Goal: Task Accomplishment & Management: Manage account settings

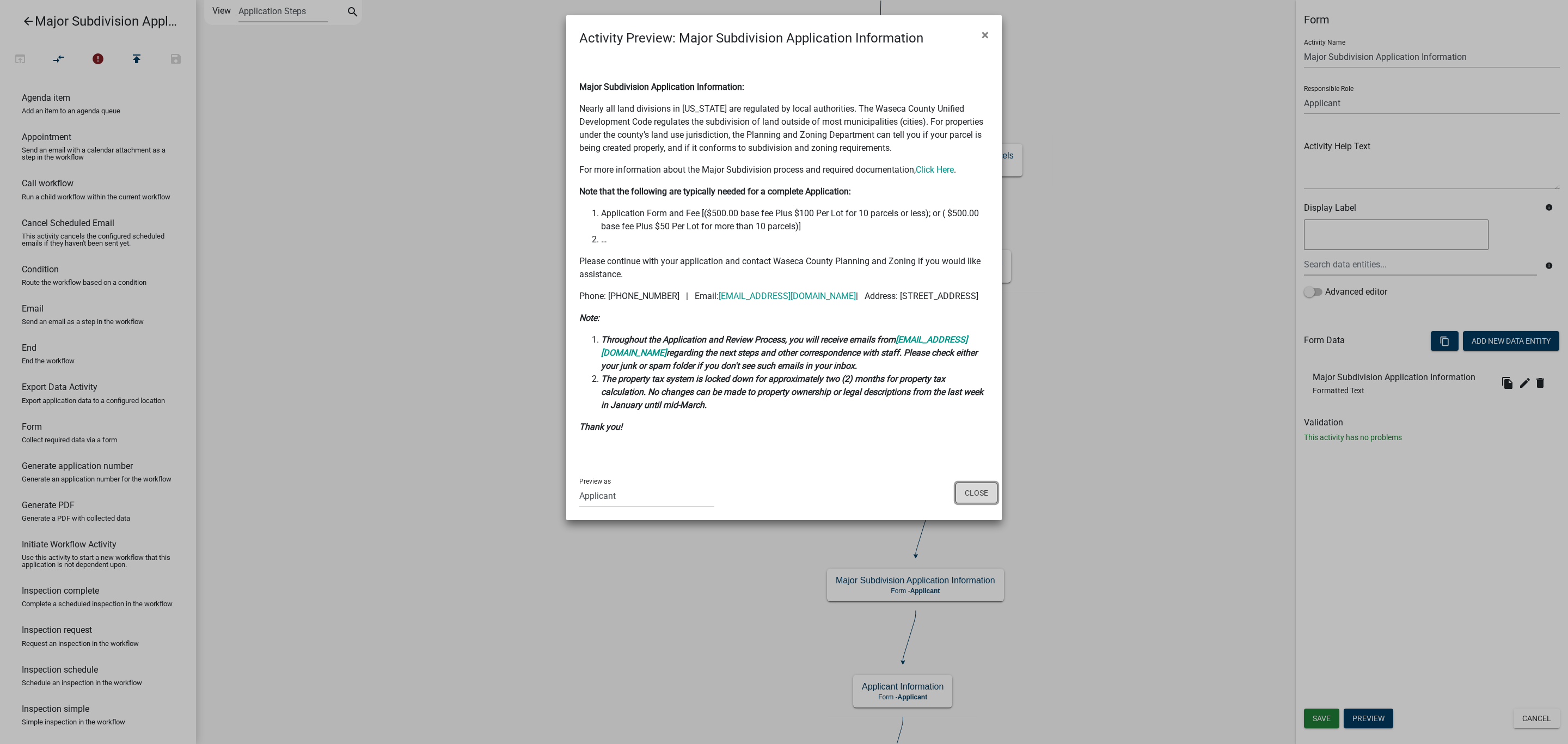
drag, startPoint x: 0, startPoint y: 0, endPoint x: 965, endPoint y: 503, distance: 1088.2
click at [965, 503] on button "Close" at bounding box center [976, 492] width 42 height 21
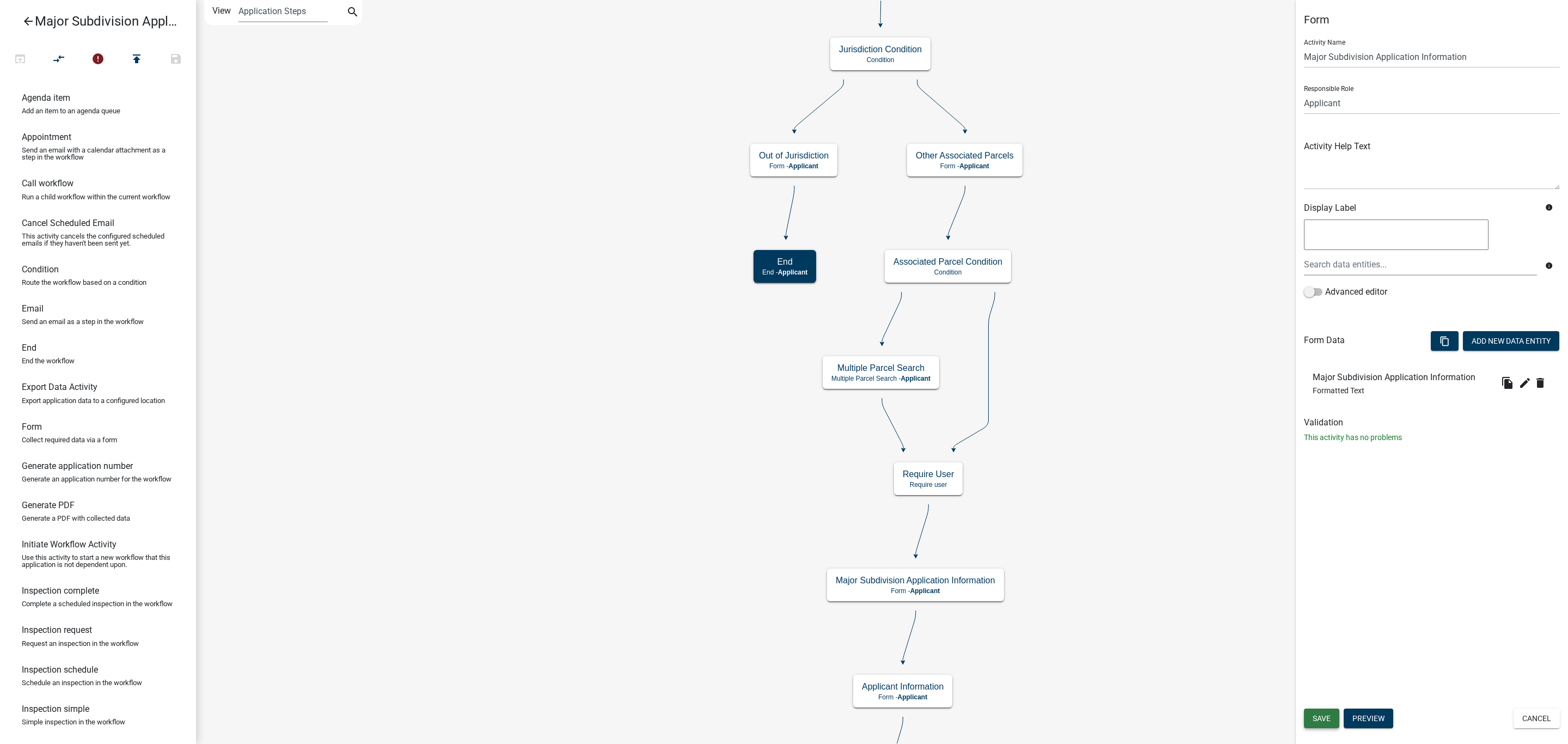
click at [1331, 711] on button "Save" at bounding box center [1321, 718] width 35 height 19
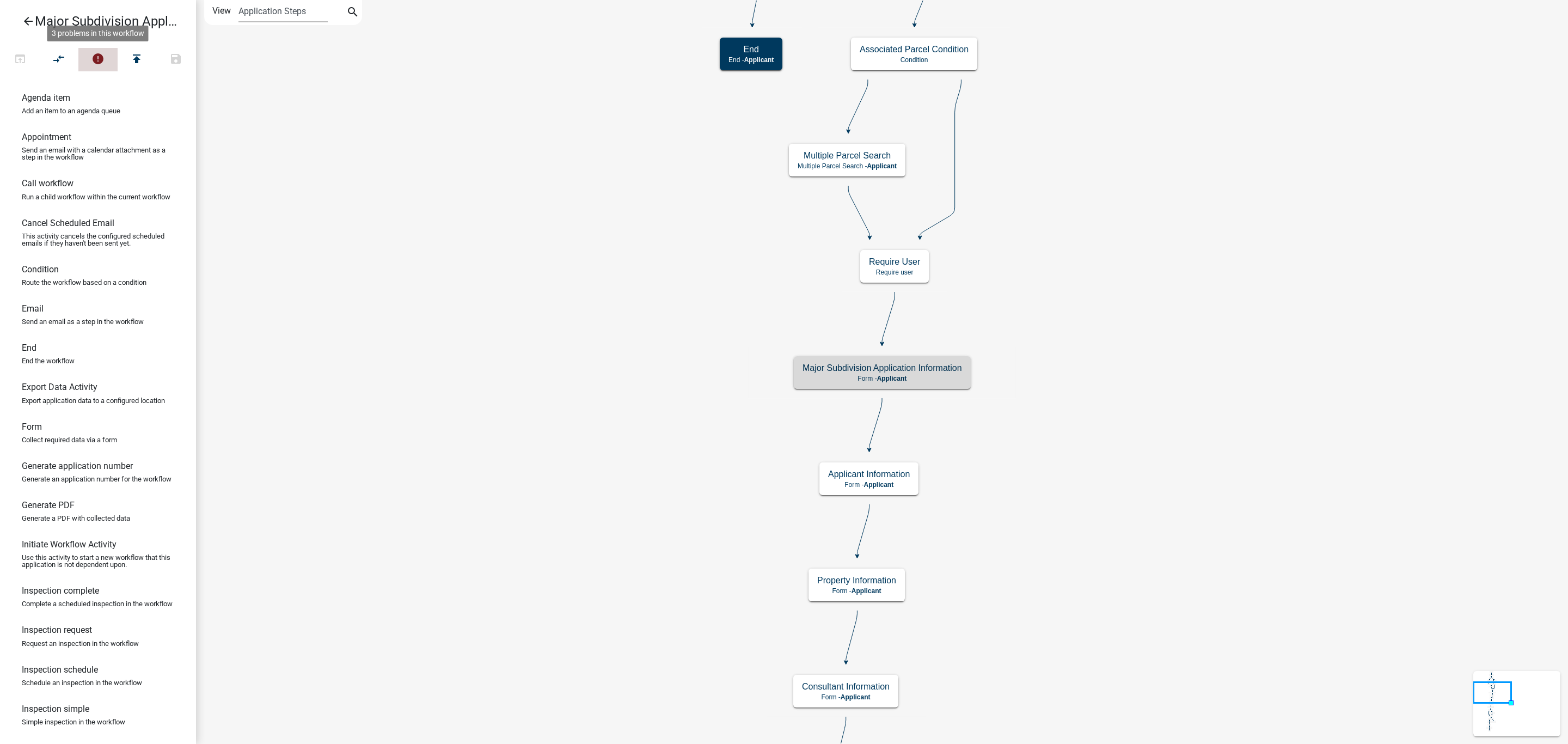
click at [96, 55] on icon "error" at bounding box center [98, 60] width 13 height 15
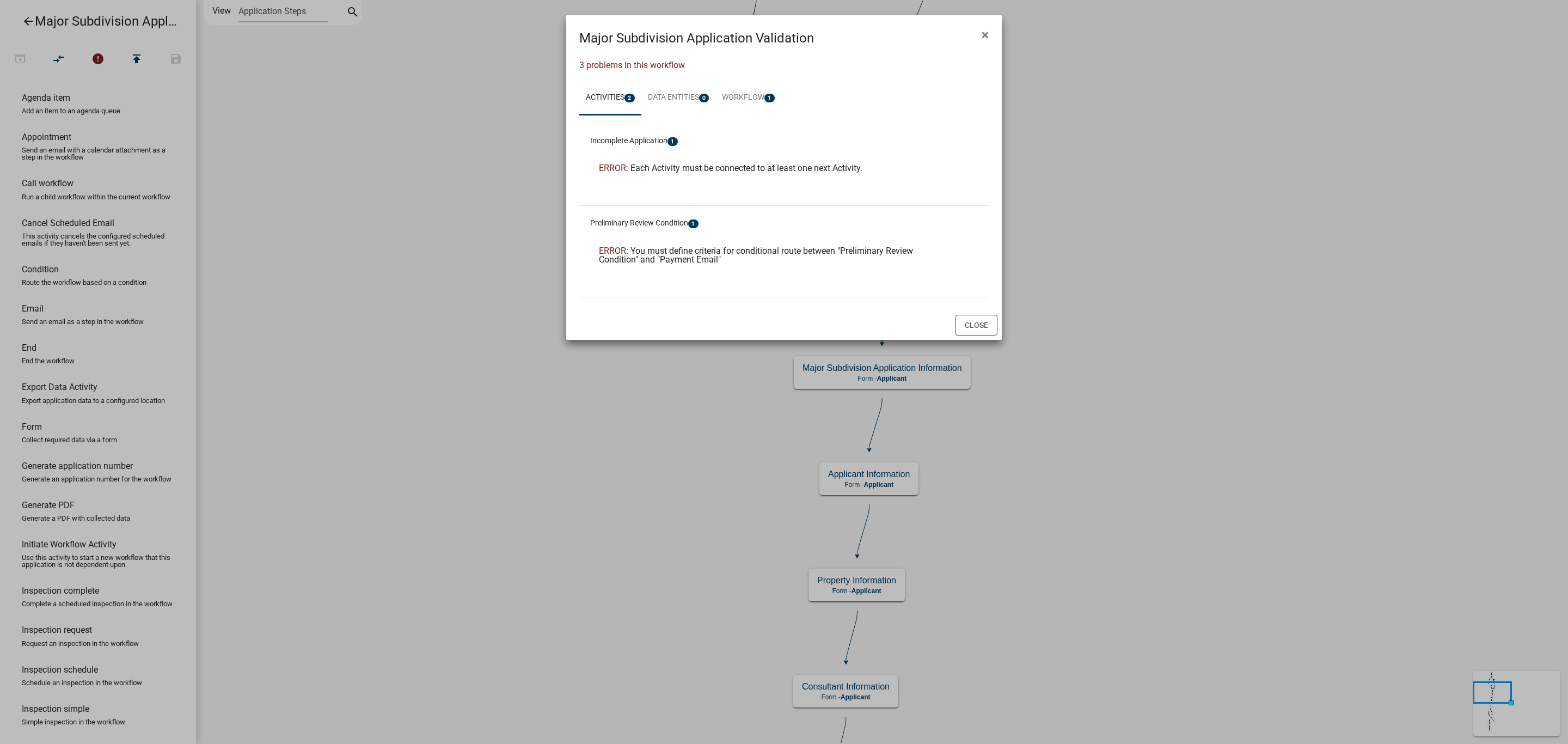
click at [977, 312] on div "Close" at bounding box center [784, 325] width 435 height 29
click at [978, 330] on button "Close" at bounding box center [976, 325] width 42 height 21
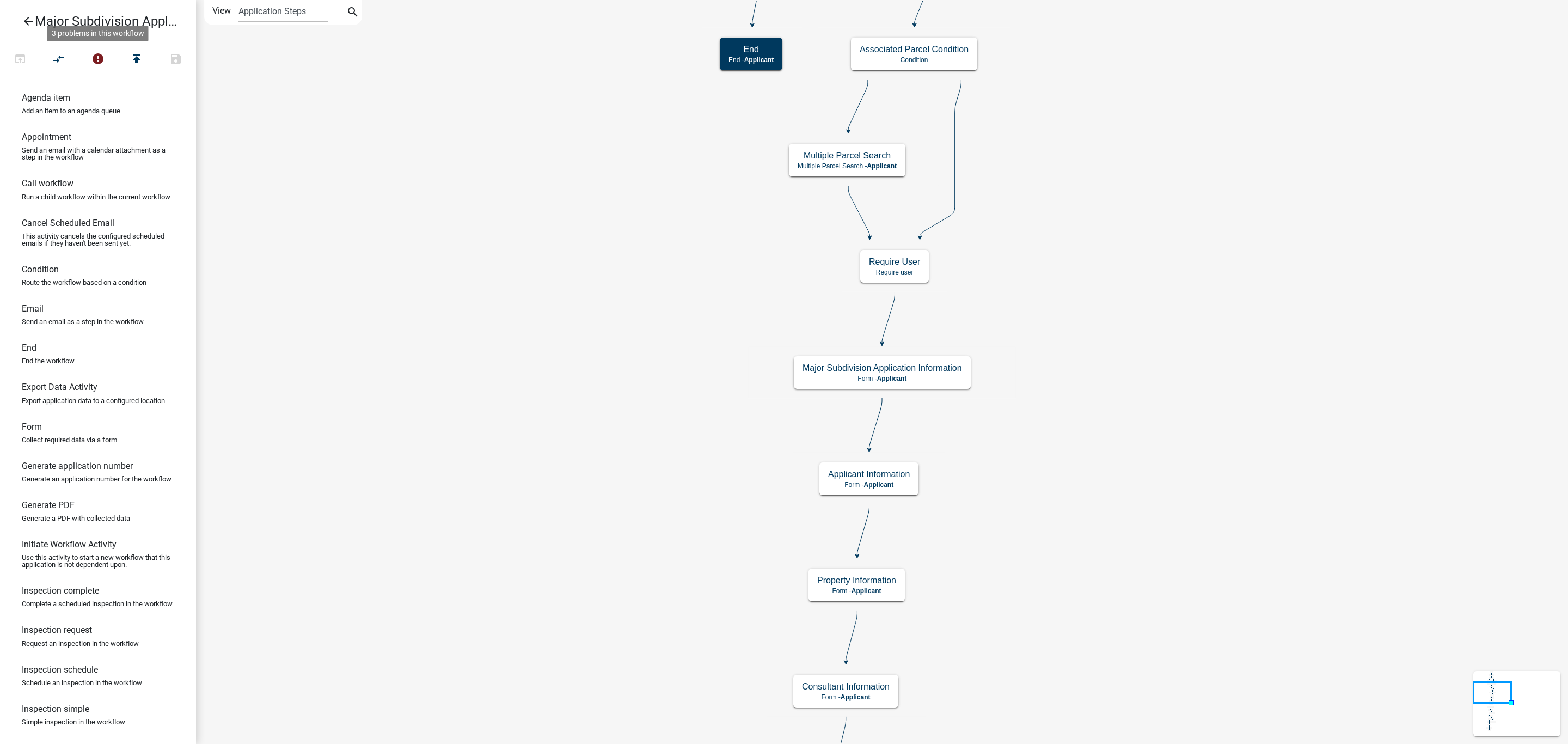
click at [29, 17] on icon "arrow_back" at bounding box center [29, 22] width 13 height 15
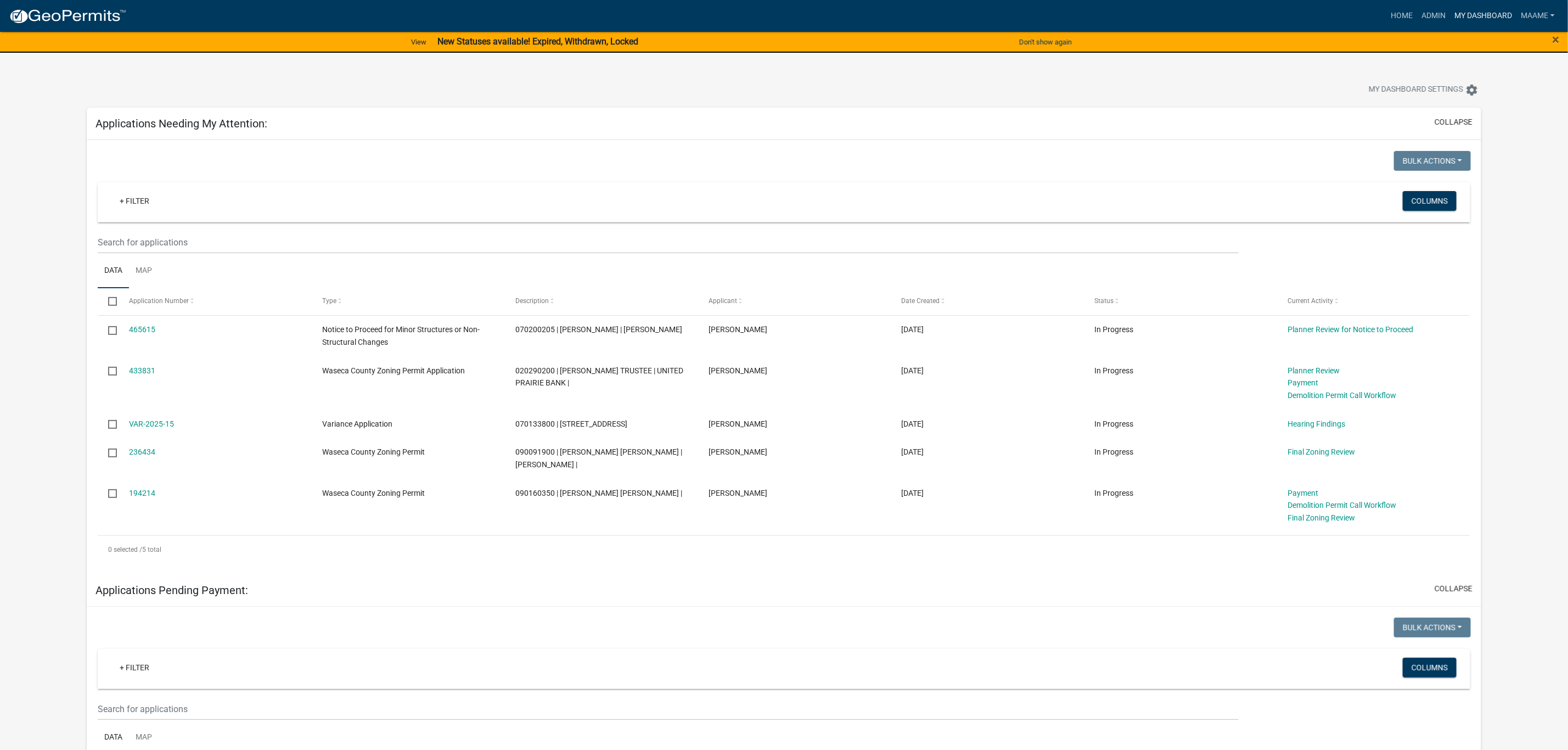
click at [1469, 8] on link "My Dashboard" at bounding box center [1483, 15] width 66 height 21
click at [1436, 14] on link "Admin" at bounding box center [1433, 15] width 33 height 21
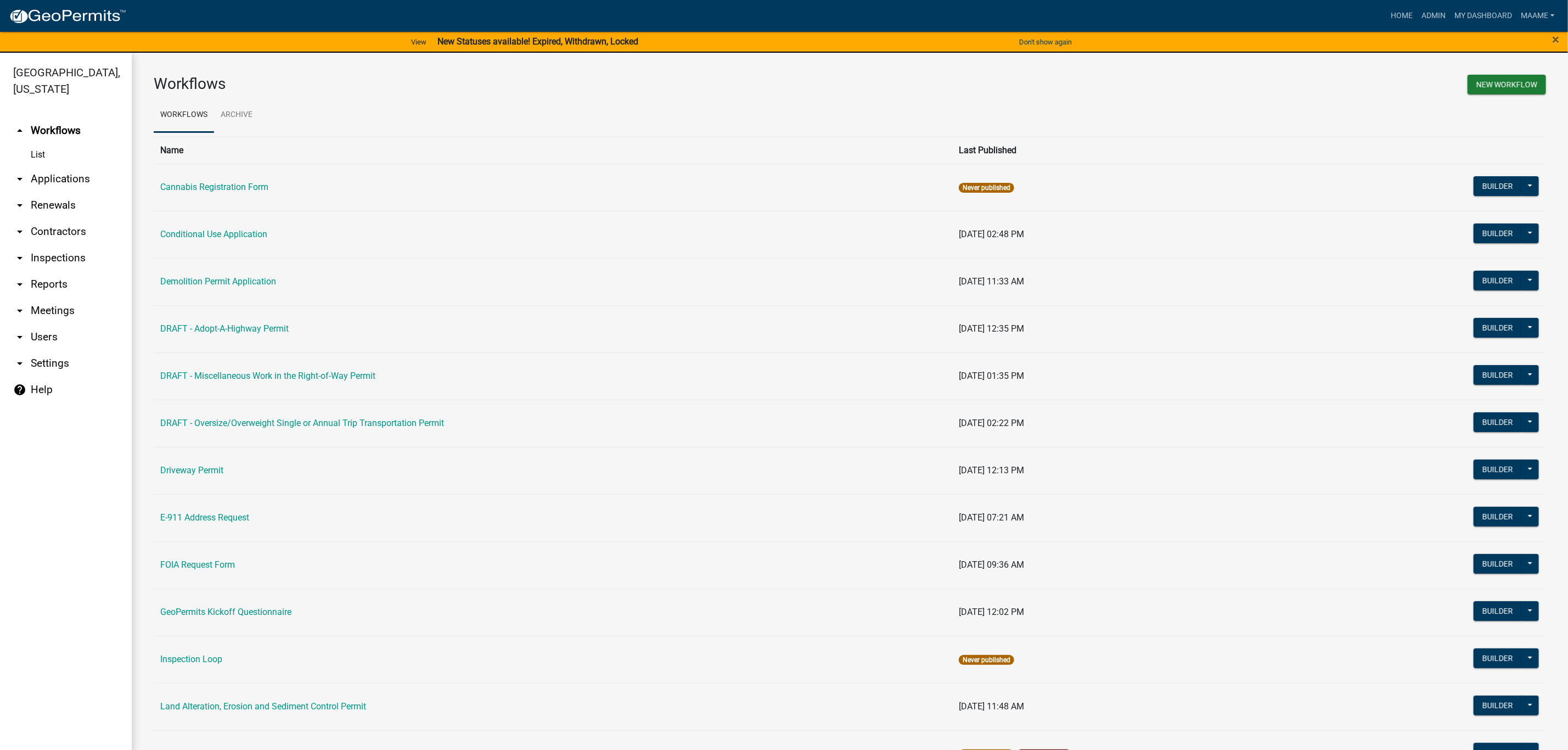
click at [43, 152] on link "List" at bounding box center [65, 154] width 132 height 22
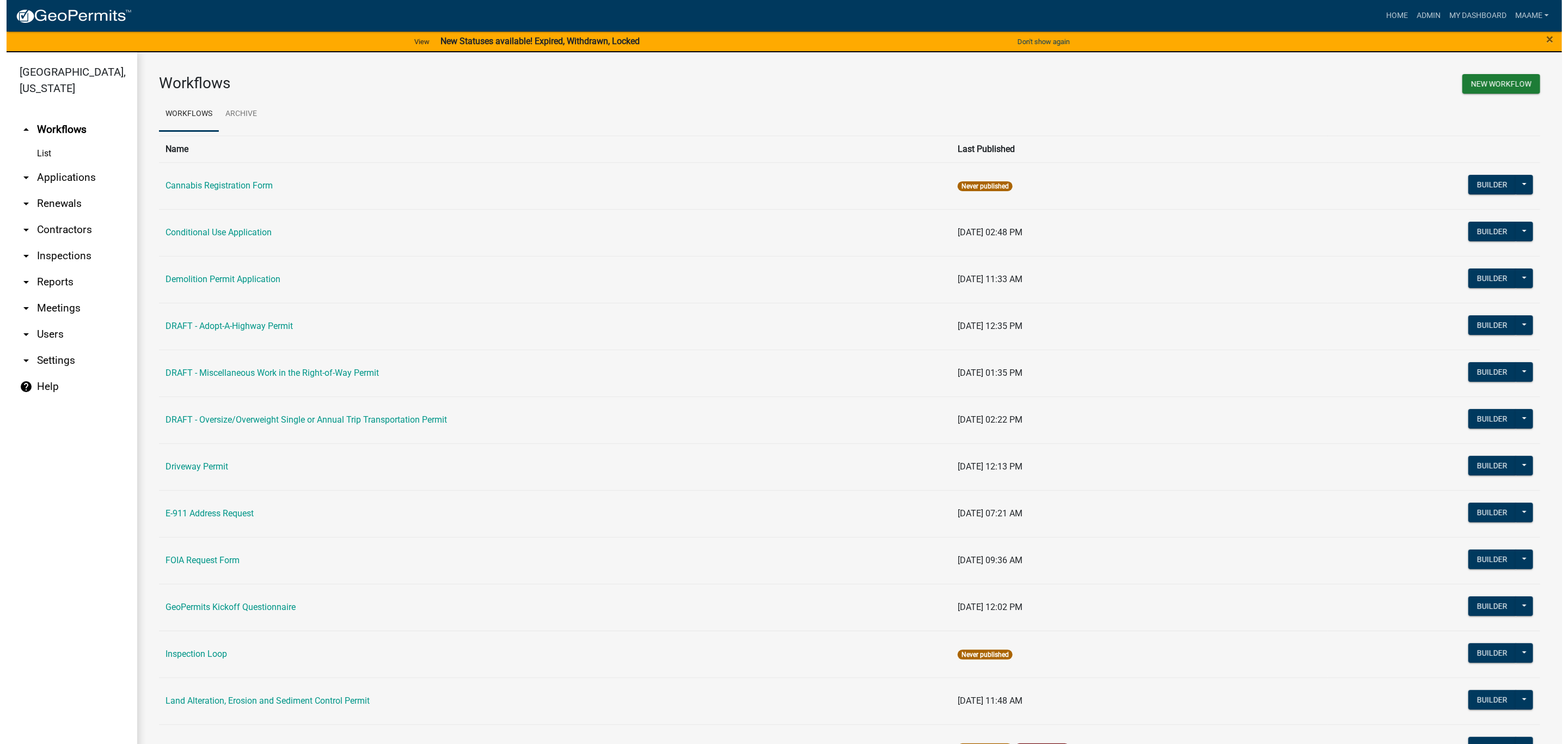
scroll to position [245, 0]
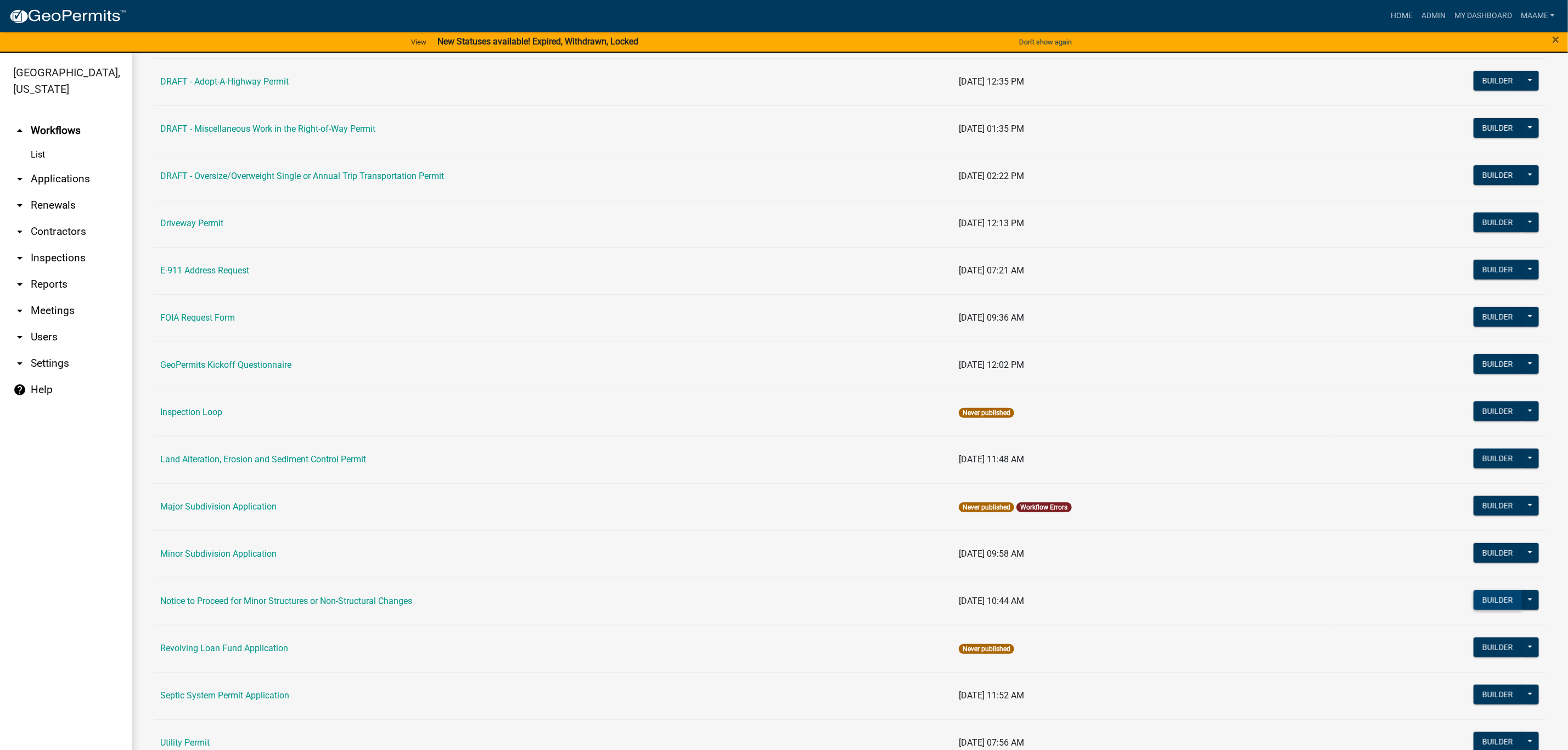
click at [1487, 602] on button "Builder" at bounding box center [1498, 599] width 48 height 20
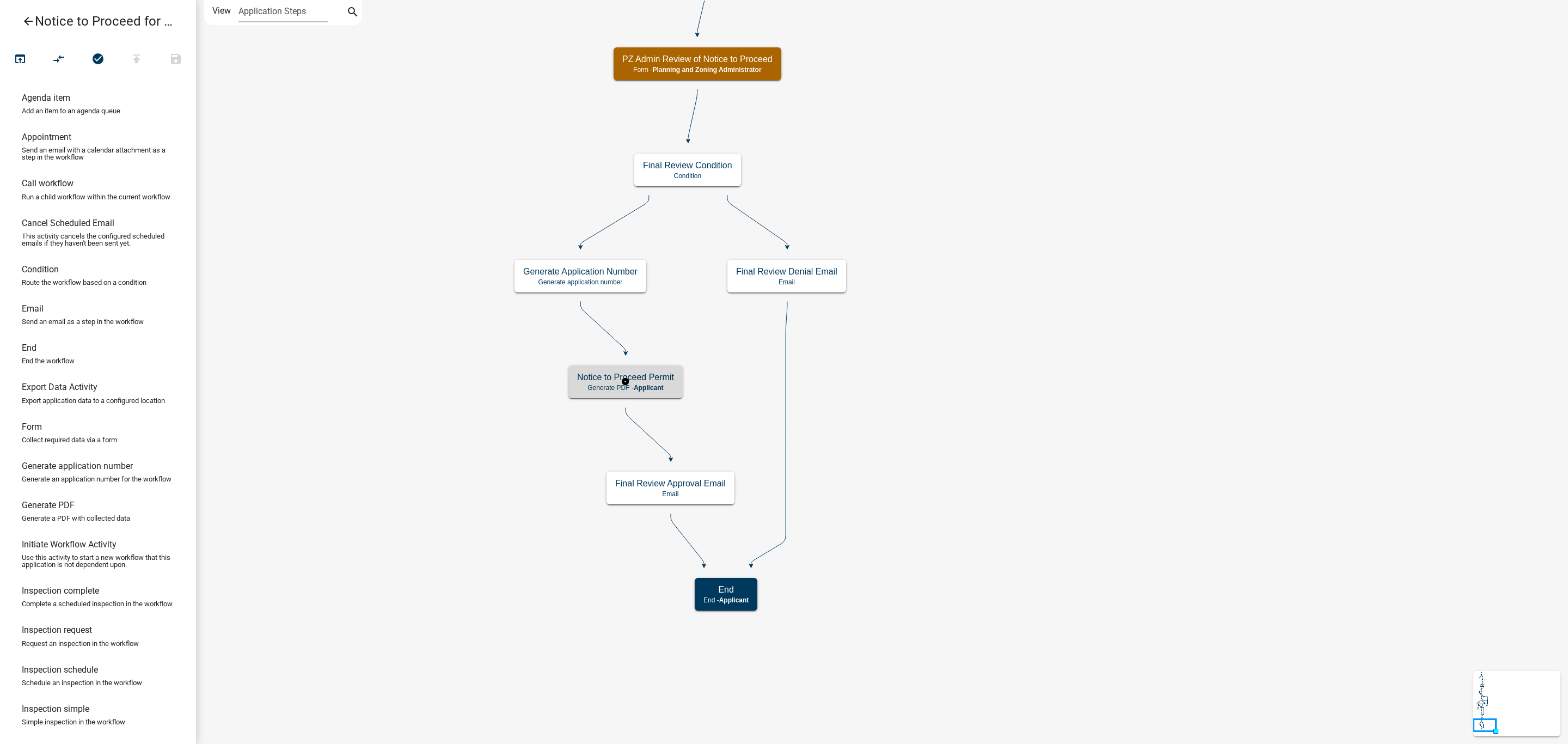
click at [660, 380] on h5 "Notice to Proceed Permit" at bounding box center [625, 377] width 97 height 10
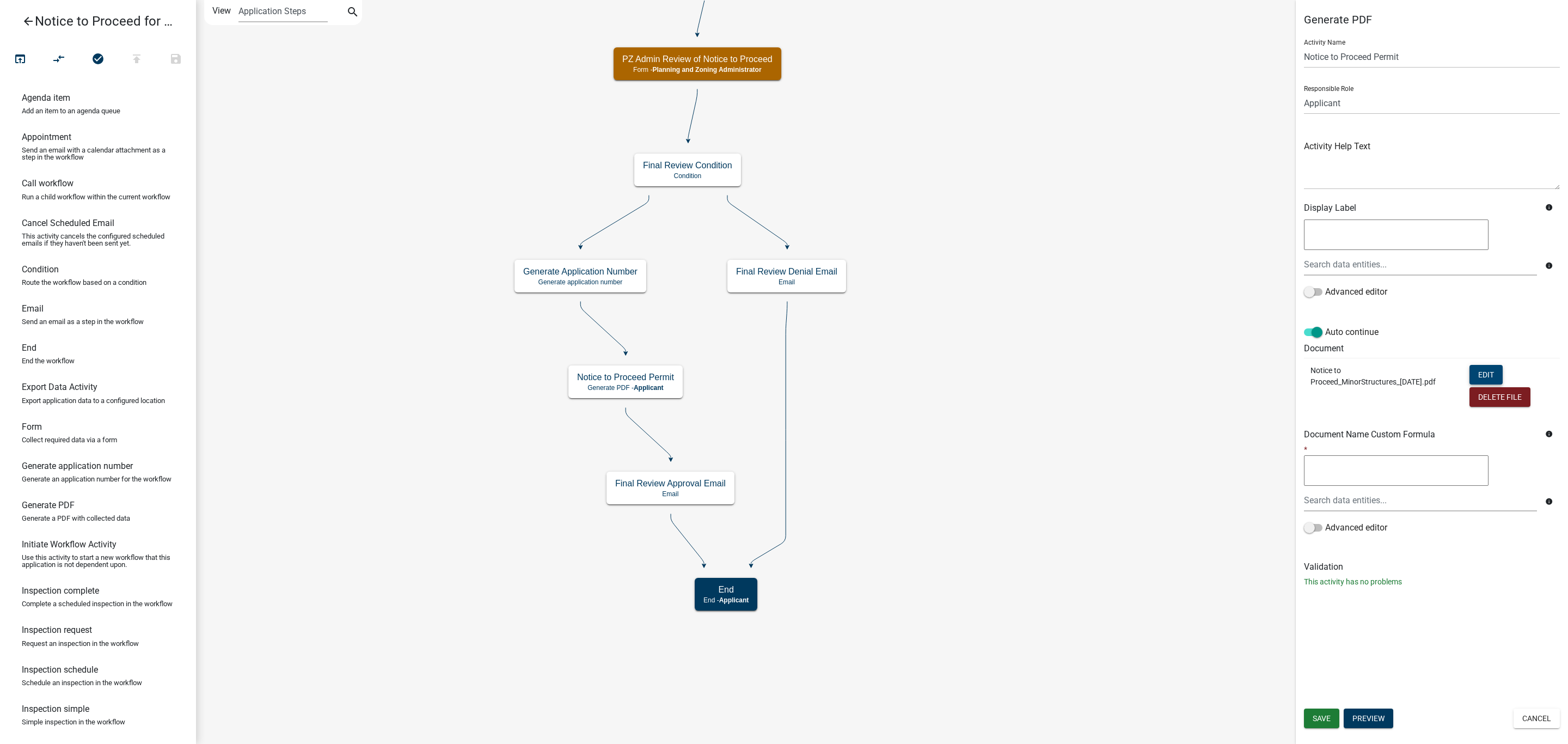
click at [1486, 373] on button "Edit" at bounding box center [1486, 374] width 33 height 19
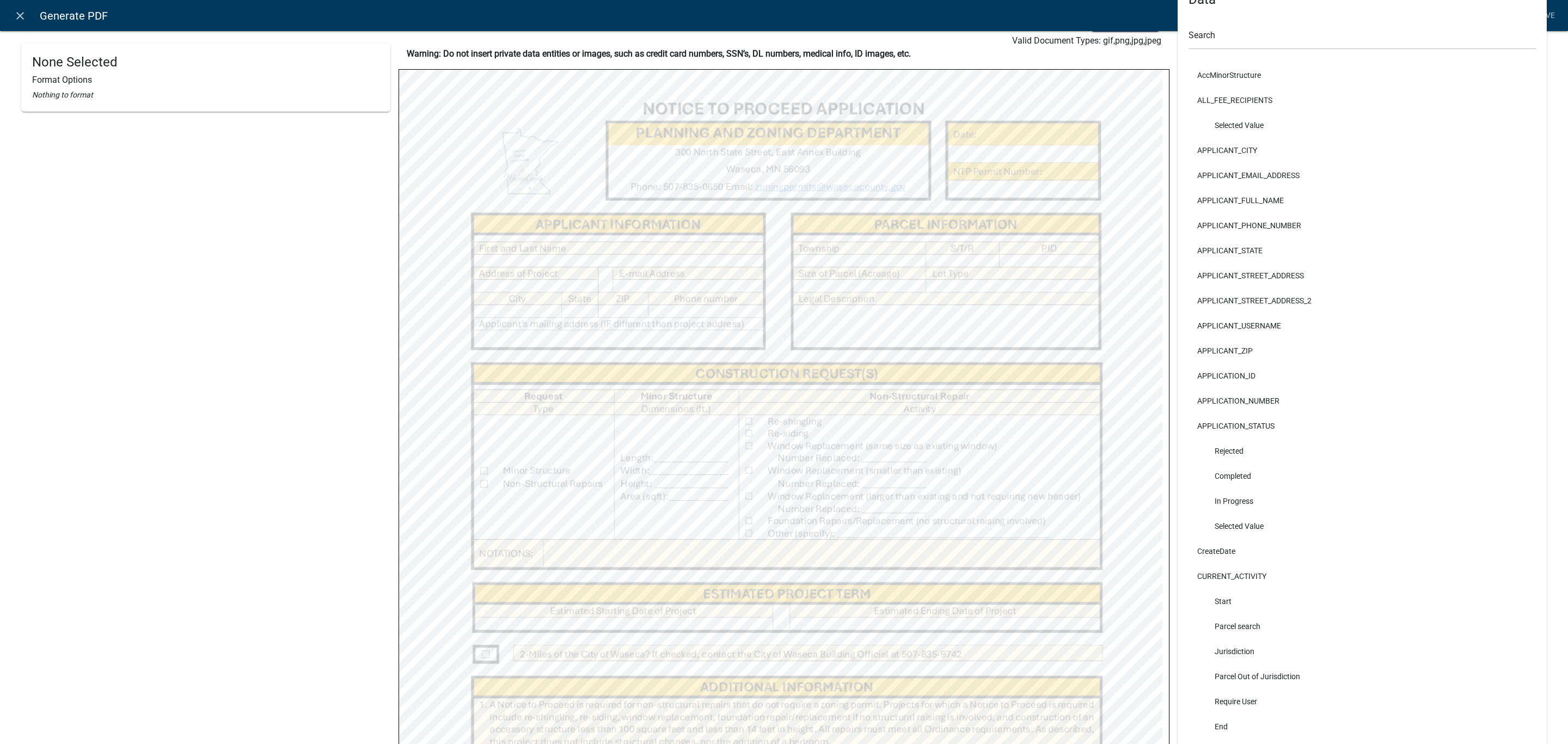
scroll to position [38, 0]
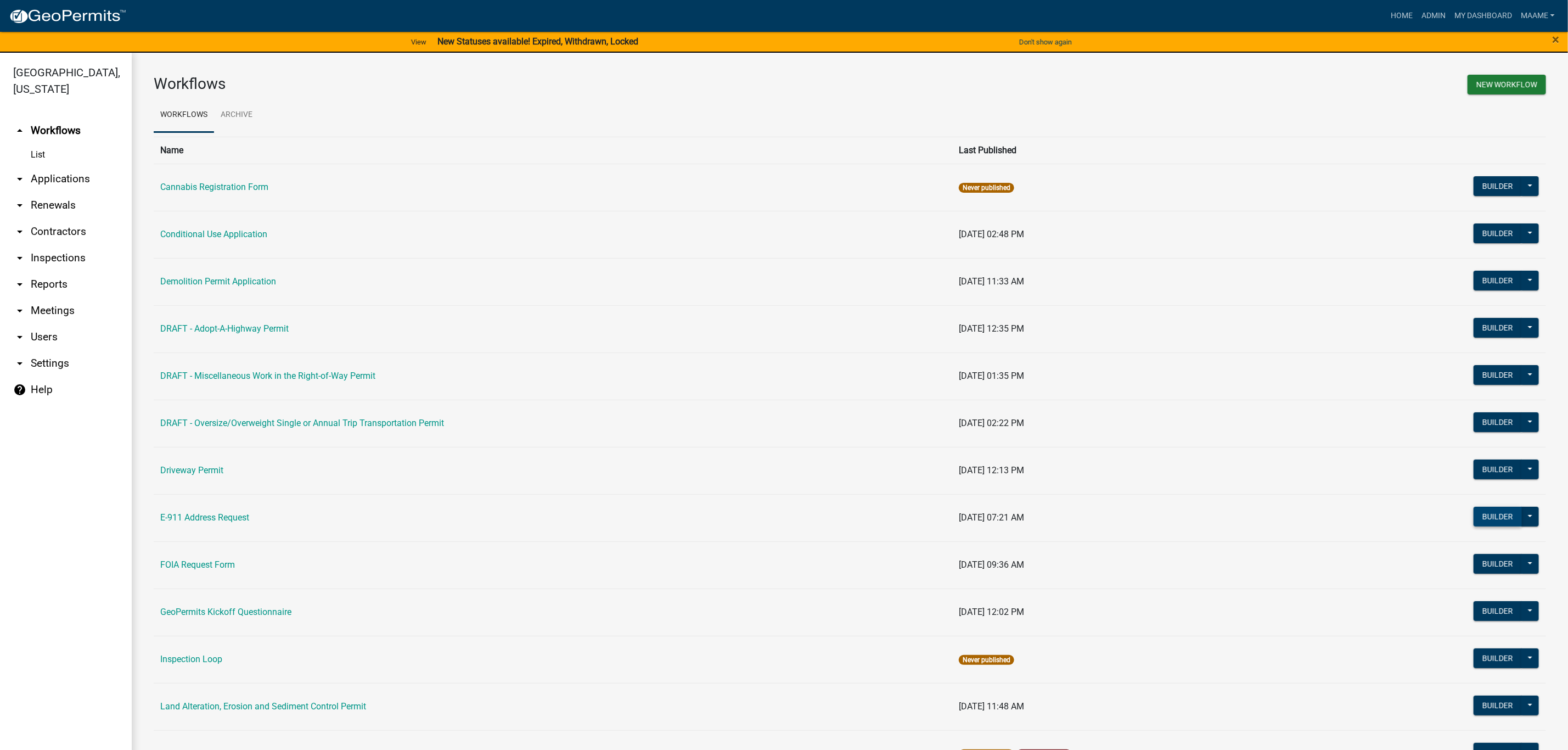
click at [1474, 518] on button "Builder" at bounding box center [1498, 516] width 48 height 20
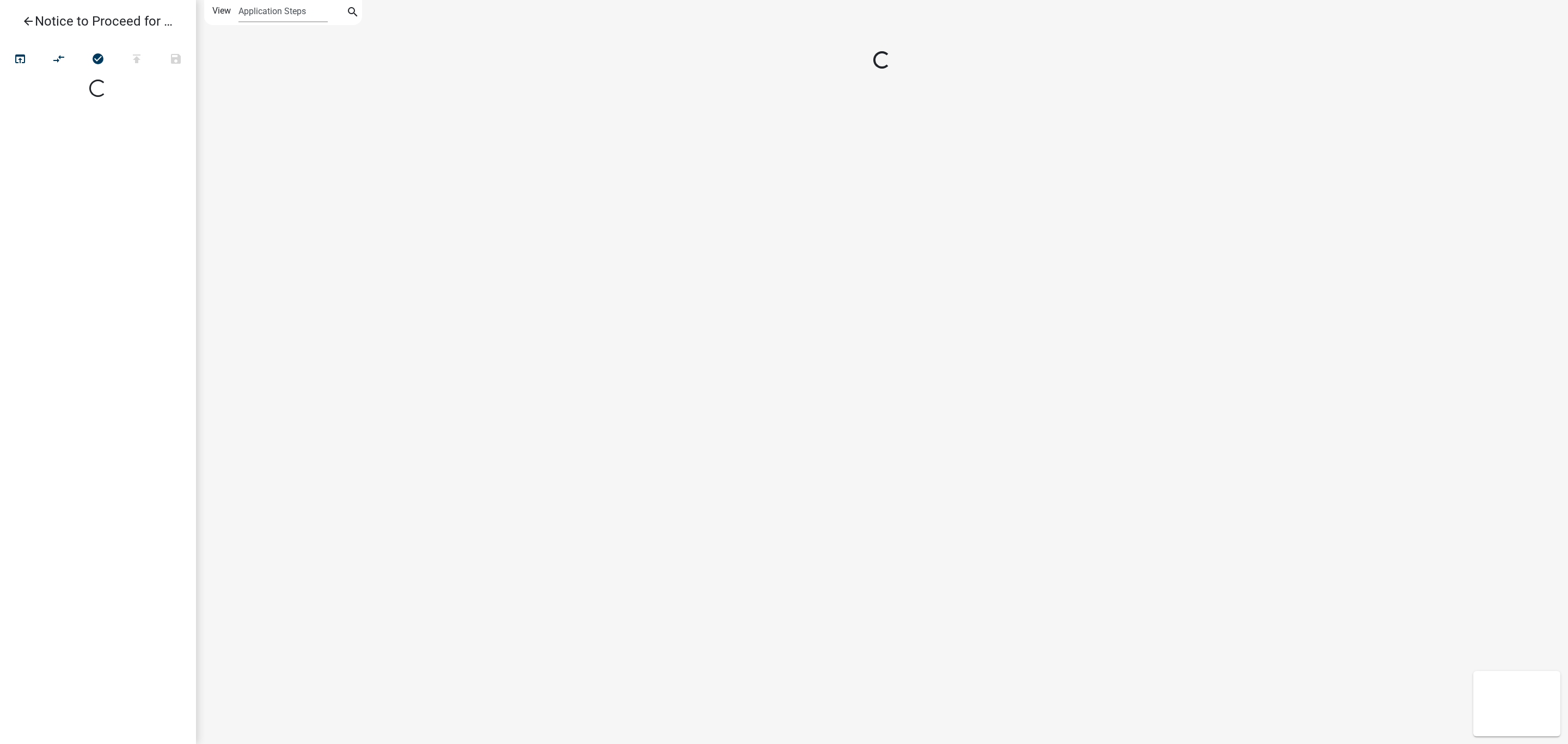
select select
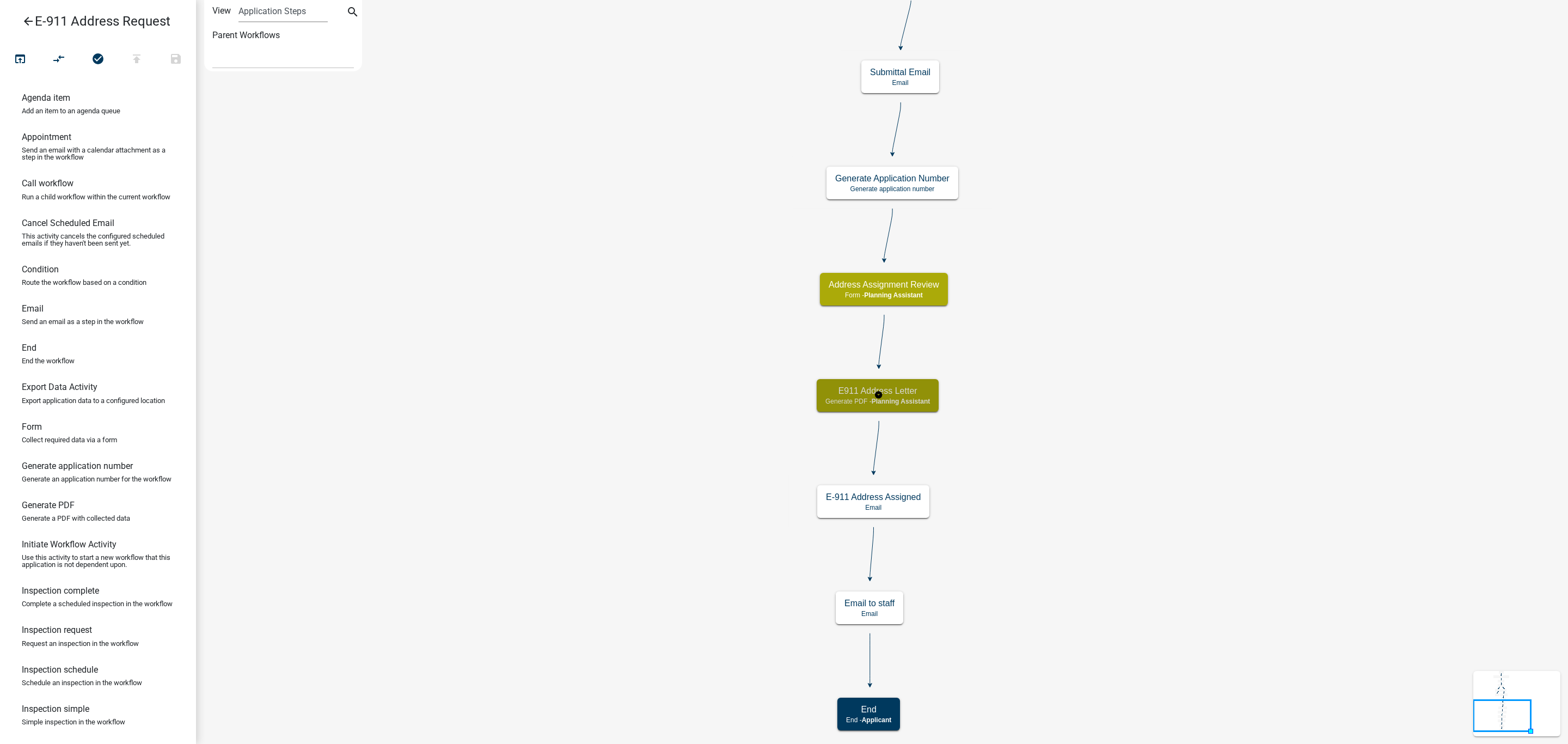
click at [922, 401] on span "Planning Assistant" at bounding box center [901, 401] width 59 height 8
select select "A1ADE4BD-D0DE-4ED5-8452-456BE0D54BFC"
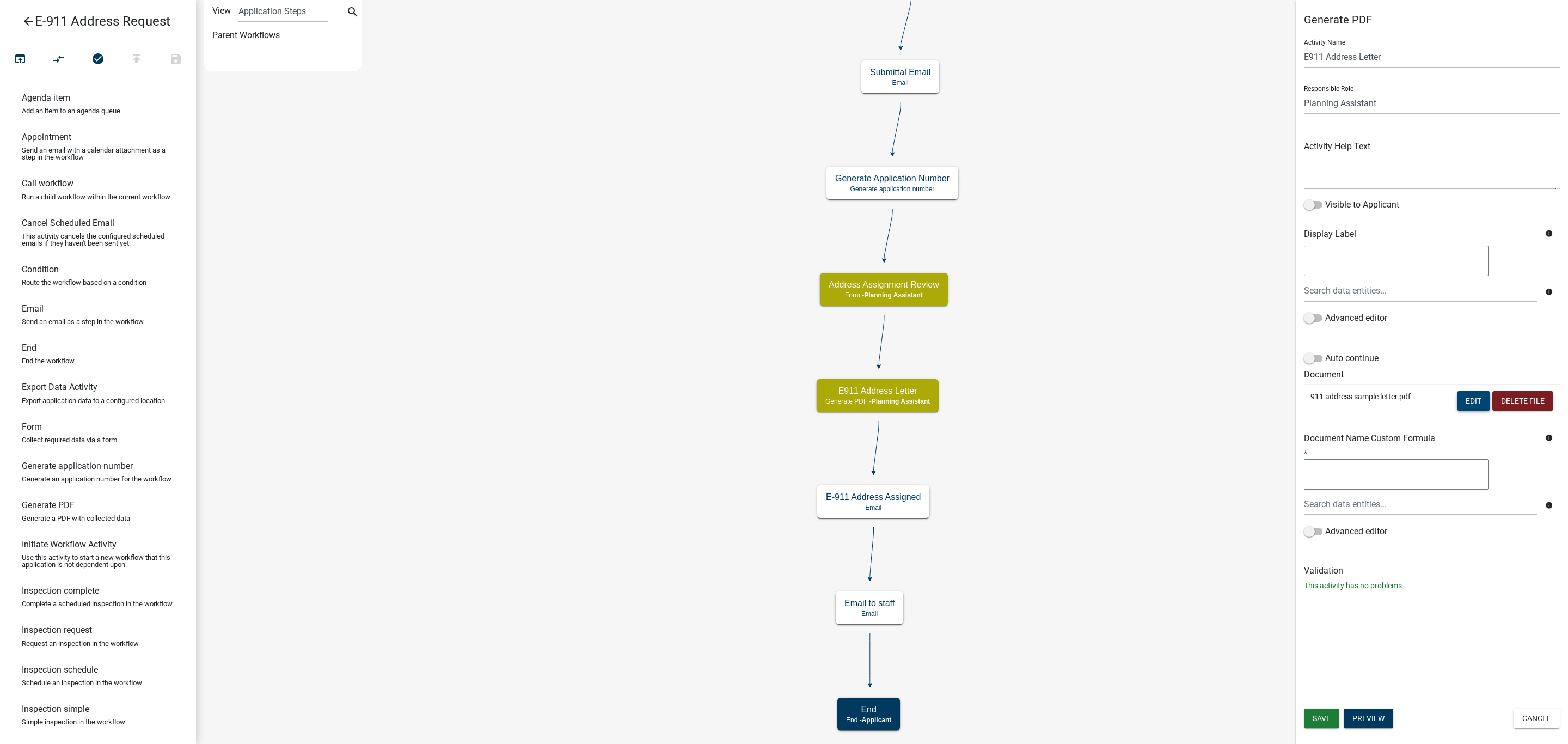
click at [1474, 402] on button "Edit" at bounding box center [1473, 400] width 33 height 19
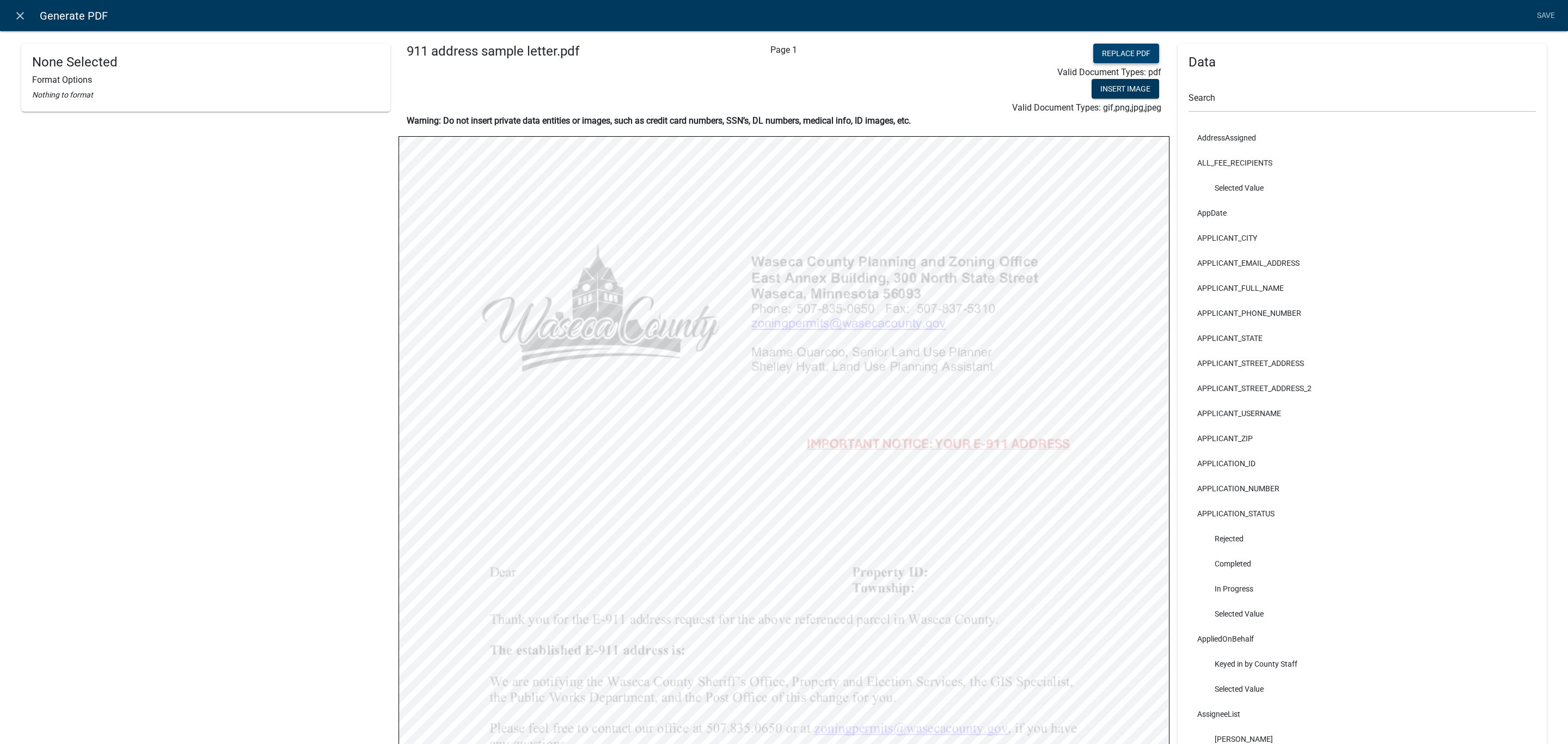
click at [1106, 50] on button "Replace PDF" at bounding box center [1126, 53] width 66 height 19
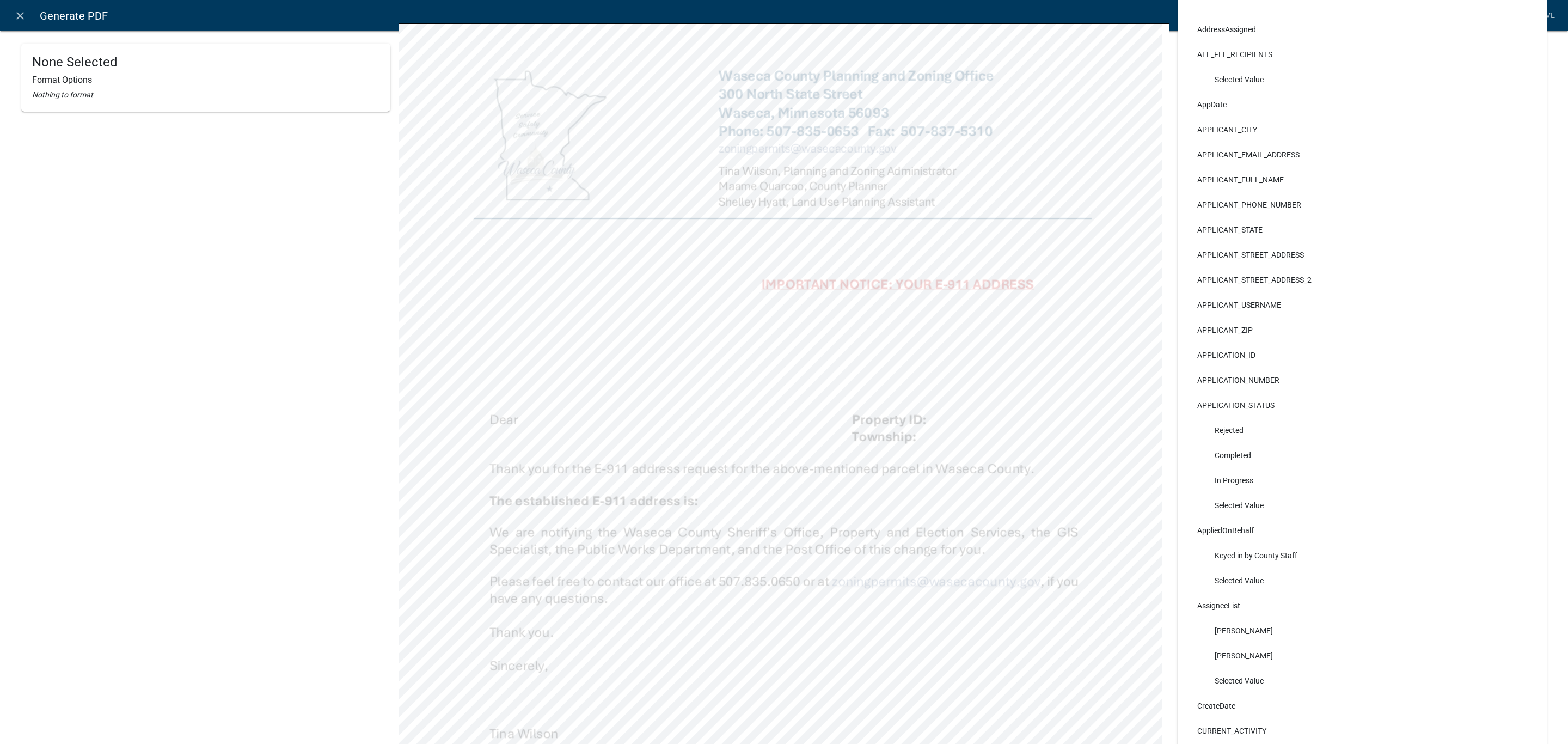
scroll to position [163, 0]
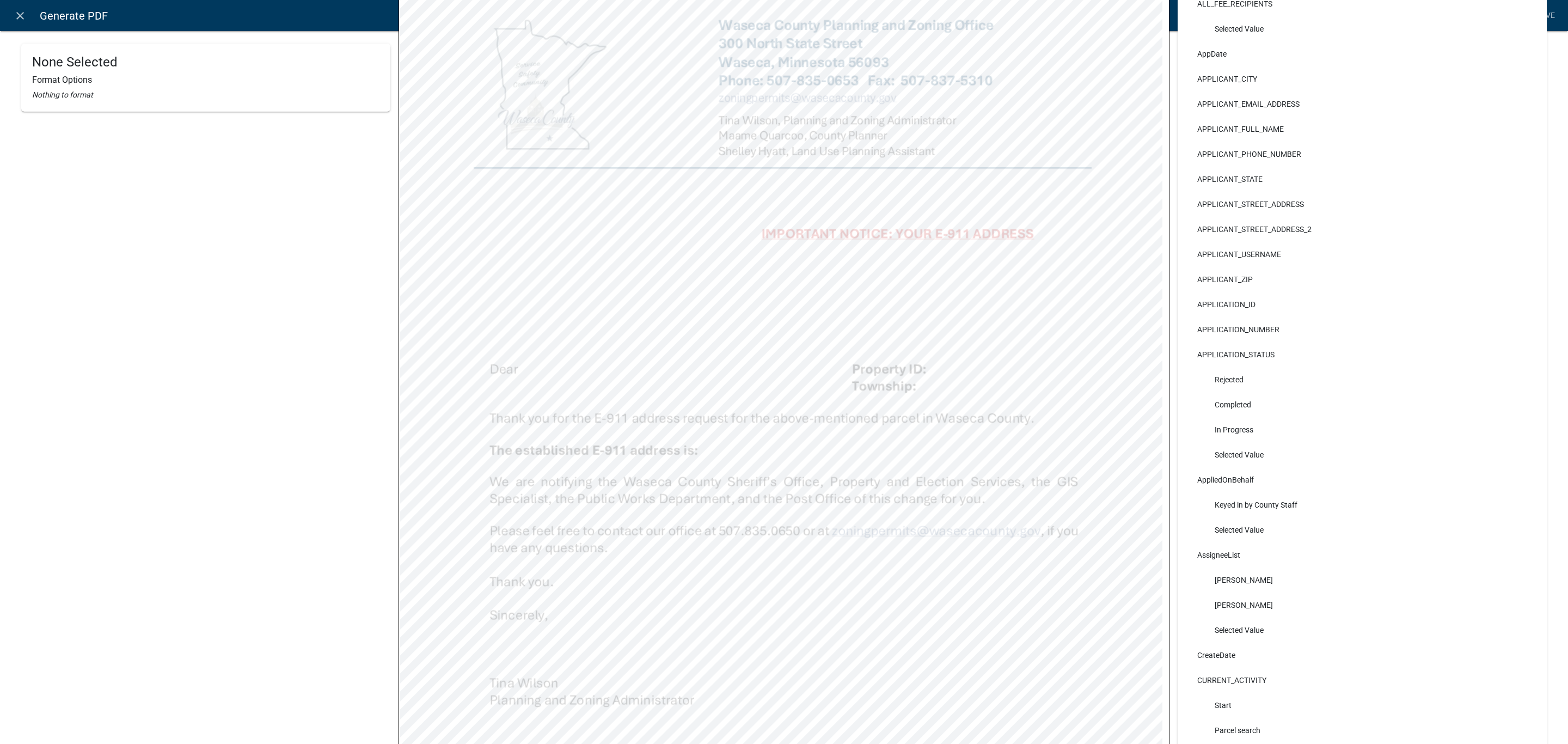
select select "bold"
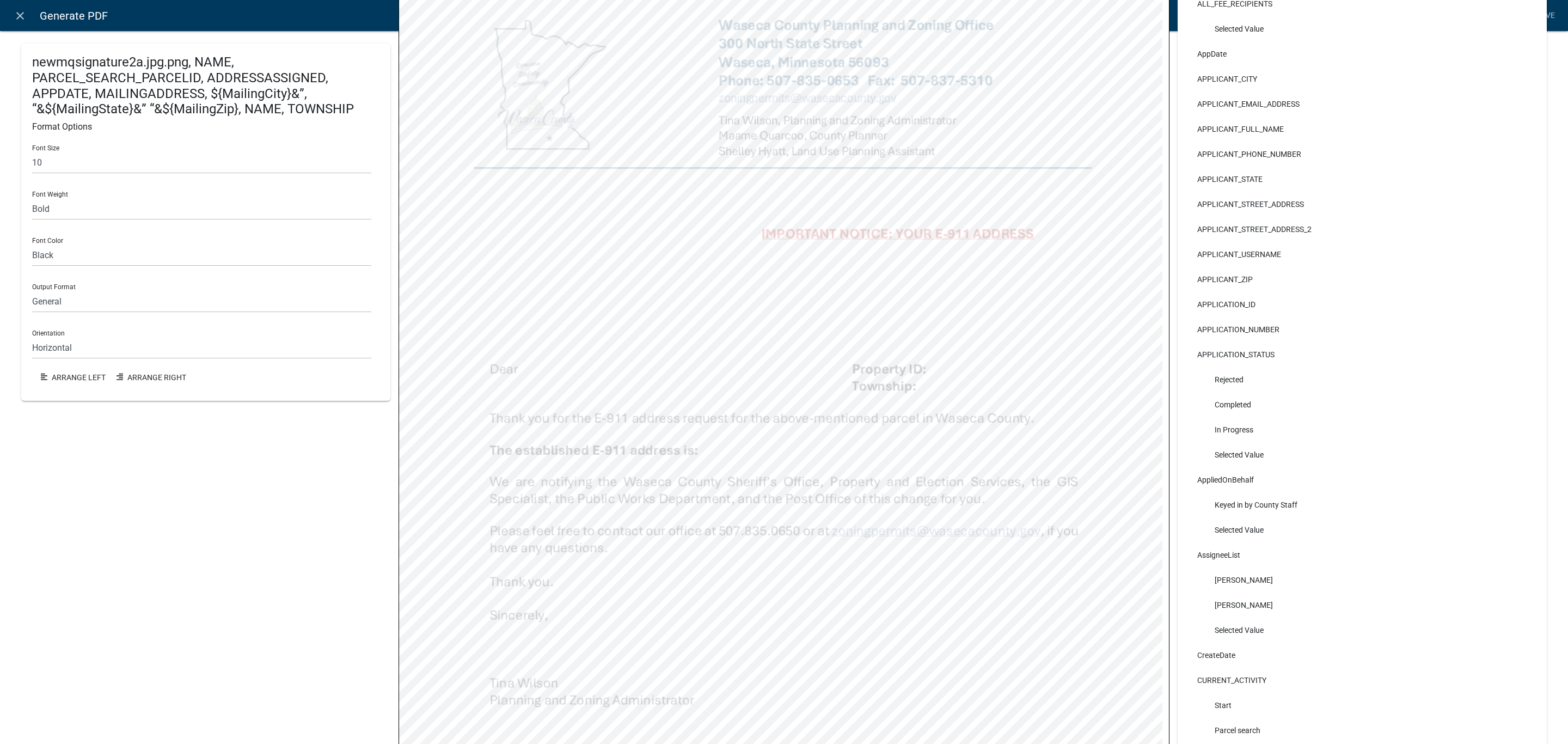
scroll to position [130, 0]
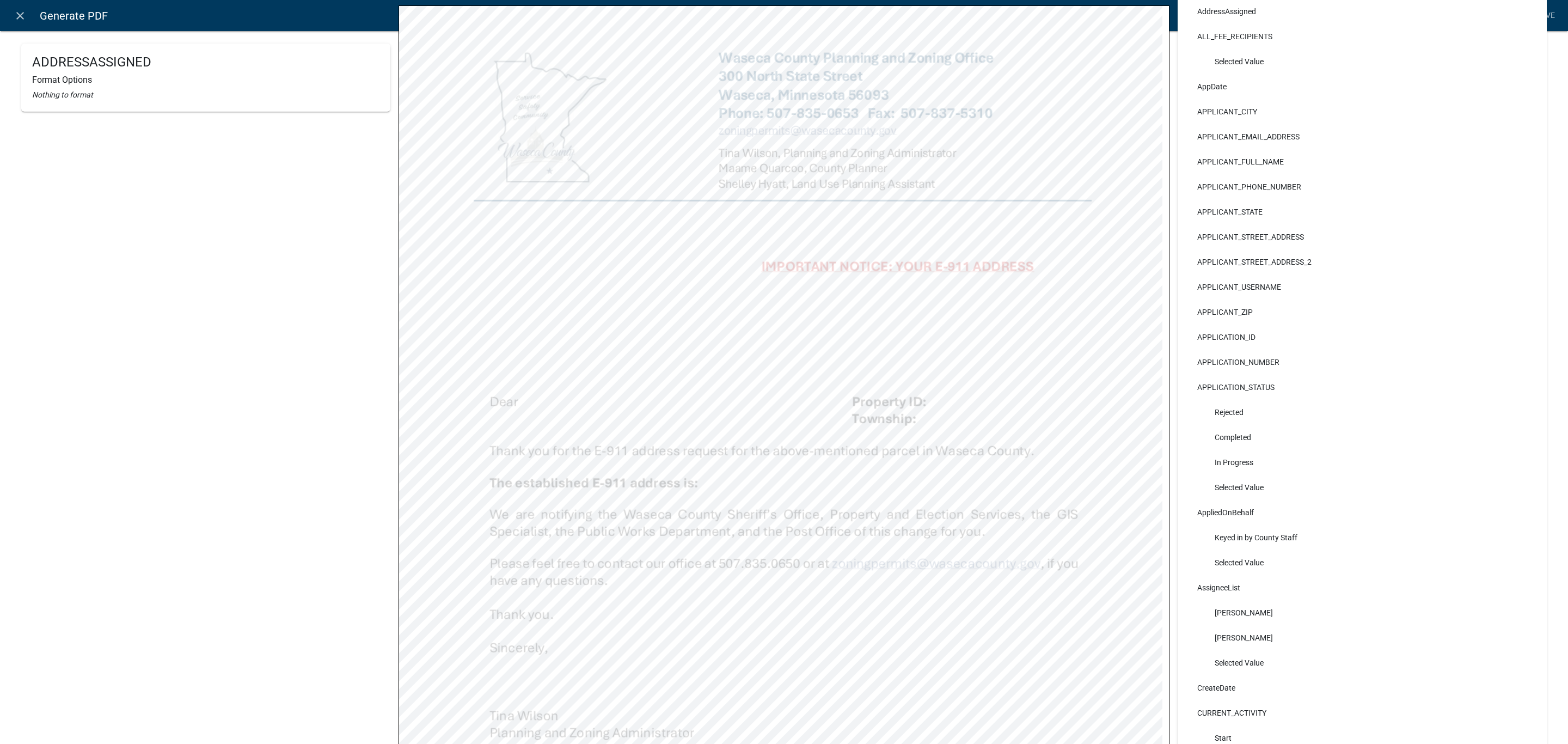
select select "bold"
click at [1549, 19] on link "Save" at bounding box center [1545, 15] width 27 height 21
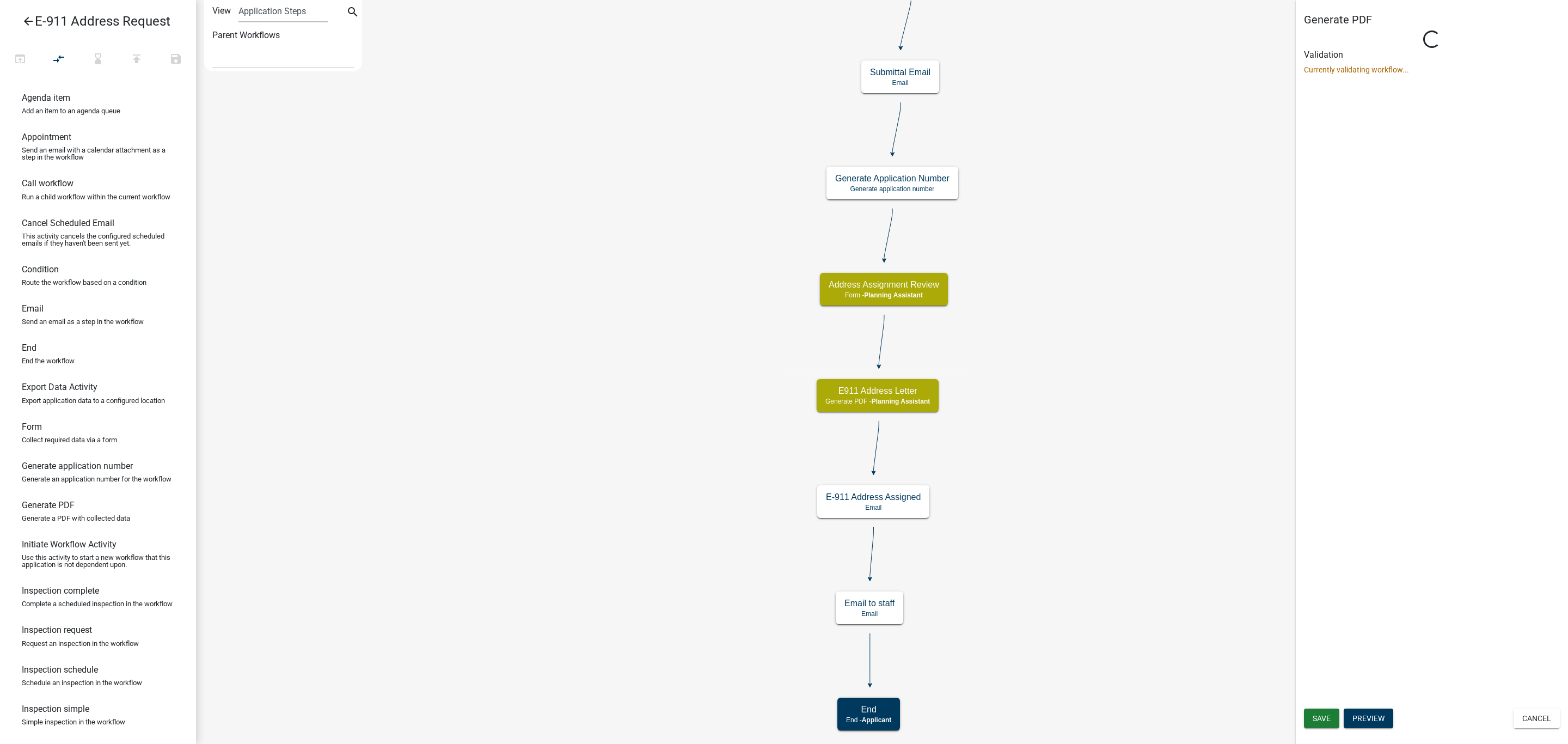
select select "A1ADE4BD-D0DE-4ED5-8452-456BE0D54BFC"
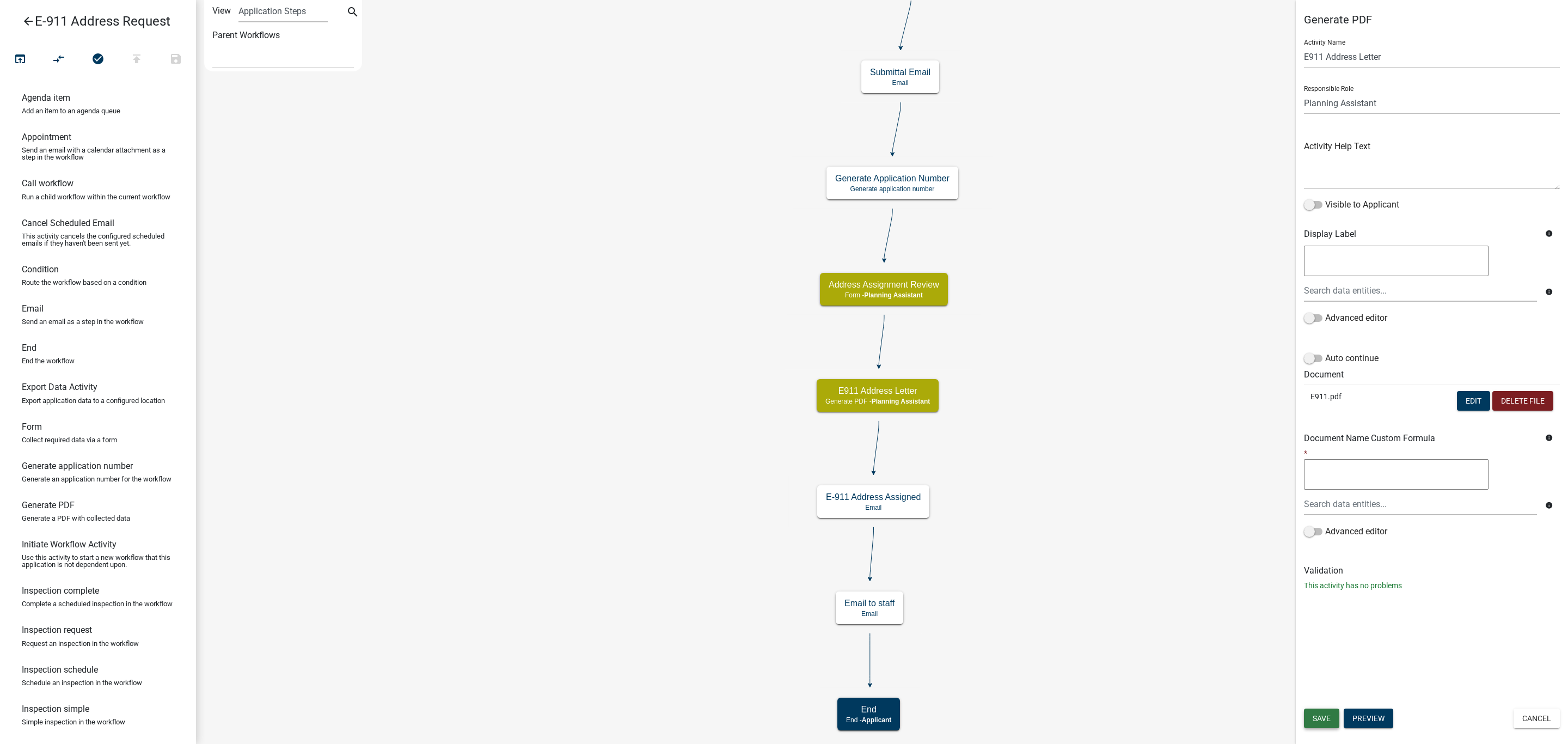
click at [1323, 724] on button "Save" at bounding box center [1321, 718] width 35 height 19
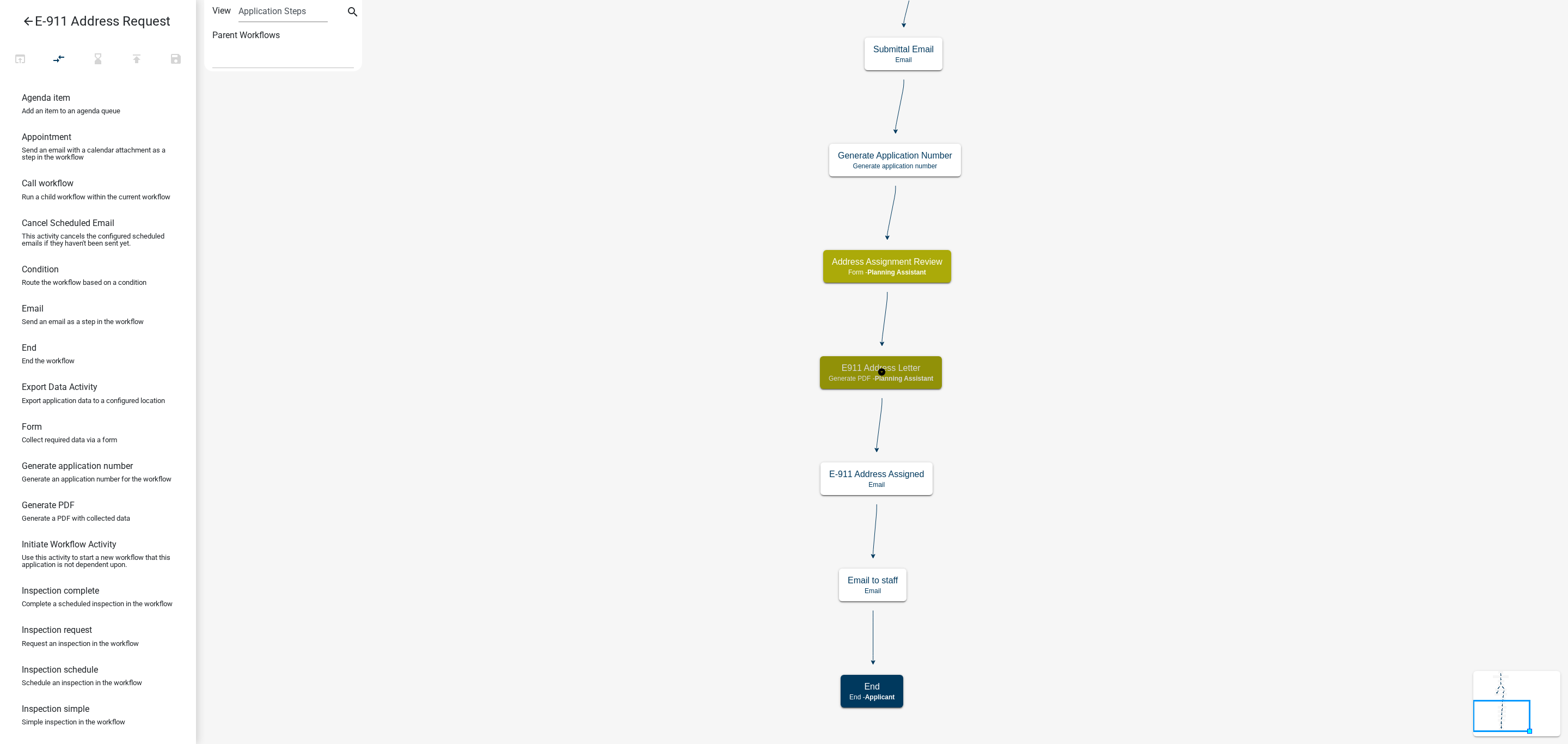
click at [931, 370] on h5 "E911 Address Letter" at bounding box center [880, 368] width 104 height 10
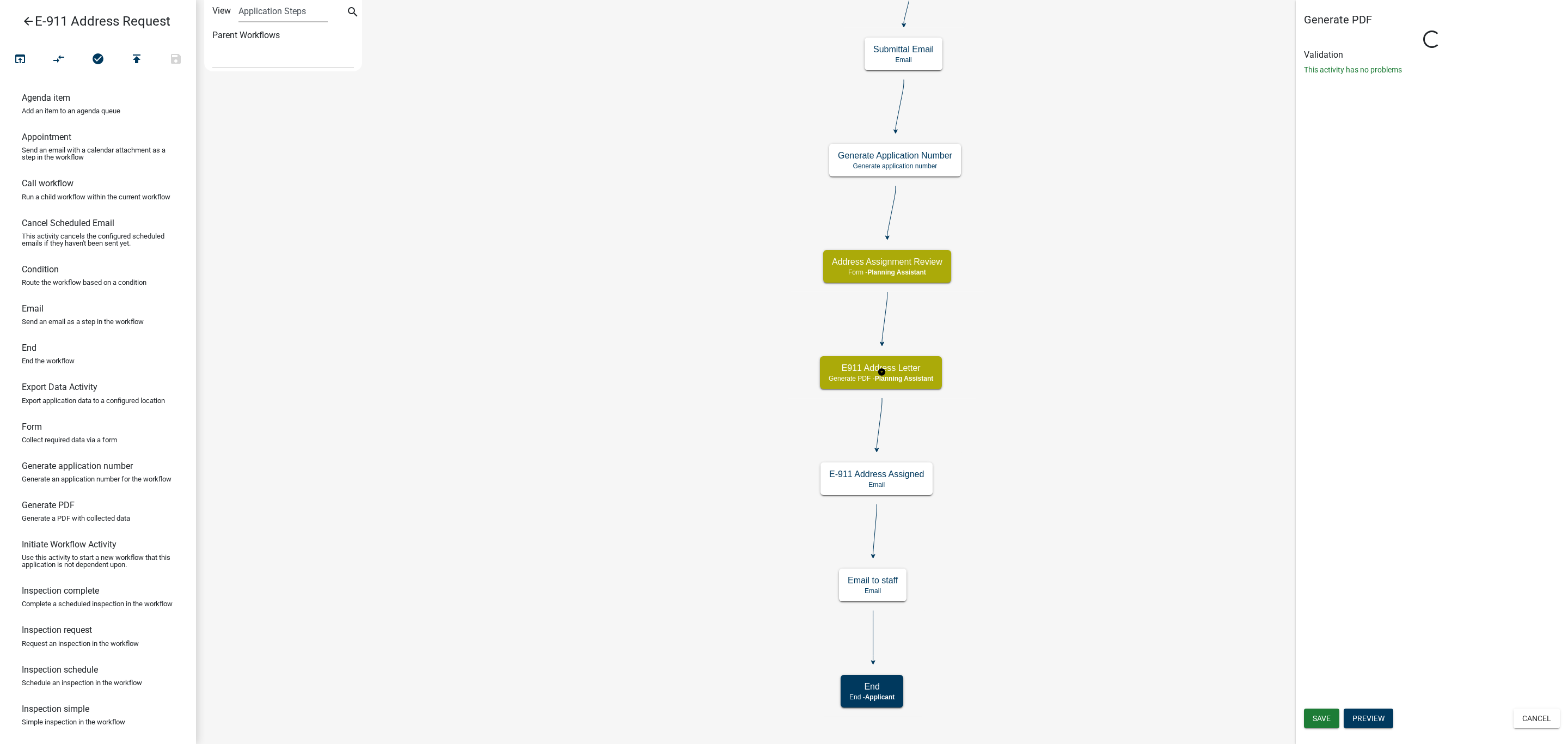
select select "A1ADE4BD-D0DE-4ED5-8452-456BE0D54BFC"
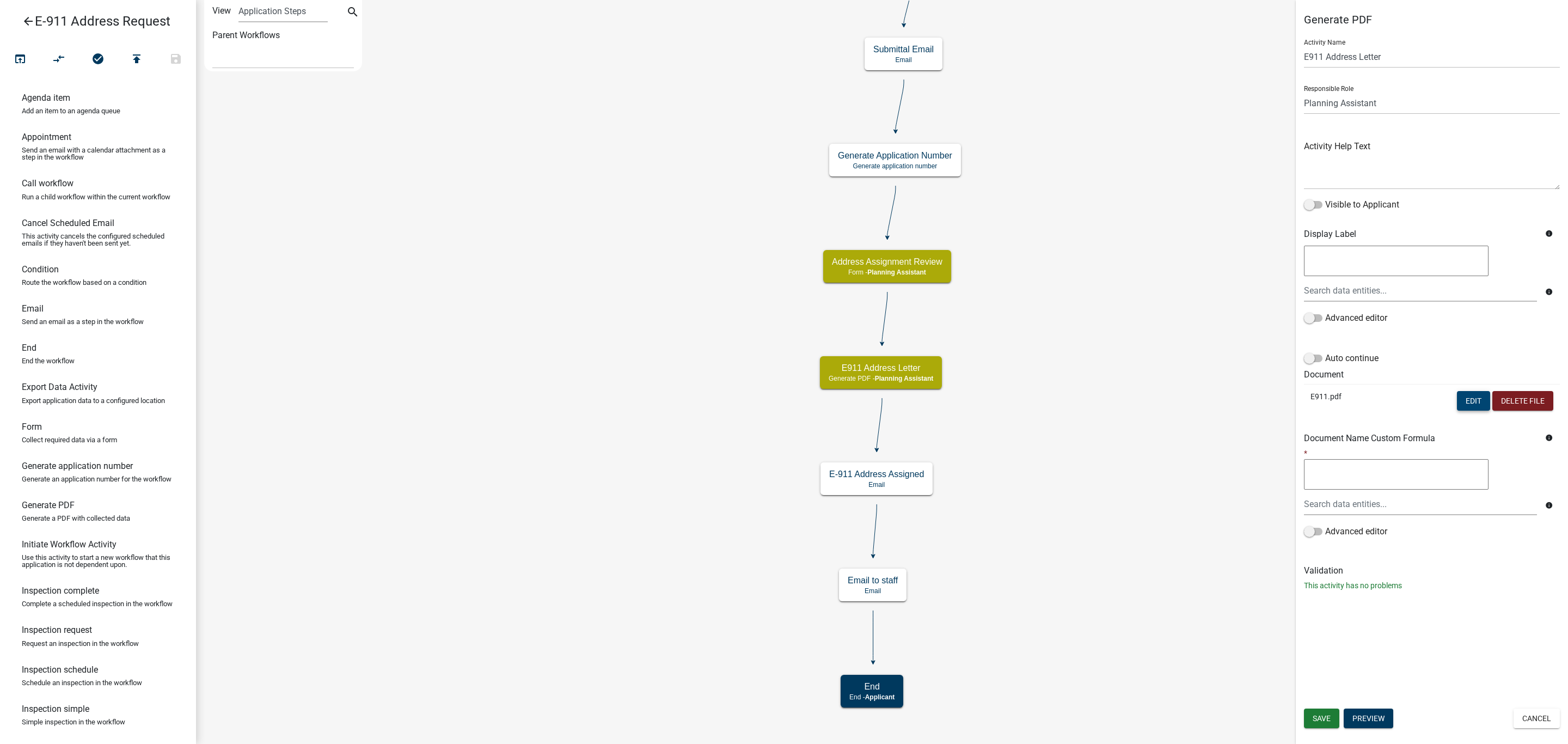
click at [1465, 394] on button "Edit" at bounding box center [1473, 400] width 33 height 19
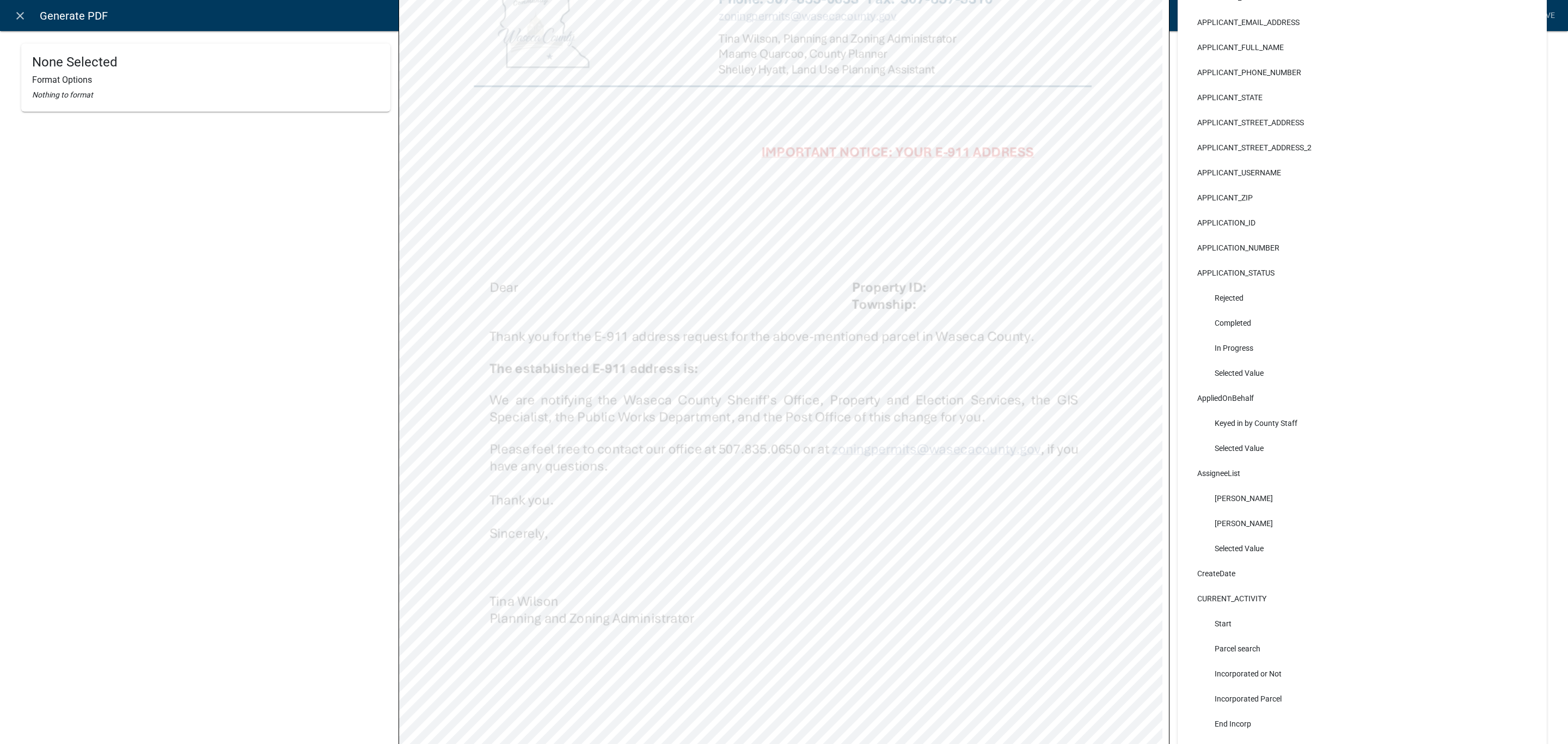
scroll to position [0, 0]
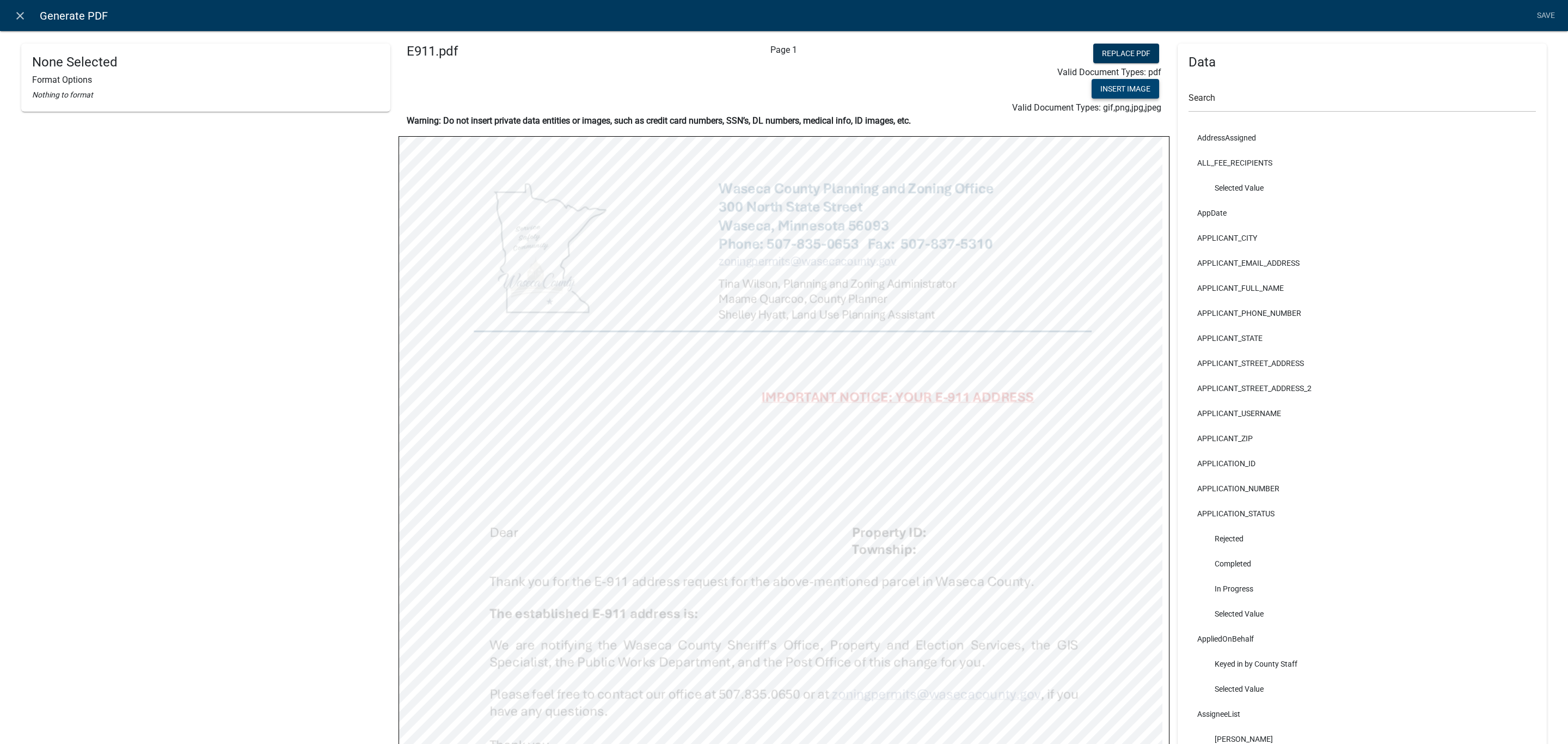
click at [1123, 87] on button "Insert Image" at bounding box center [1125, 88] width 67 height 19
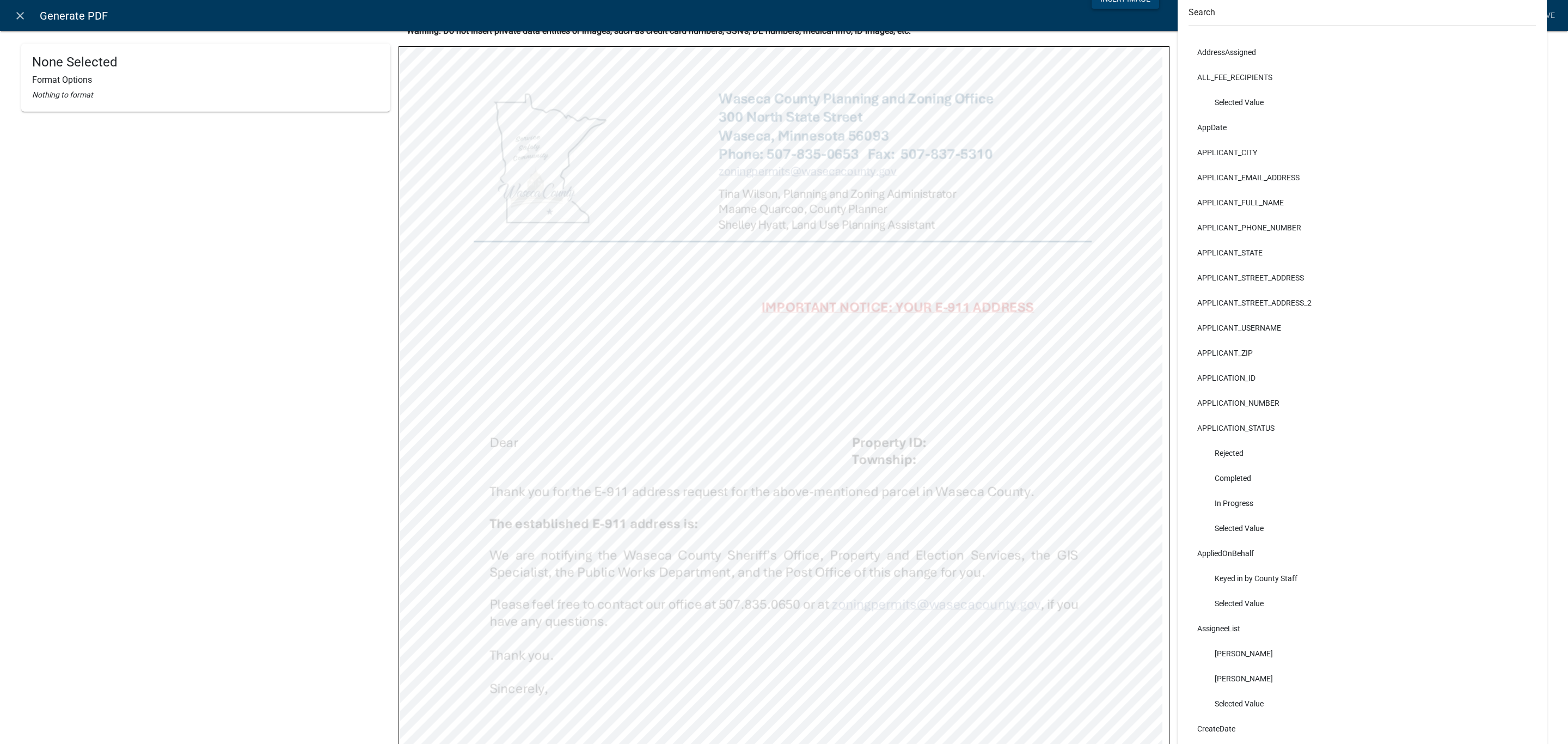
scroll to position [82, 0]
select select "bold"
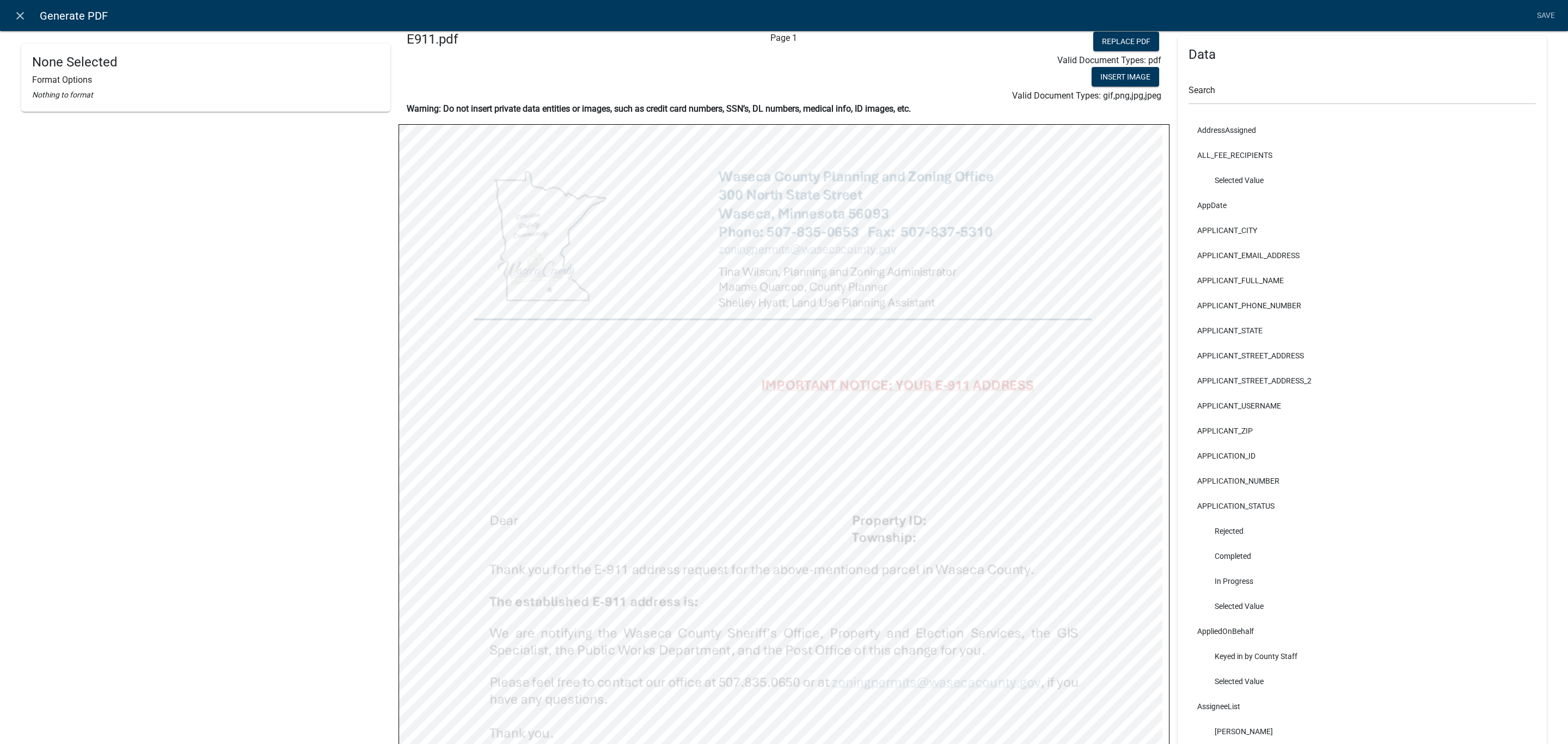
scroll to position [0, 0]
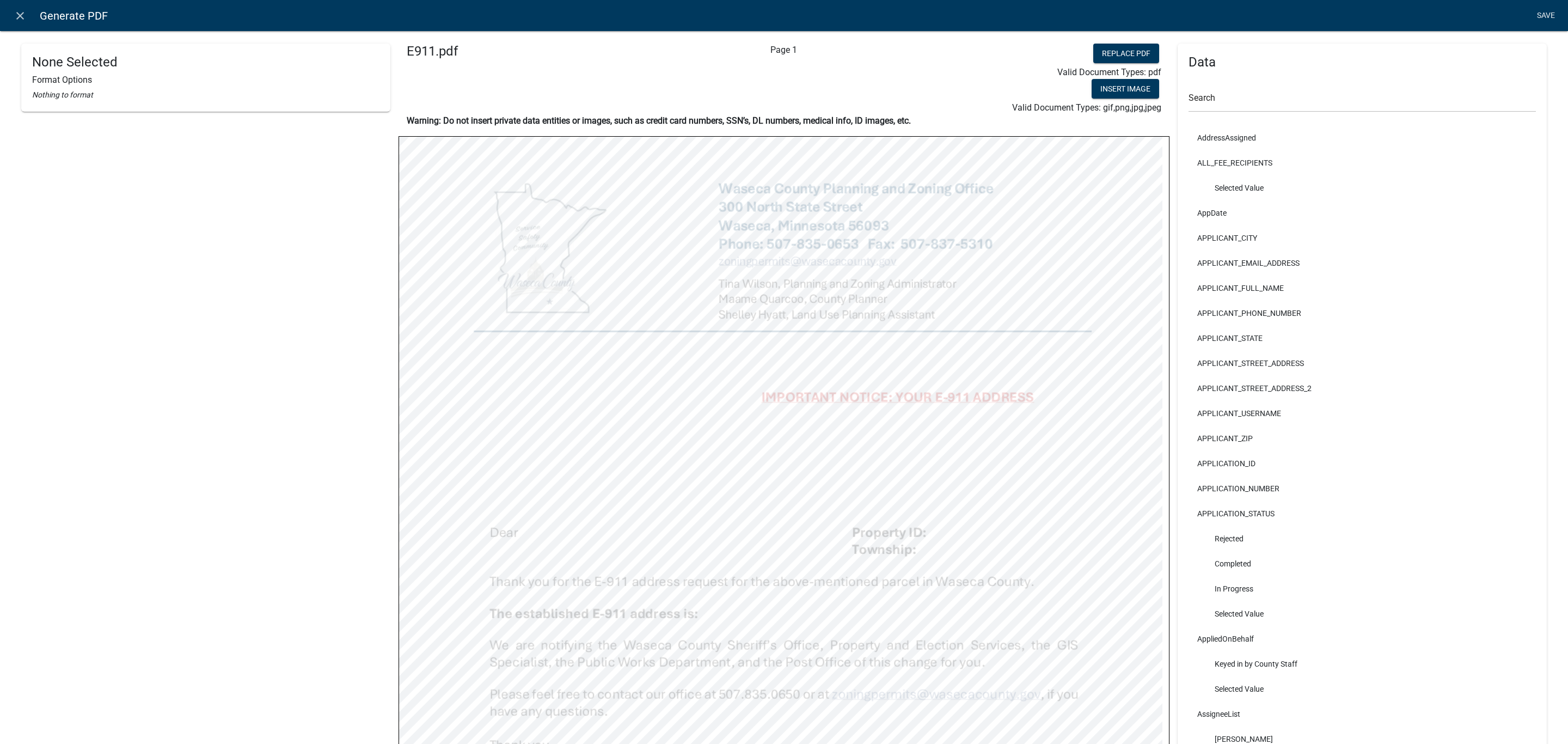
click at [1545, 10] on link "Save" at bounding box center [1545, 15] width 27 height 21
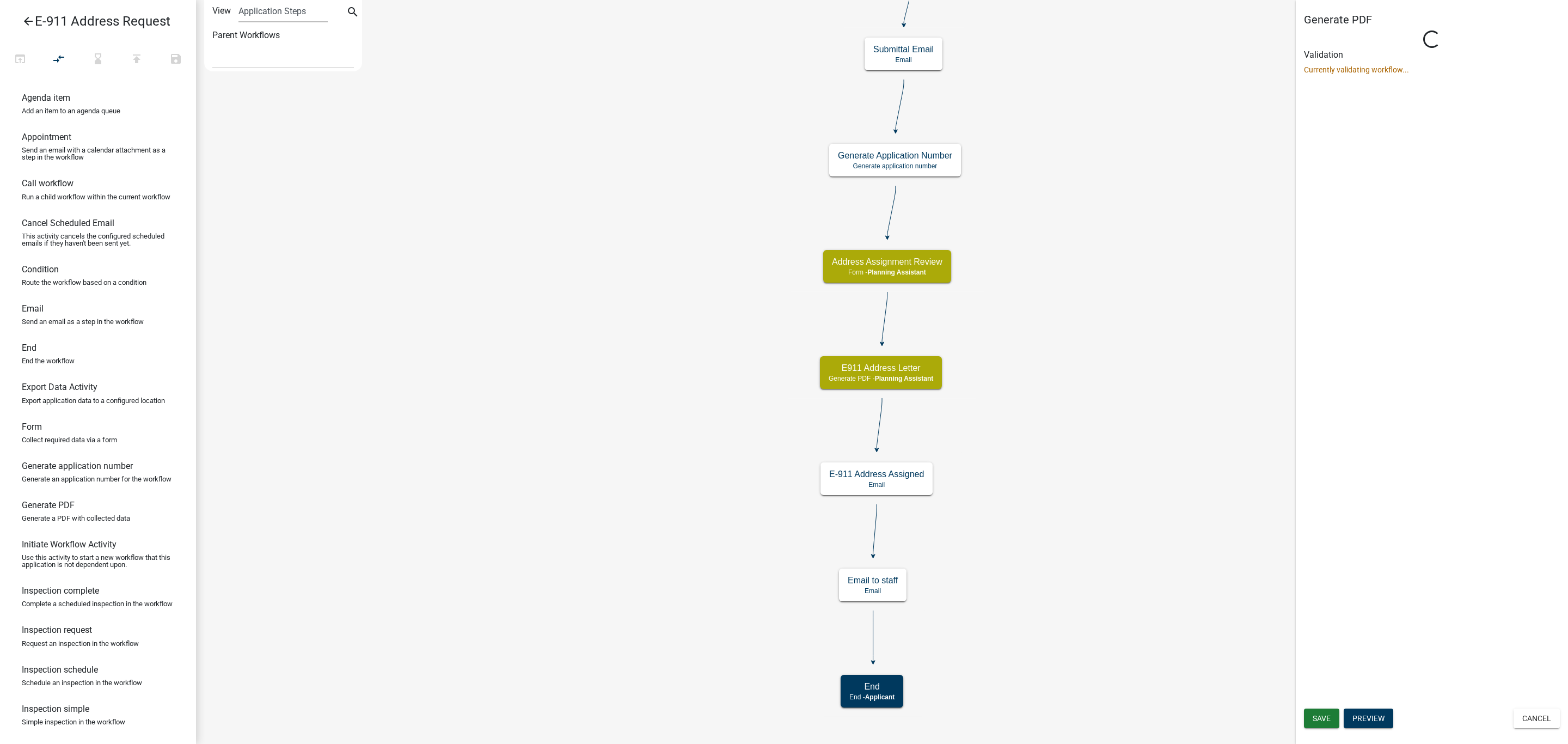
select select "A1ADE4BD-D0DE-4ED5-8452-456BE0D54BFC"
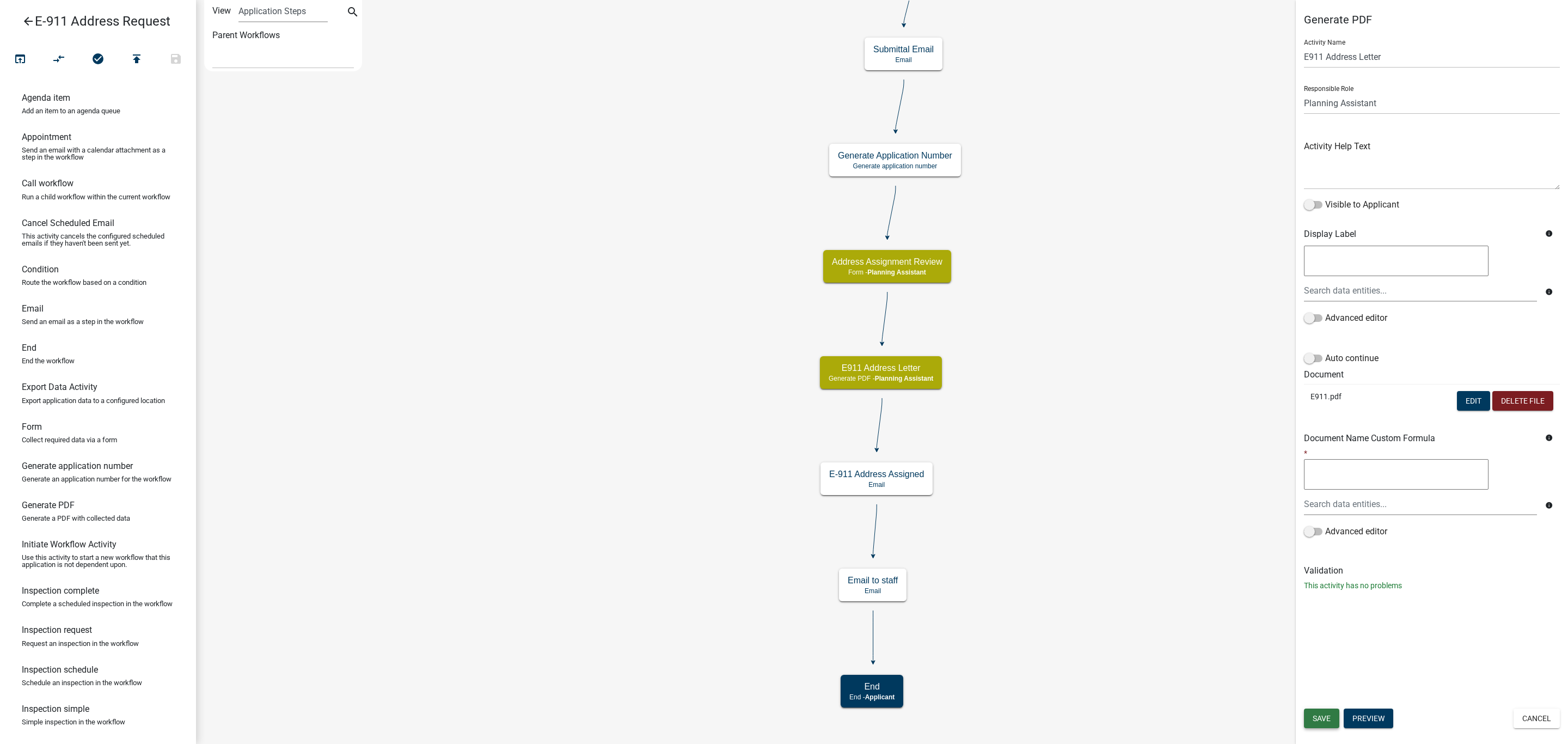
click at [1315, 720] on span "Save" at bounding box center [1321, 718] width 18 height 8
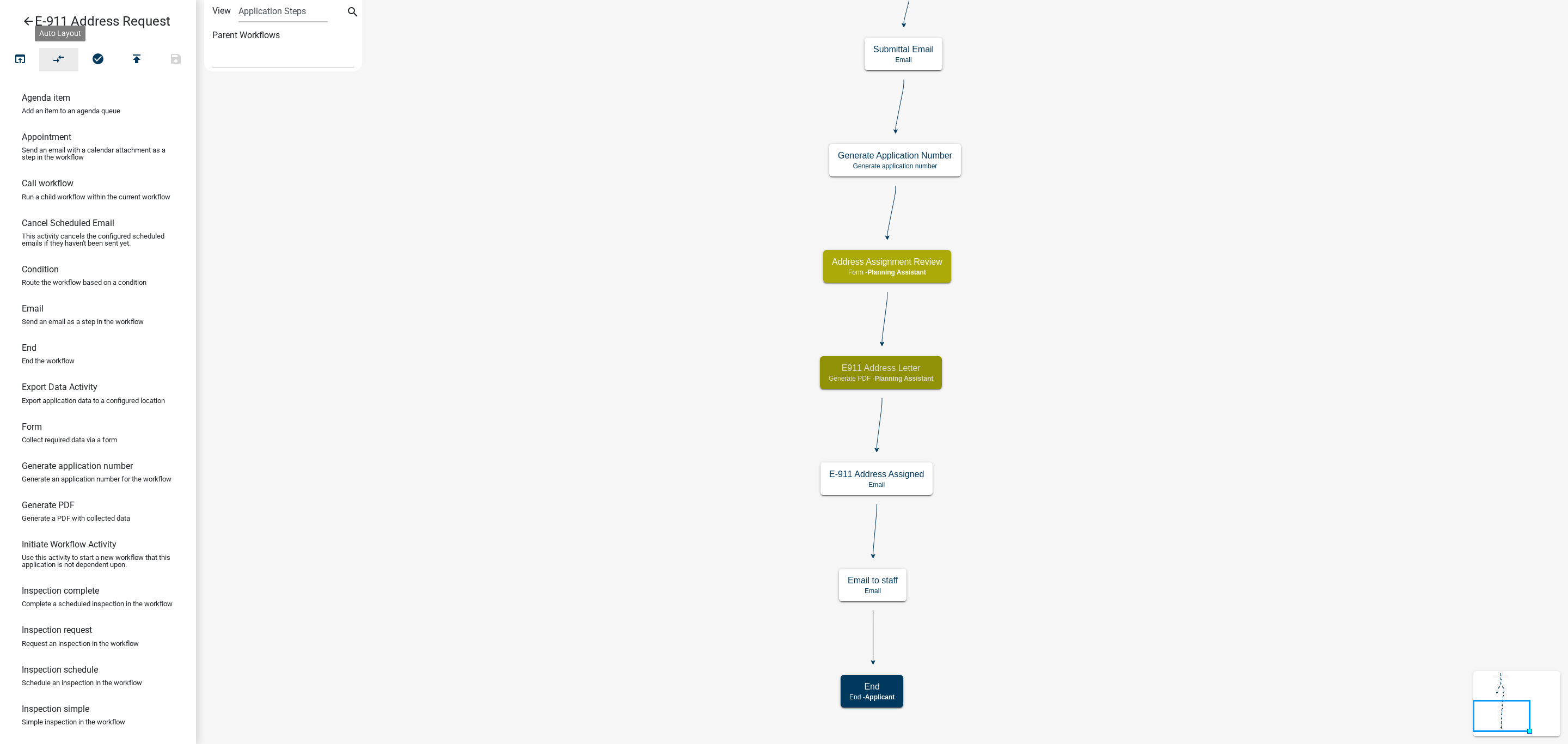
click at [54, 61] on icon "compare_arrows" at bounding box center [60, 60] width 13 height 15
click at [22, 56] on icon "open_in_browser" at bounding box center [20, 60] width 13 height 15
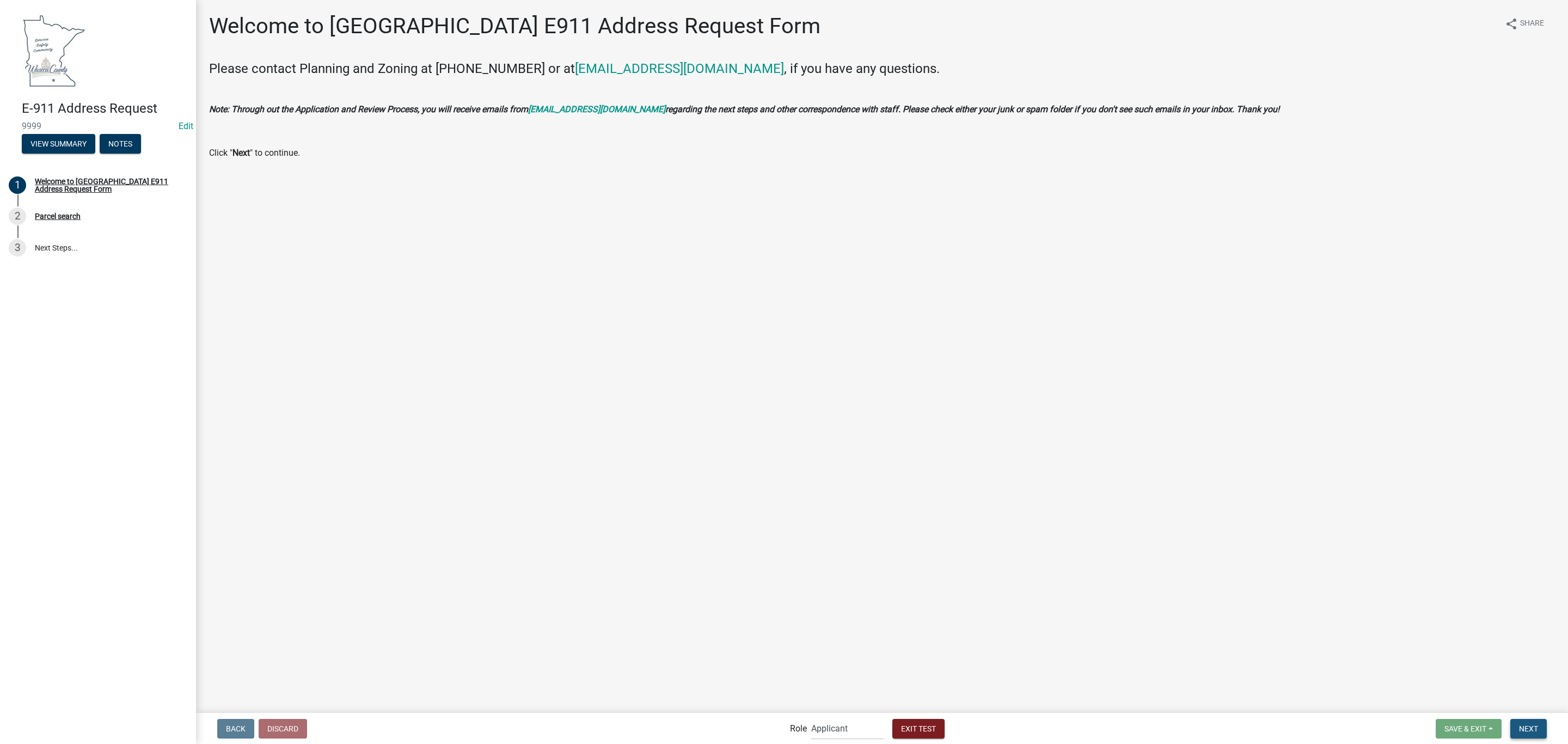
click at [1523, 720] on button "Next" at bounding box center [1528, 728] width 36 height 19
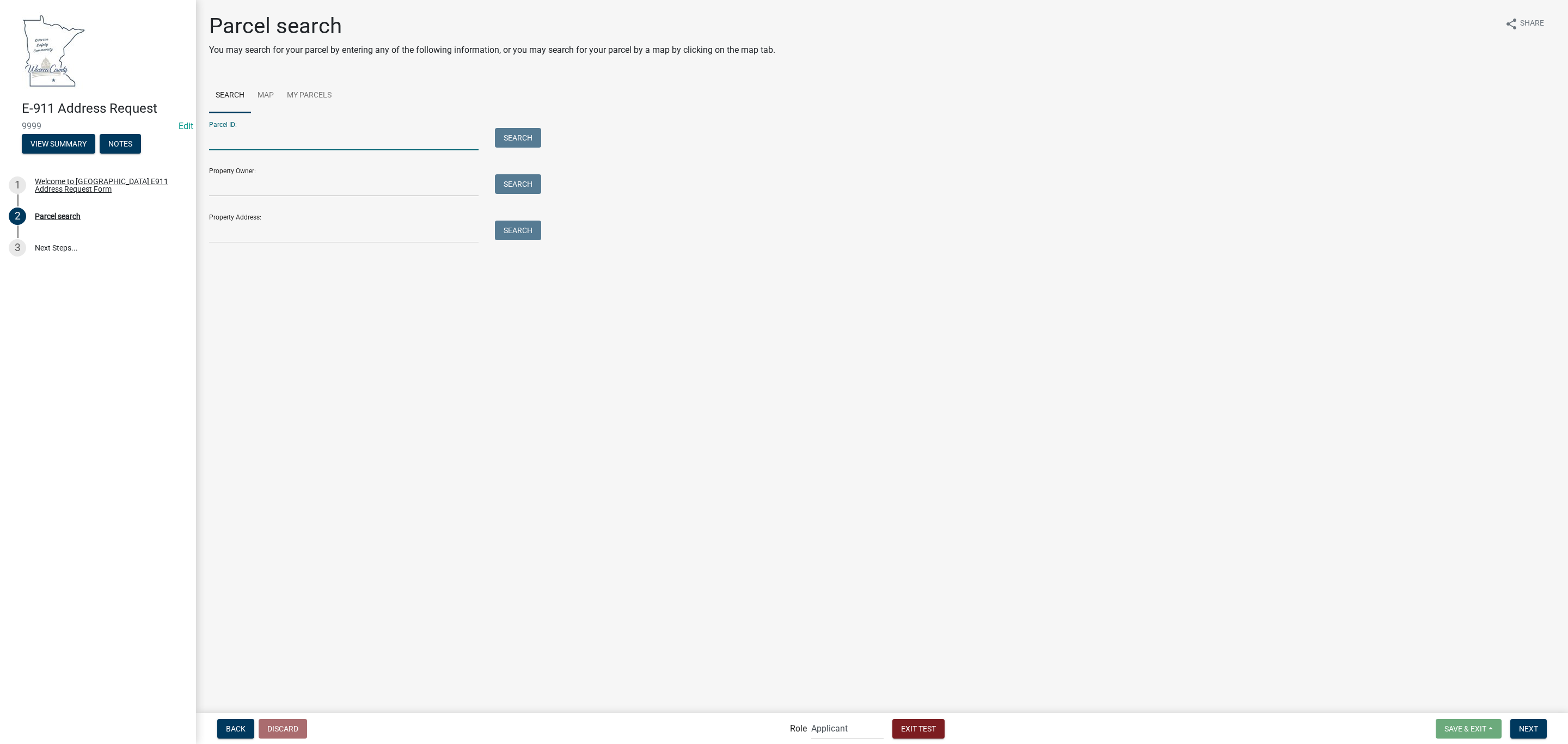
click at [392, 128] on input "Parcel ID:" at bounding box center [343, 139] width 269 height 23
type input "07.004.0800"
click at [1525, 722] on button "Next" at bounding box center [1528, 728] width 36 height 19
click at [502, 134] on button "Search" at bounding box center [518, 137] width 46 height 19
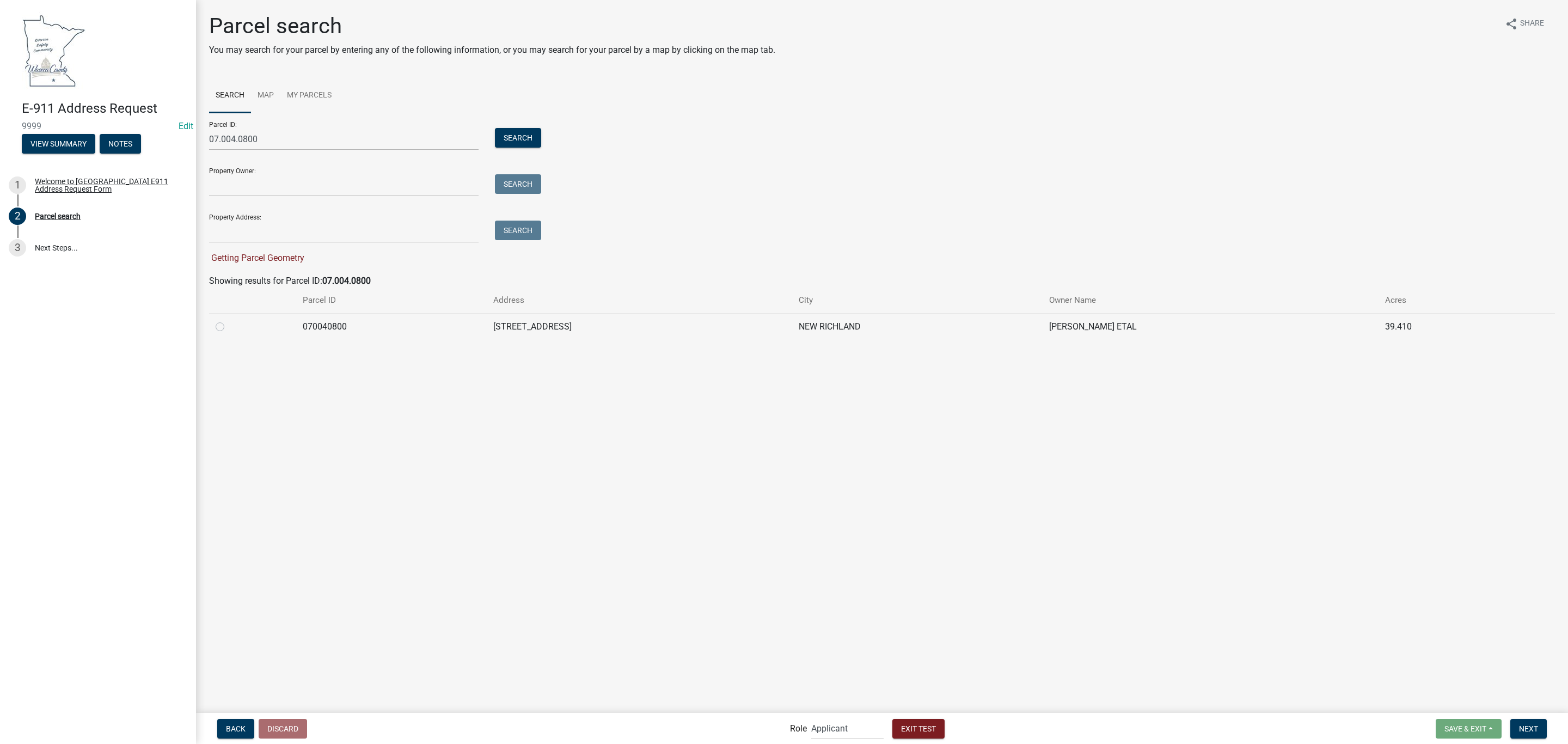
click at [229, 320] on label at bounding box center [229, 320] width 0 height 0
click at [229, 327] on input "radio" at bounding box center [232, 323] width 7 height 7
radio input "true"
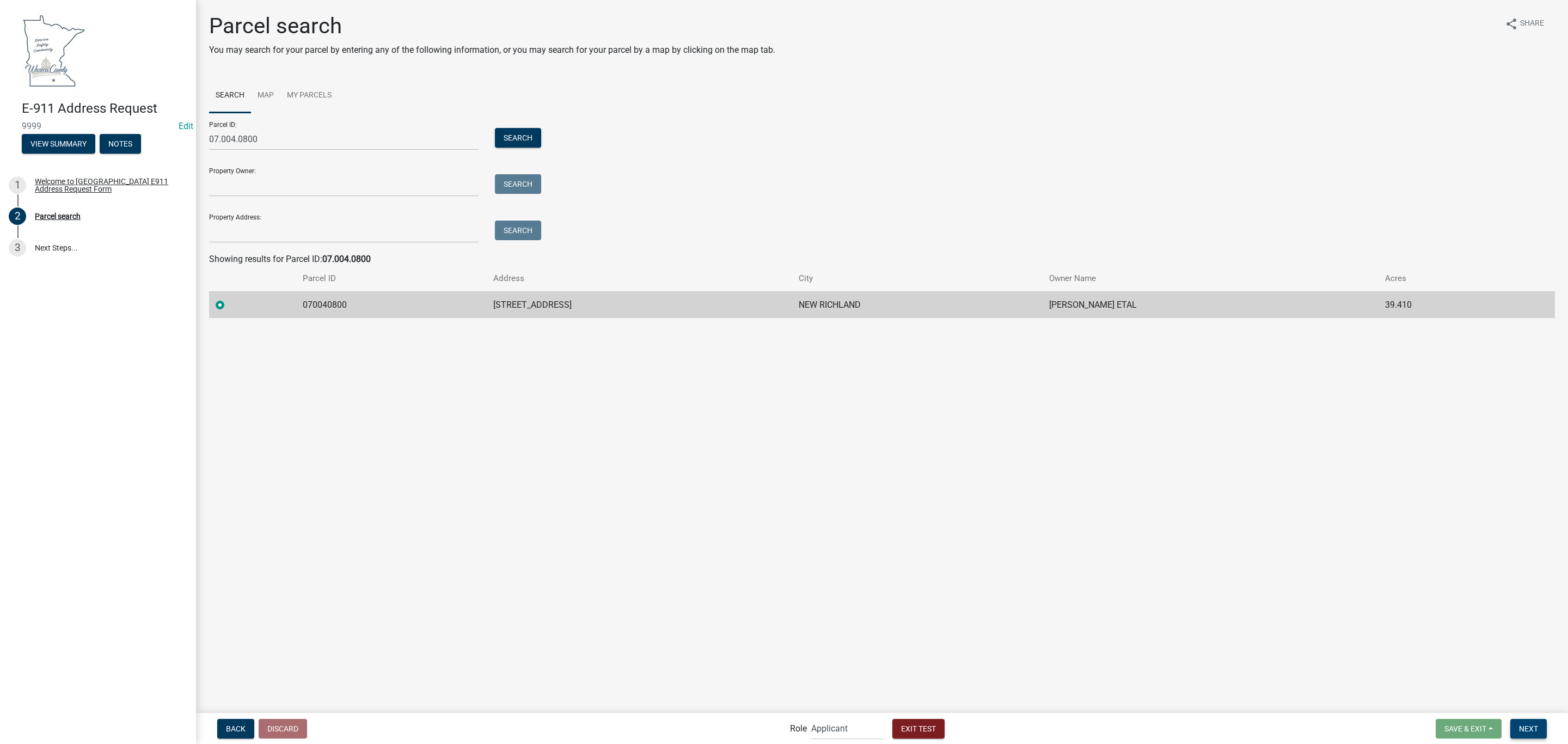
click at [1519, 728] on span "Next" at bounding box center [1528, 728] width 19 height 8
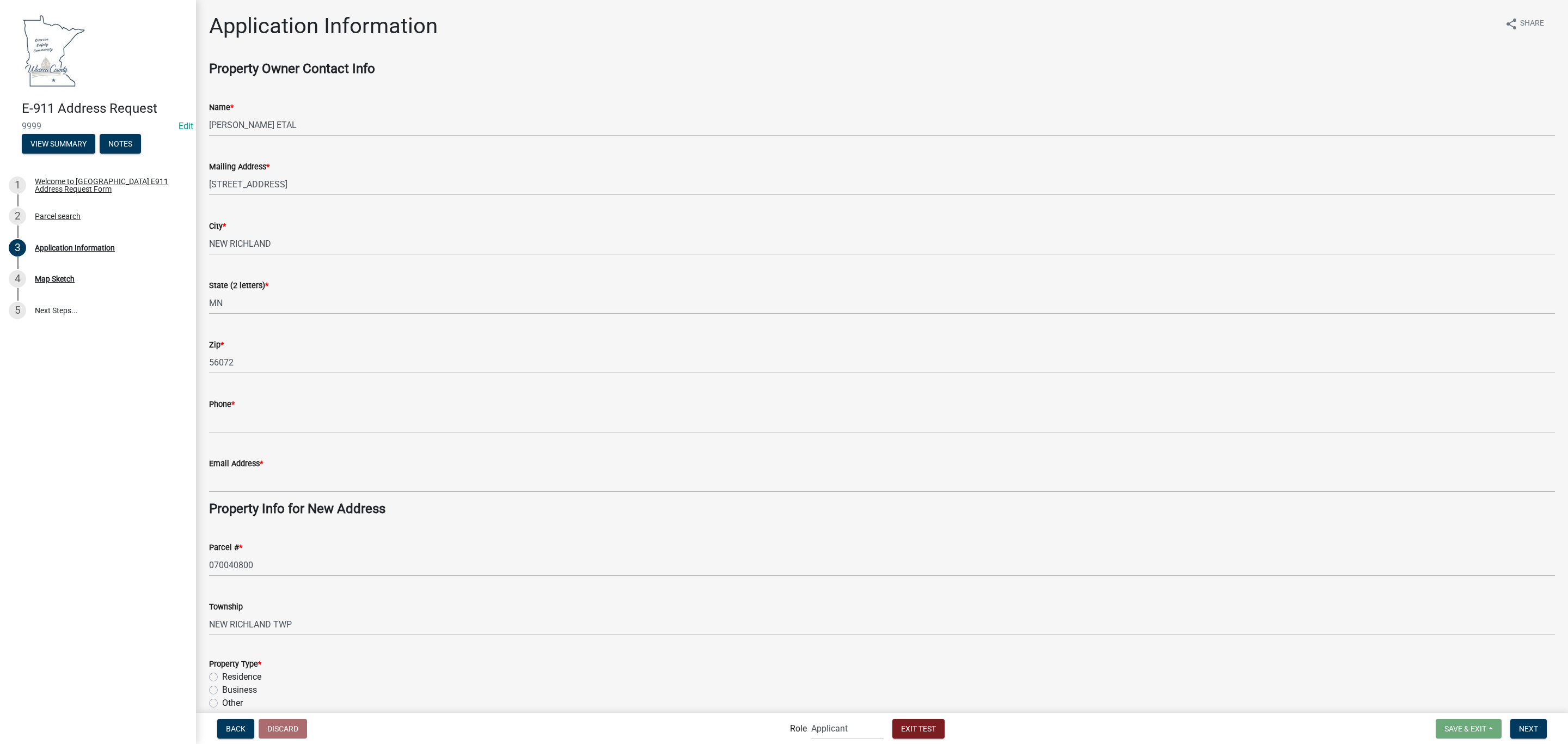
scroll to position [327, 0]
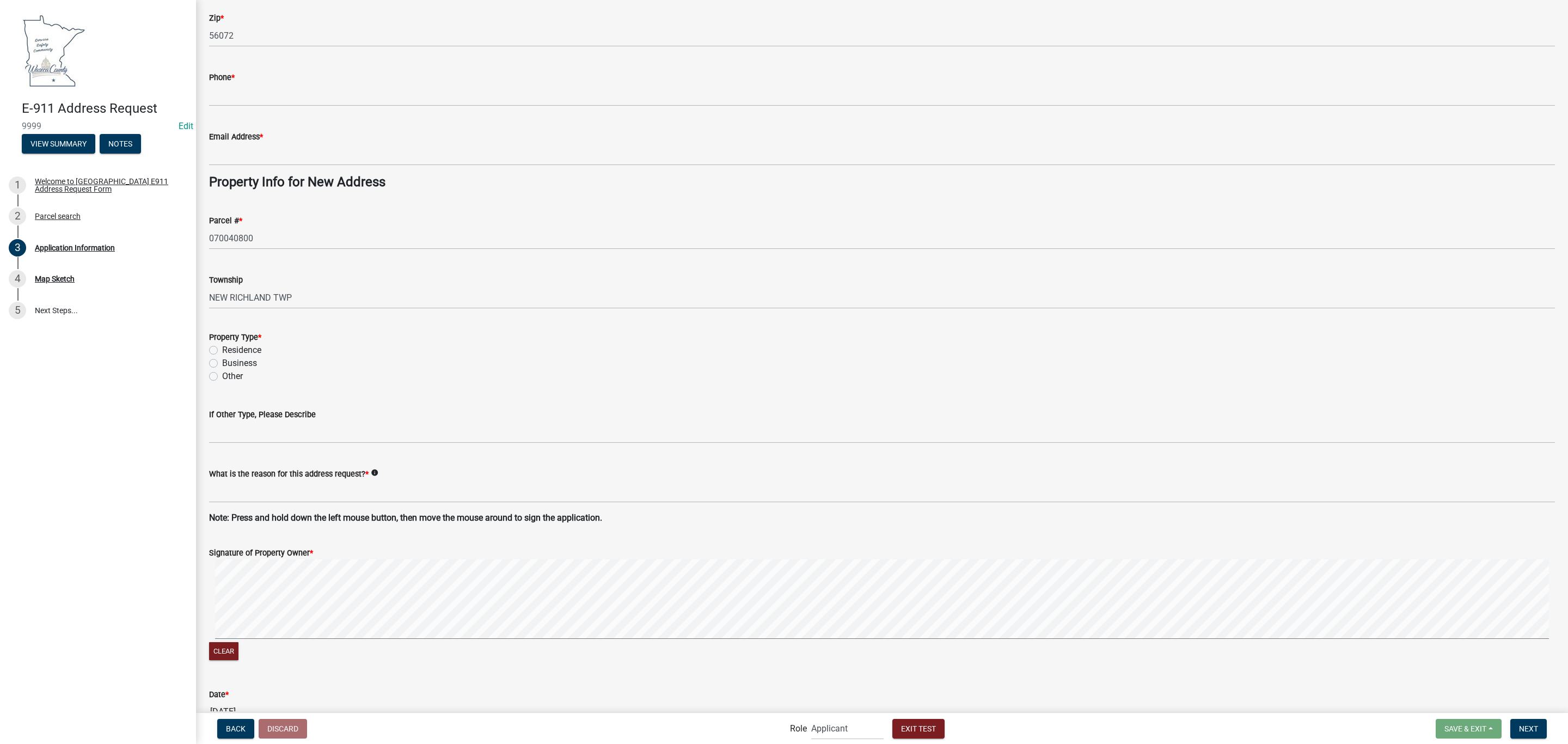
click at [238, 348] on label "Residence" at bounding box center [242, 350] width 40 height 13
click at [229, 348] on input "Residence" at bounding box center [226, 347] width 7 height 7
radio input "true"
click at [660, 659] on div "Clear" at bounding box center [881, 610] width 1346 height 104
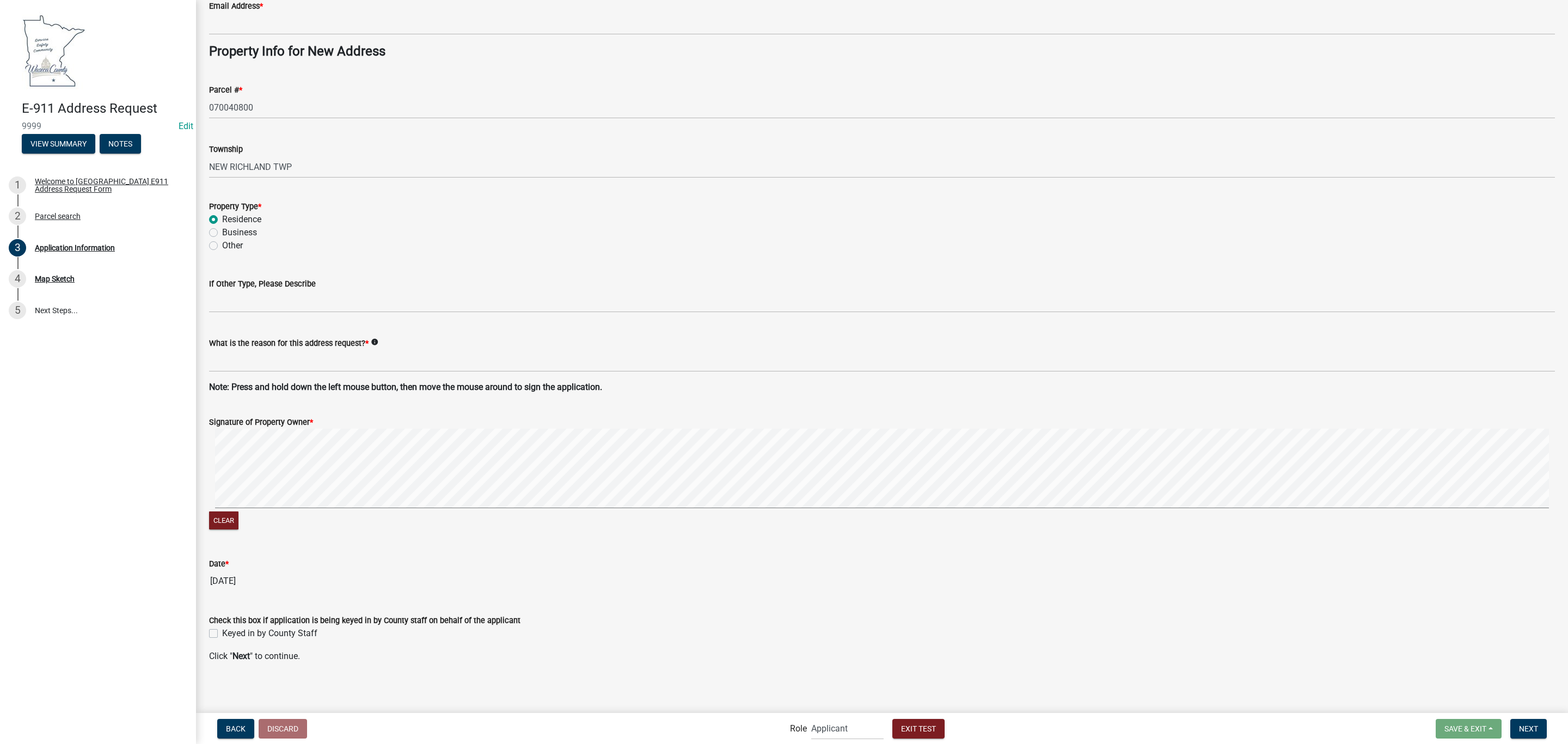
scroll to position [460, 0]
click at [1539, 730] on button "Next" at bounding box center [1528, 728] width 36 height 19
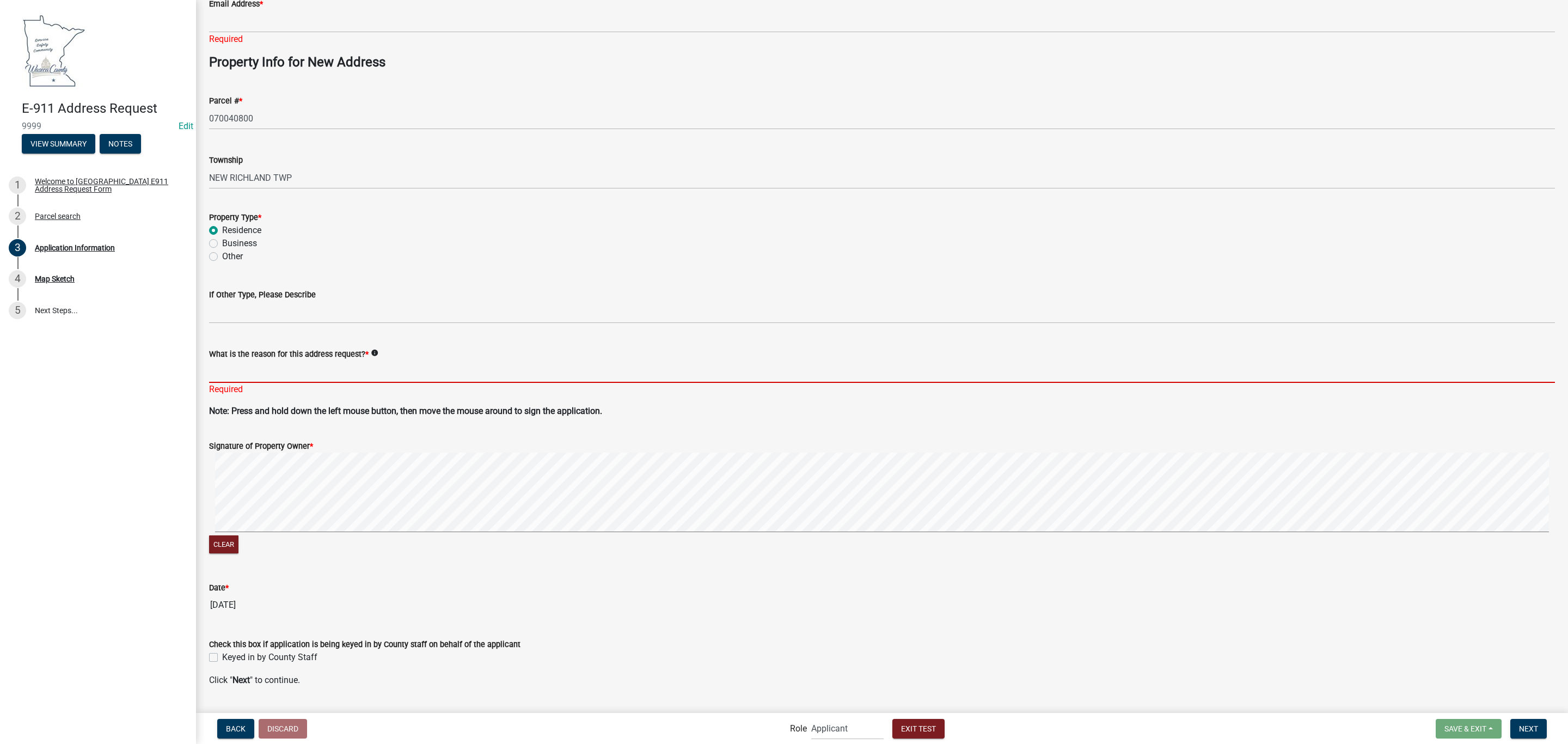
click at [255, 366] on input "What is the reason for this address request? *" at bounding box center [881, 371] width 1346 height 23
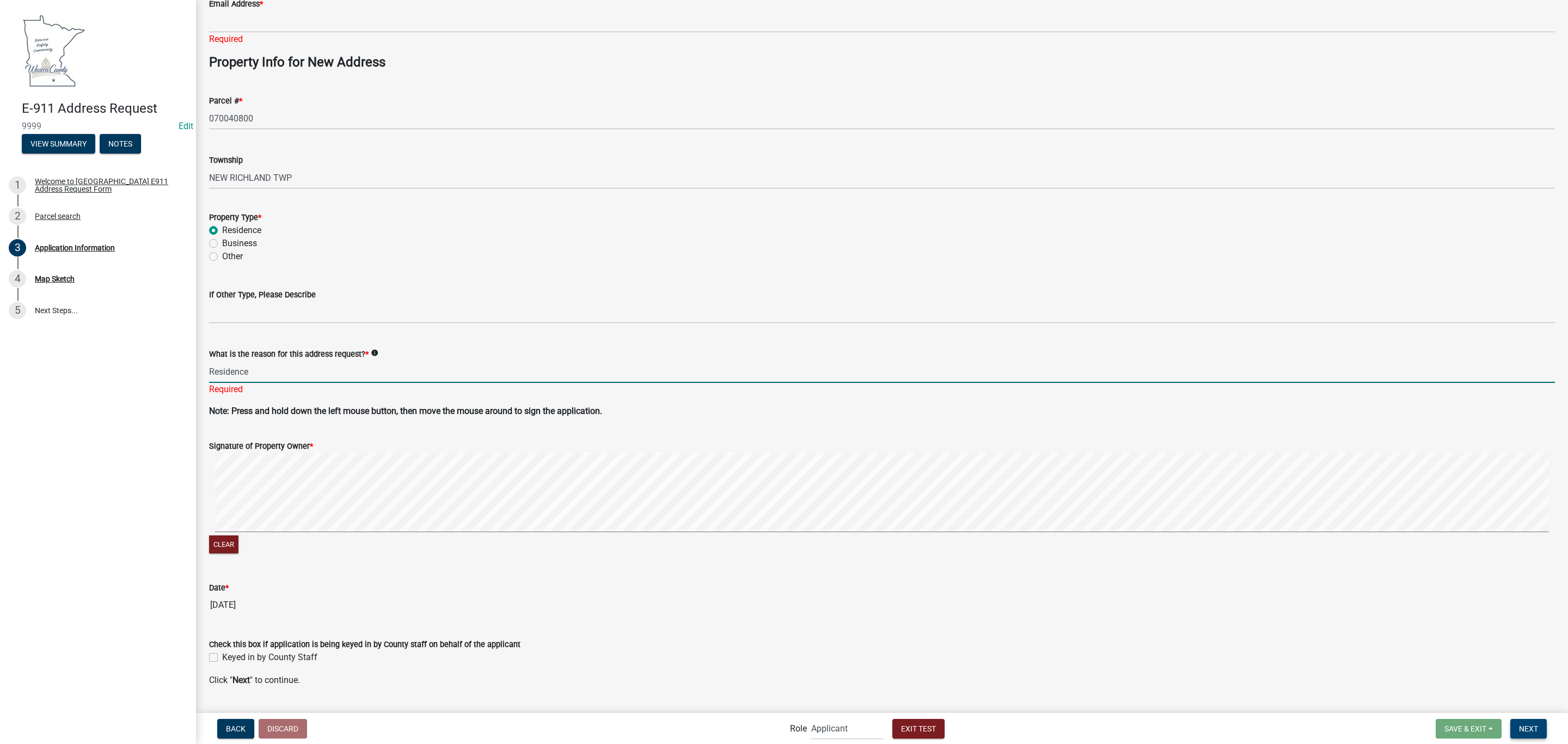
type input "Residence"
click at [1526, 725] on span "Next" at bounding box center [1528, 728] width 19 height 8
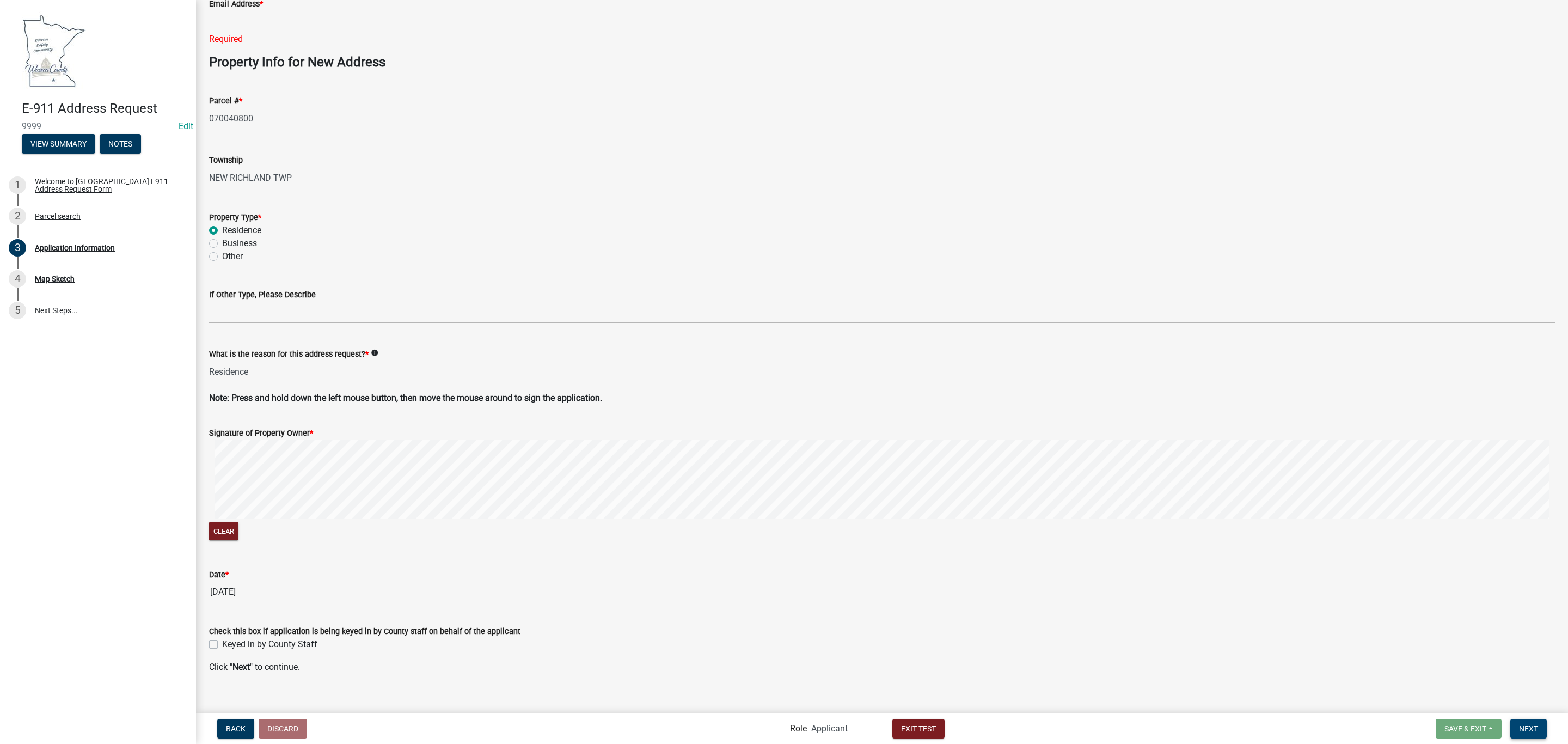
scroll to position [146, 0]
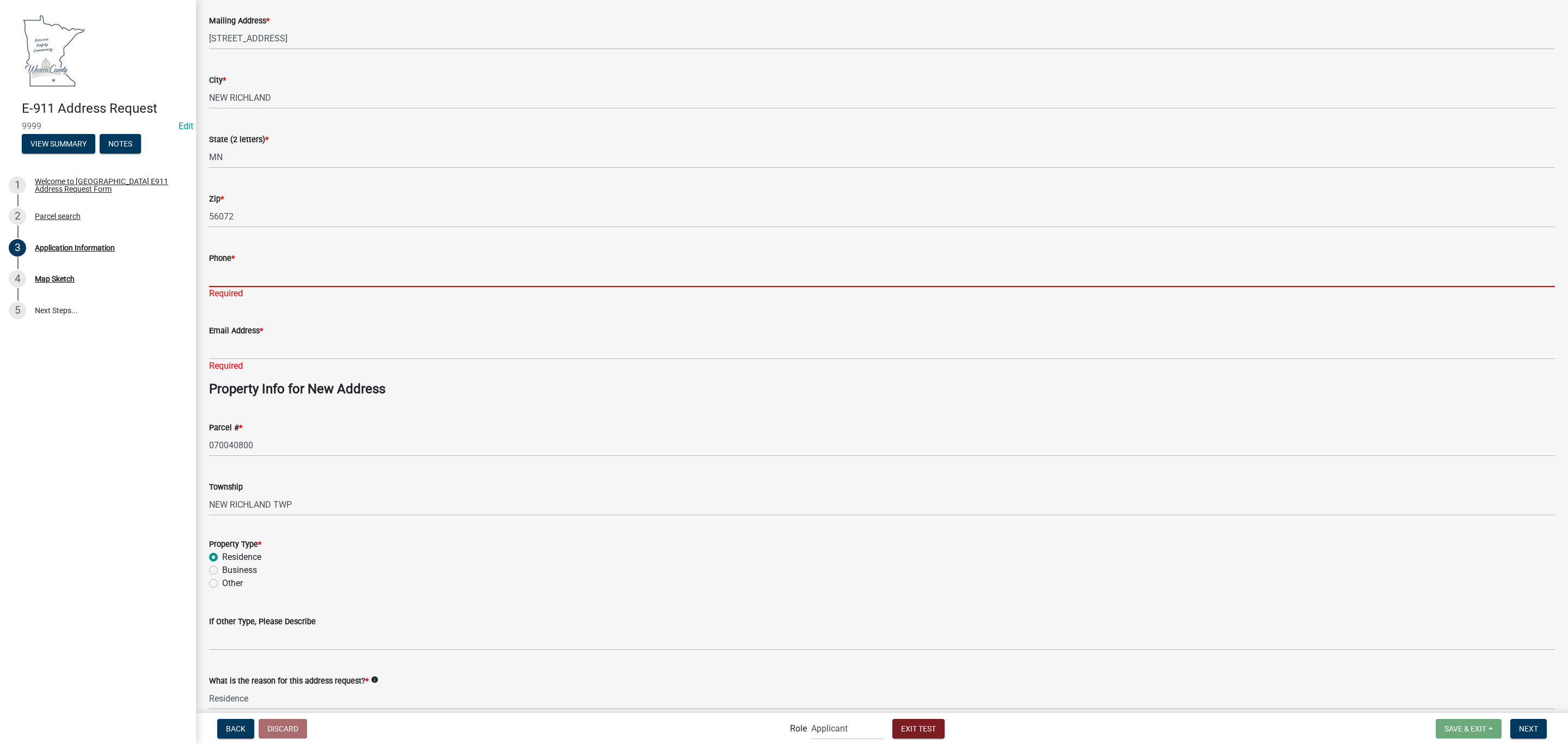
click at [224, 268] on input "Phone *" at bounding box center [881, 275] width 1346 height 23
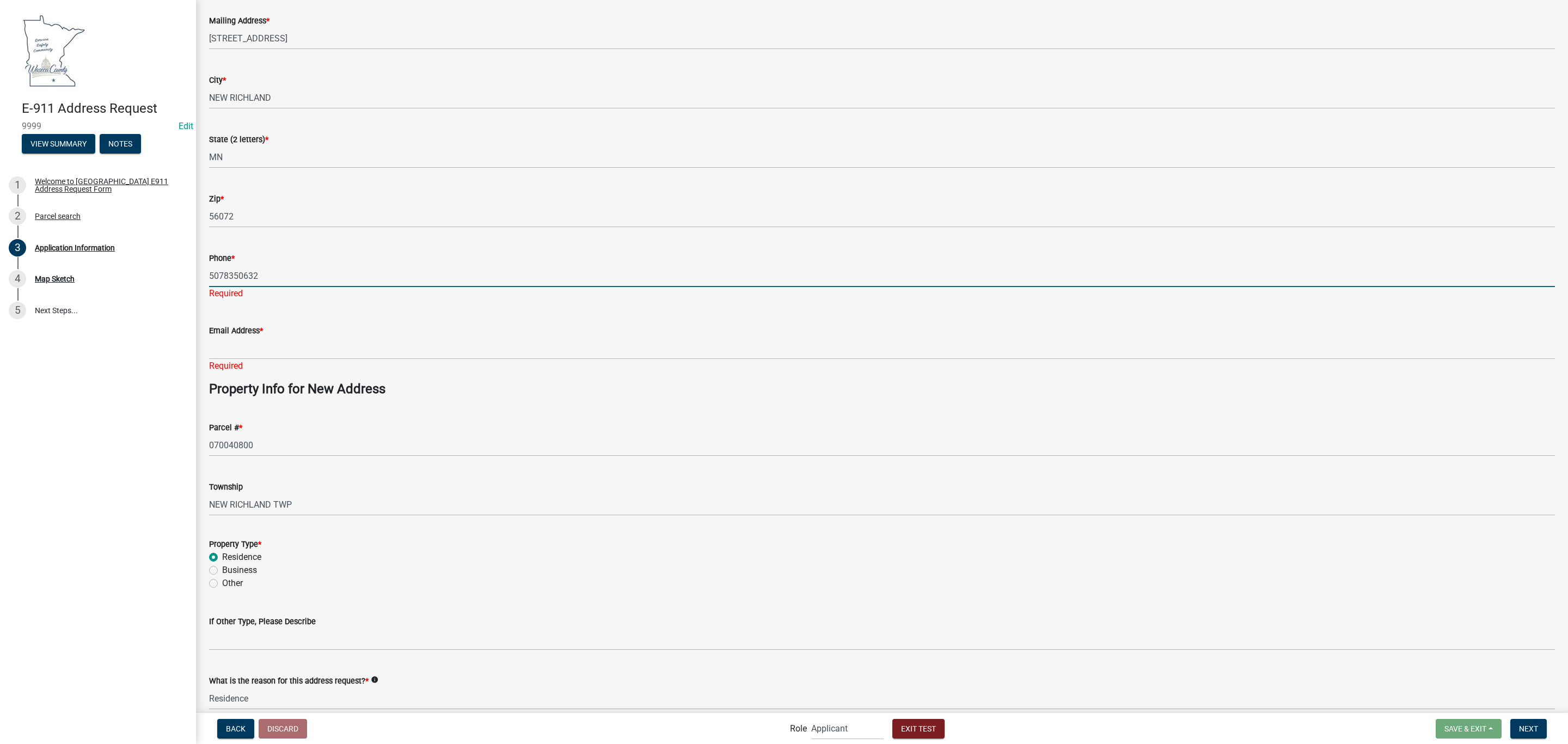
type input "5078350632"
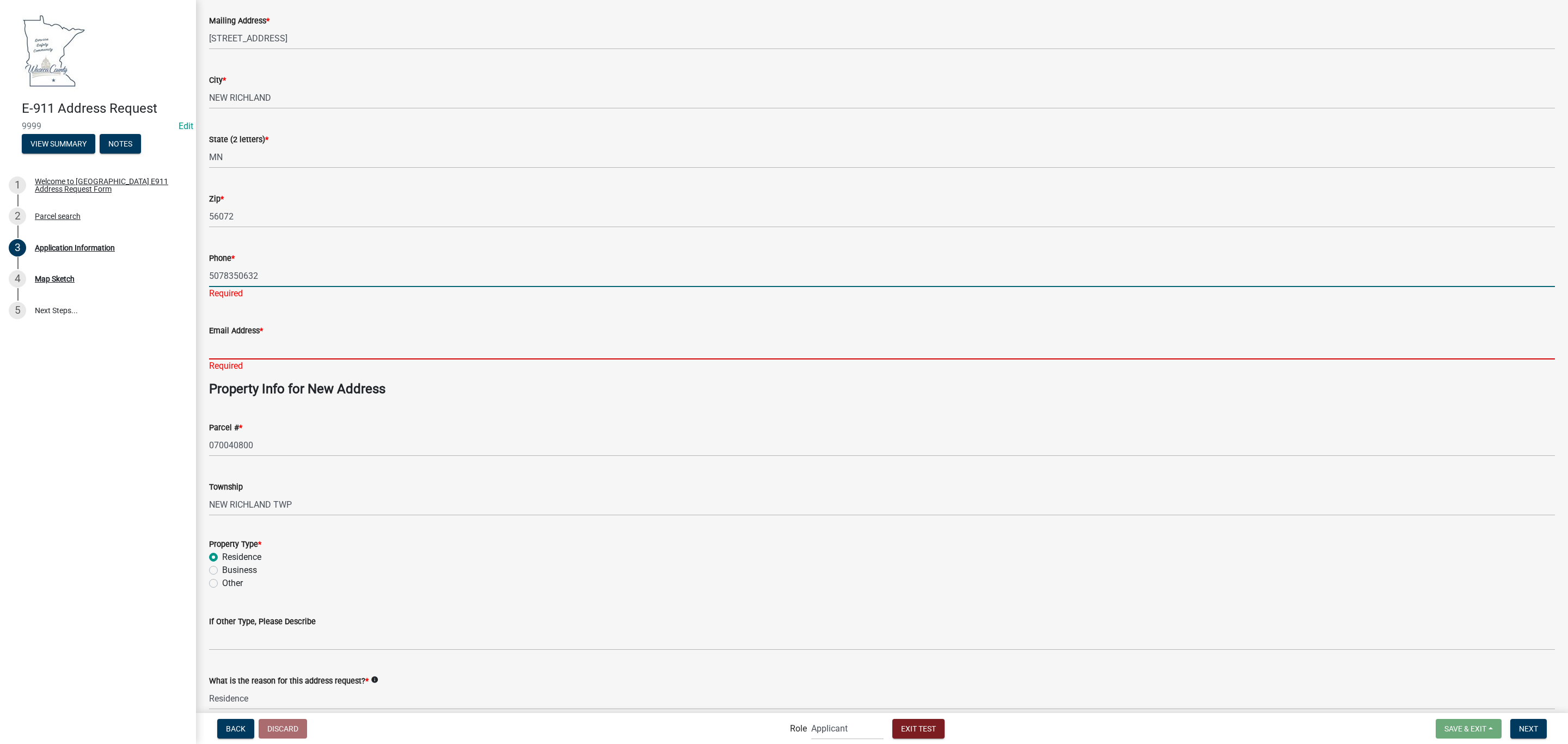
click at [264, 333] on form "Email Address *" at bounding box center [881, 342] width 1346 height 35
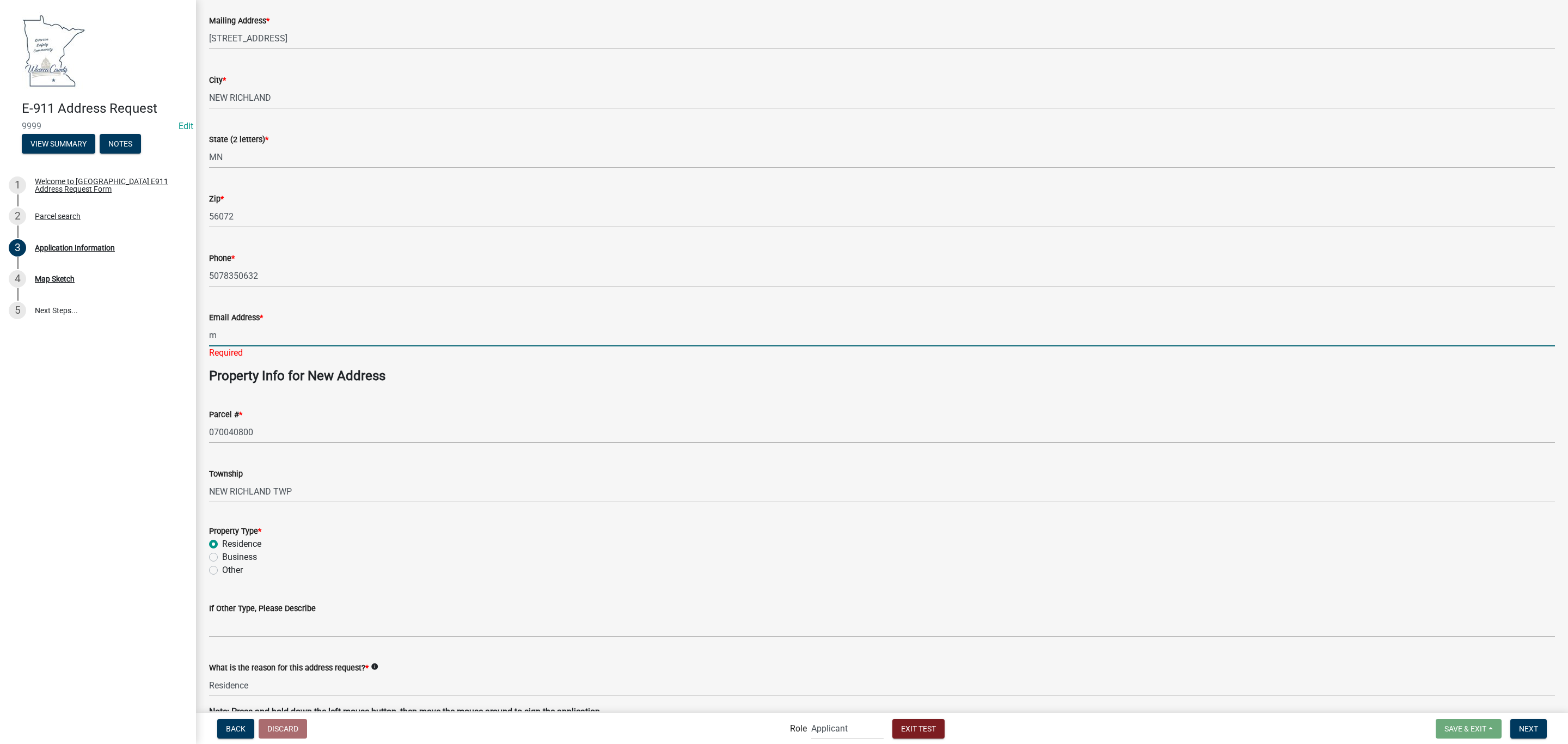
type input "[EMAIL_ADDRESS][DOMAIN_NAME]"
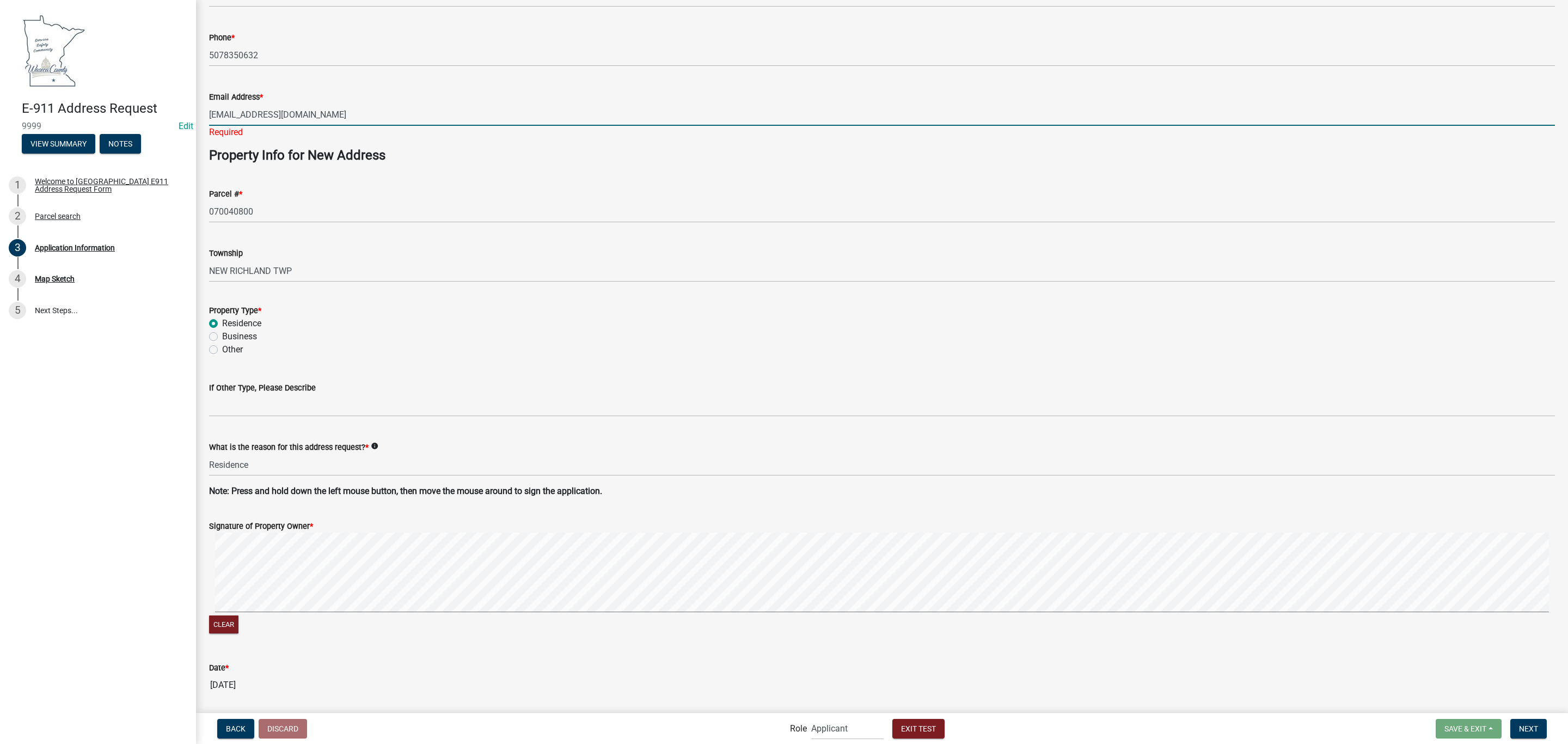
scroll to position [391, 0]
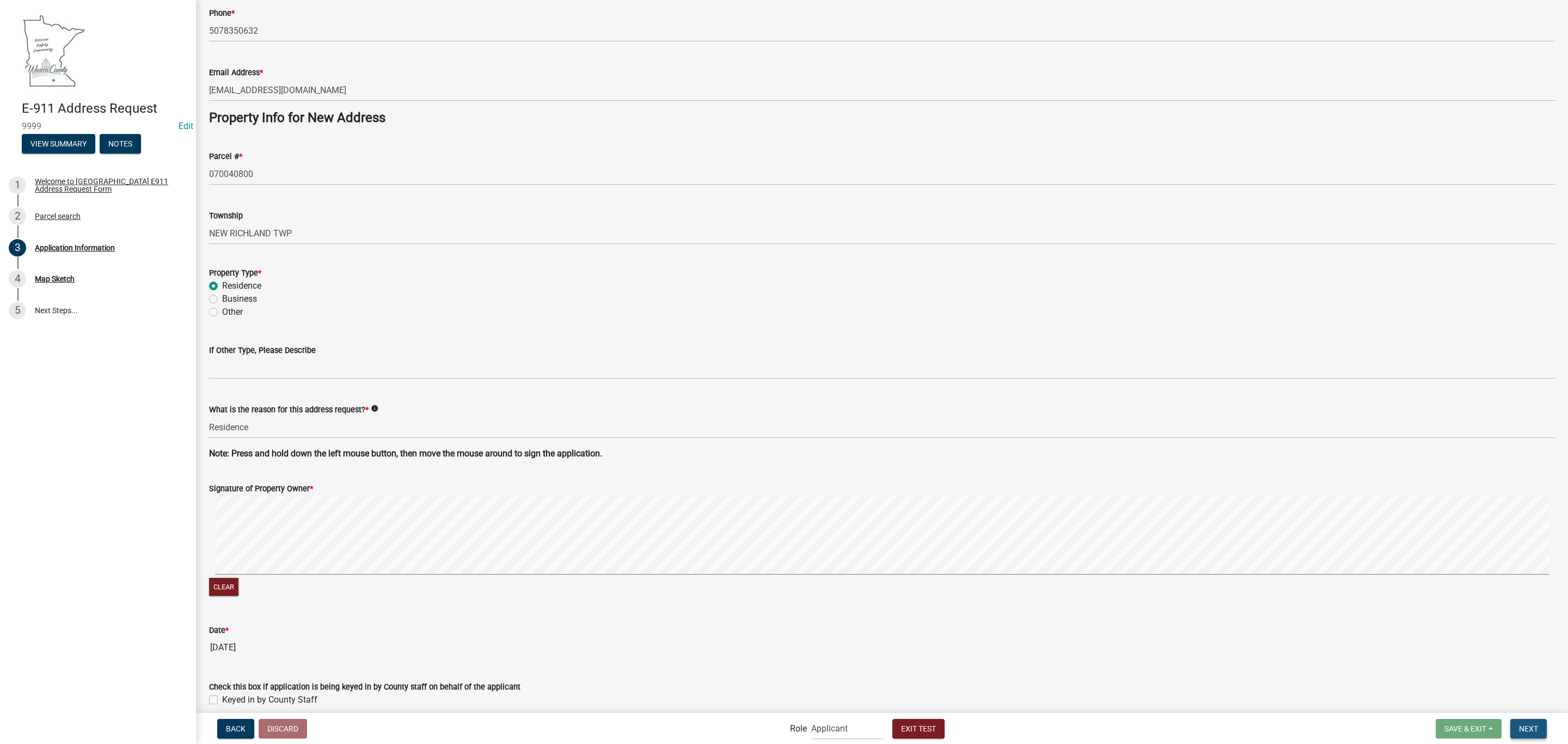
click at [1539, 725] on button "Next" at bounding box center [1528, 728] width 36 height 19
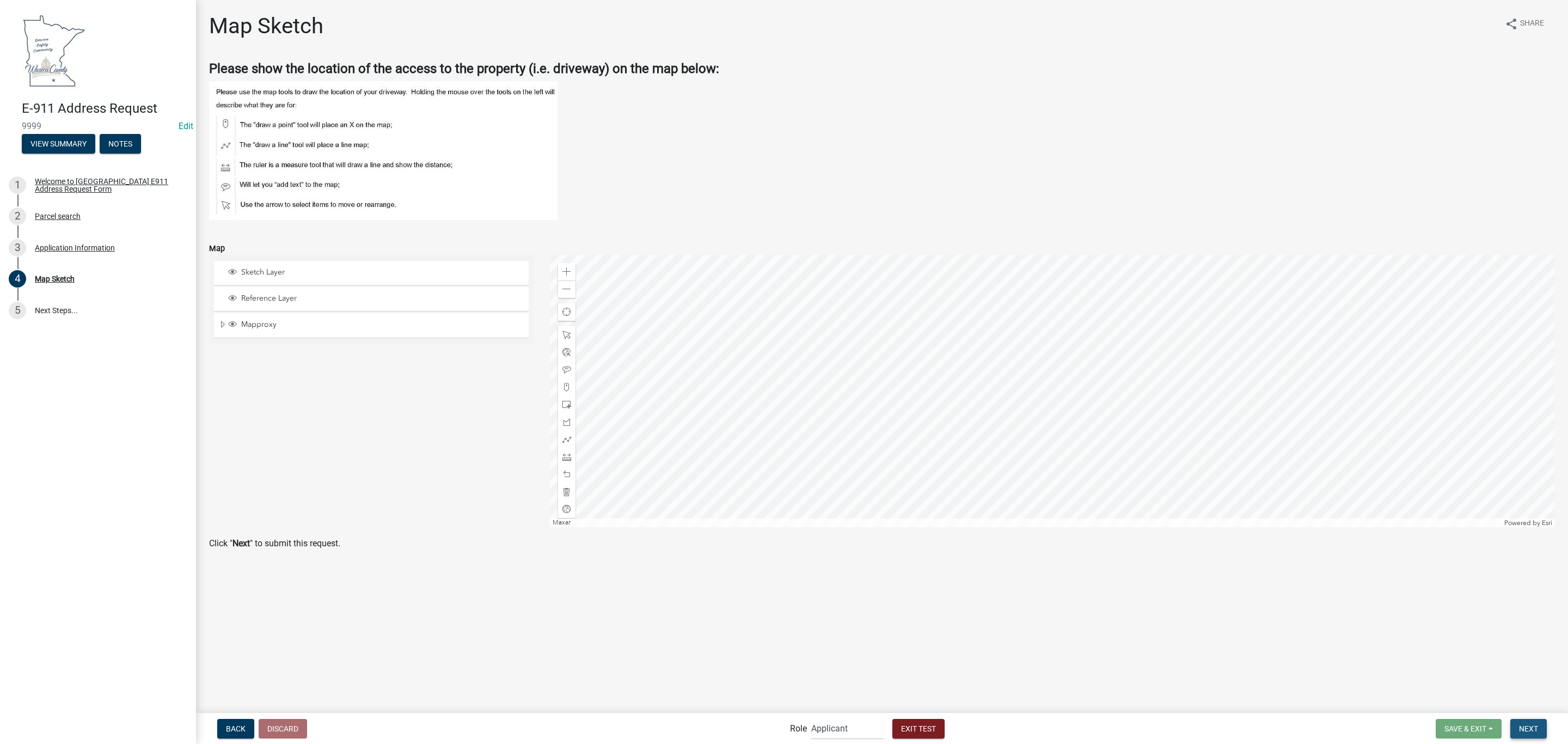
click at [1534, 728] on span "Next" at bounding box center [1528, 728] width 19 height 8
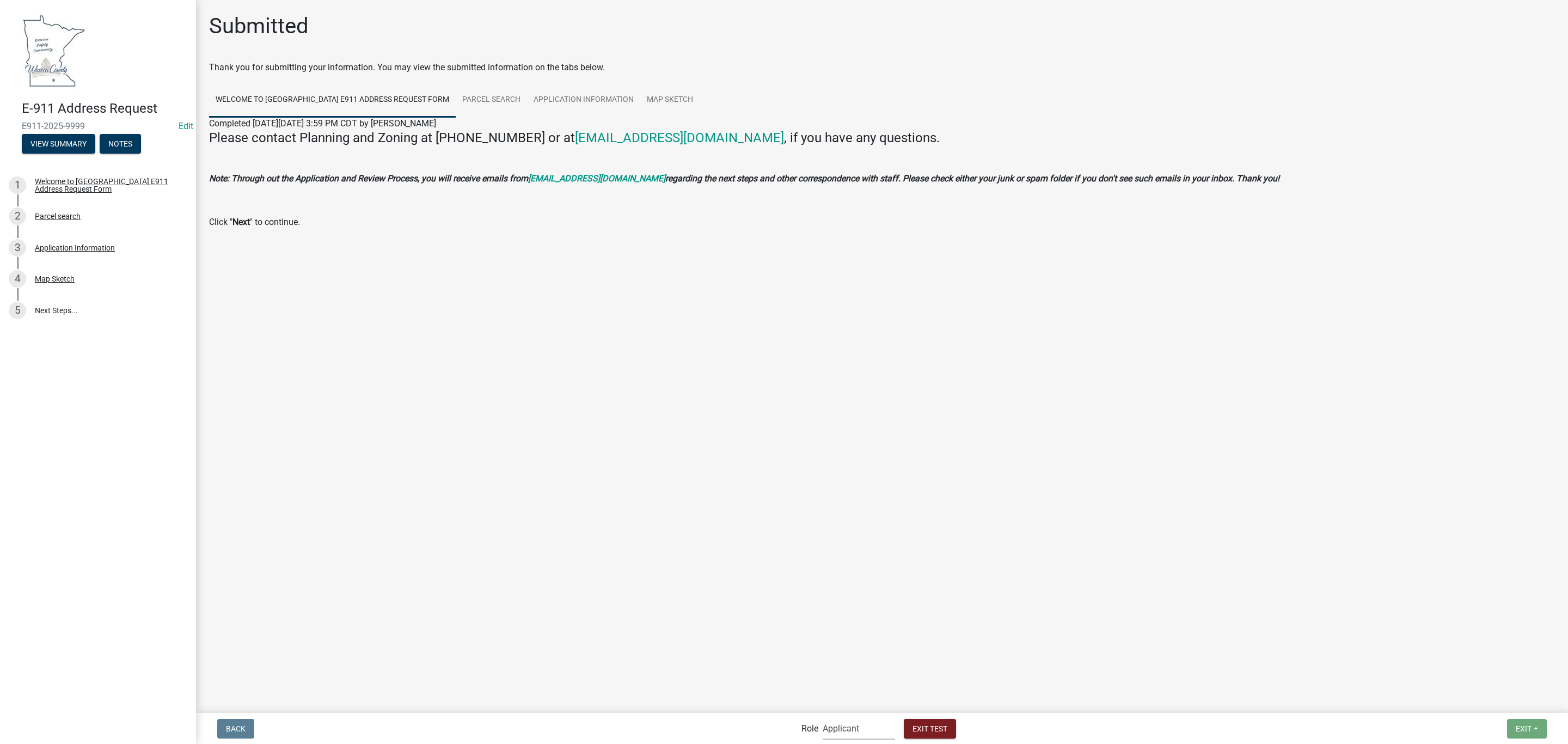
click at [858, 719] on select "Applicant Planning Assistant Admin" at bounding box center [858, 728] width 72 height 23
select select "a807208a-f67b-459b-83be-f00693914cf4"
click at [822, 717] on select "Applicant Planning Assistant Admin" at bounding box center [858, 728] width 72 height 23
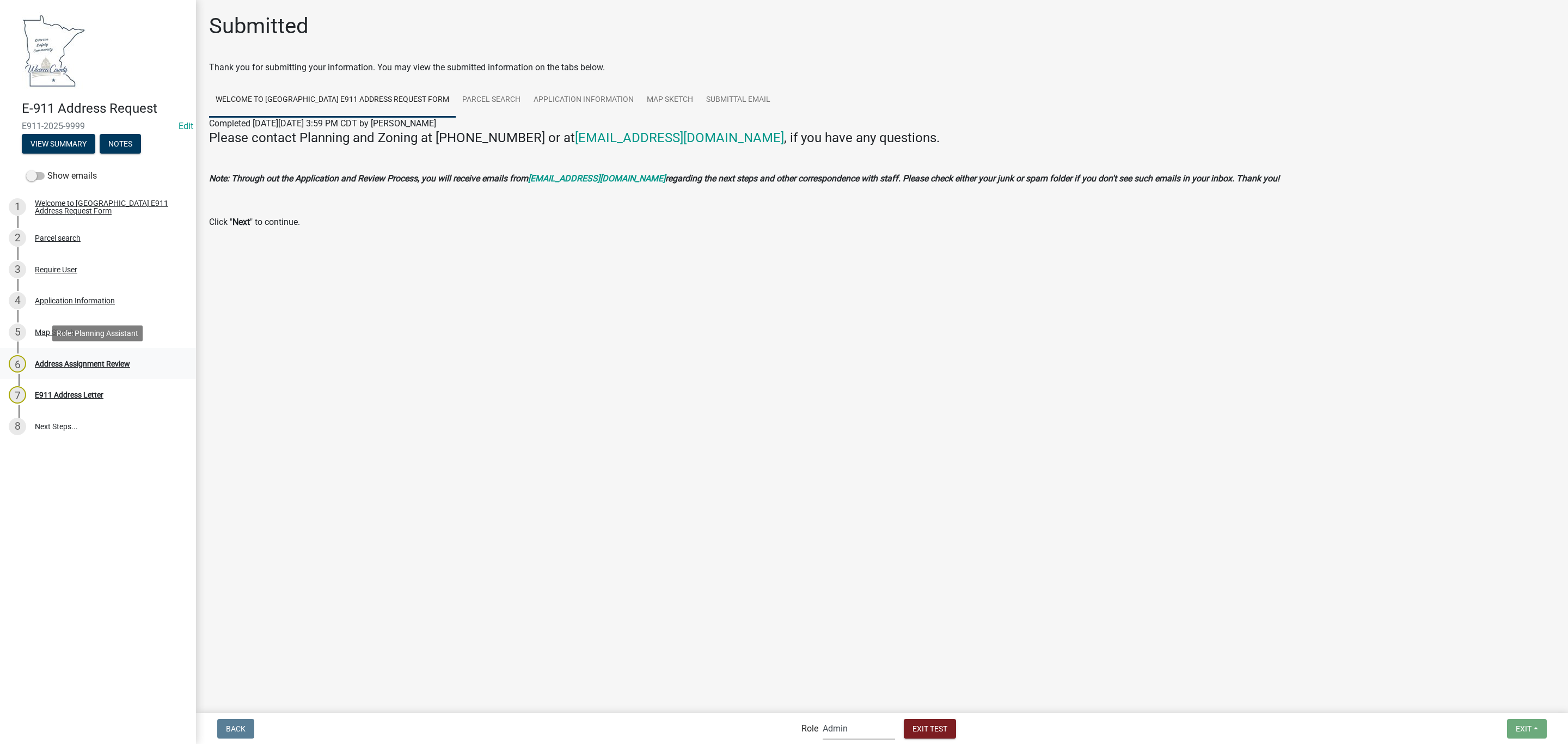
click at [90, 361] on div "Address Assignment Review" at bounding box center [82, 364] width 95 height 8
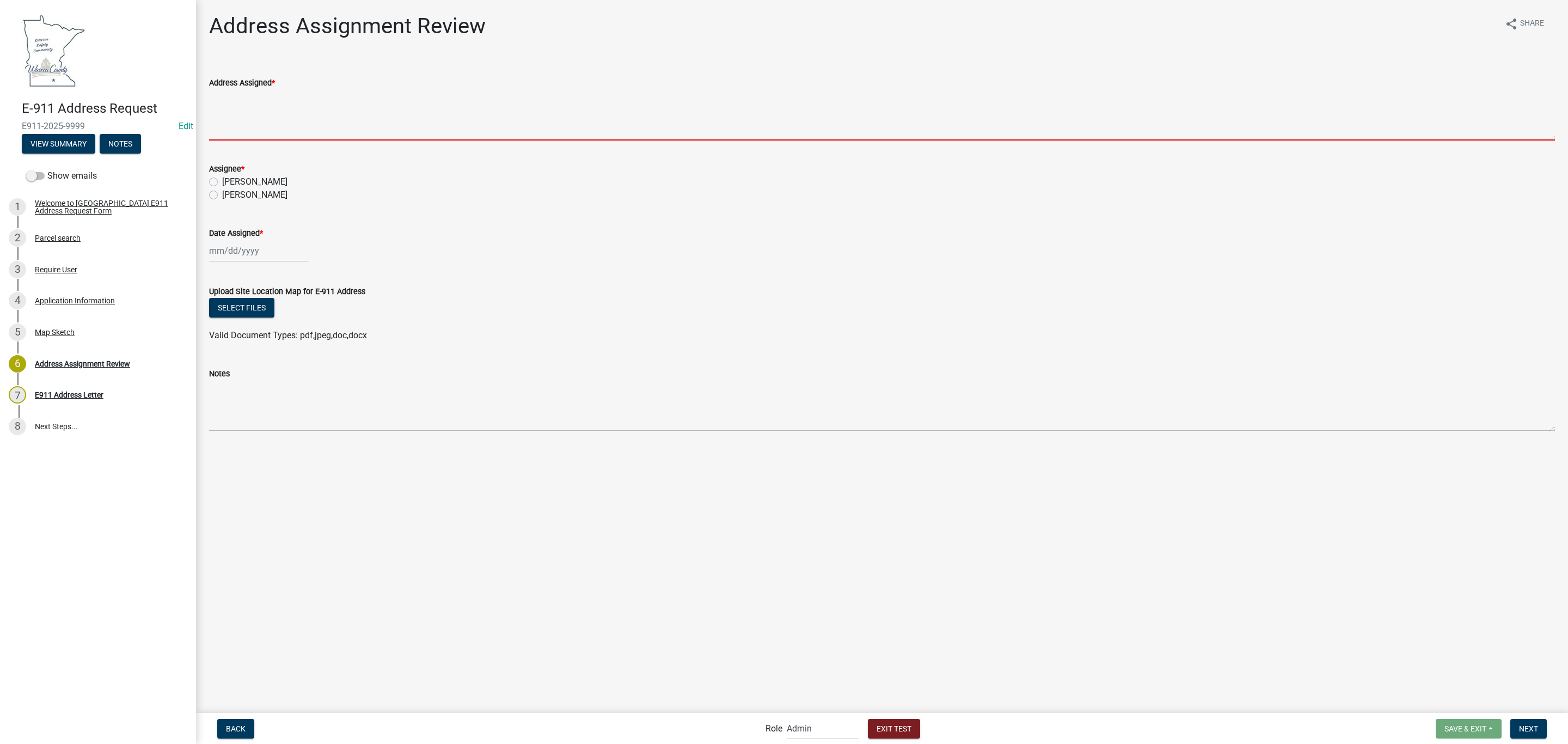
click at [276, 120] on textarea "Address Assigned *" at bounding box center [881, 114] width 1346 height 51
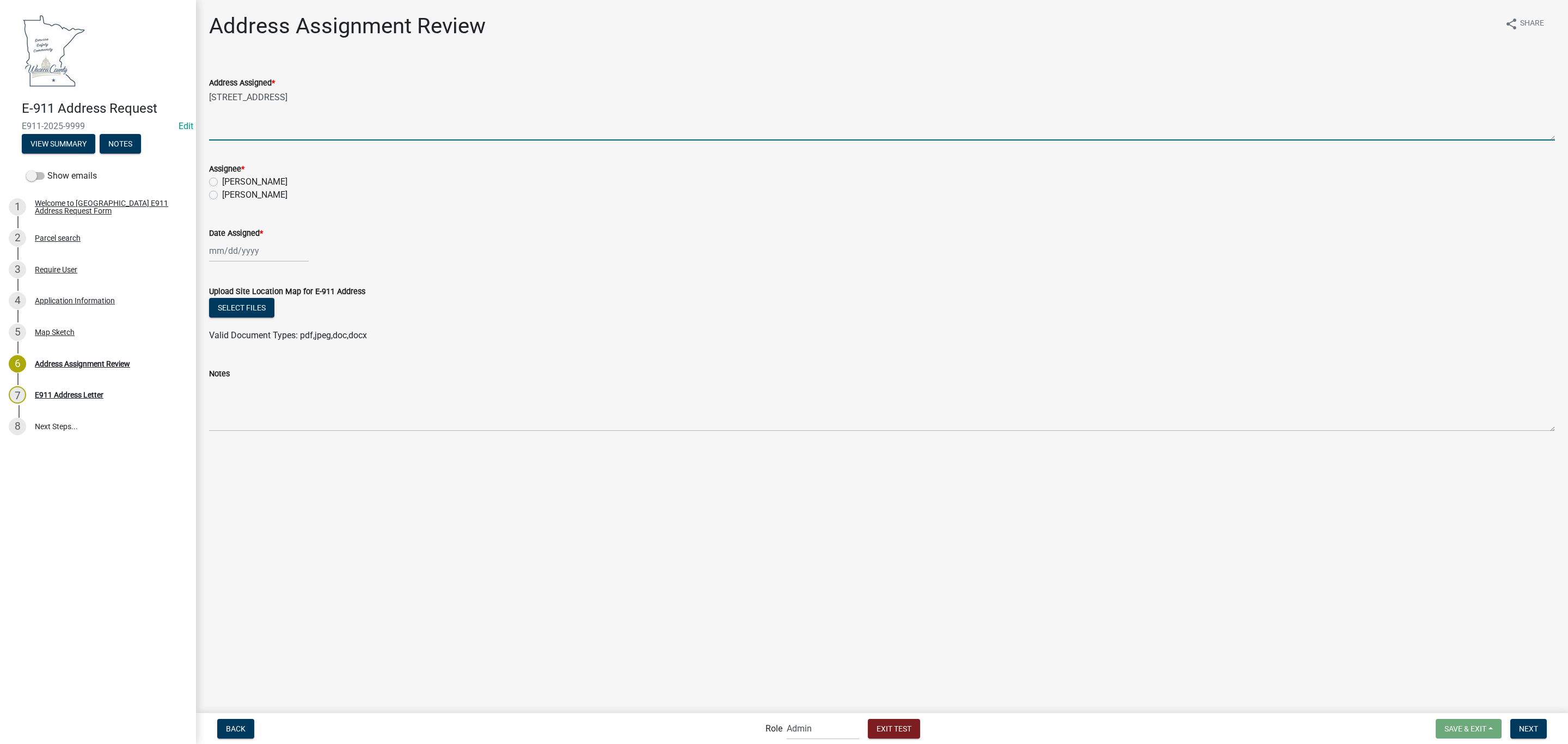
type textarea "[STREET_ADDRESS]"
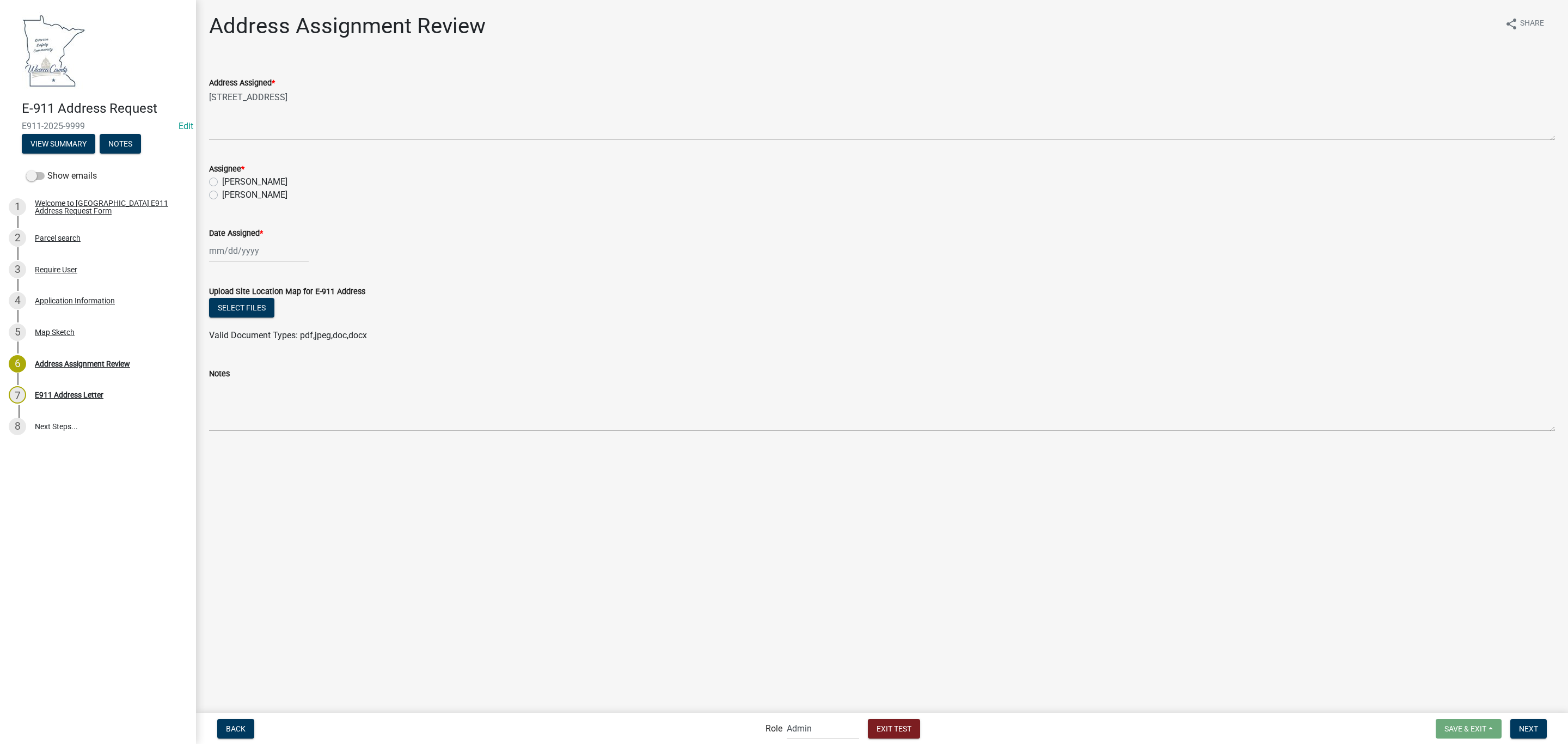
click at [255, 178] on label "[PERSON_NAME]" at bounding box center [255, 182] width 66 height 13
click at [229, 178] on input "[PERSON_NAME]" at bounding box center [226, 178] width 7 height 7
radio input "true"
select select "8"
select select "2025"
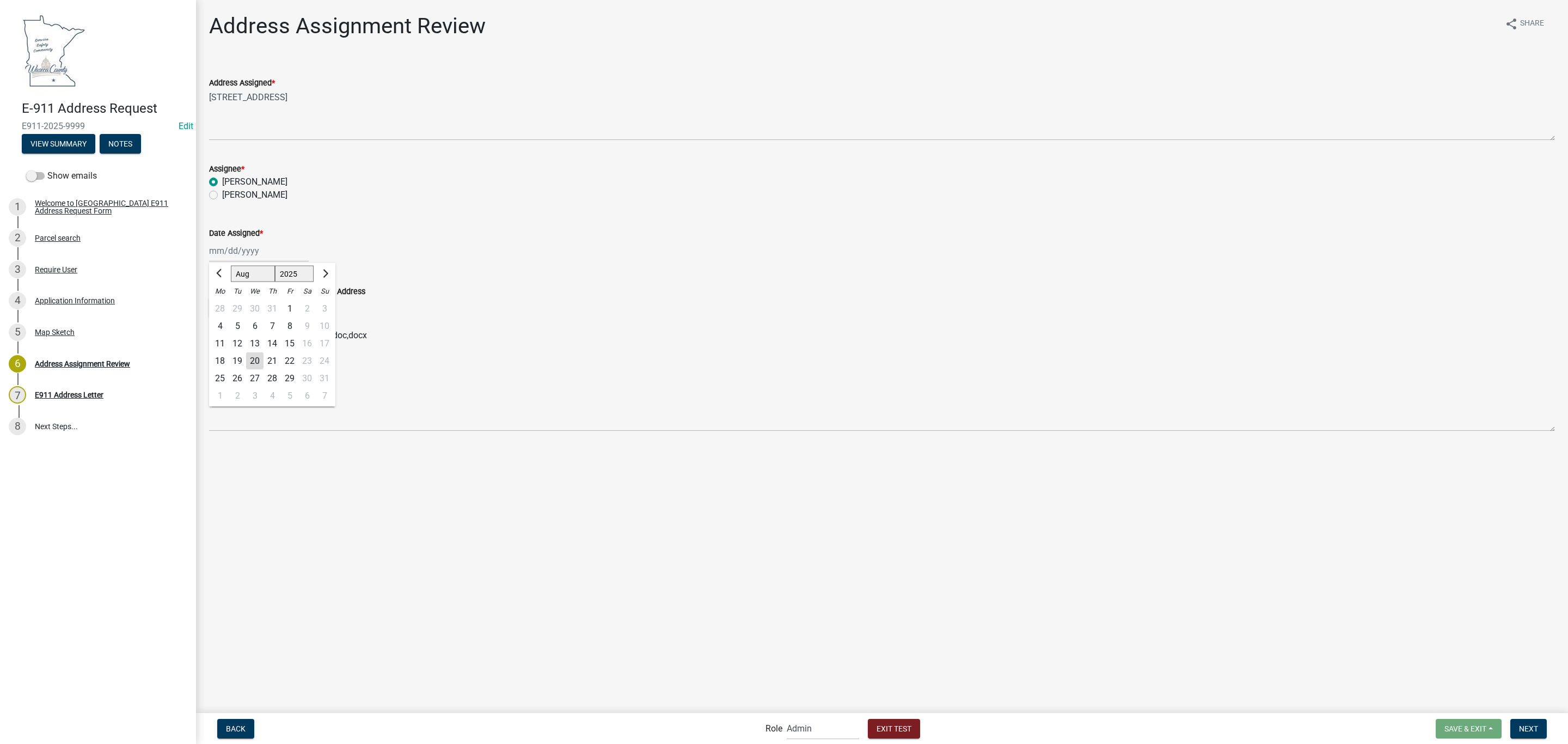
click at [233, 242] on div "[PERSON_NAME] Feb Mar Apr [PERSON_NAME][DATE] Oct Nov [DATE] 1526 1527 1528 152…" at bounding box center [258, 251] width 99 height 23
click at [257, 355] on div "20" at bounding box center [254, 361] width 18 height 18
type input "[DATE]"
click at [1516, 720] on button "Next" at bounding box center [1528, 728] width 36 height 19
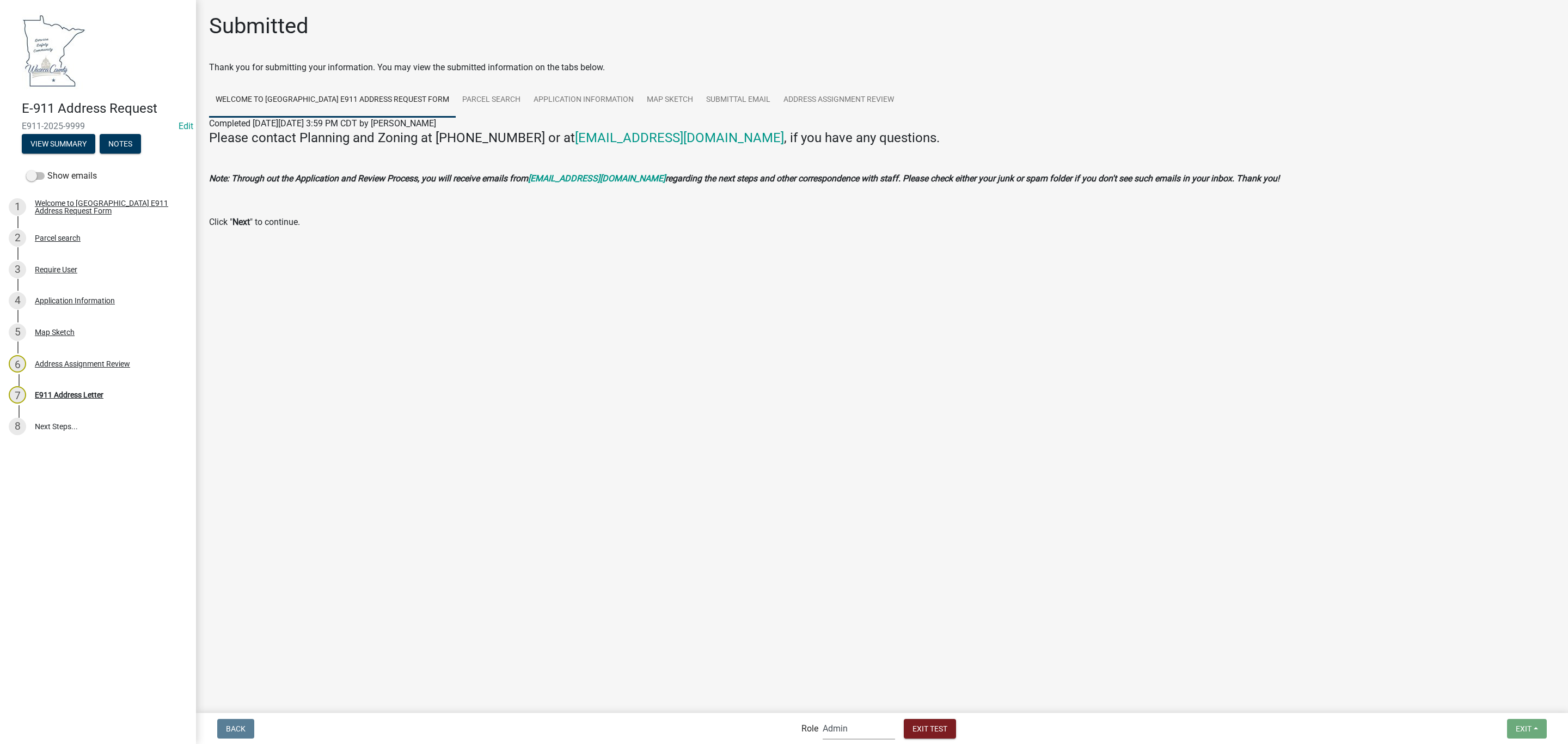
click at [867, 729] on select "Applicant Planning Assistant Admin" at bounding box center [858, 728] width 72 height 23
click at [869, 460] on main "Submitted Thank you for submitting your information. You may view the submitted…" at bounding box center [882, 355] width 1372 height 711
click at [729, 360] on main "Submitted Thank you for submitting your information. You may view the submitted…" at bounding box center [882, 355] width 1372 height 711
click at [861, 733] on select "Applicant Planning Assistant Admin" at bounding box center [858, 728] width 72 height 23
select select "a1ade4bd-d0de-4ed5-8452-456be0d54bfc"
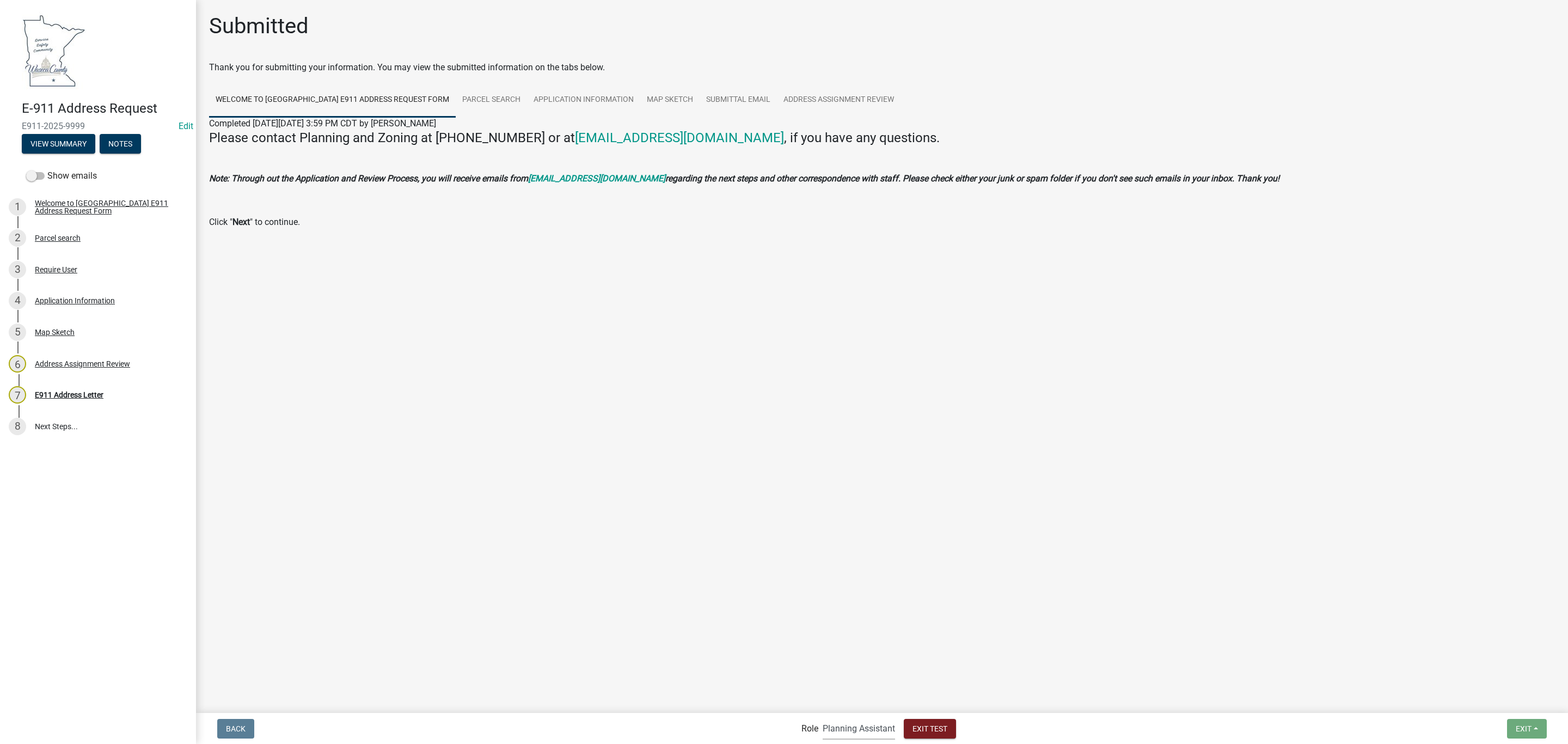
click at [822, 717] on select "Applicant Planning Assistant Admin" at bounding box center [858, 728] width 72 height 23
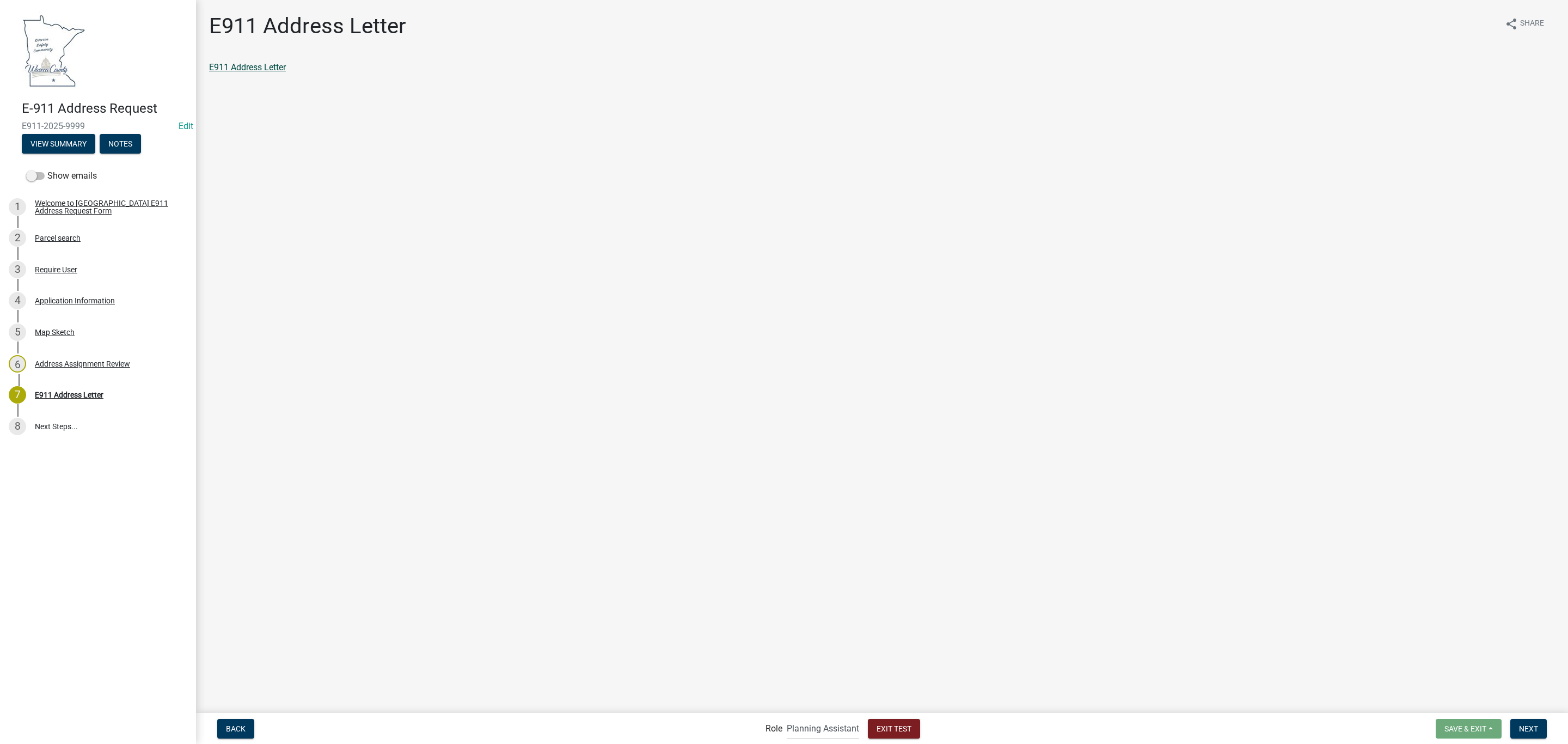
click at [247, 66] on link "E911 Address Letter" at bounding box center [247, 67] width 77 height 10
click at [1519, 727] on span "Next" at bounding box center [1528, 728] width 19 height 8
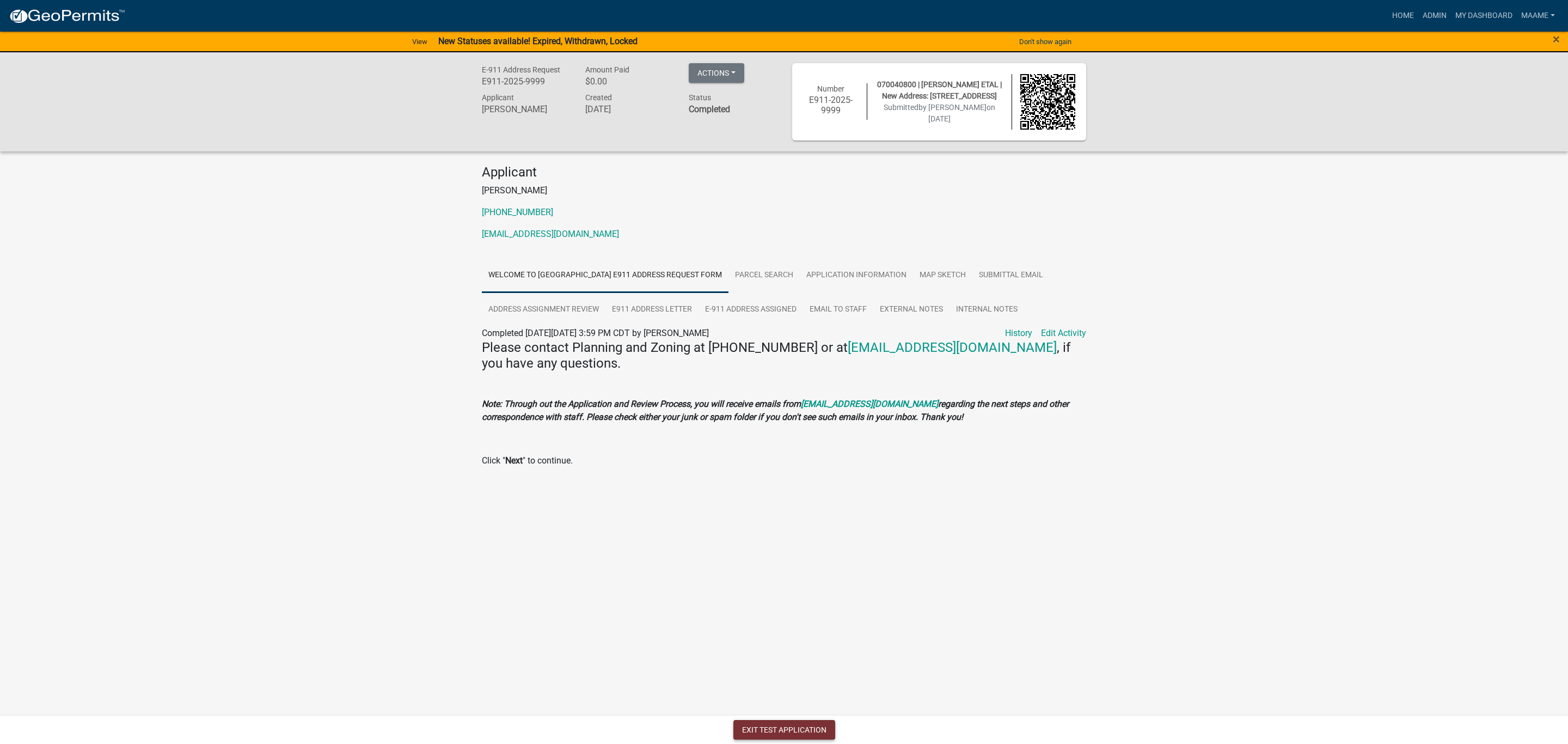
click at [794, 733] on button "Exit Test Application" at bounding box center [784, 729] width 102 height 19
select select
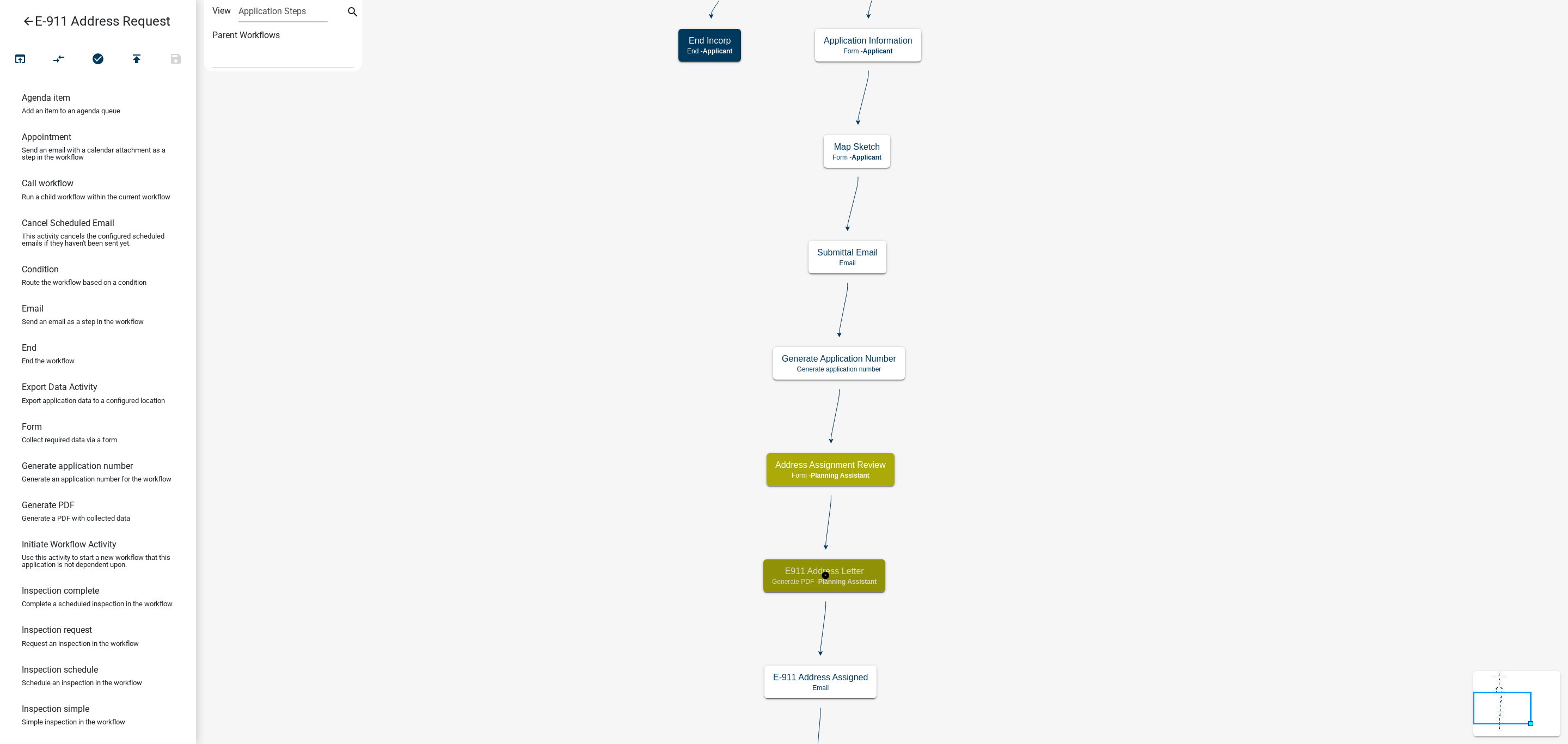
click at [858, 580] on span "Planning Assistant" at bounding box center [848, 581] width 59 height 8
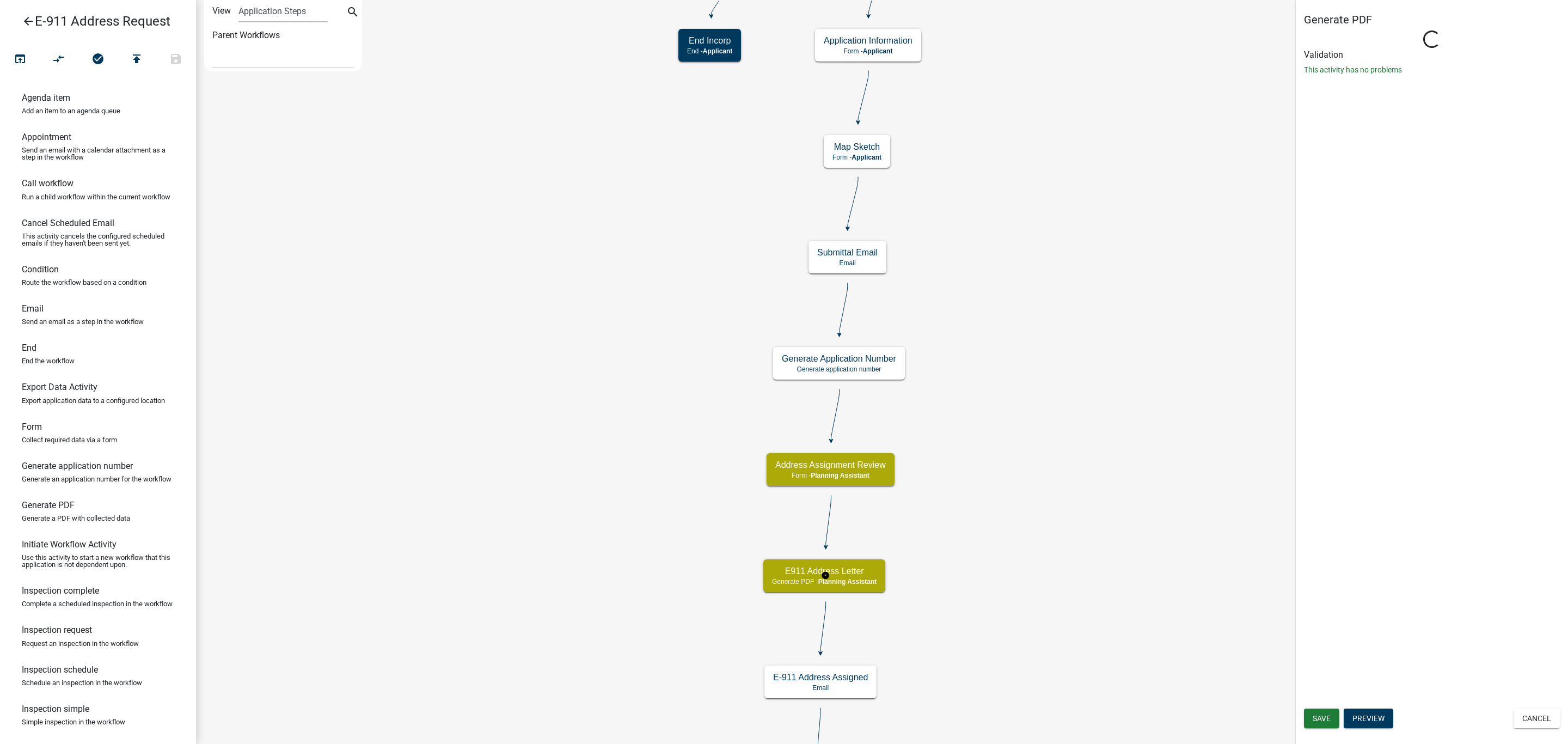
select select "A1ADE4BD-D0DE-4ED5-8452-456BE0D54BFC"
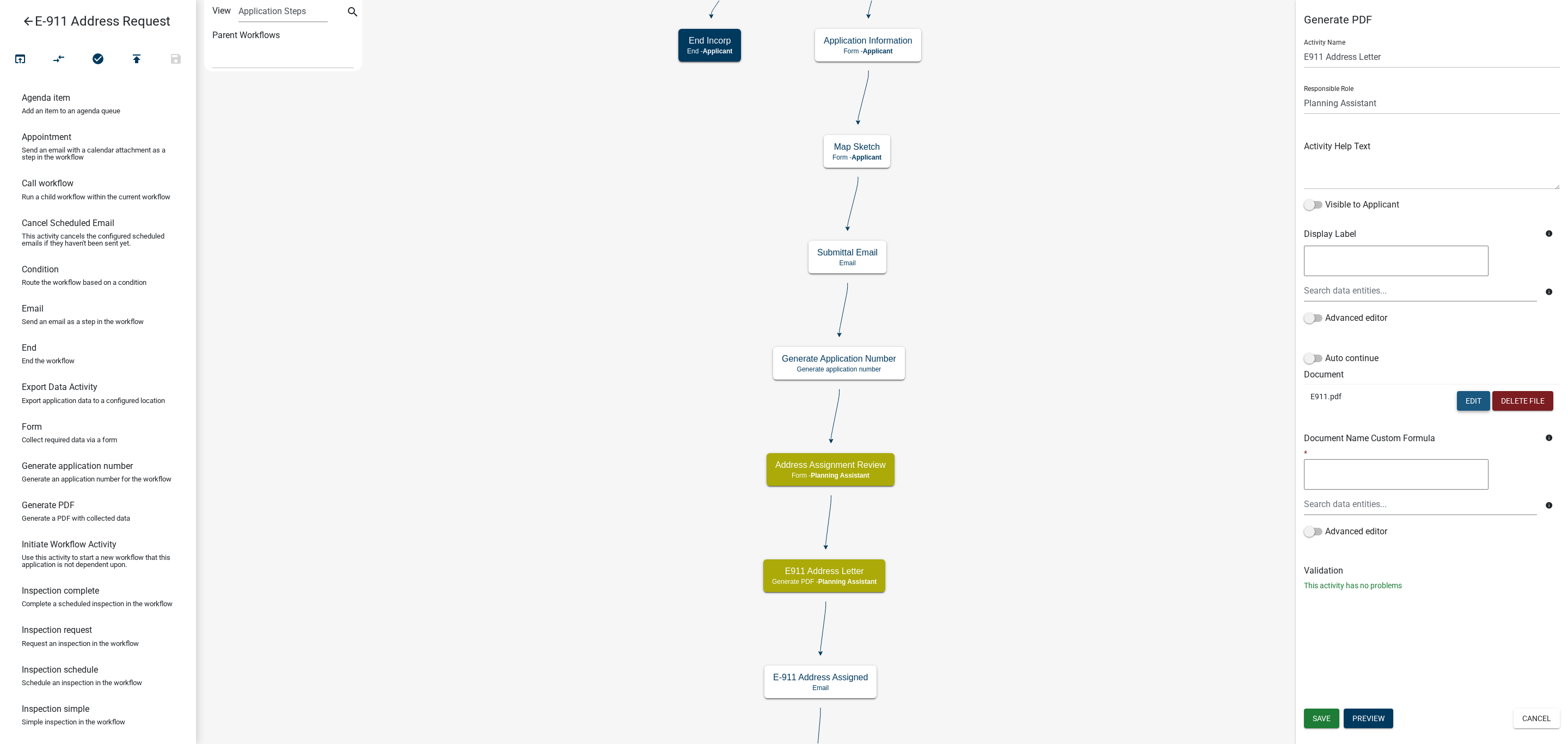
click at [1475, 402] on button "Edit" at bounding box center [1473, 400] width 33 height 19
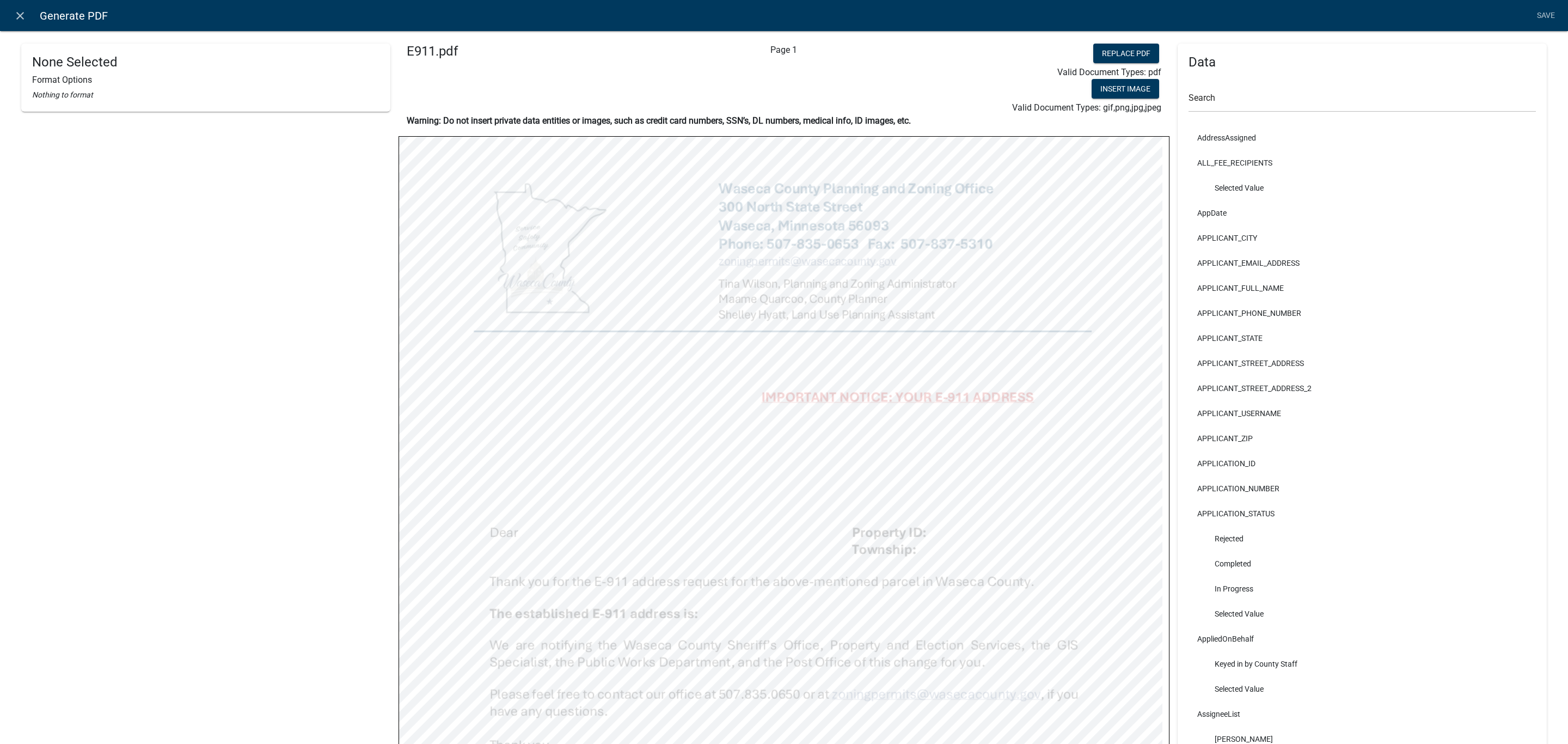
select select "bold"
click at [1550, 14] on link "Save" at bounding box center [1545, 15] width 27 height 21
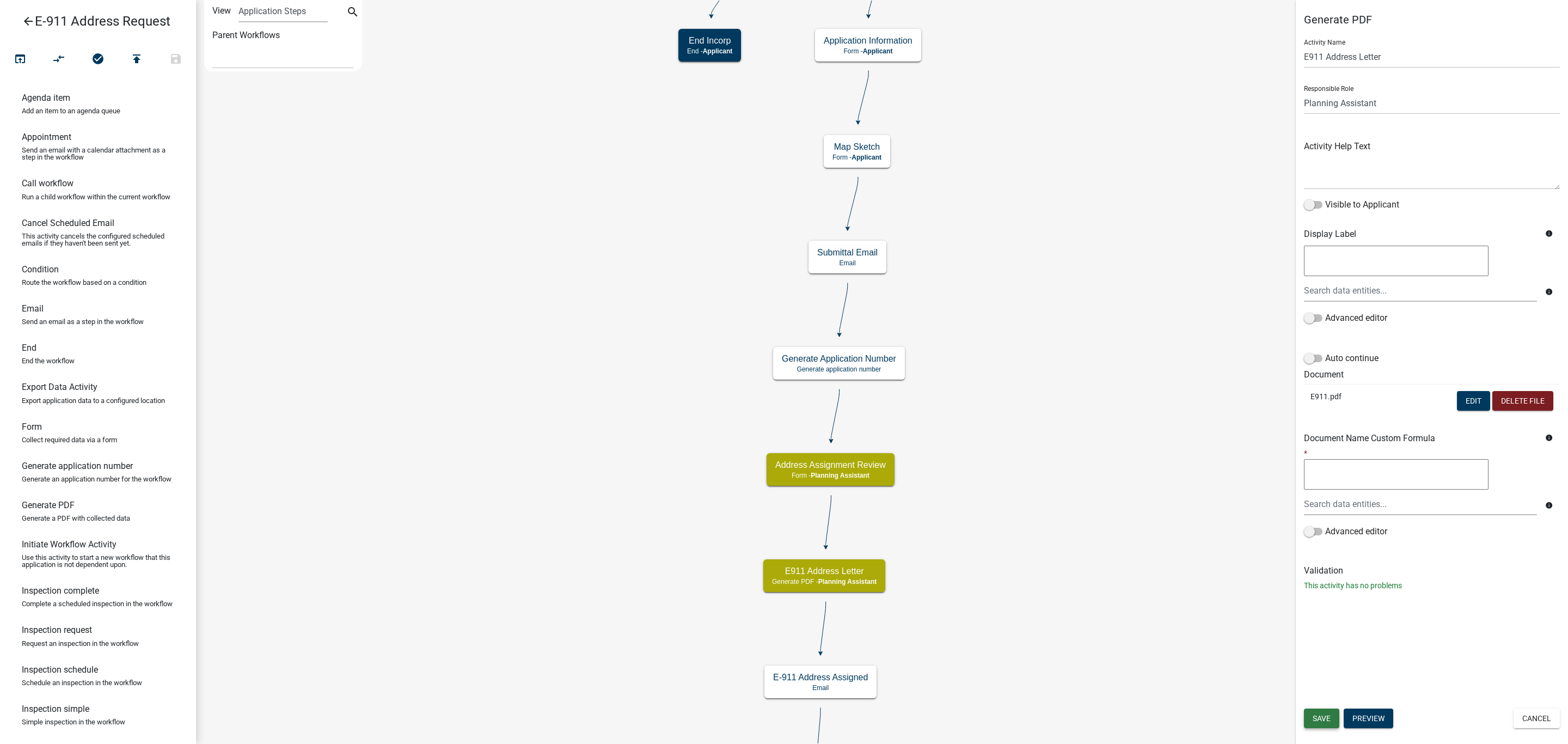
click at [1326, 719] on span "Save" at bounding box center [1321, 718] width 18 height 8
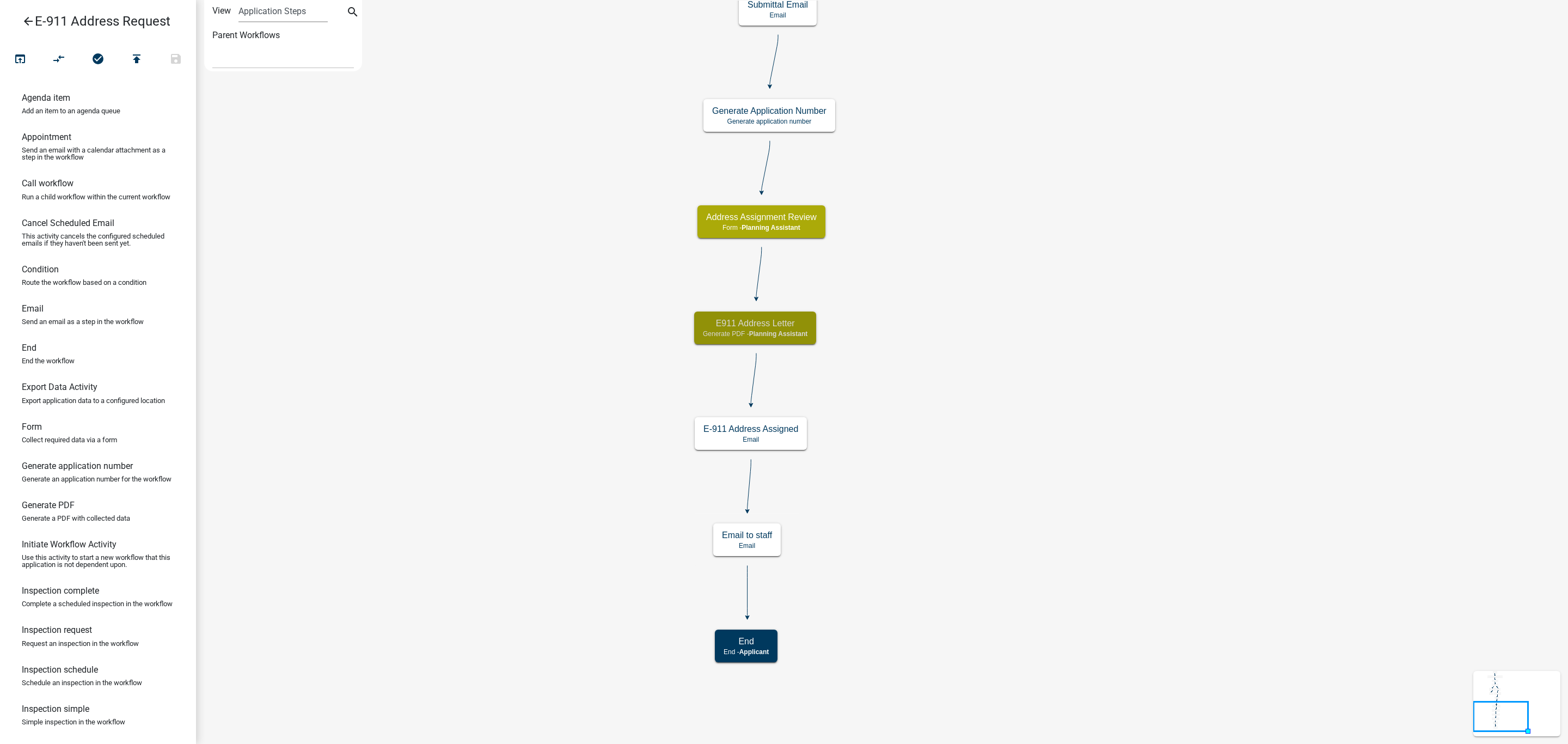
click at [1034, 481] on icon "Start Start - Applicant Parcel search Parcel search - Applicant Incorporated or…" at bounding box center [882, 372] width 1371 height 742
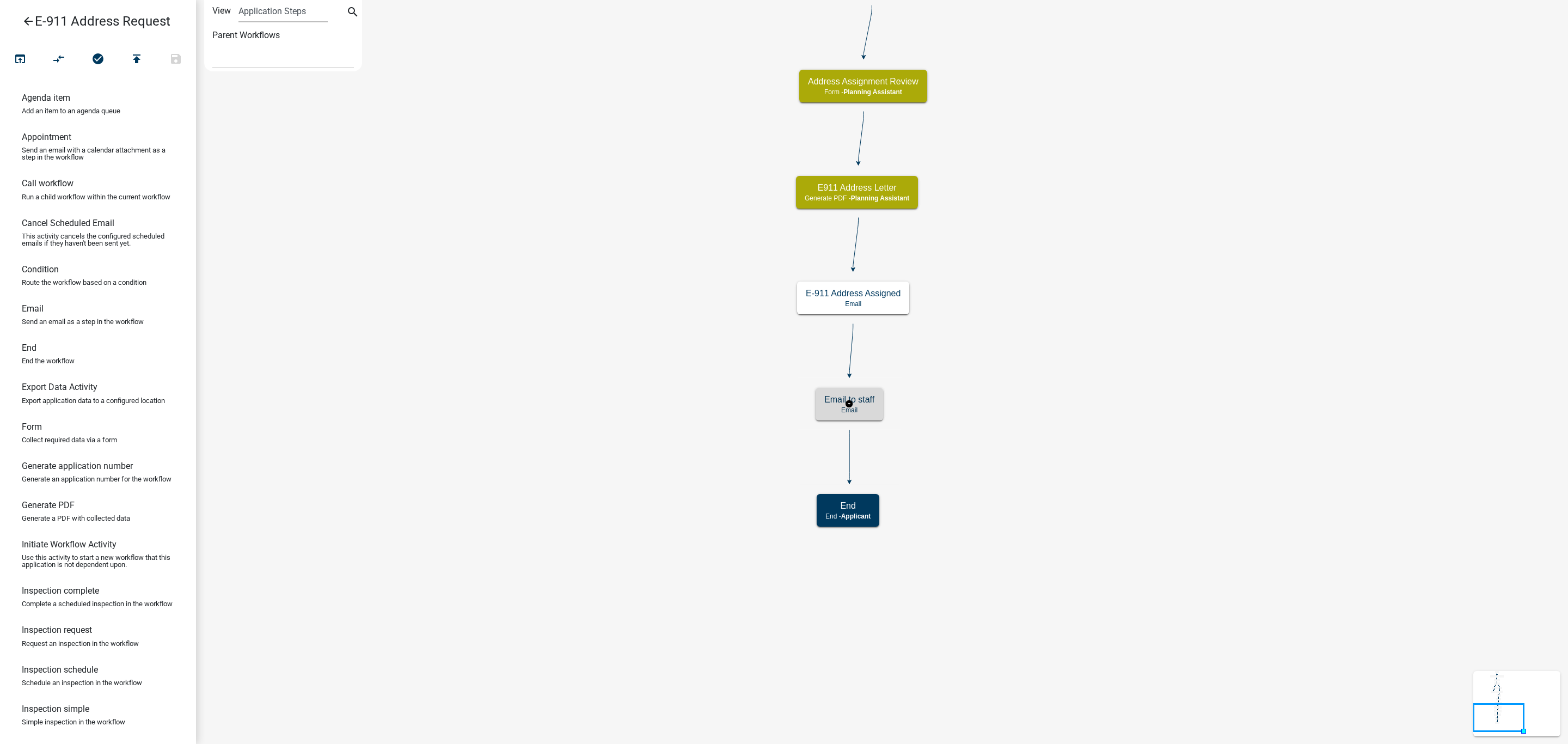
click at [863, 396] on h5 "Email to staff" at bounding box center [849, 399] width 50 height 10
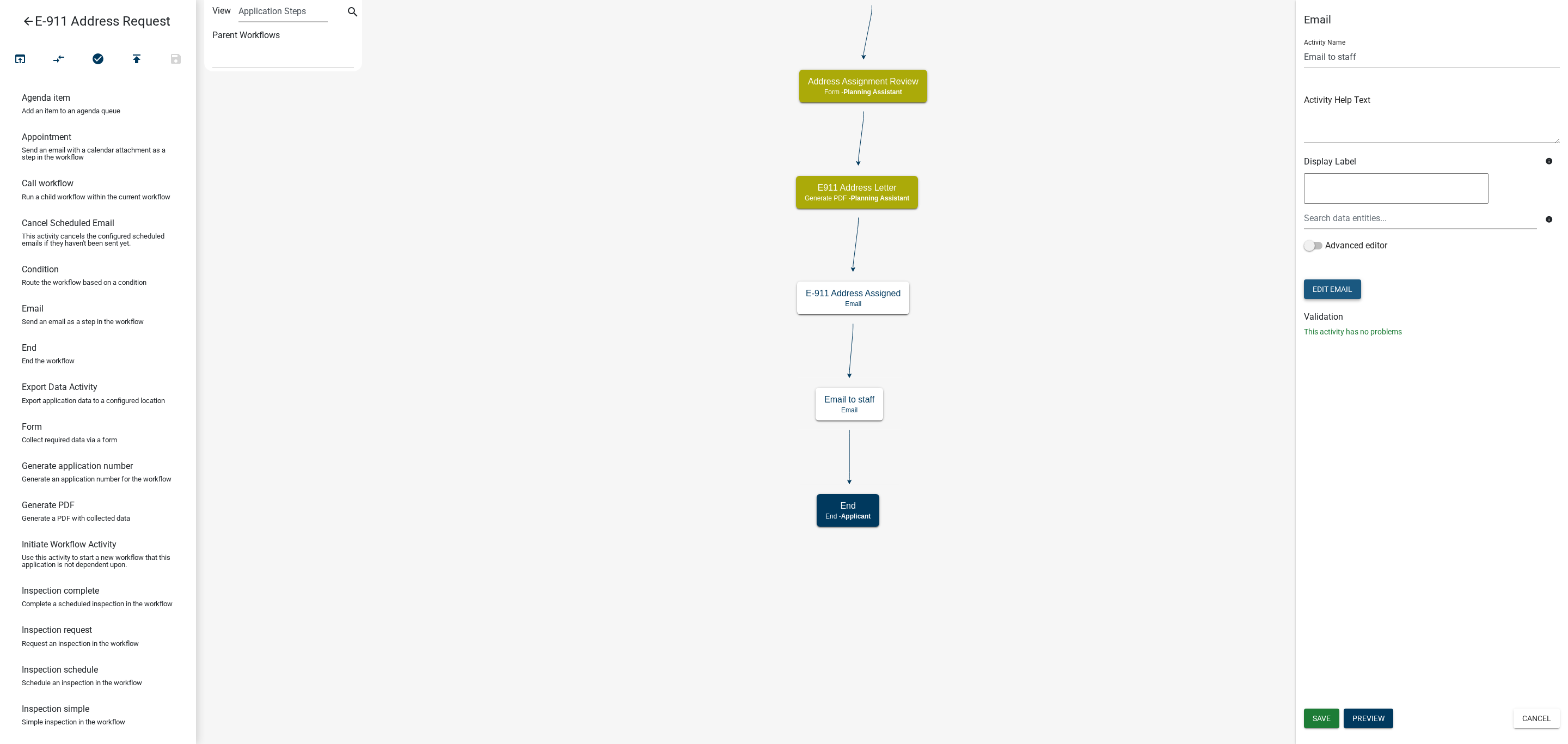
click at [1317, 288] on button "Edit Email" at bounding box center [1332, 289] width 57 height 19
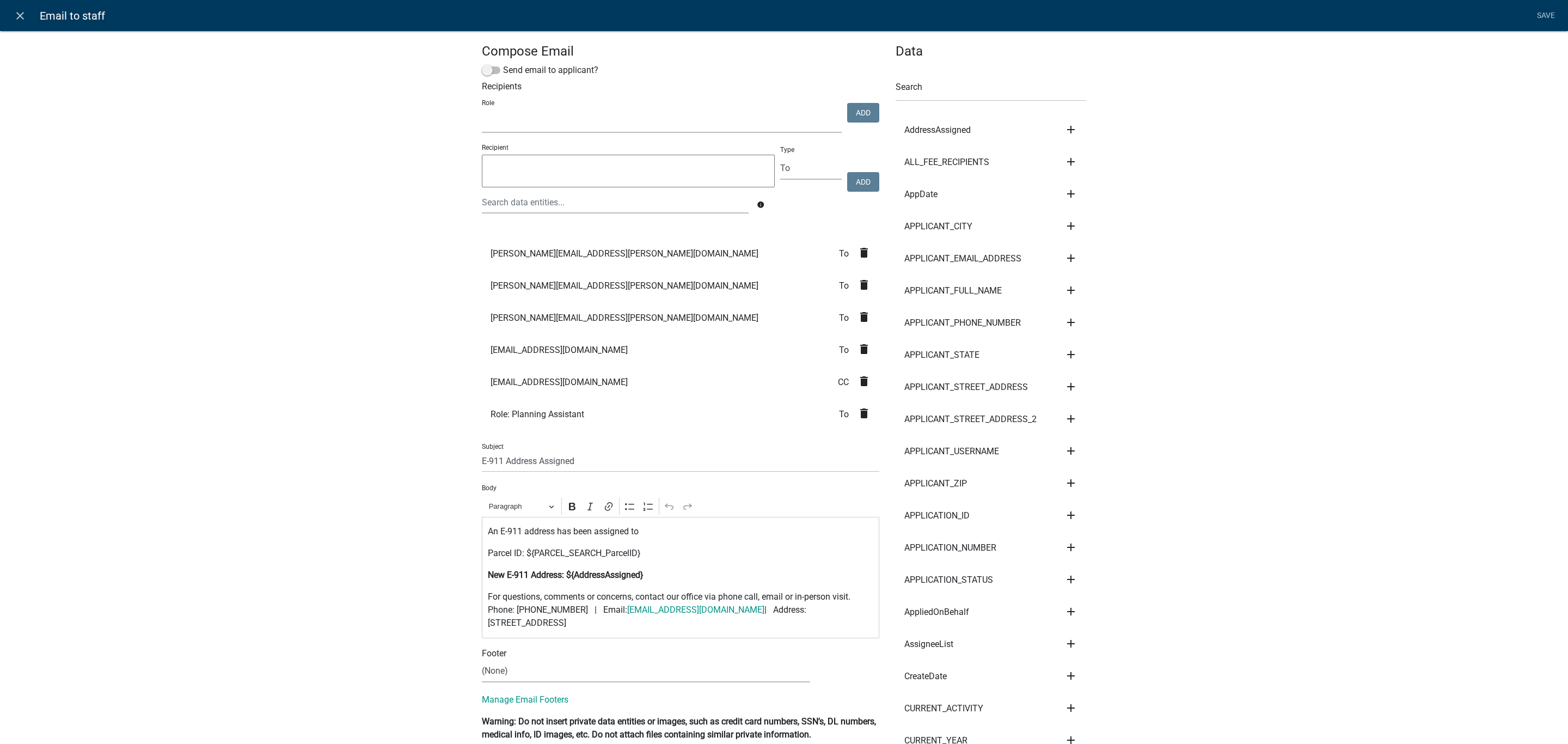
click at [544, 114] on select "Feedlot Officer GIS Coordinator - IT Public Works Maint Supervisor Planning and…" at bounding box center [662, 121] width 360 height 23
select select "bc51bced-be07-4d66-a874-17fde660437e"
click at [481, 110] on select "Feedlot Officer GIS Coordinator - IT Public Works Maint Supervisor Planning and…" at bounding box center [662, 121] width 360 height 23
click at [859, 106] on button "Add" at bounding box center [863, 112] width 32 height 19
select select
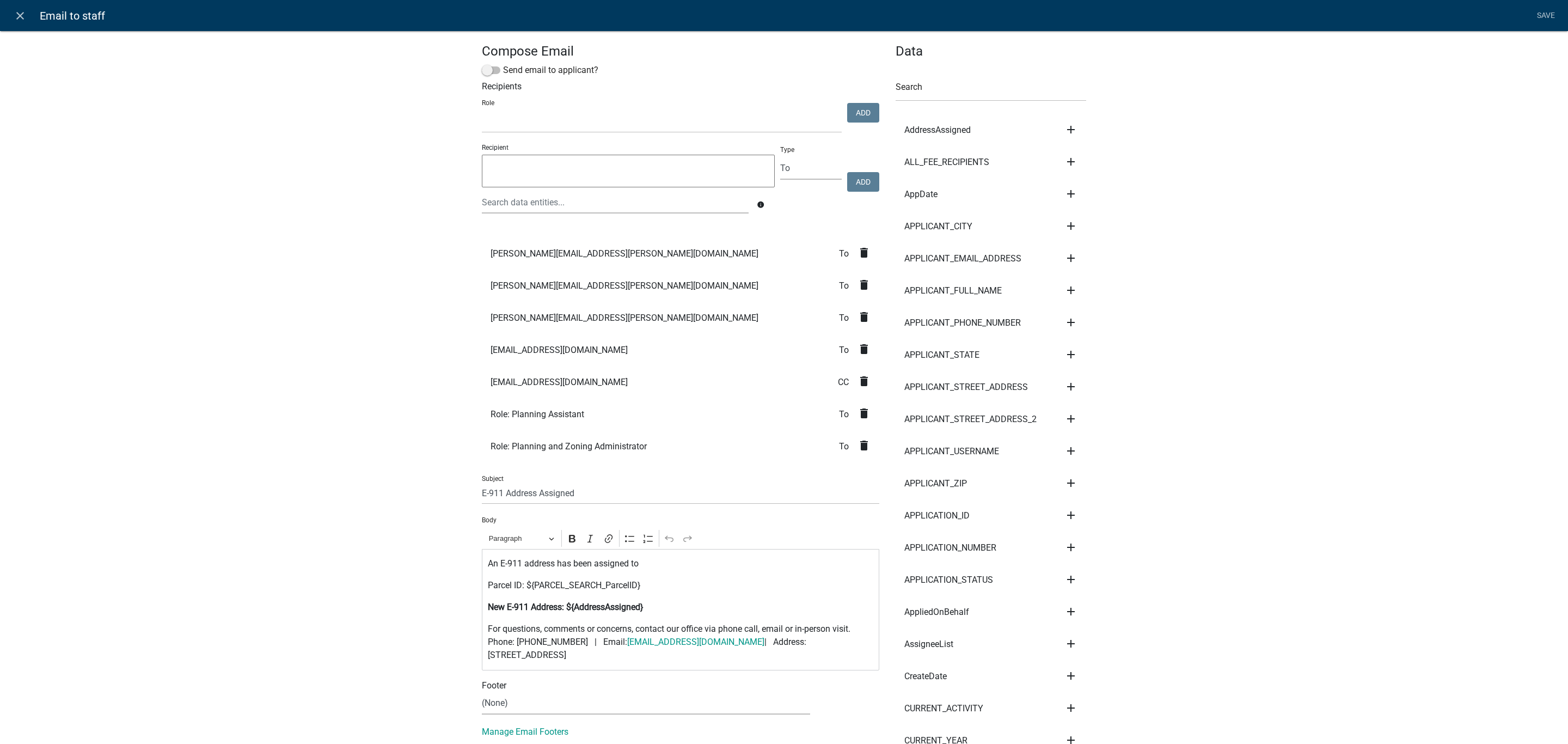
click at [858, 446] on icon "delete" at bounding box center [864, 445] width 13 height 13
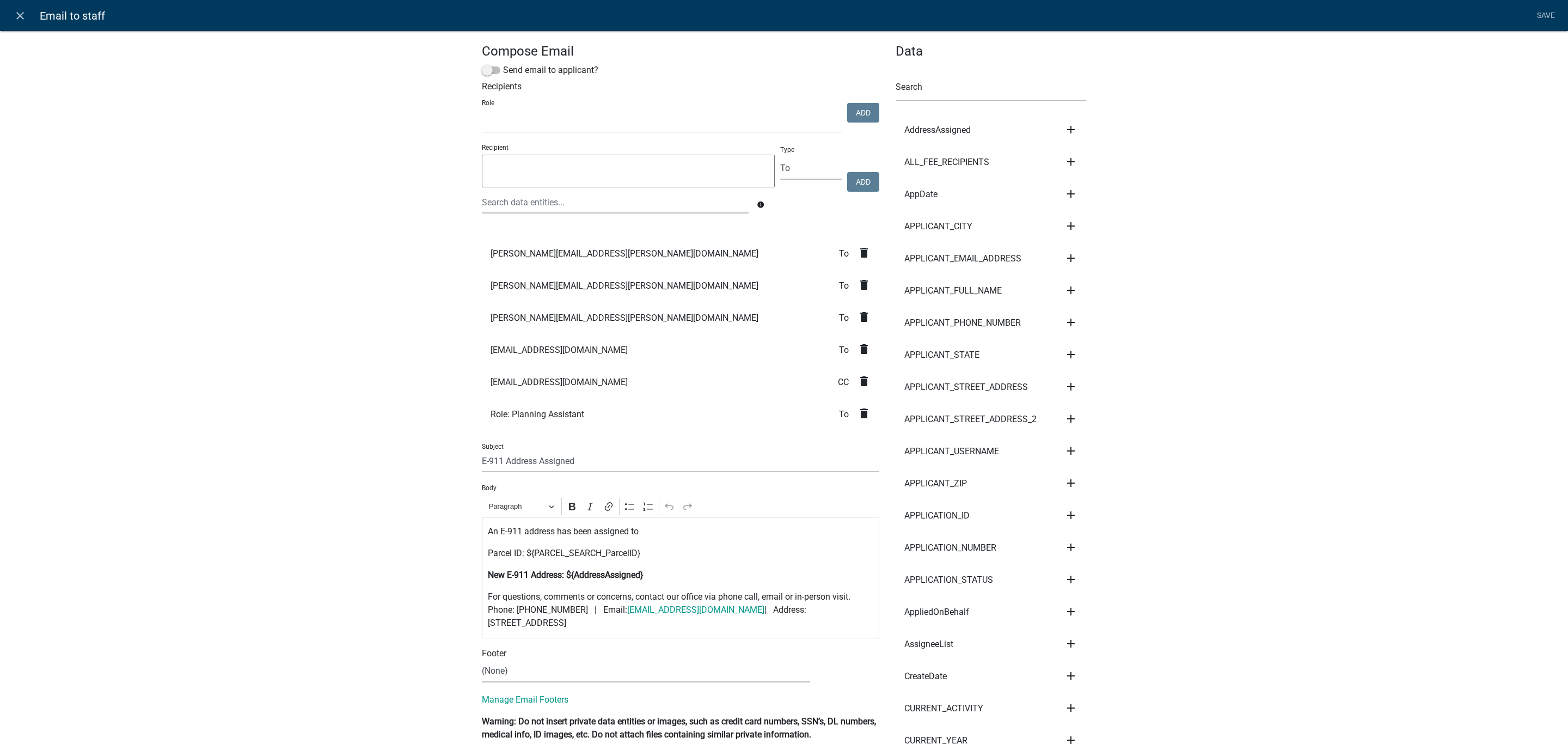
click at [630, 167] on textarea at bounding box center [628, 171] width 293 height 33
click at [786, 162] on select "To CC BCC" at bounding box center [811, 168] width 61 height 23
select select "cc"
click at [780, 157] on select "To CC BCC" at bounding box center [811, 168] width 61 height 23
click at [631, 149] on p "Recipient" at bounding box center [628, 147] width 293 height 10
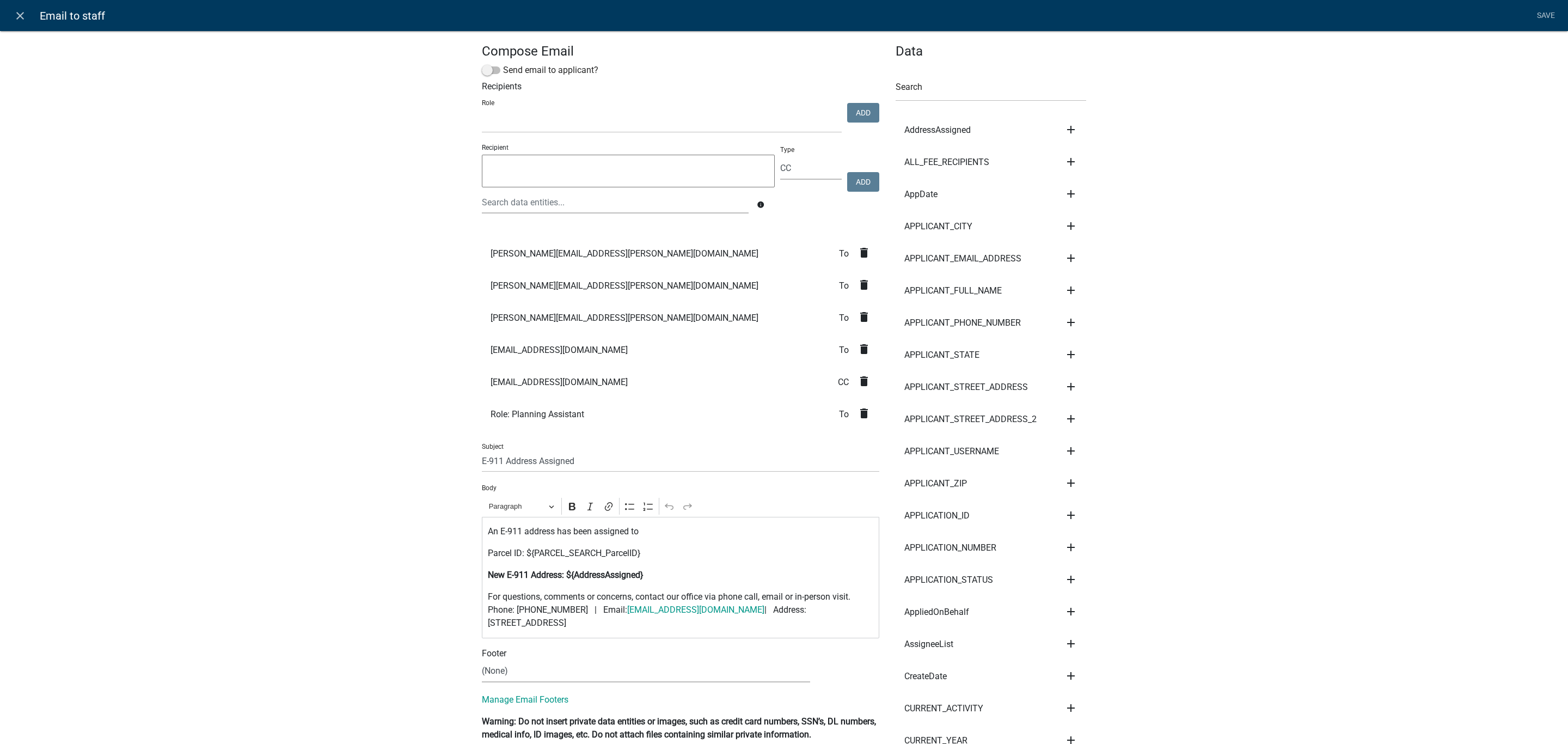
click at [630, 161] on textarea at bounding box center [628, 171] width 293 height 33
type textarea "[PERSON_NAME][EMAIL_ADDRESS][PERSON_NAME][DOMAIN_NAME]"
click at [858, 178] on button "Add" at bounding box center [863, 181] width 32 height 19
select select "to"
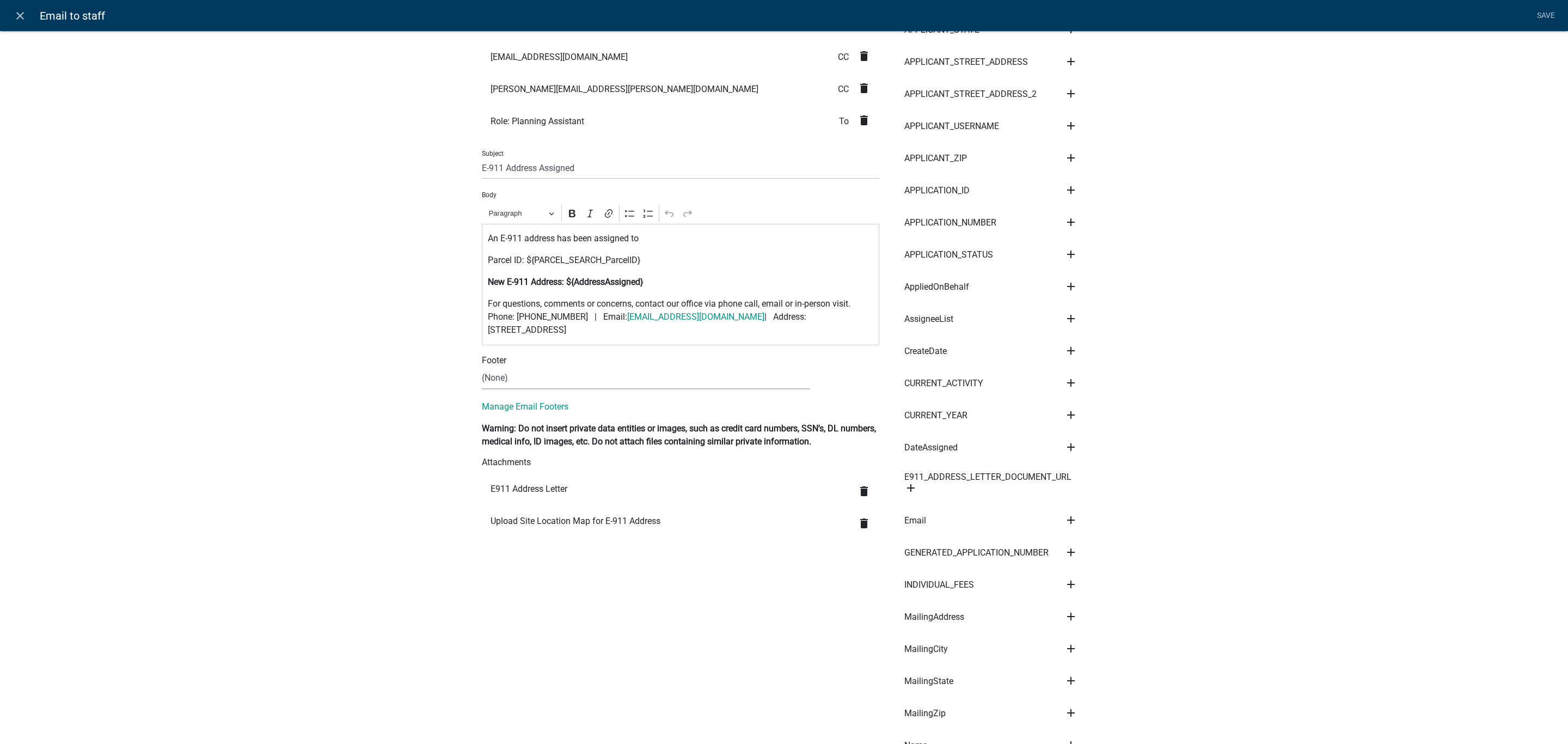
scroll to position [327, 0]
click at [1545, 21] on link "Save" at bounding box center [1545, 15] width 27 height 21
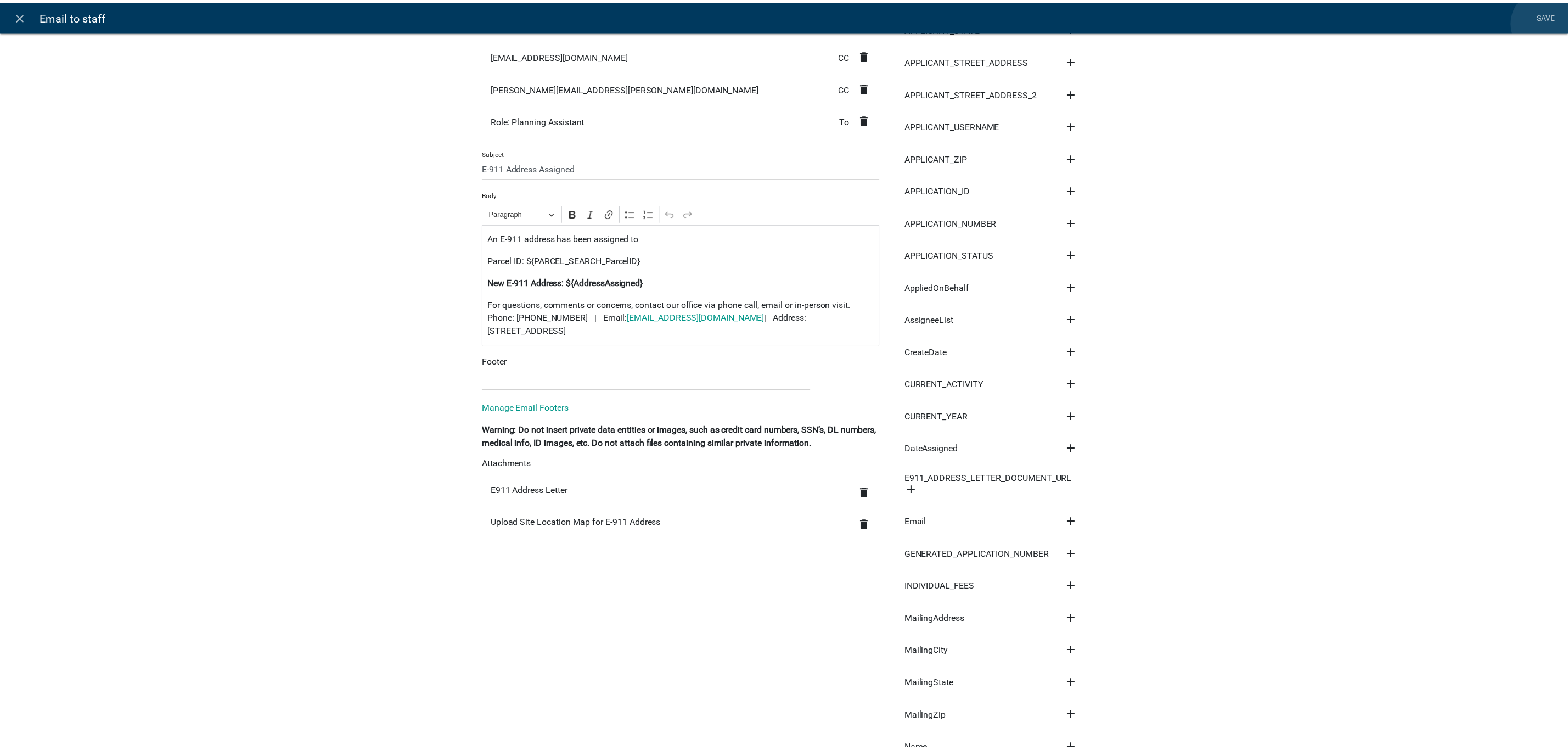
scroll to position [0, 0]
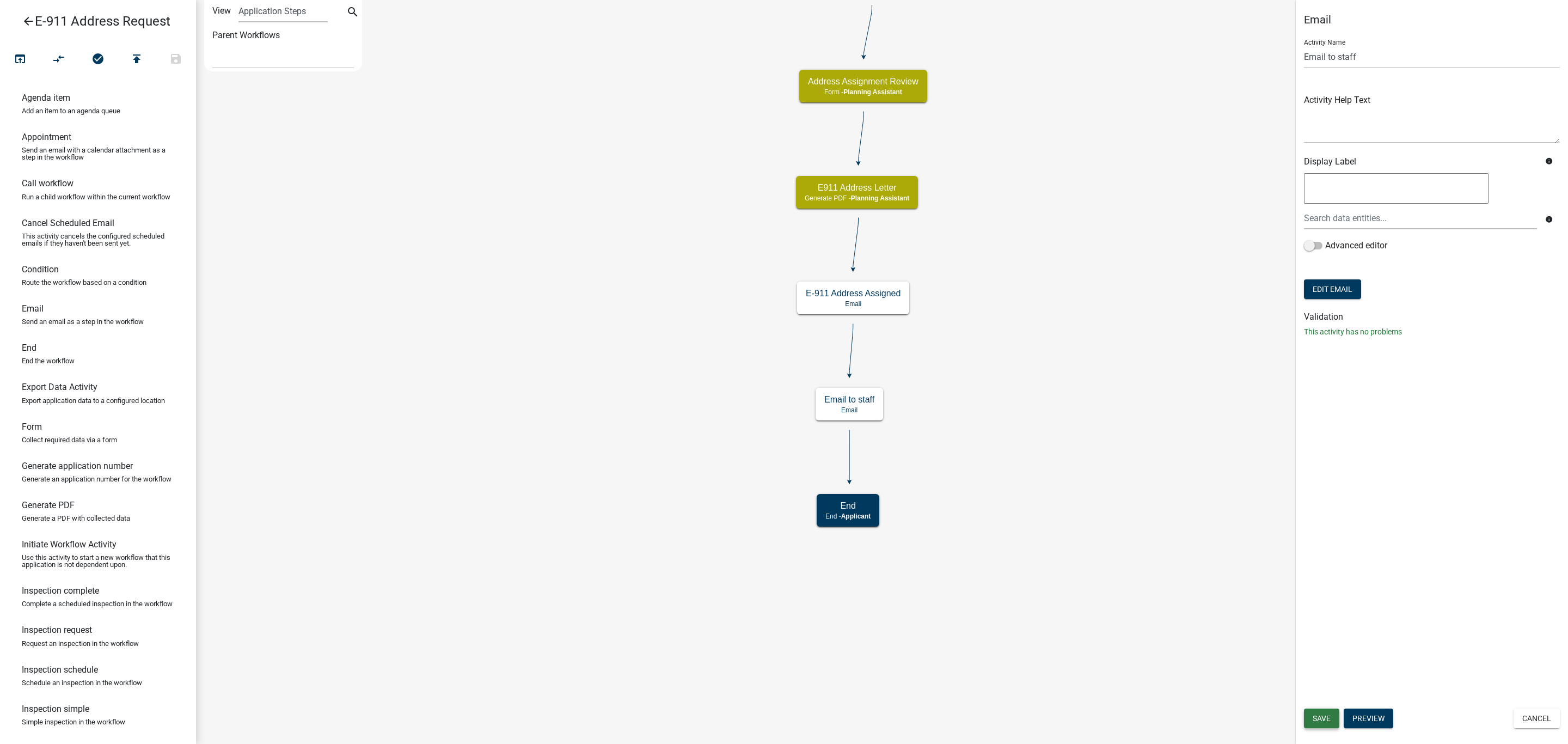
click at [1325, 714] on span "Save" at bounding box center [1321, 718] width 18 height 8
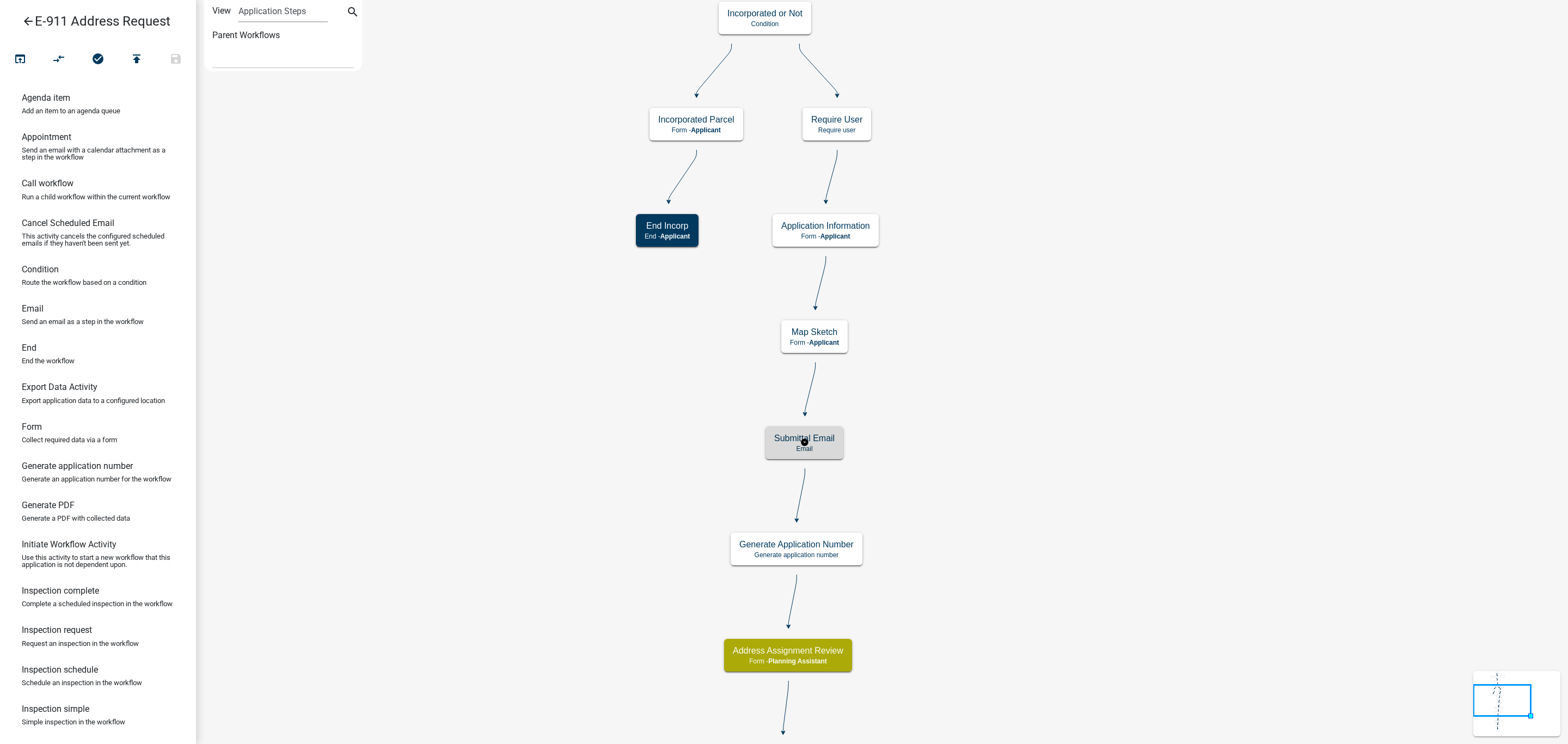
click at [819, 444] on h5 "Submittal Email" at bounding box center [805, 438] width 61 height 10
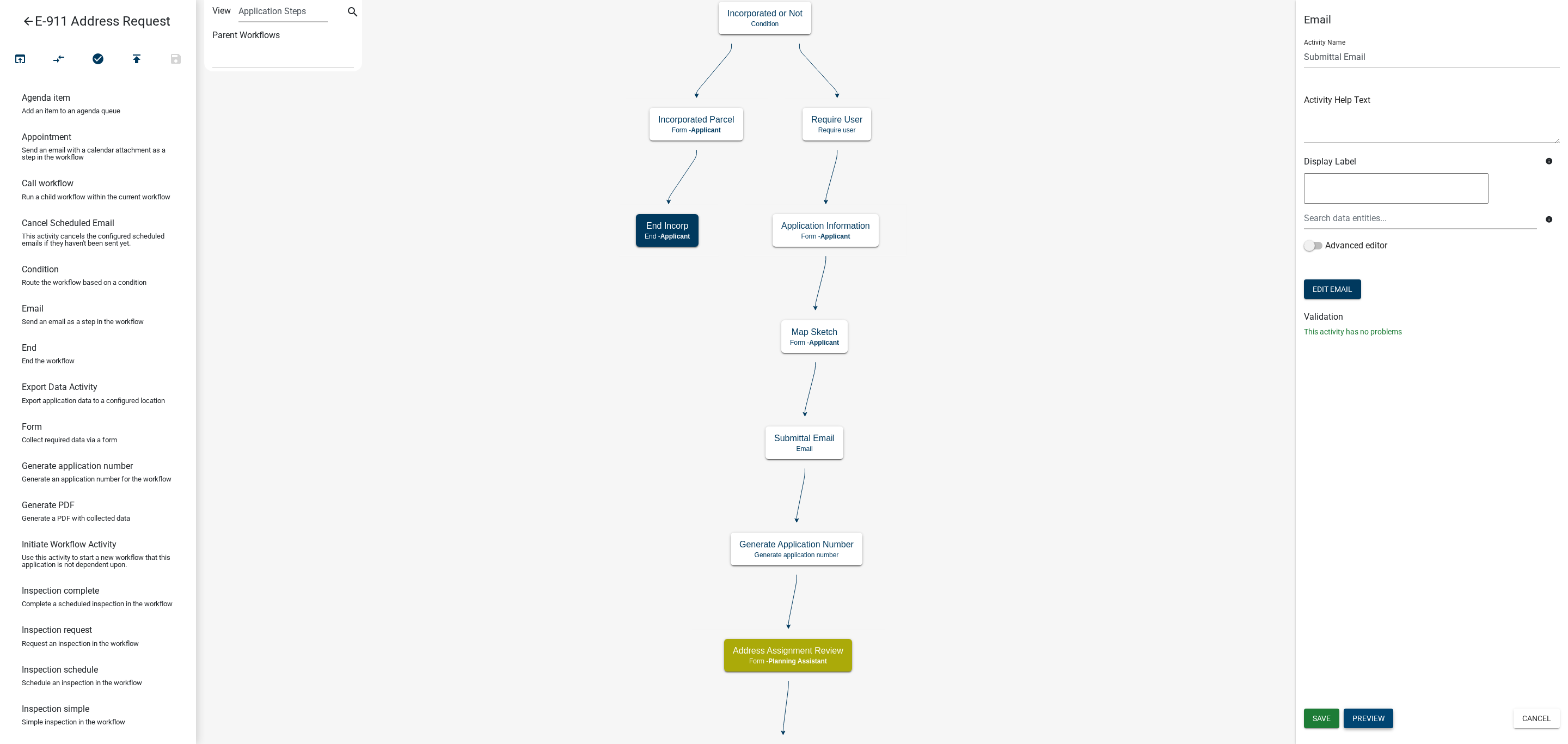
click at [1374, 717] on button "Preview" at bounding box center [1368, 718] width 50 height 19
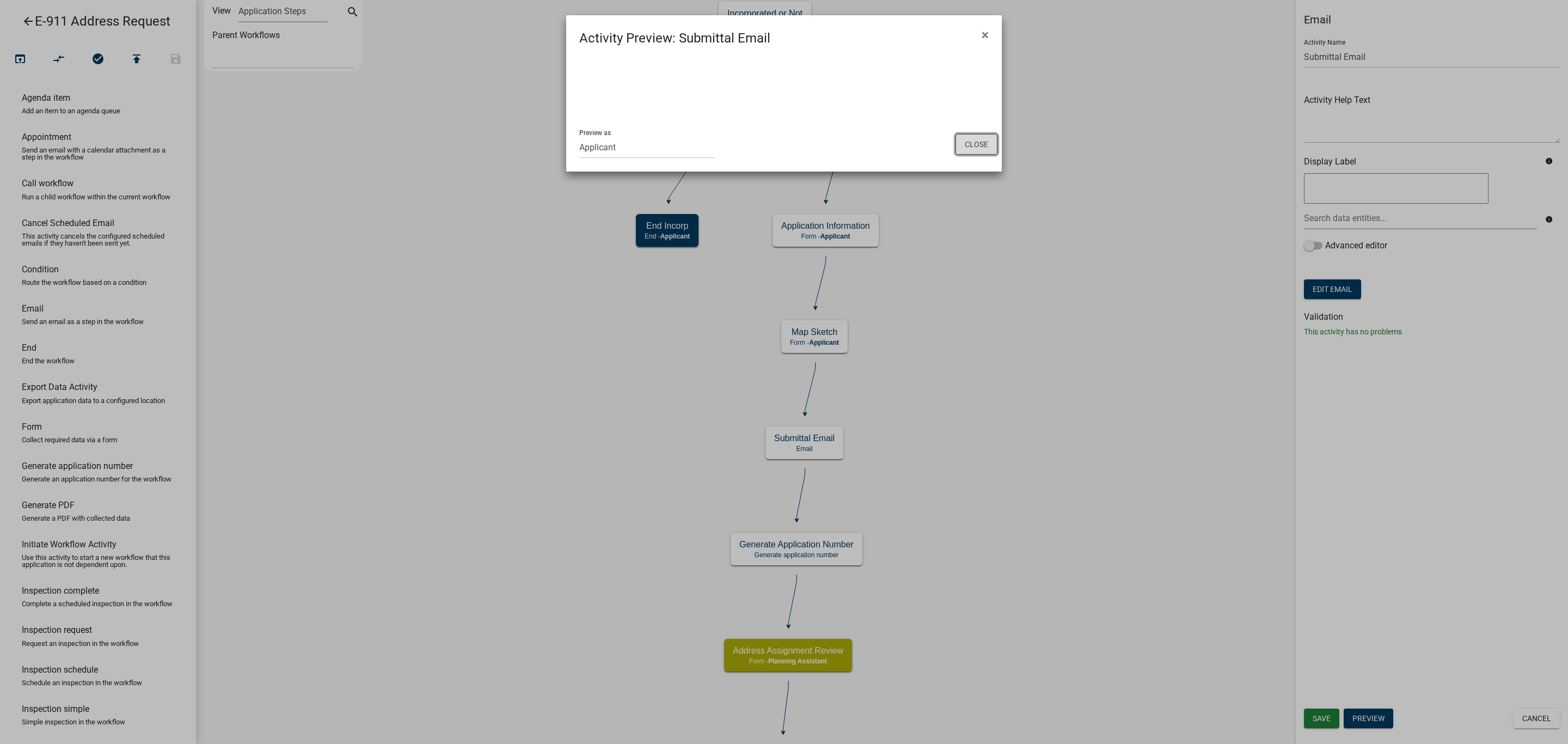
click at [964, 138] on button "Close" at bounding box center [976, 144] width 42 height 21
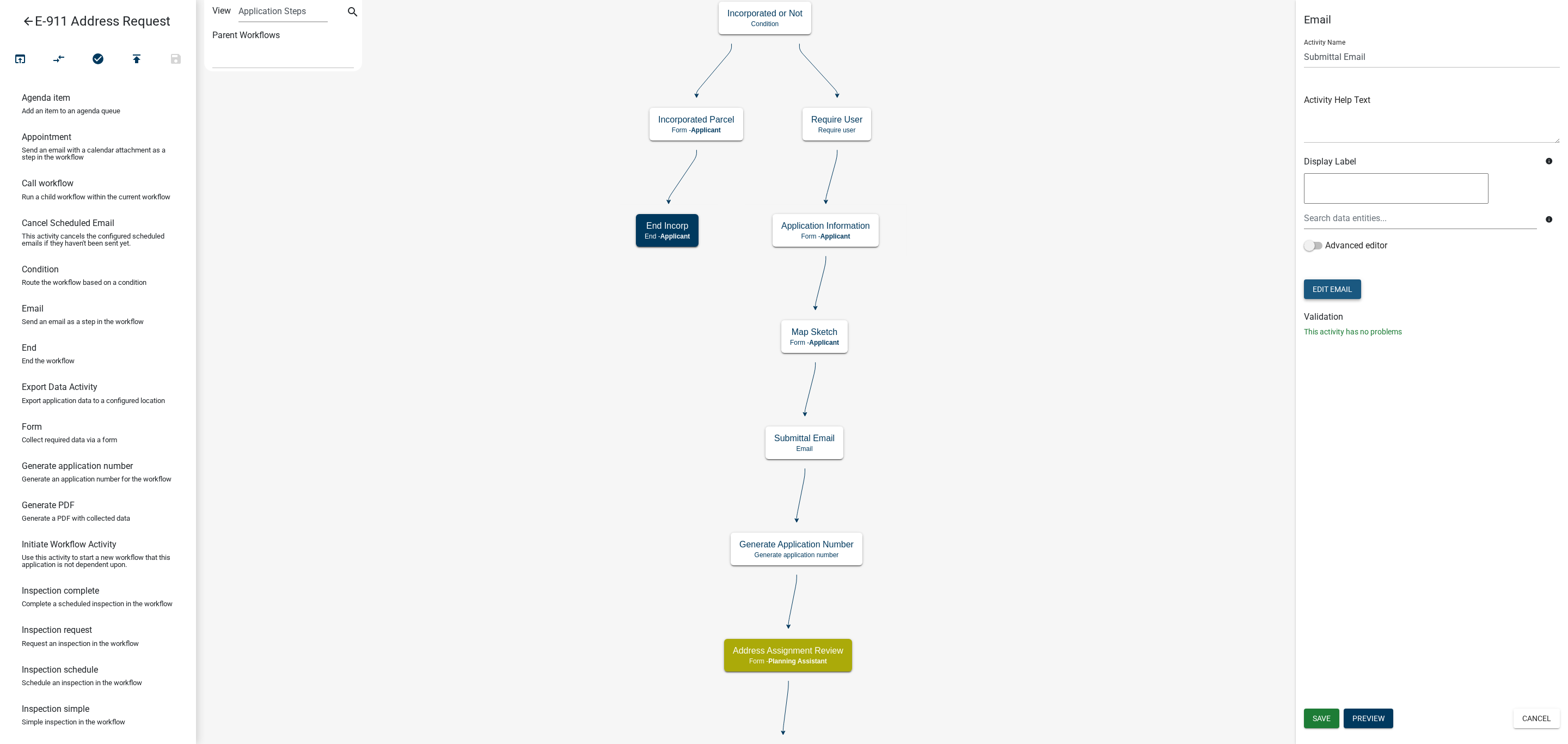
click at [1326, 284] on button "Edit Email" at bounding box center [1332, 289] width 57 height 19
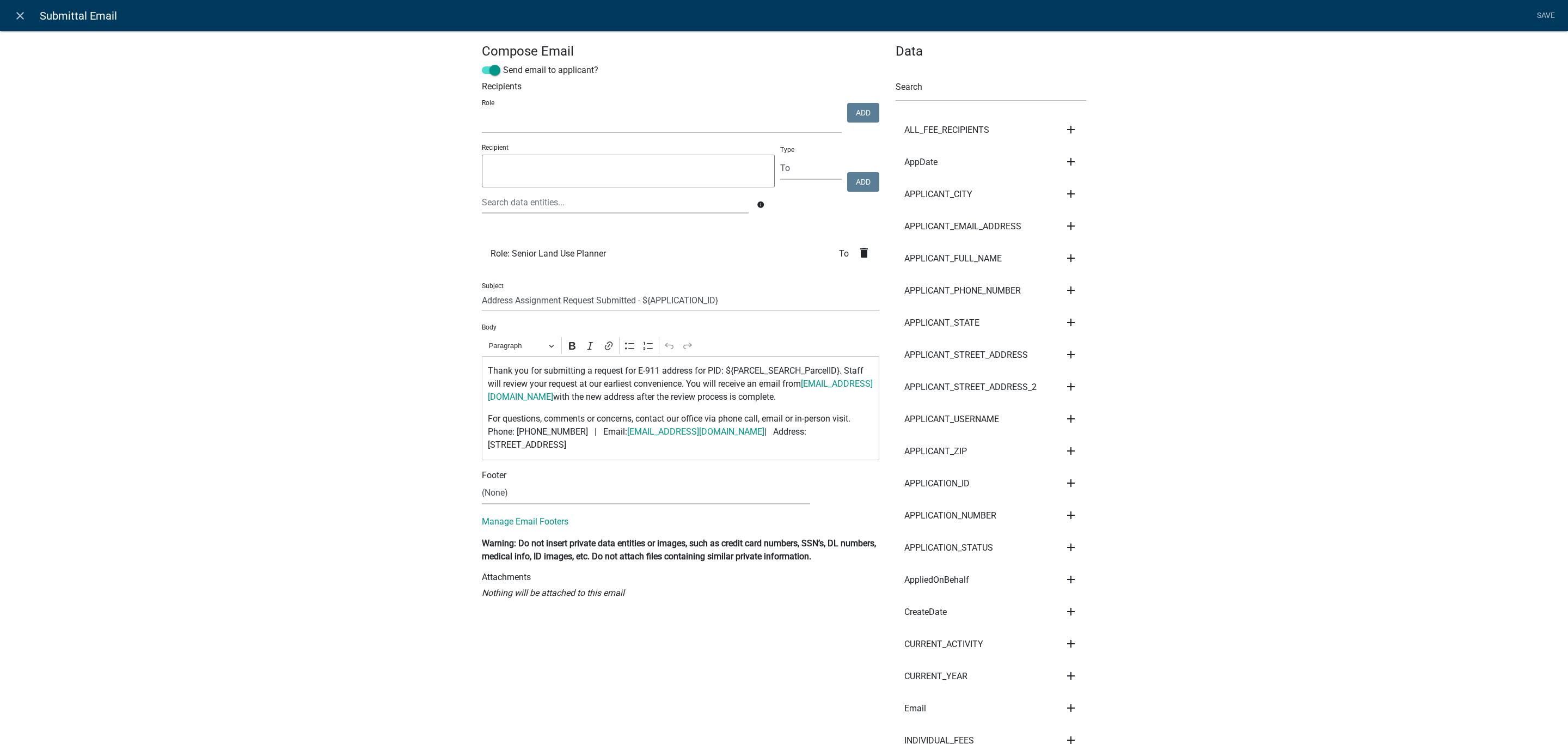
click at [726, 121] on select "Feedlot Officer GIS Coordinator - IT Public Works Maint Supervisor Planning and…" at bounding box center [662, 121] width 360 height 23
select select "a1ade4bd-d0de-4ed5-8452-456be0d54bfc"
click at [481, 110] on select "Feedlot Officer GIS Coordinator - IT Public Works Maint Supervisor Planning and…" at bounding box center [662, 121] width 360 height 23
click at [856, 113] on button "Add" at bounding box center [863, 112] width 32 height 19
select select
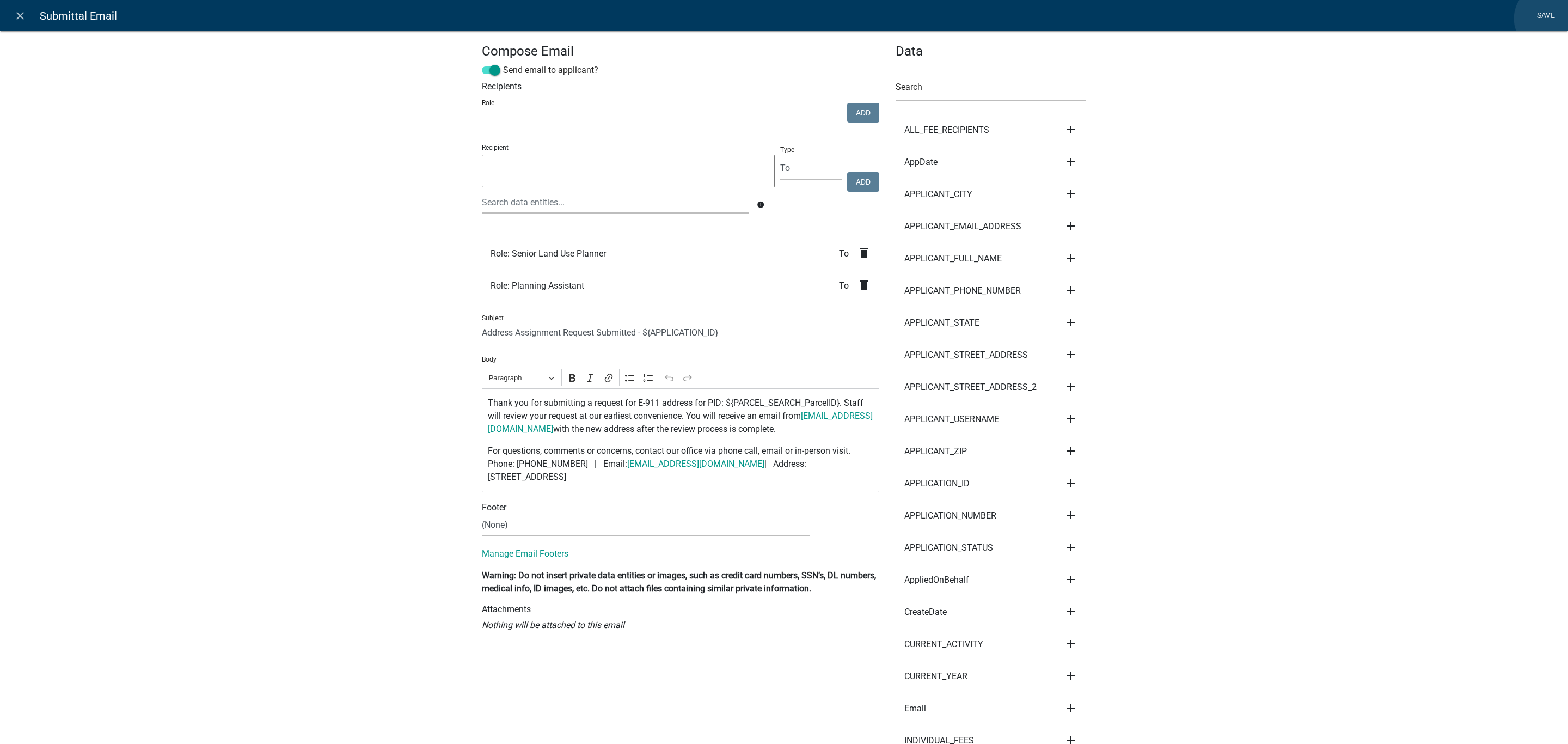
click at [1549, 19] on link "Save" at bounding box center [1545, 15] width 27 height 21
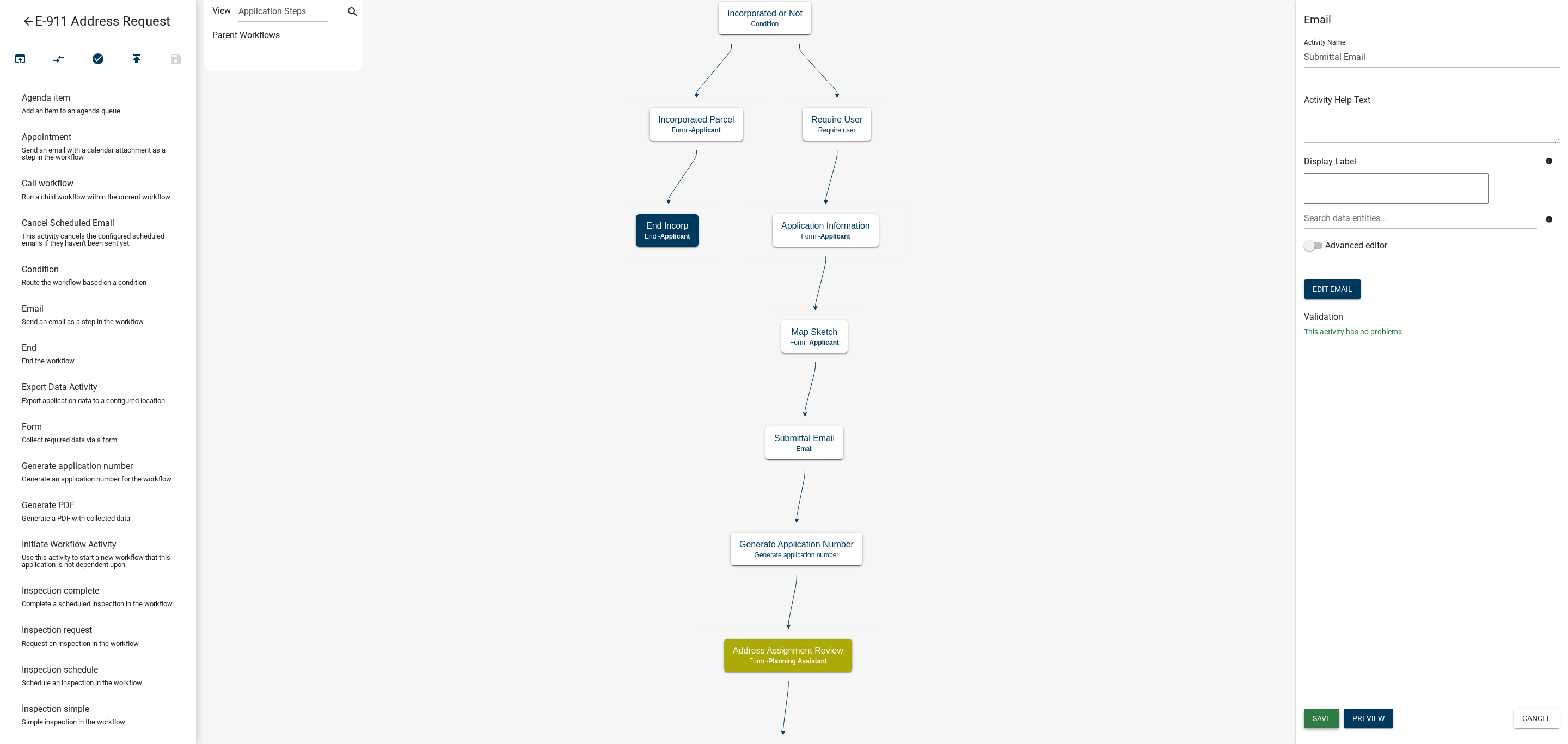
click at [1321, 712] on button "Save" at bounding box center [1321, 718] width 35 height 19
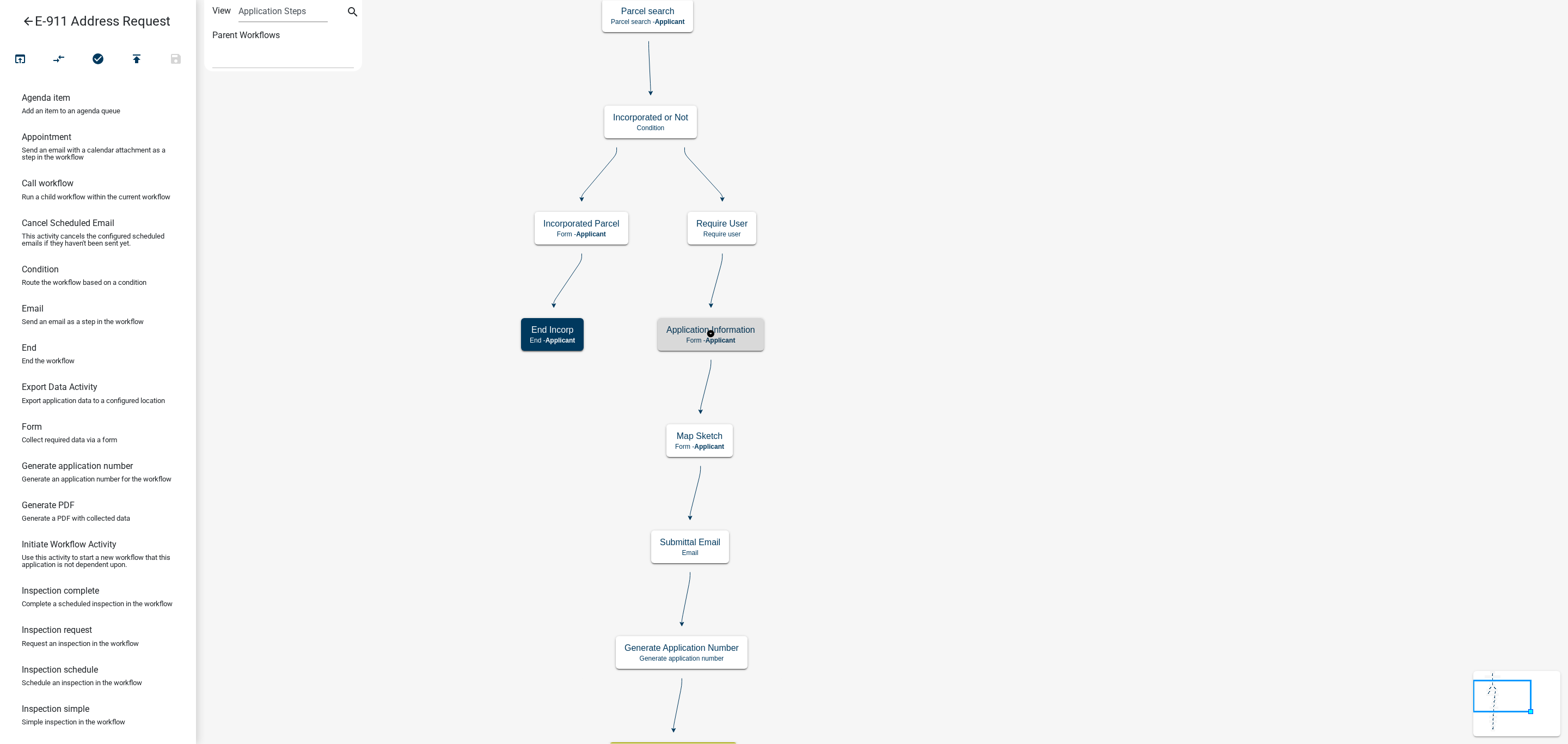
click at [736, 343] on p "Form - Applicant" at bounding box center [710, 340] width 88 height 8
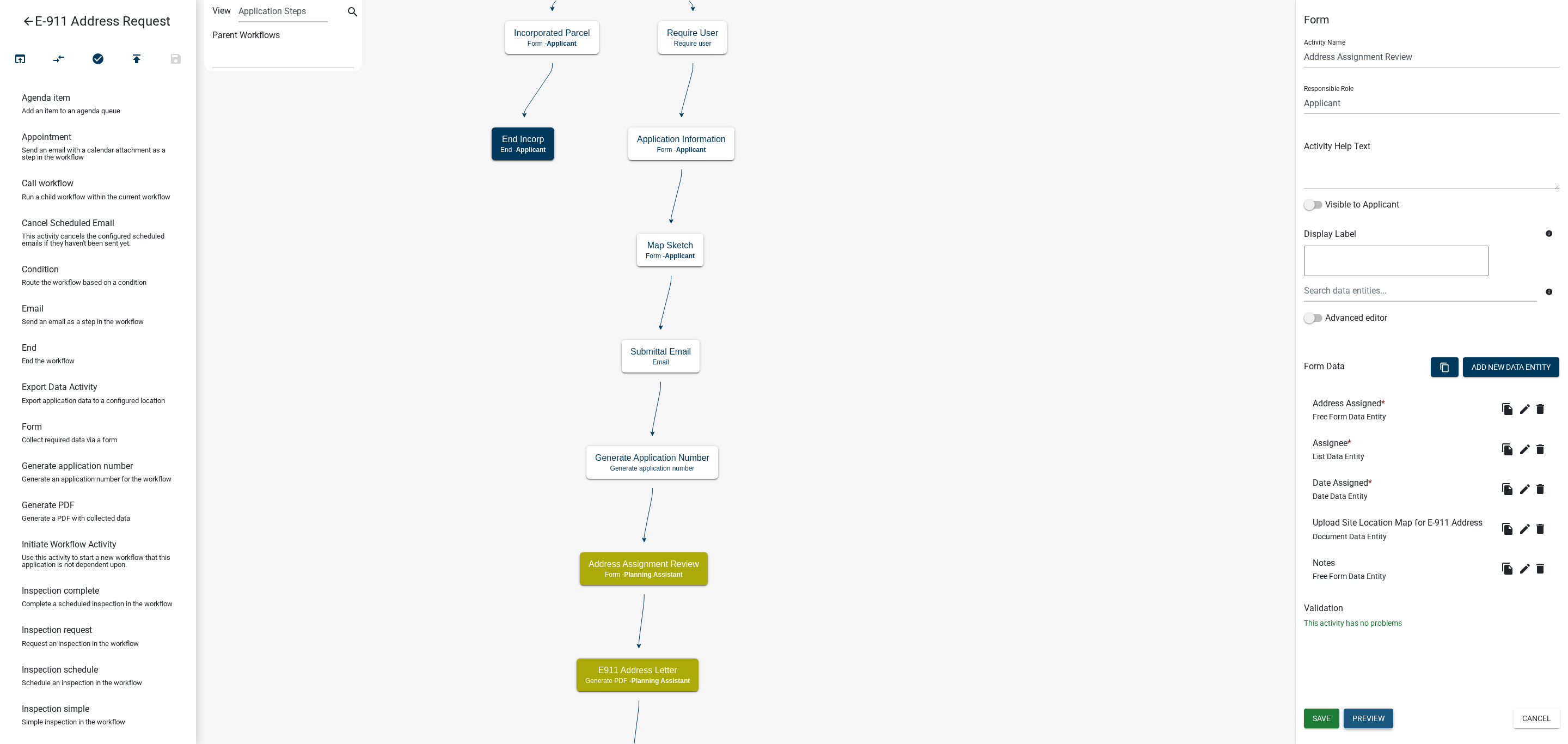
click at [1358, 720] on button "Preview" at bounding box center [1368, 718] width 50 height 19
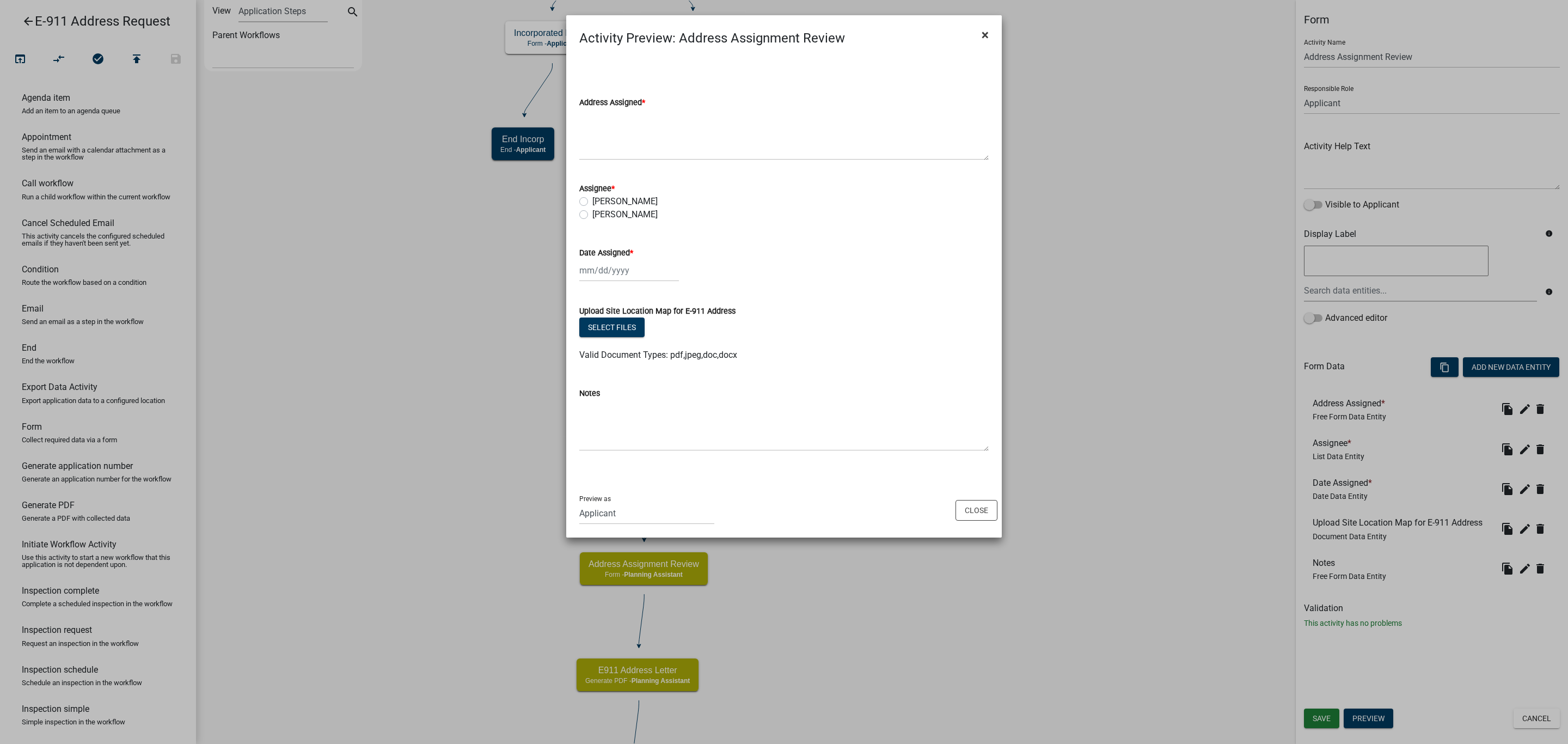
click at [988, 29] on span "×" at bounding box center [985, 35] width 7 height 15
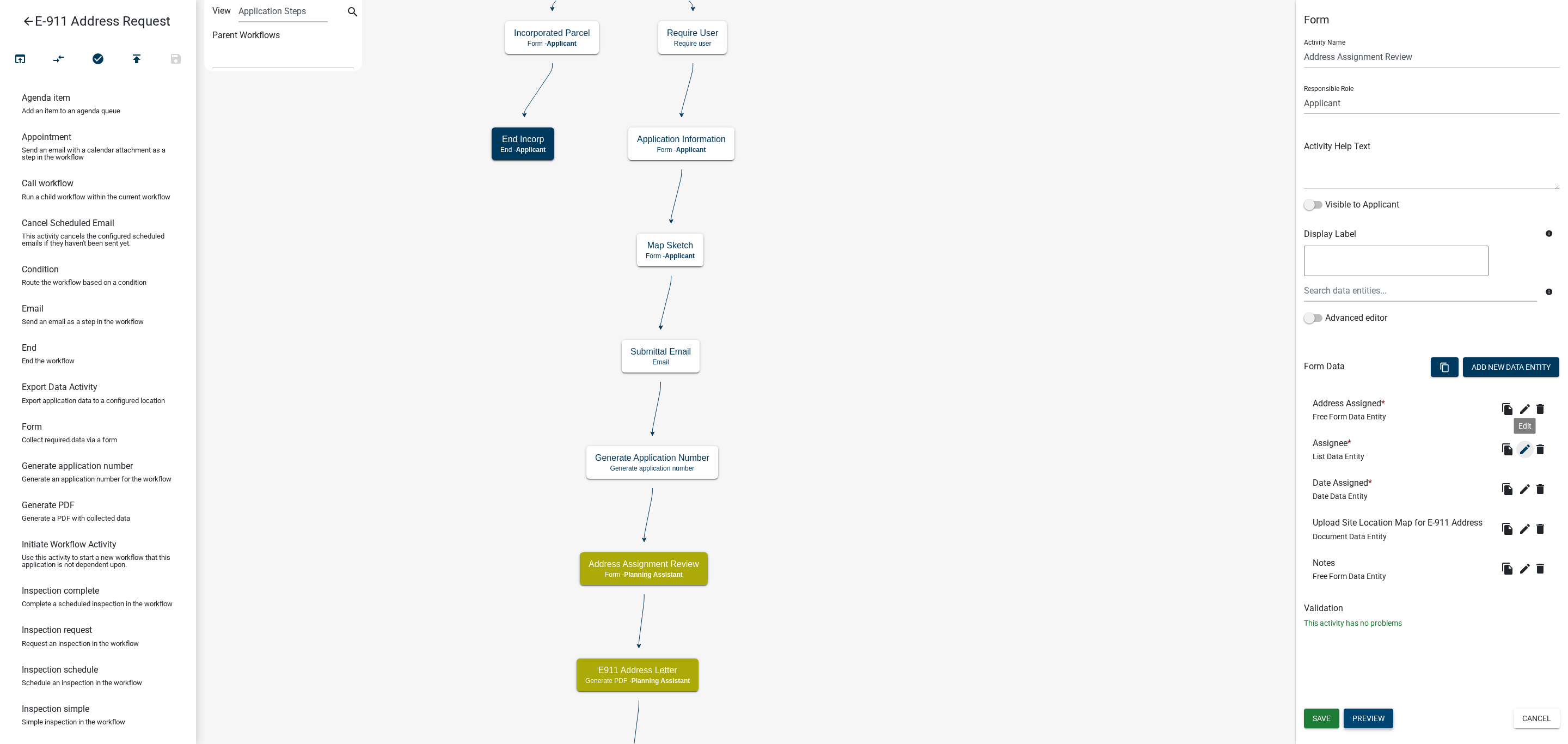
click at [1523, 448] on icon "edit" at bounding box center [1525, 449] width 13 height 13
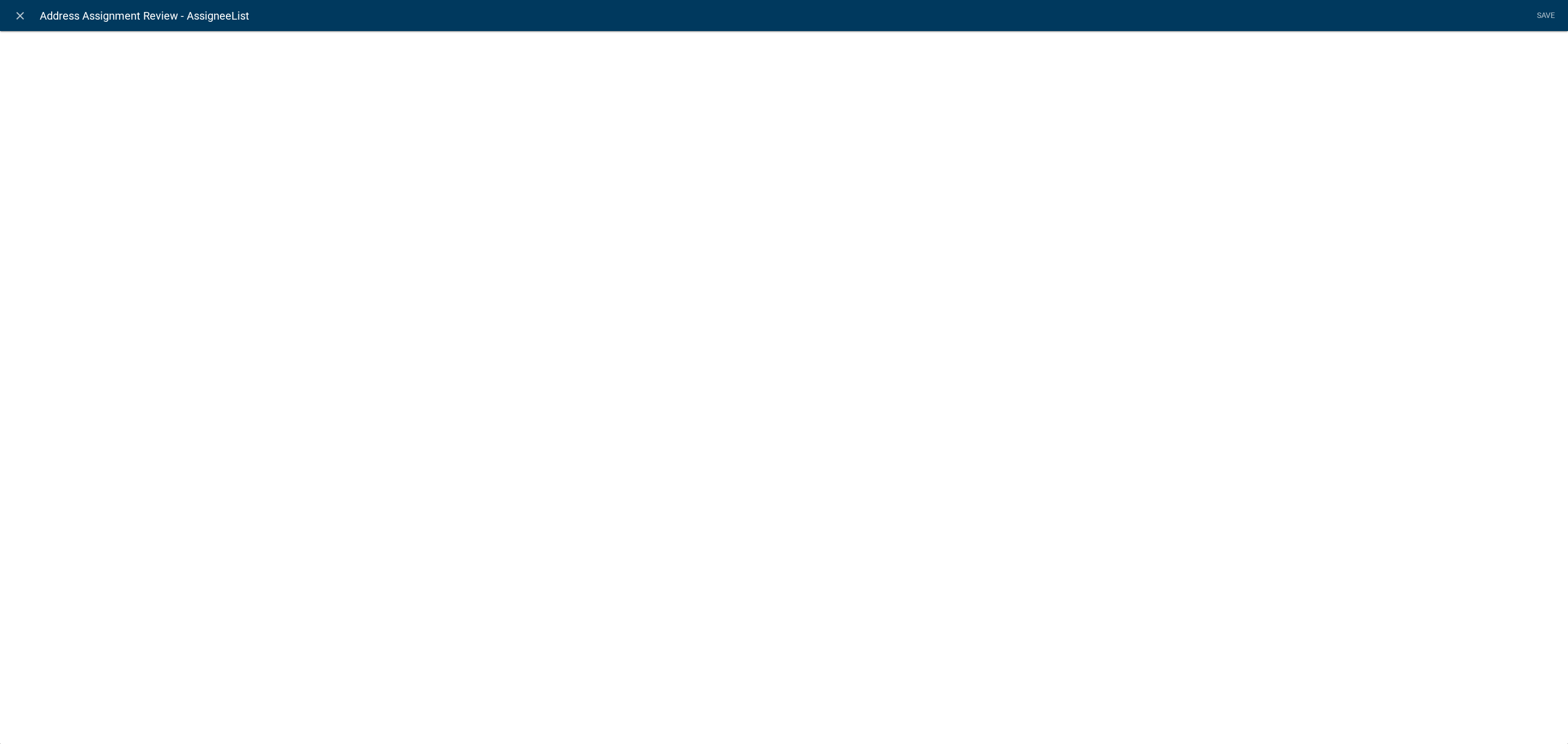
select select "list-data"
select select "custom-list-46ac09a6-8c8d-4bc2-835c-888b919d7381"
select select
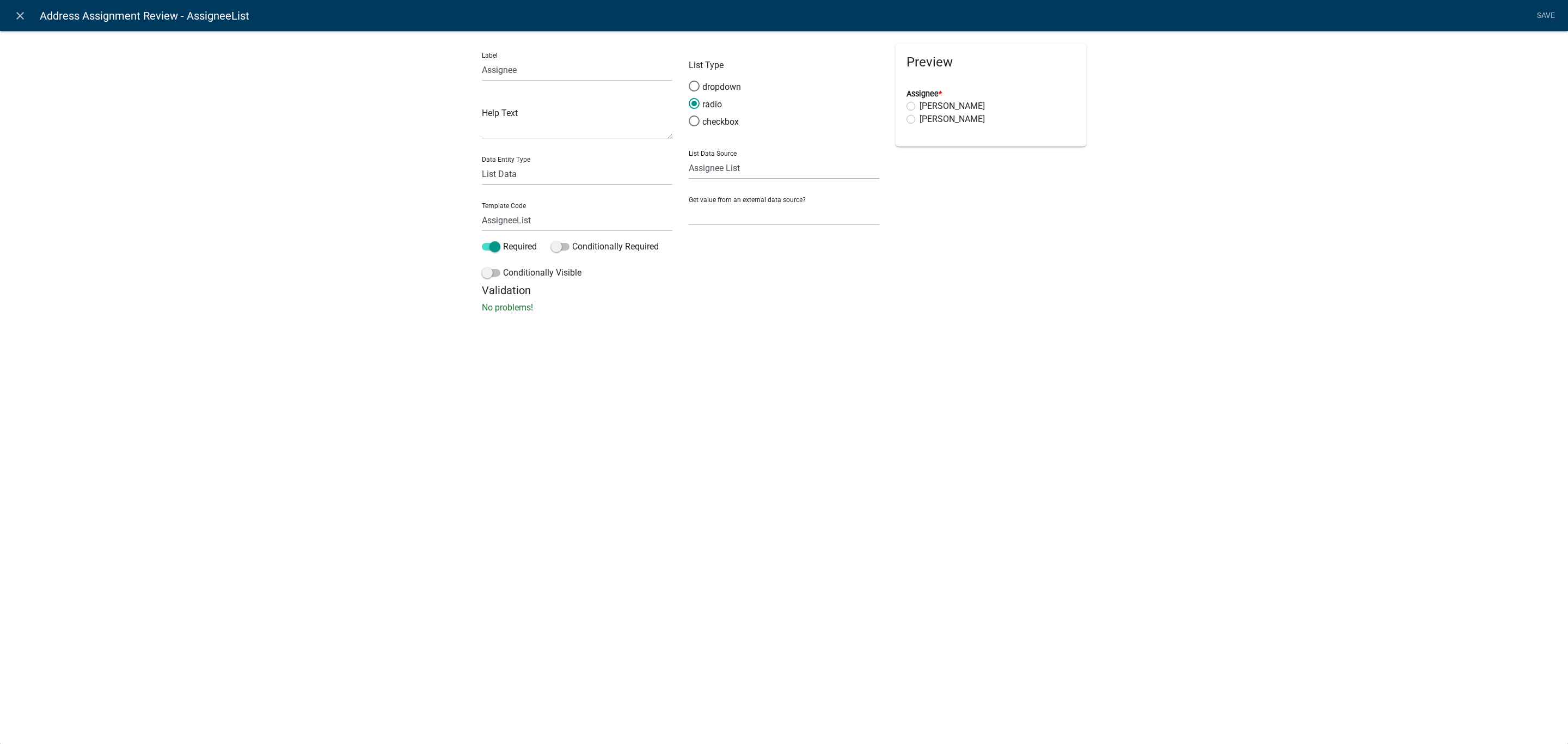
click at [734, 169] on select "State List Assignee List Code Enforcement Inspectors Complaint Dispatch Contact…" at bounding box center [784, 167] width 190 height 23
click at [540, 436] on div "close Address Assignment Review - AssigneeList Save Label Assignee Help Text Da…" at bounding box center [784, 372] width 1568 height 744
click at [1549, 12] on link "Save" at bounding box center [1545, 15] width 27 height 21
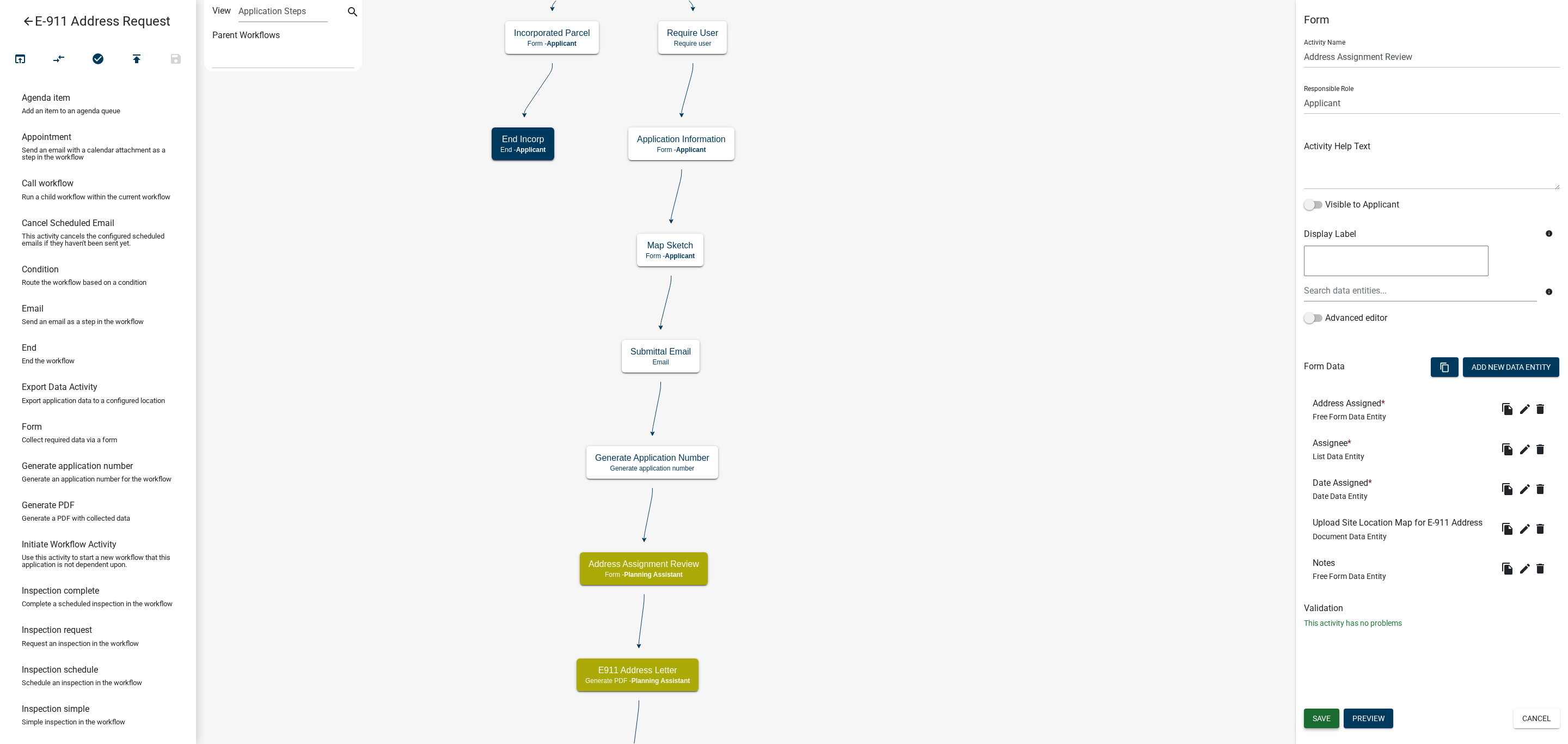
click at [1326, 719] on span "Save" at bounding box center [1321, 718] width 18 height 8
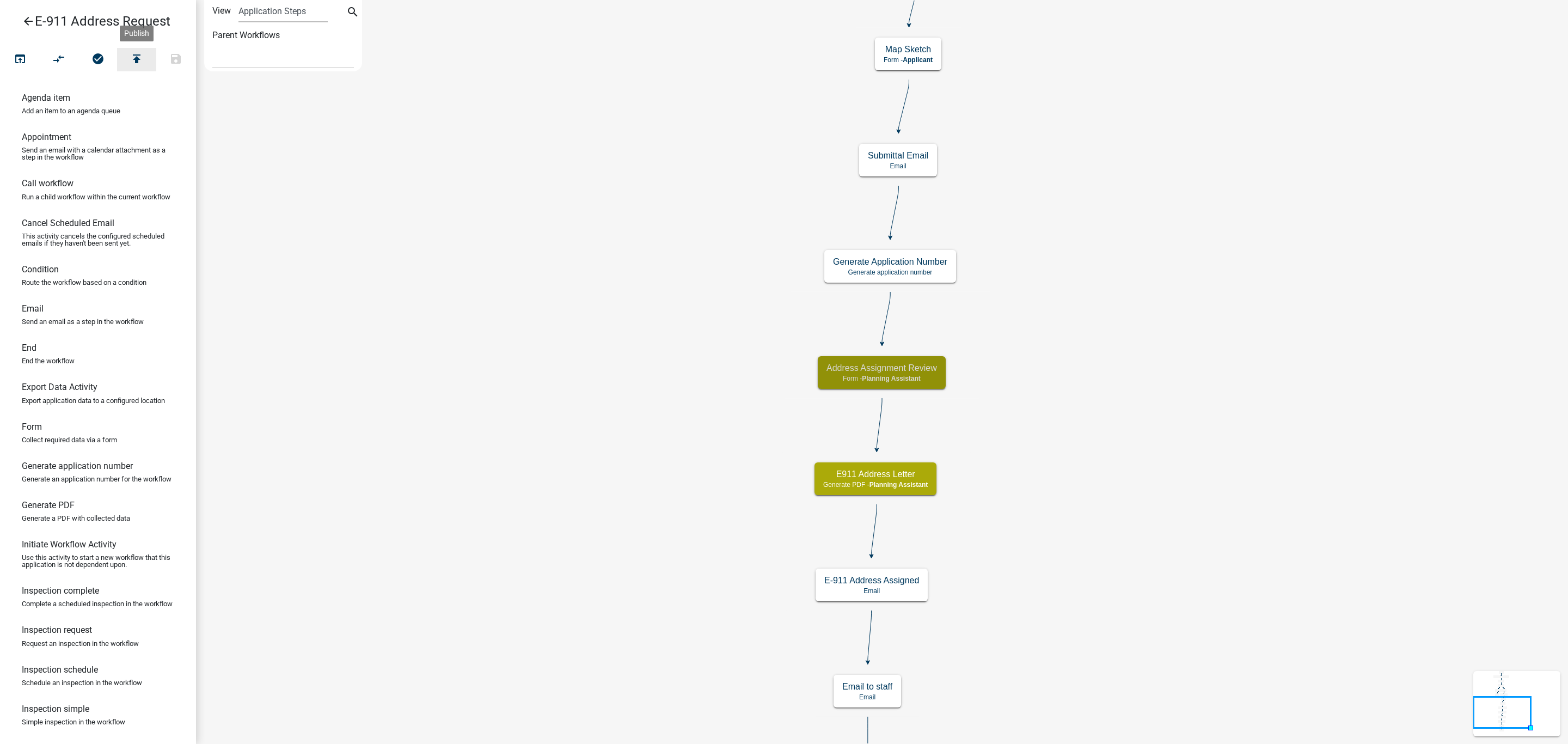
click at [136, 62] on icon "publish" at bounding box center [137, 60] width 13 height 15
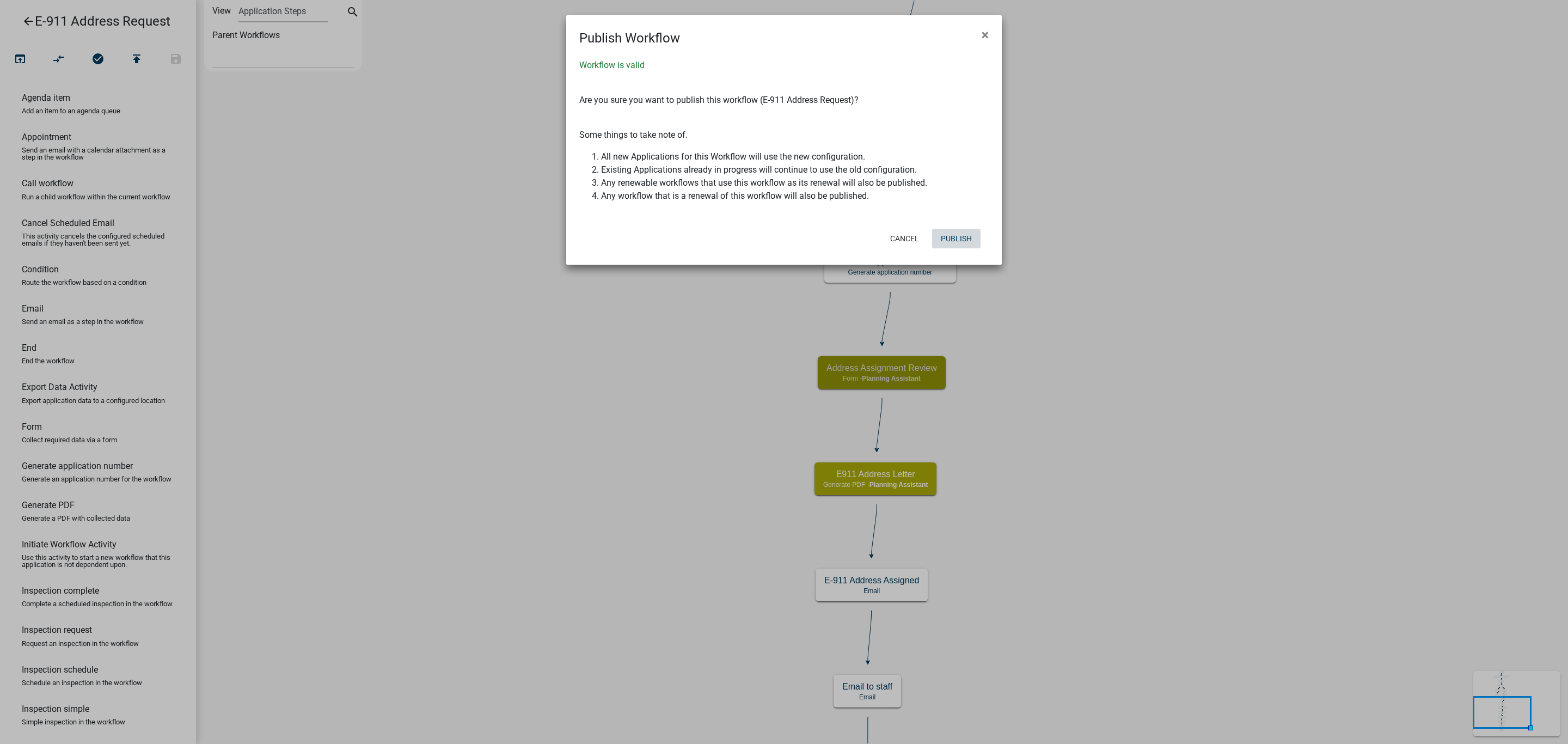
click at [944, 242] on button "Publish" at bounding box center [956, 238] width 49 height 19
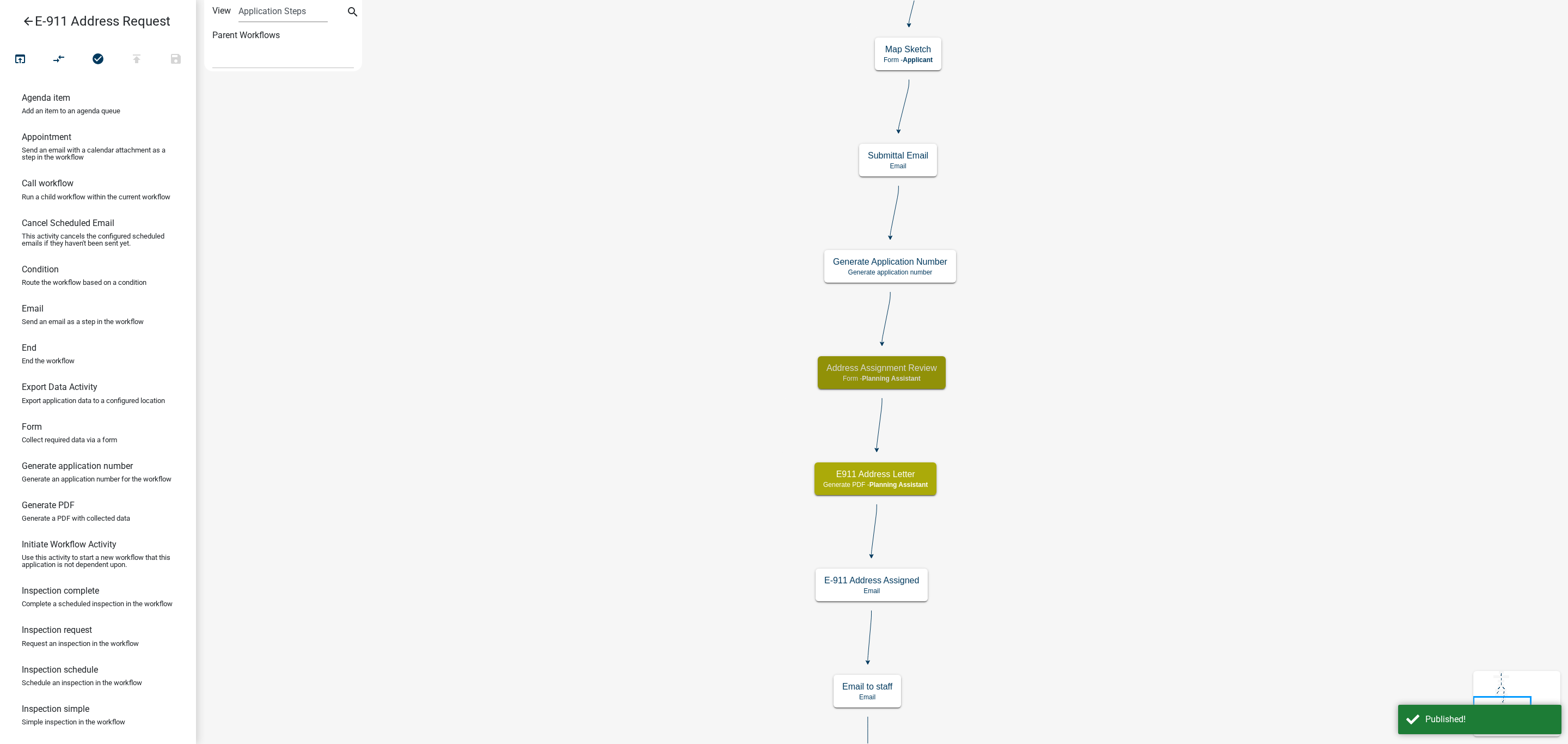
click at [31, 24] on icon "arrow_back" at bounding box center [29, 22] width 13 height 15
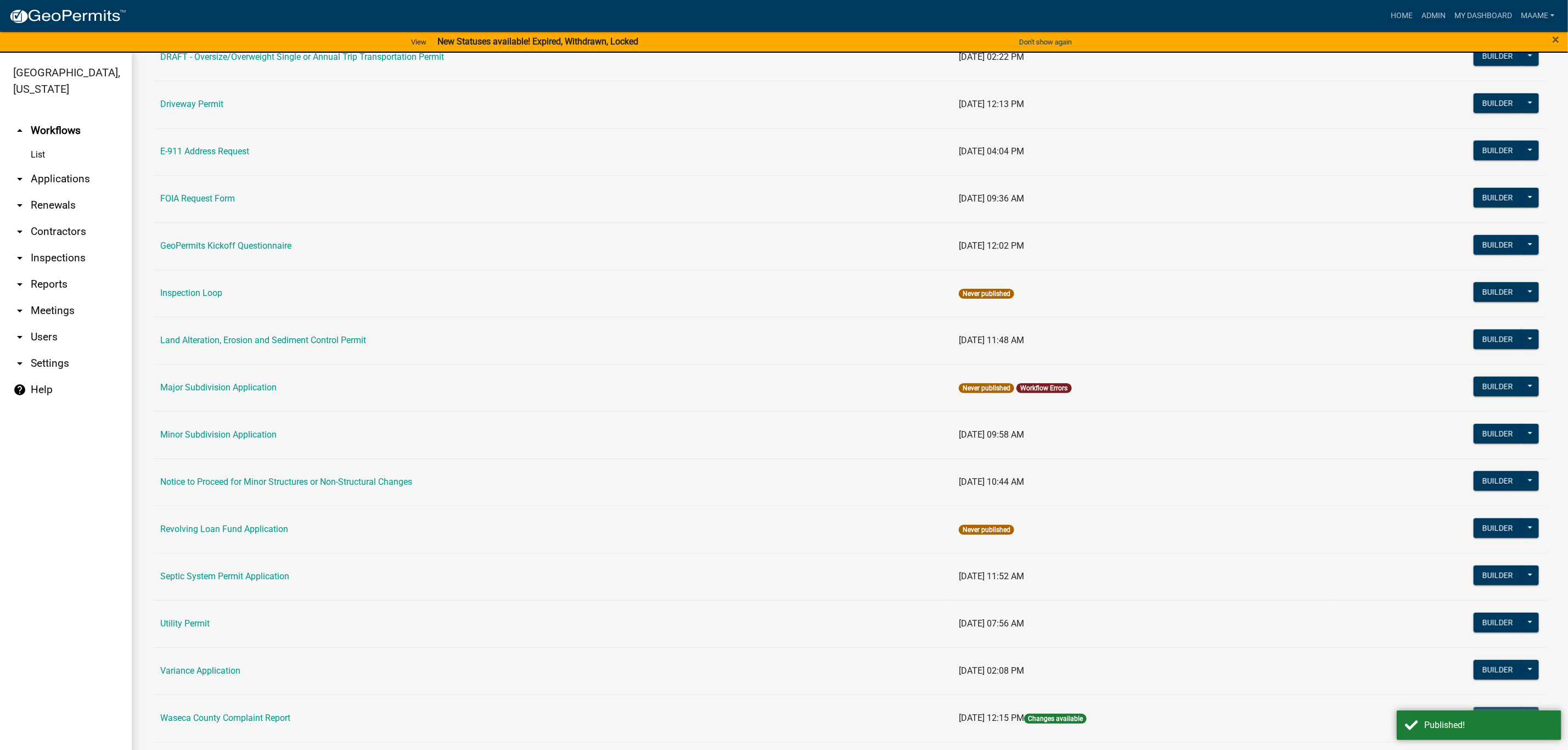
scroll to position [411, 0]
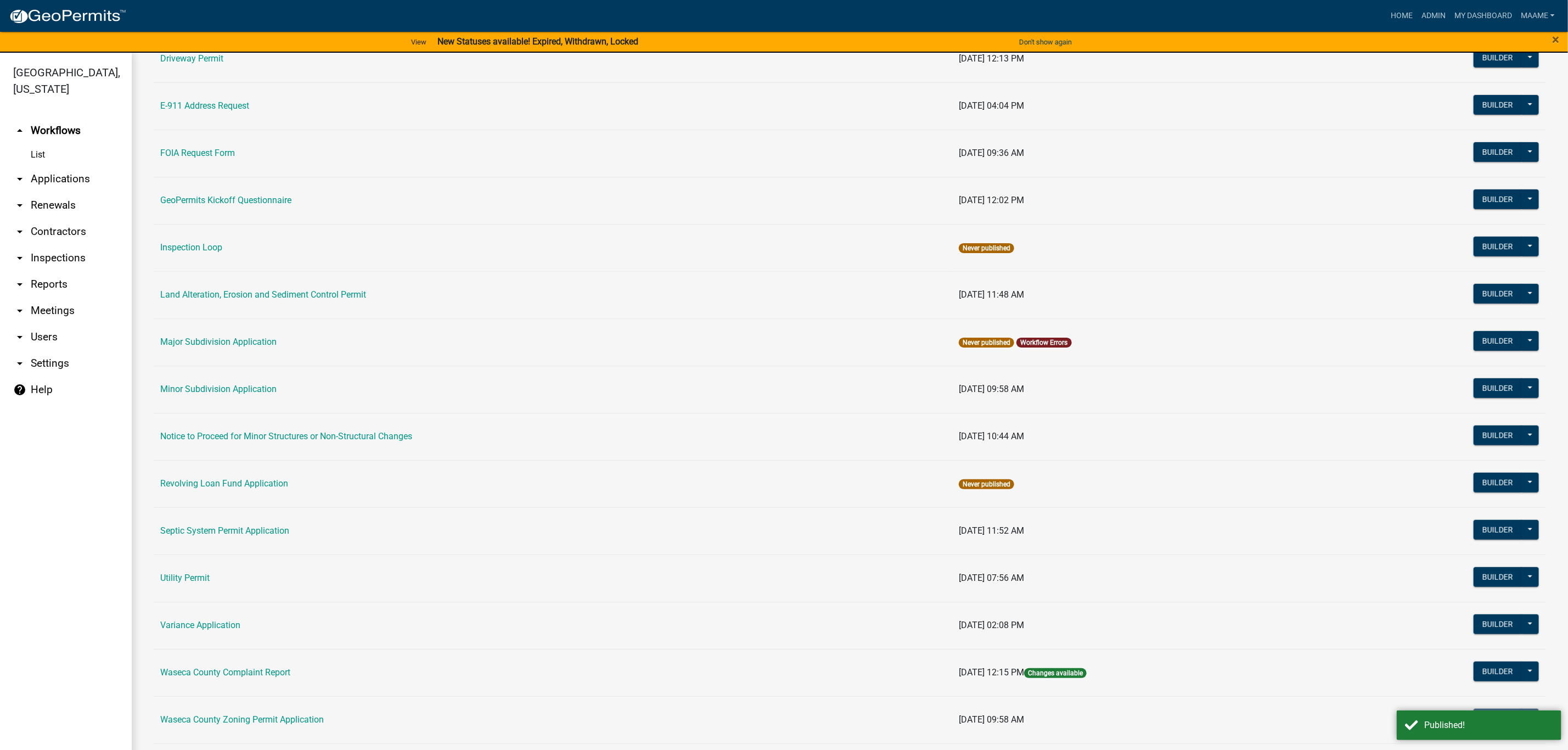
click at [46, 332] on link "arrow_drop_down Users" at bounding box center [65, 337] width 132 height 26
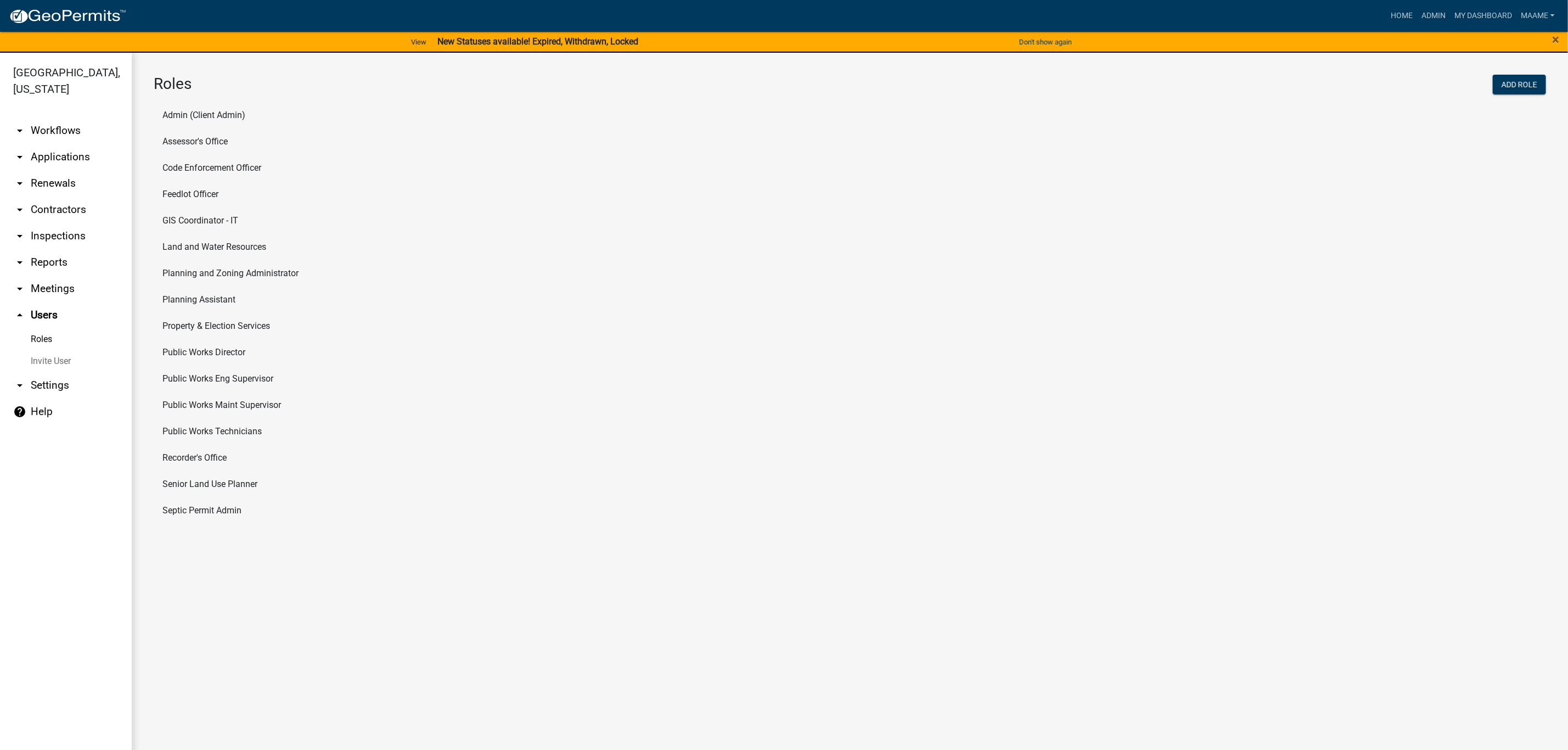
click at [61, 383] on link "arrow_drop_down Settings" at bounding box center [65, 385] width 132 height 26
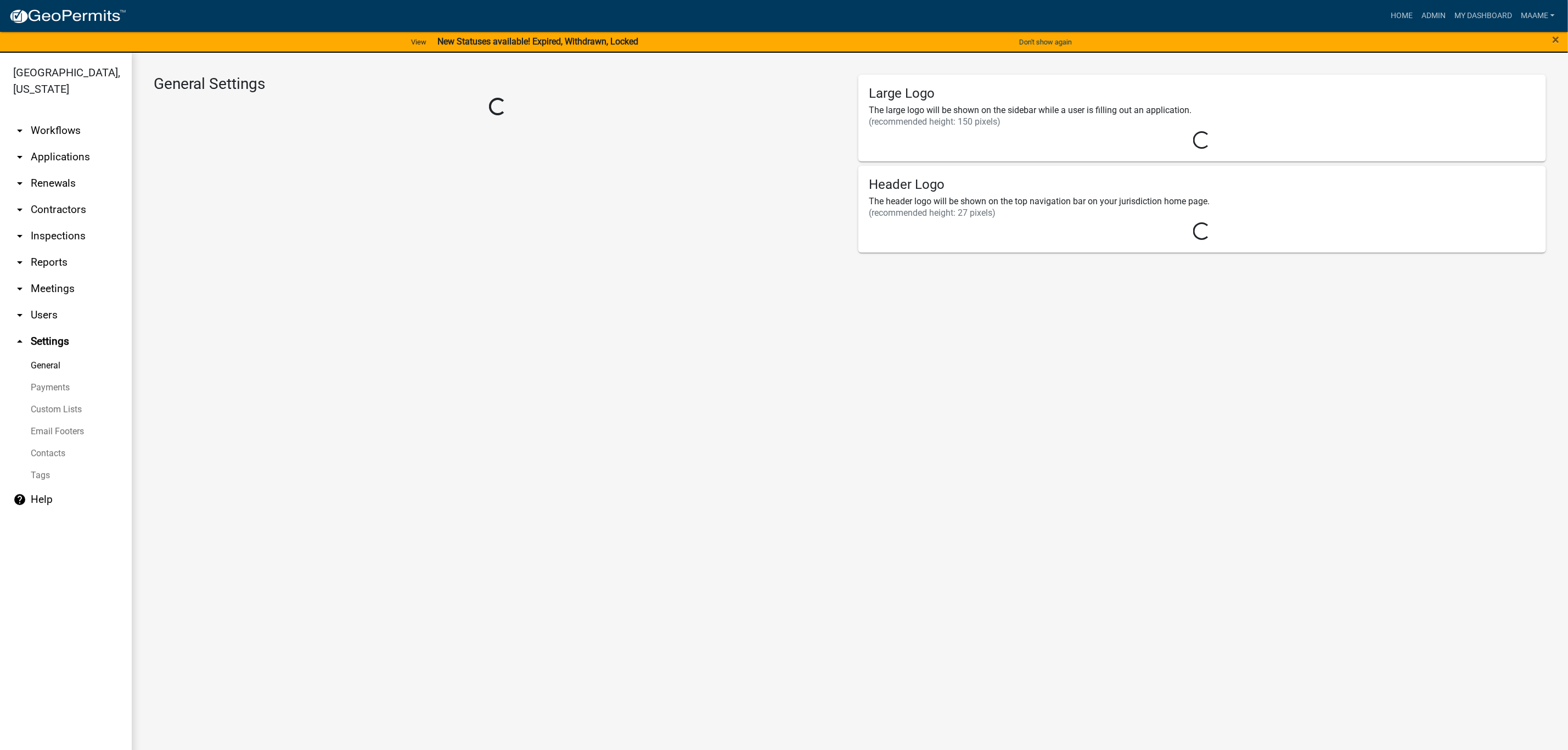
select select "a807208a-f67b-459b-83be-f00693914cf4"
select select "MN"
select select "Central Standard Time"
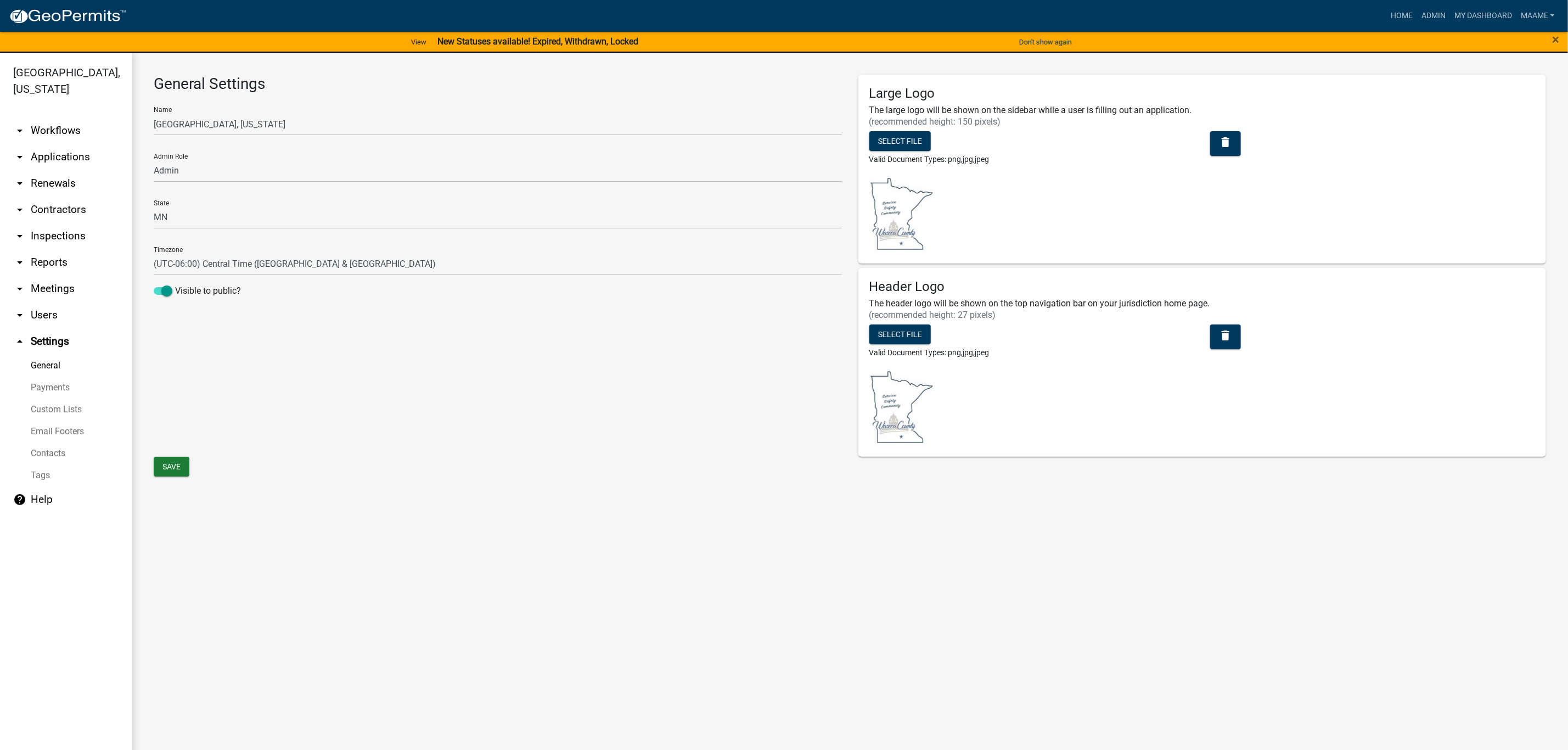
click at [59, 451] on link "Contacts" at bounding box center [65, 453] width 132 height 22
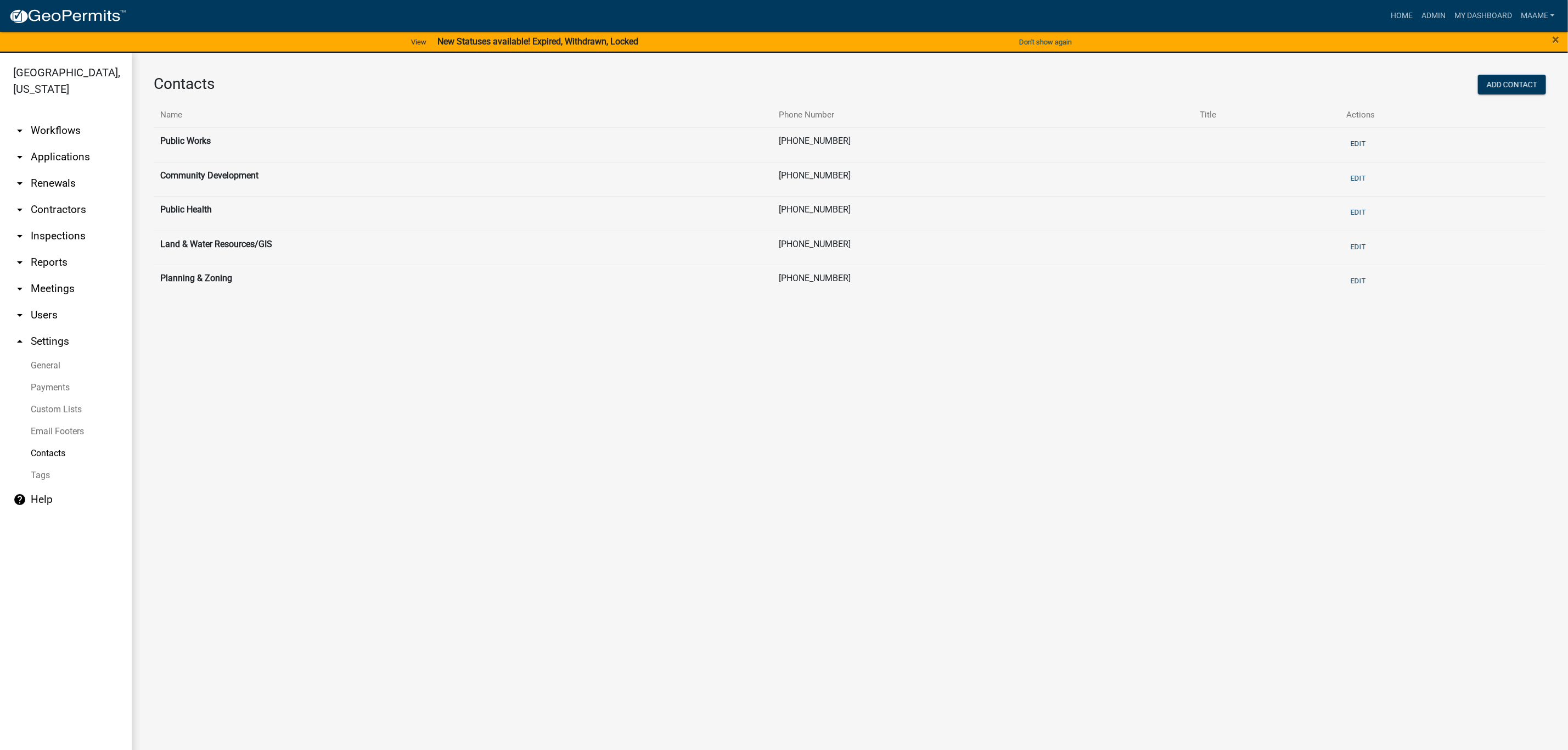
click at [33, 361] on link "General" at bounding box center [65, 366] width 132 height 22
select select "a807208a-f67b-459b-83be-f00693914cf4"
select select "MN"
select select "Central Standard Time"
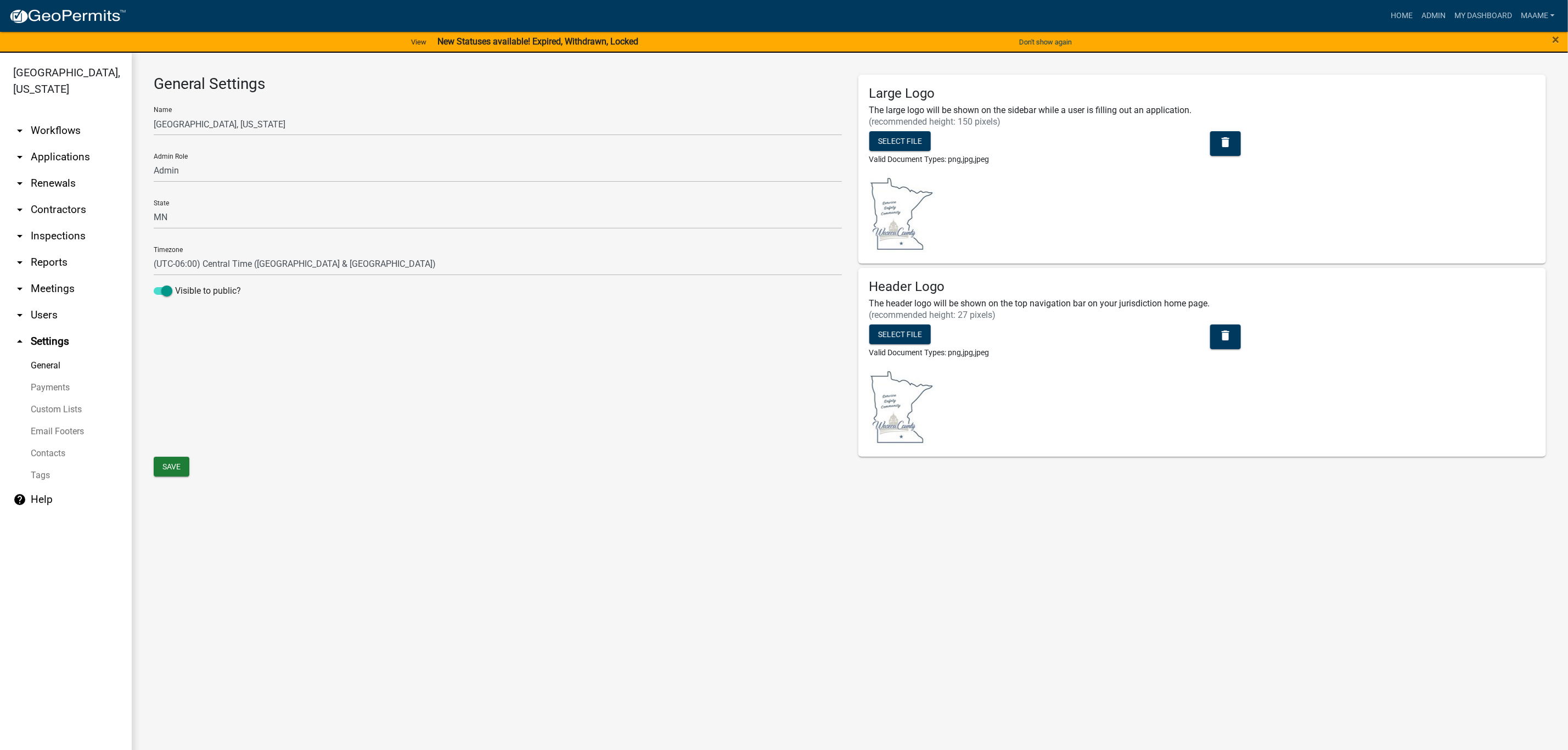
click at [51, 472] on link "Tags" at bounding box center [65, 475] width 132 height 22
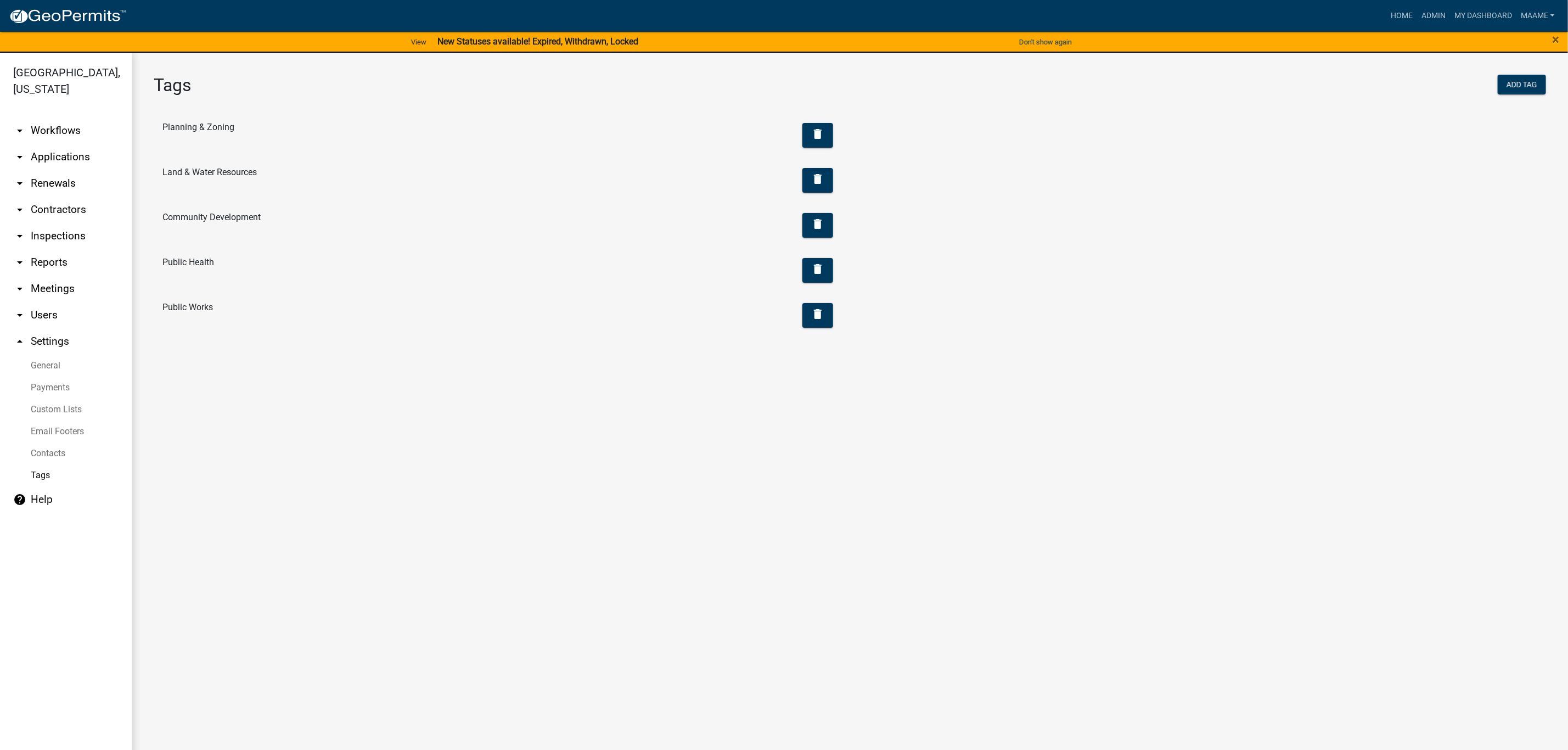
click at [43, 448] on link "Contacts" at bounding box center [65, 453] width 132 height 22
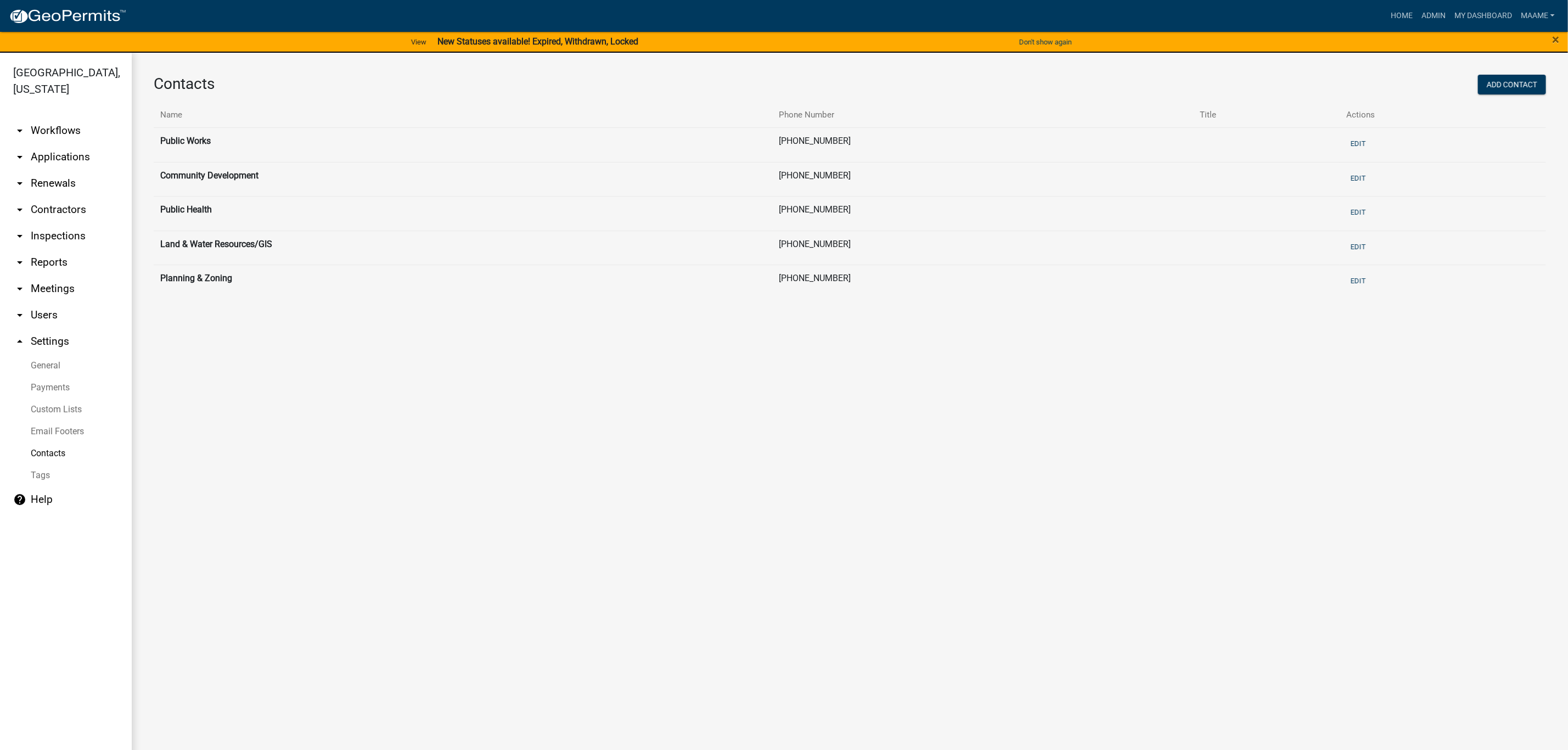
click at [40, 427] on link "Email Footers" at bounding box center [65, 431] width 132 height 22
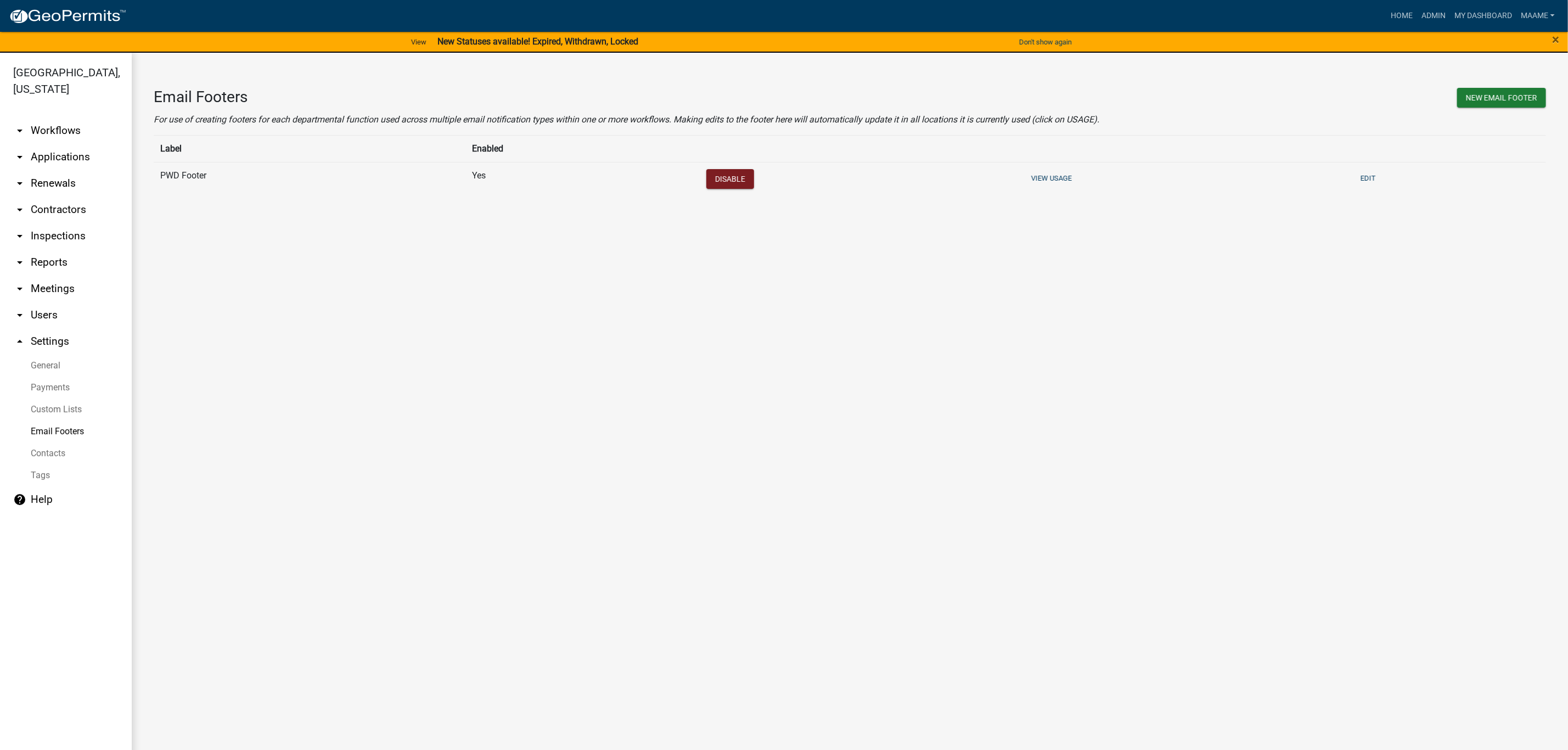
click at [48, 413] on link "Custom Lists" at bounding box center [65, 410] width 132 height 22
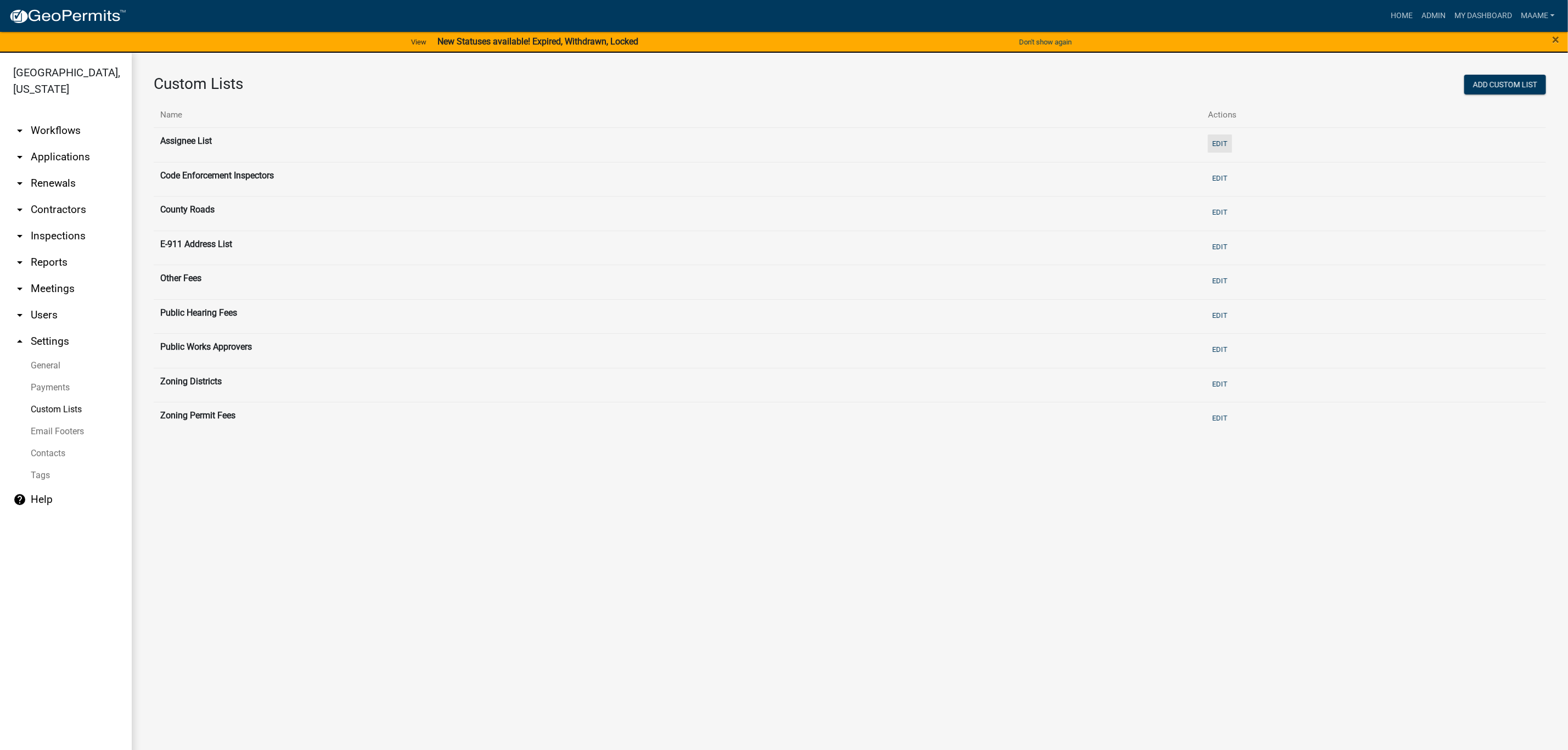
click at [1229, 142] on button "Edit" at bounding box center [1220, 143] width 24 height 18
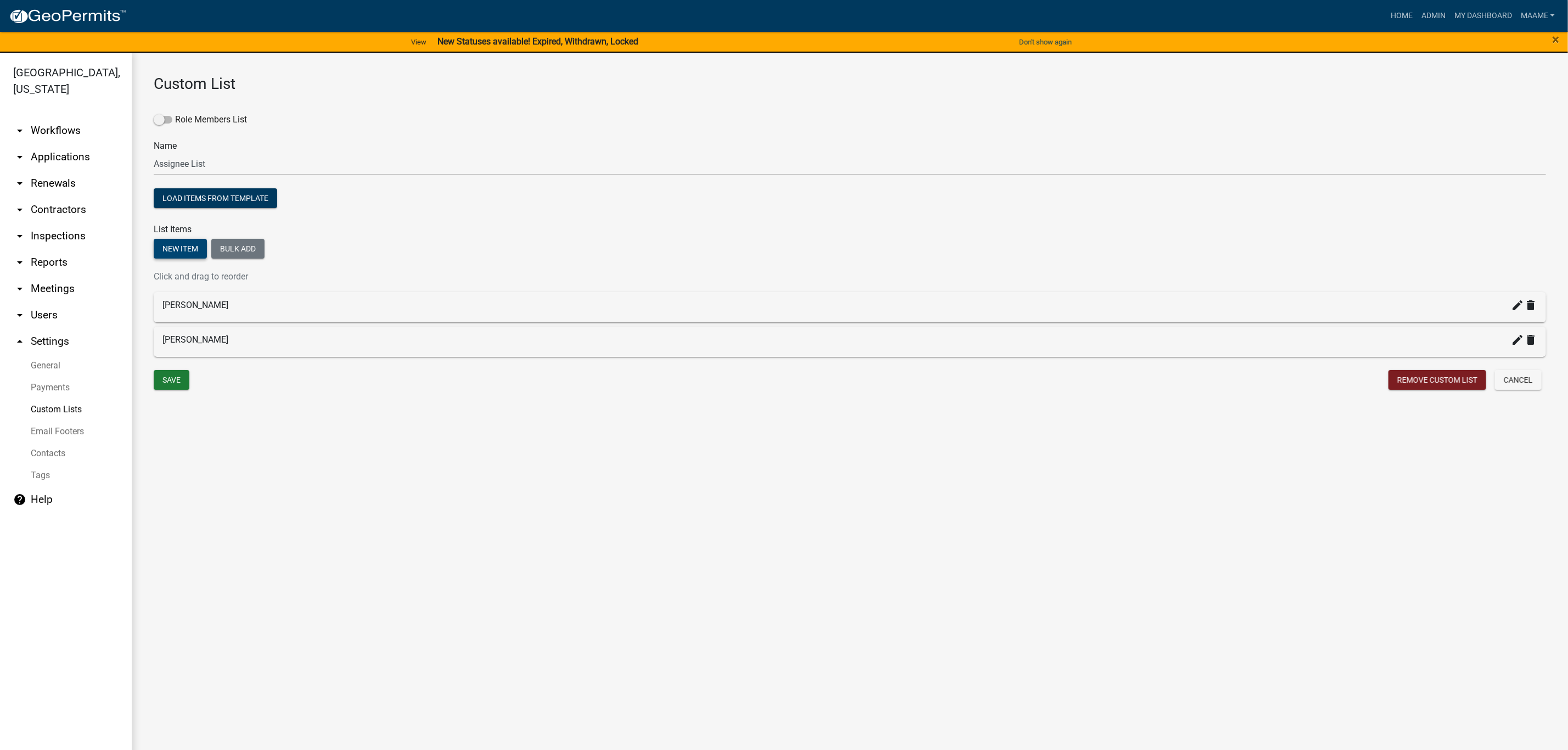
click at [187, 242] on button "New item" at bounding box center [180, 248] width 53 height 20
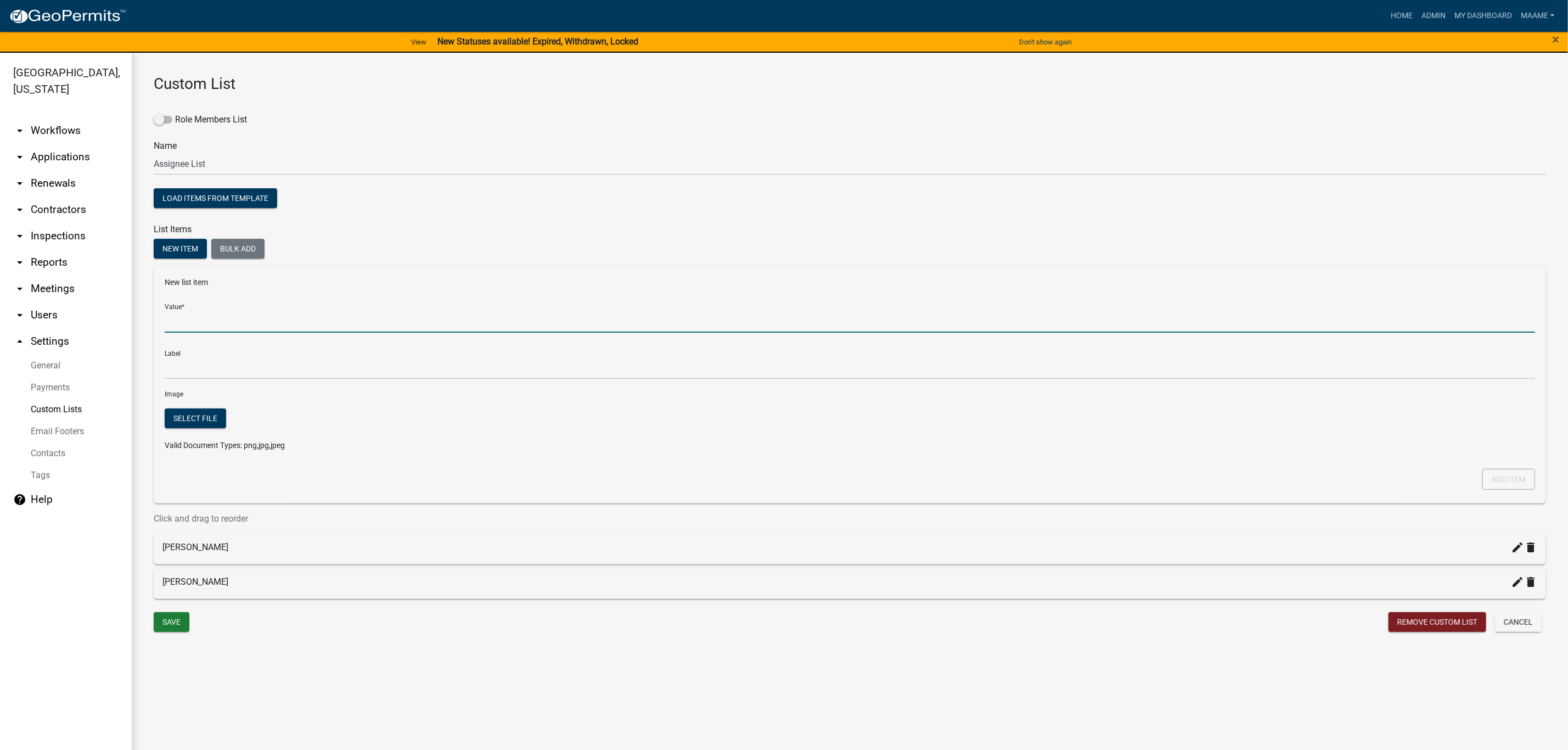
click at [227, 326] on input "Value *" at bounding box center [849, 321] width 1370 height 23
type input "[PERSON_NAME]"
click at [431, 422] on div "Select file" at bounding box center [329, 419] width 330 height 23
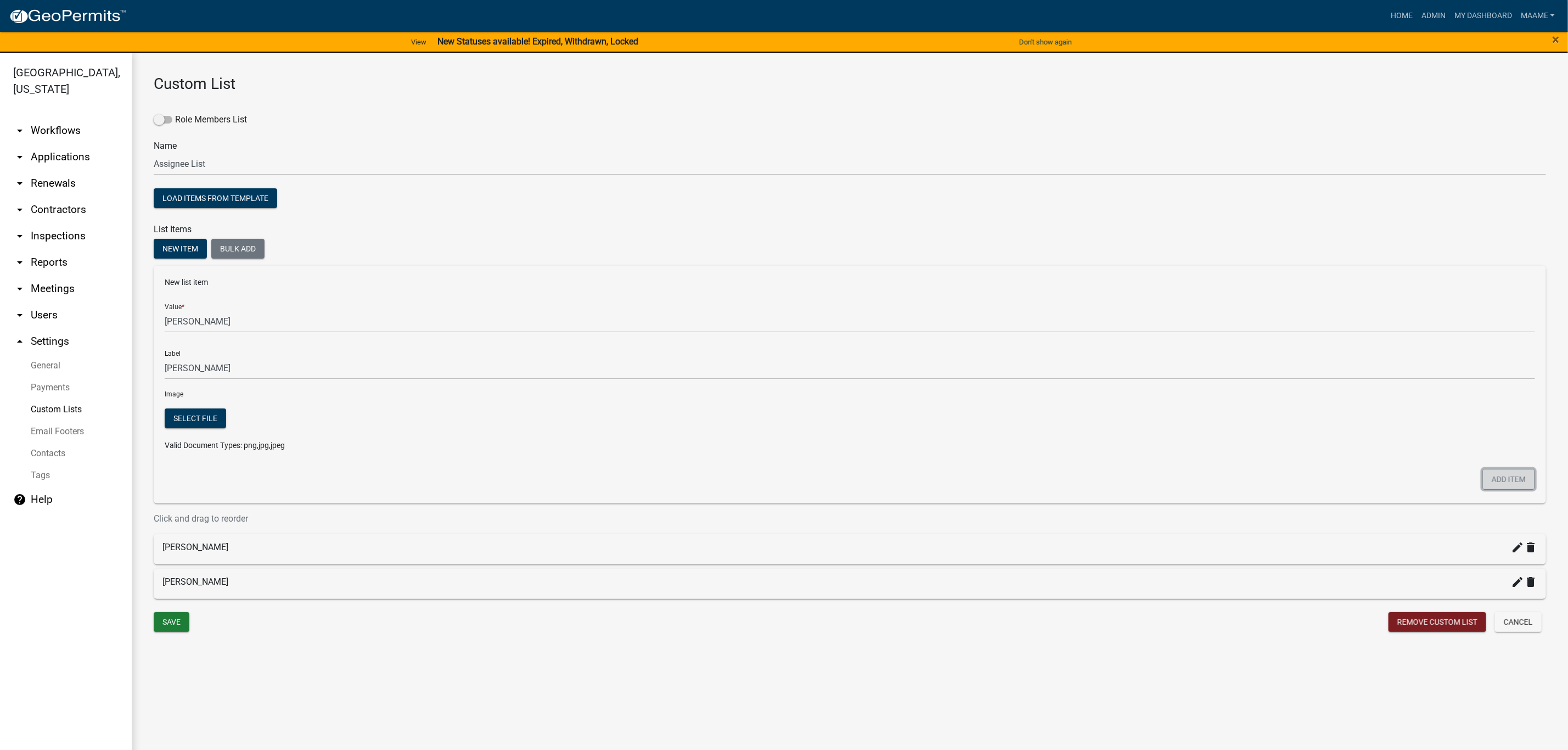
click at [1494, 481] on button "Add item" at bounding box center [1509, 479] width 53 height 21
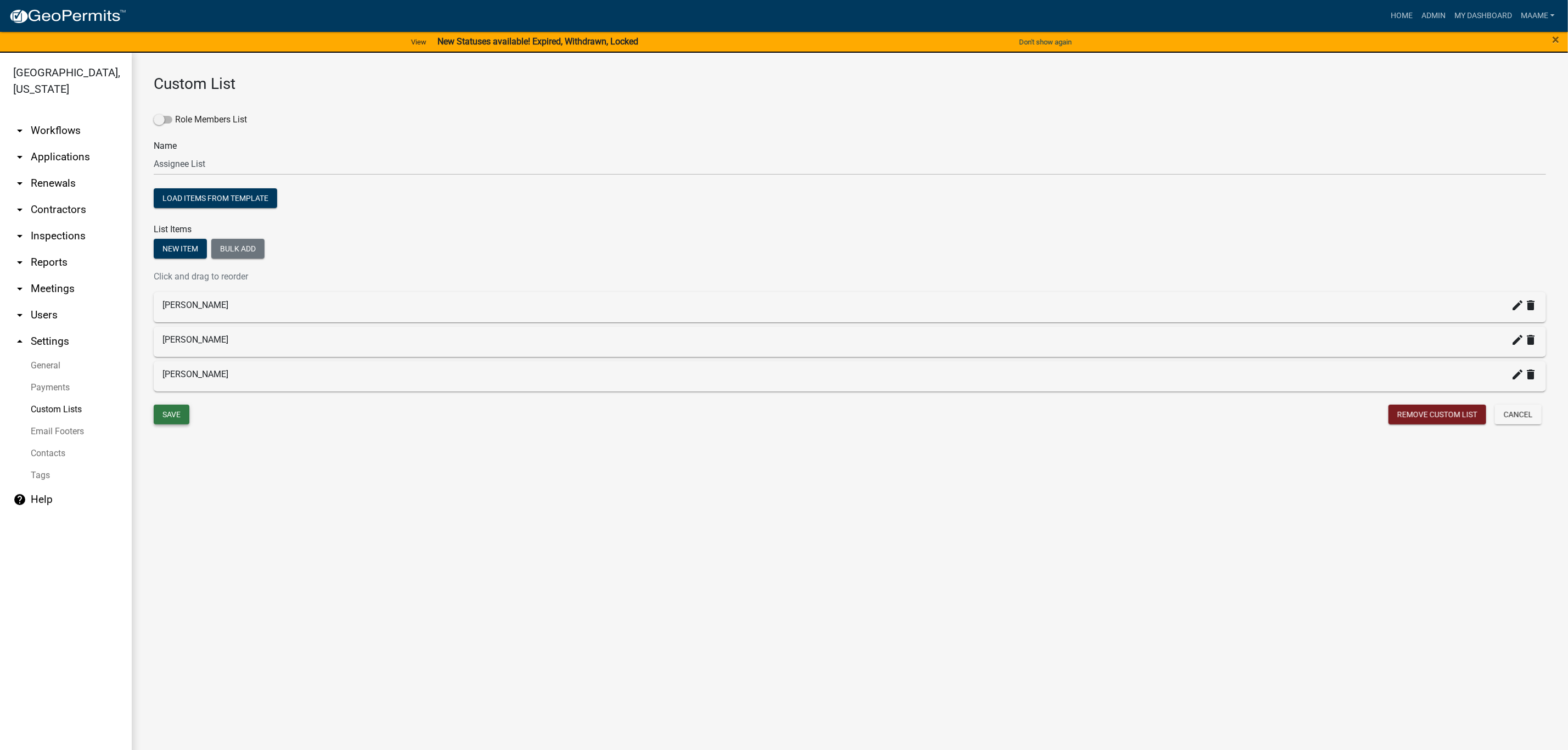
click at [171, 416] on button "Save" at bounding box center [171, 414] width 36 height 20
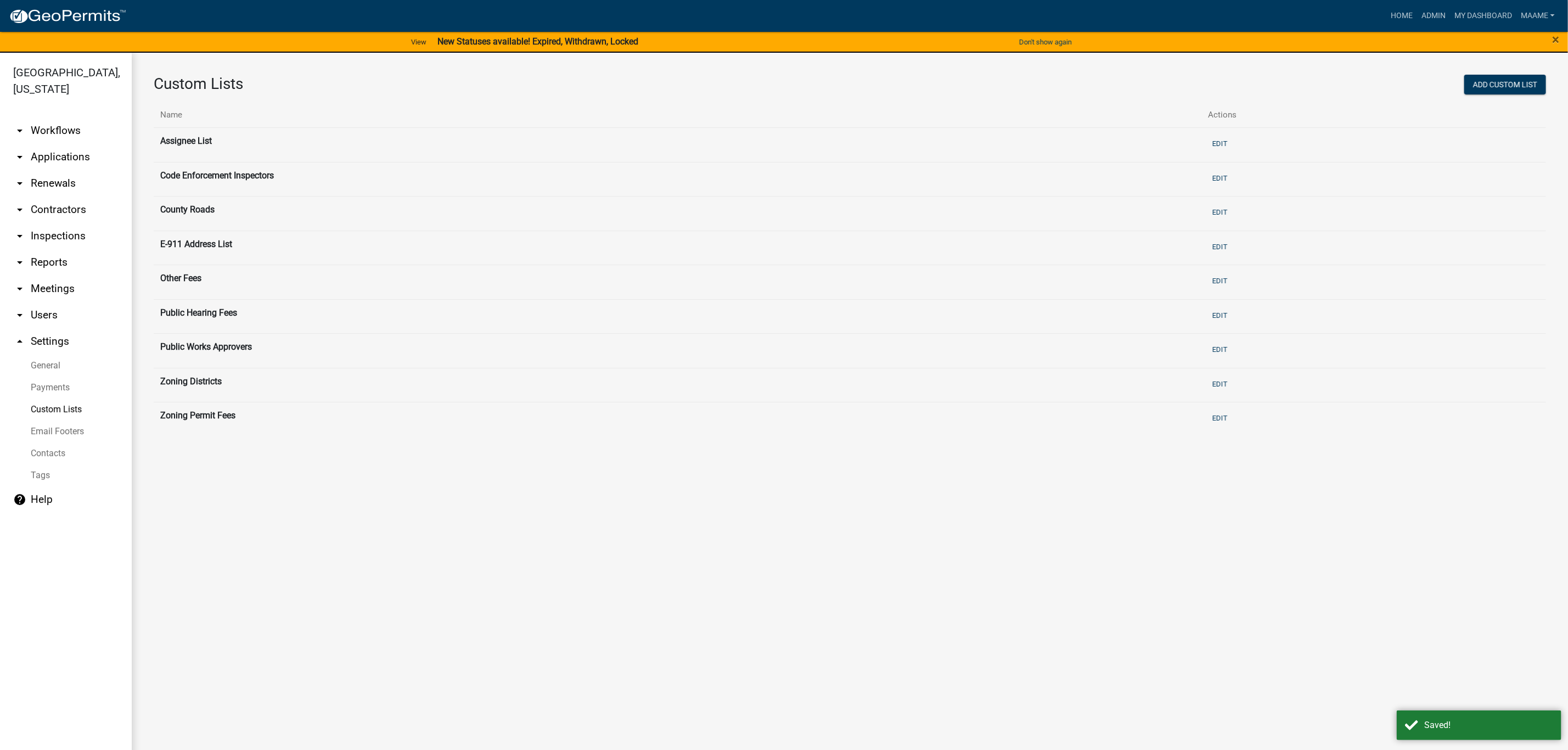
click at [52, 129] on link "arrow_drop_down Workflows" at bounding box center [65, 130] width 132 height 26
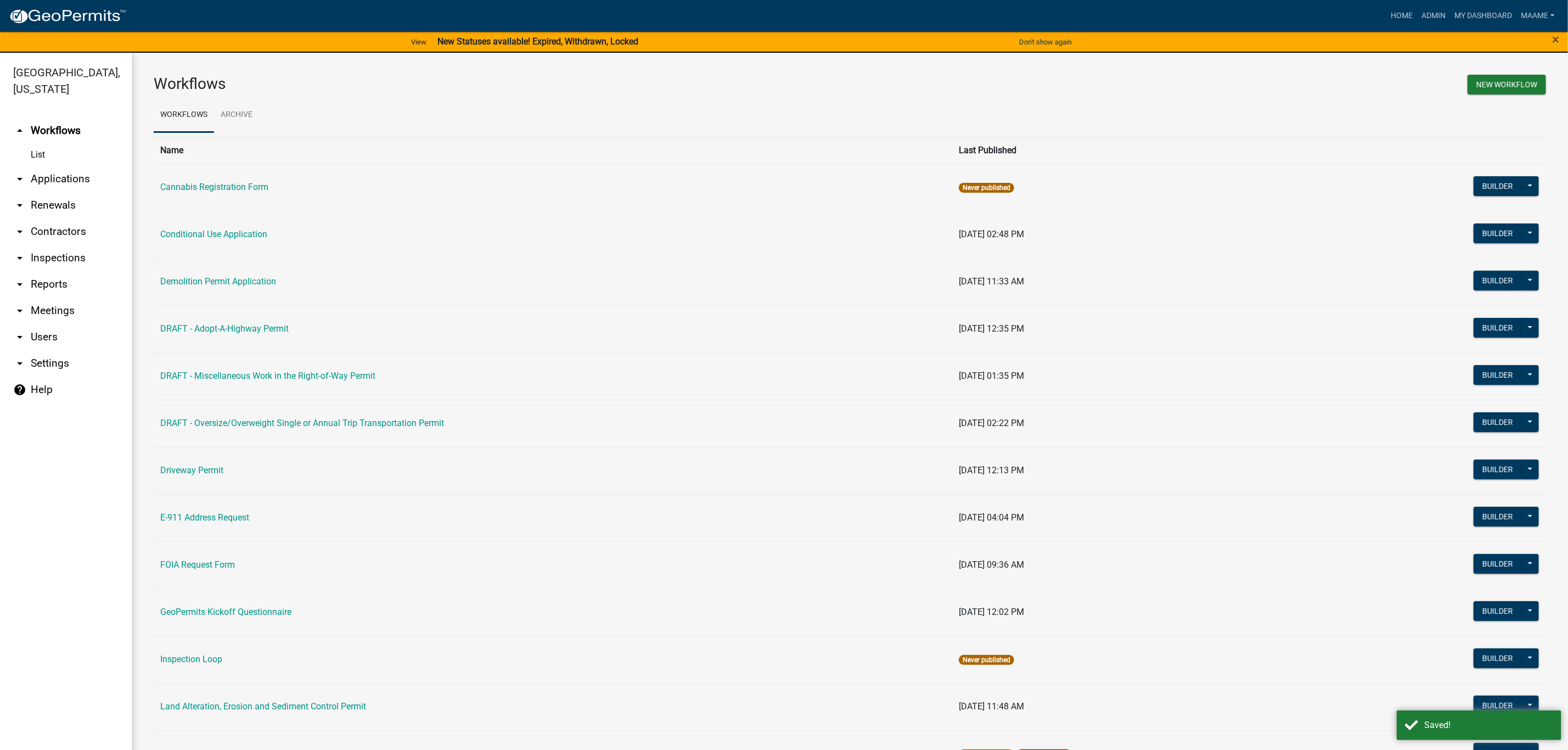
click at [36, 156] on link "List" at bounding box center [65, 154] width 132 height 22
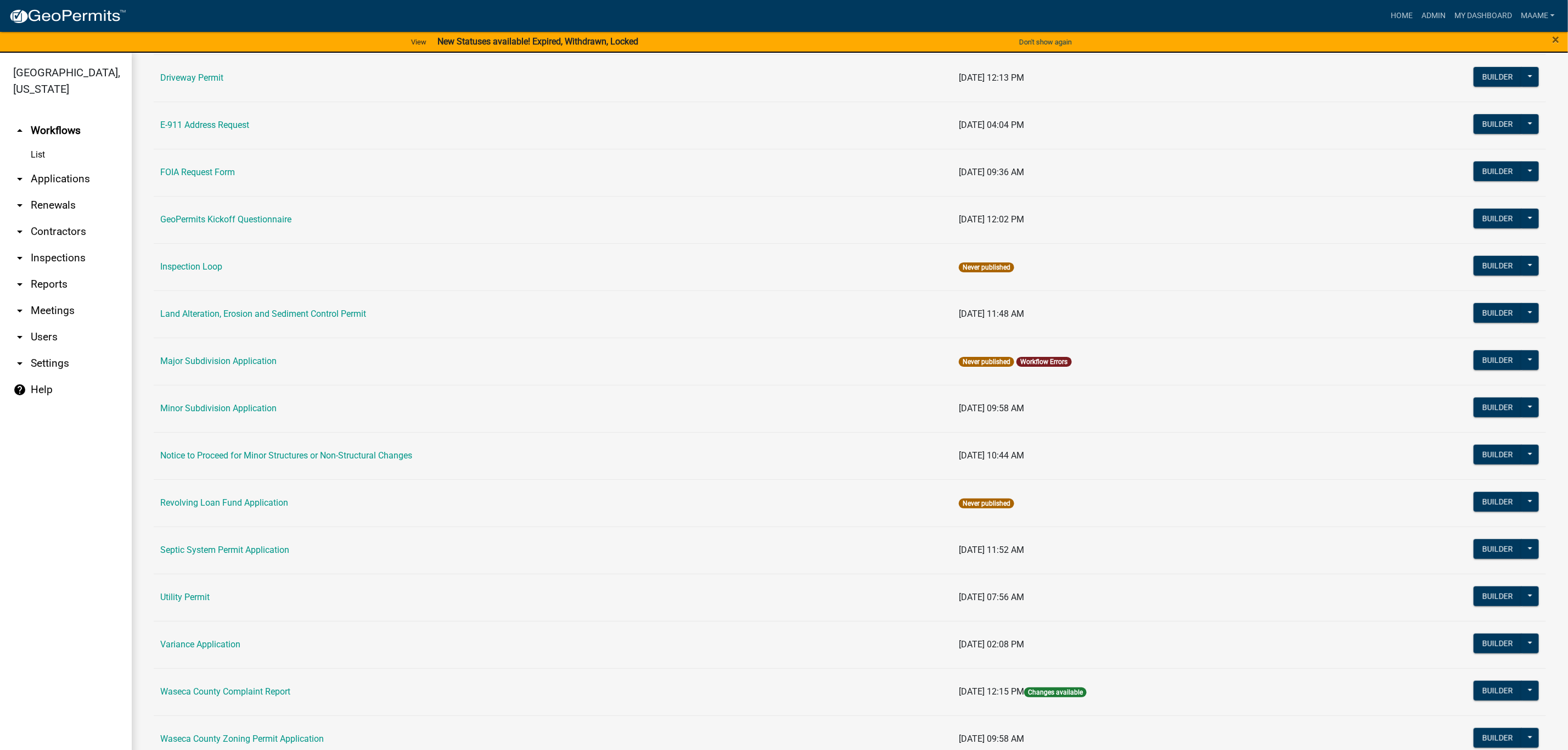
scroll to position [310, 0]
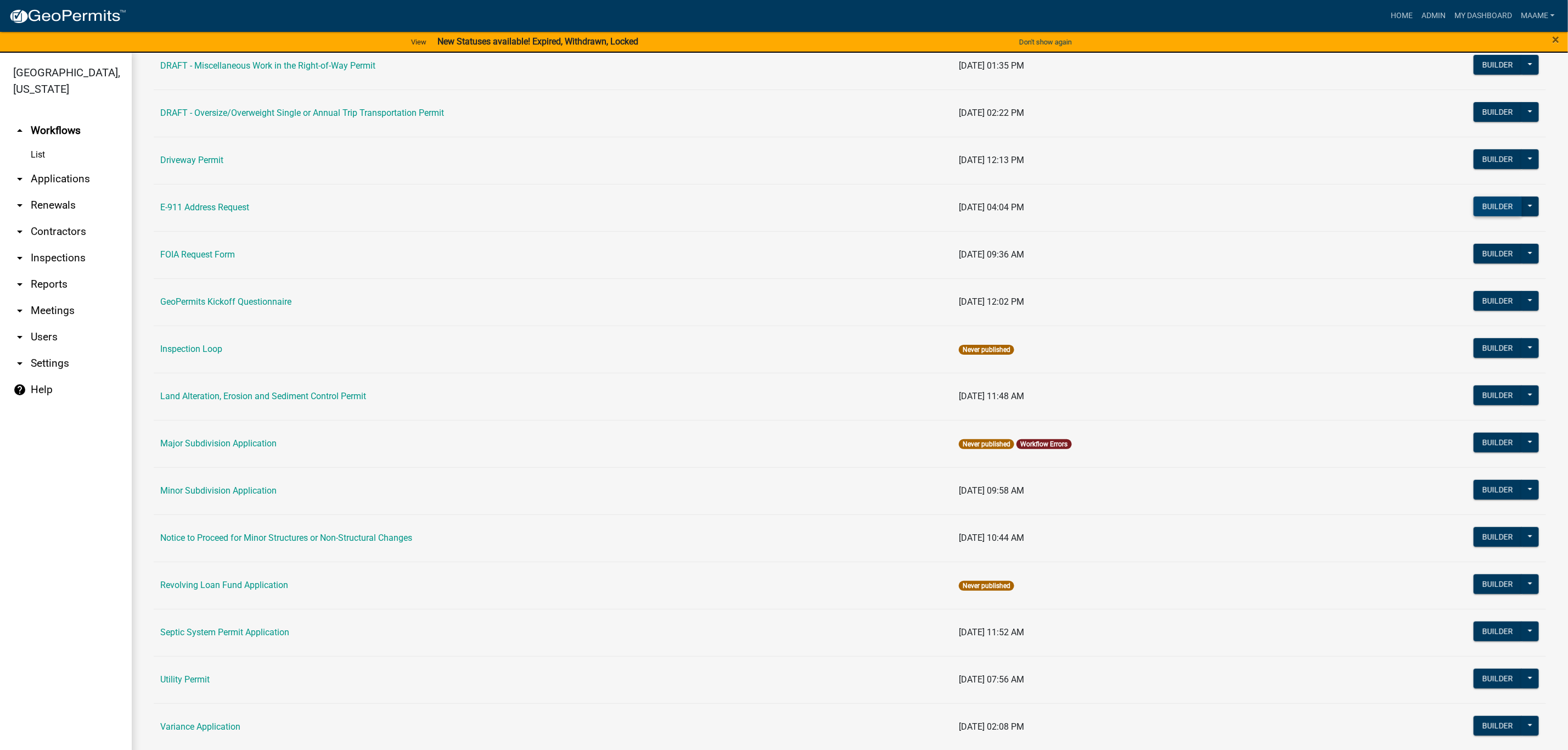
click at [1474, 208] on button "Builder" at bounding box center [1498, 206] width 48 height 20
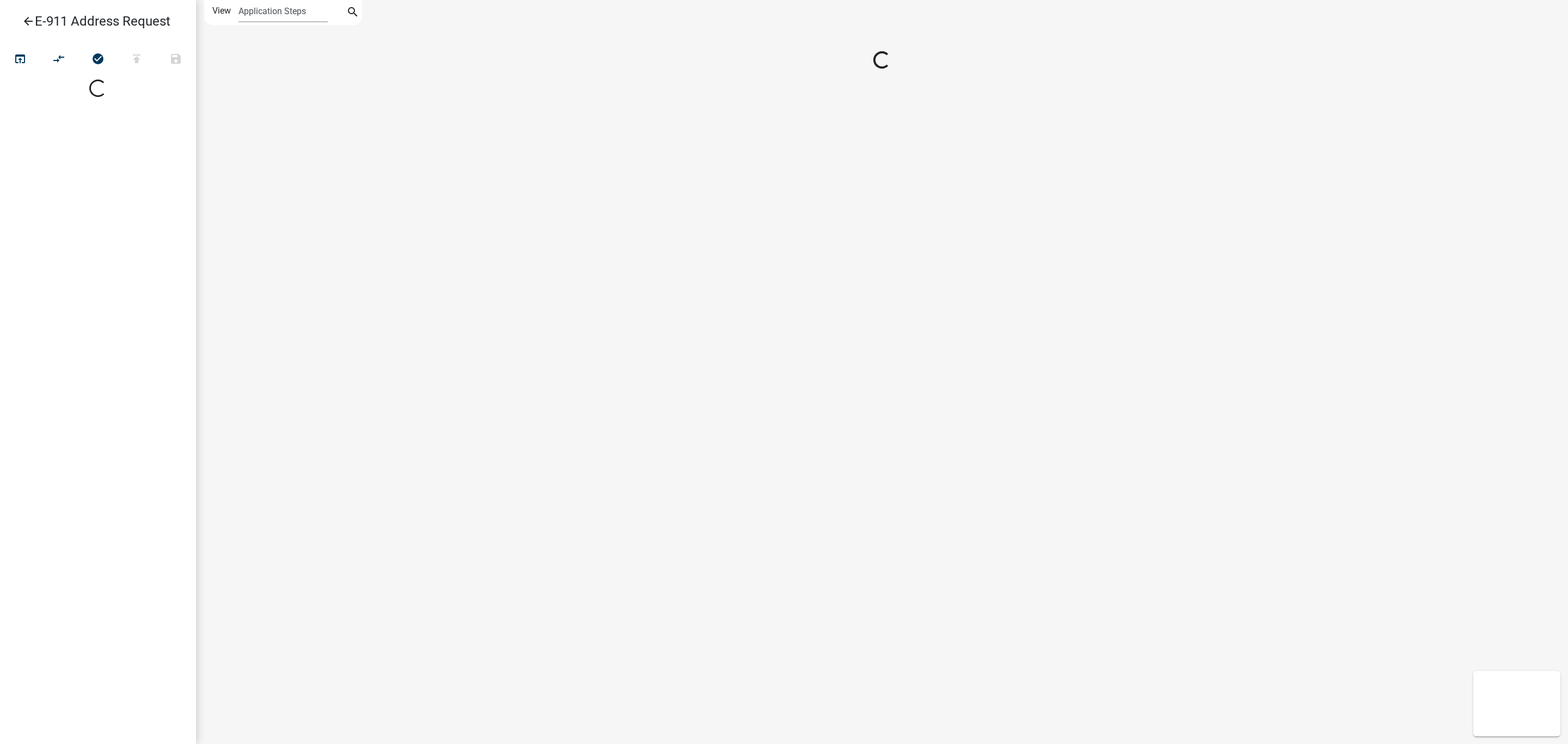
select select
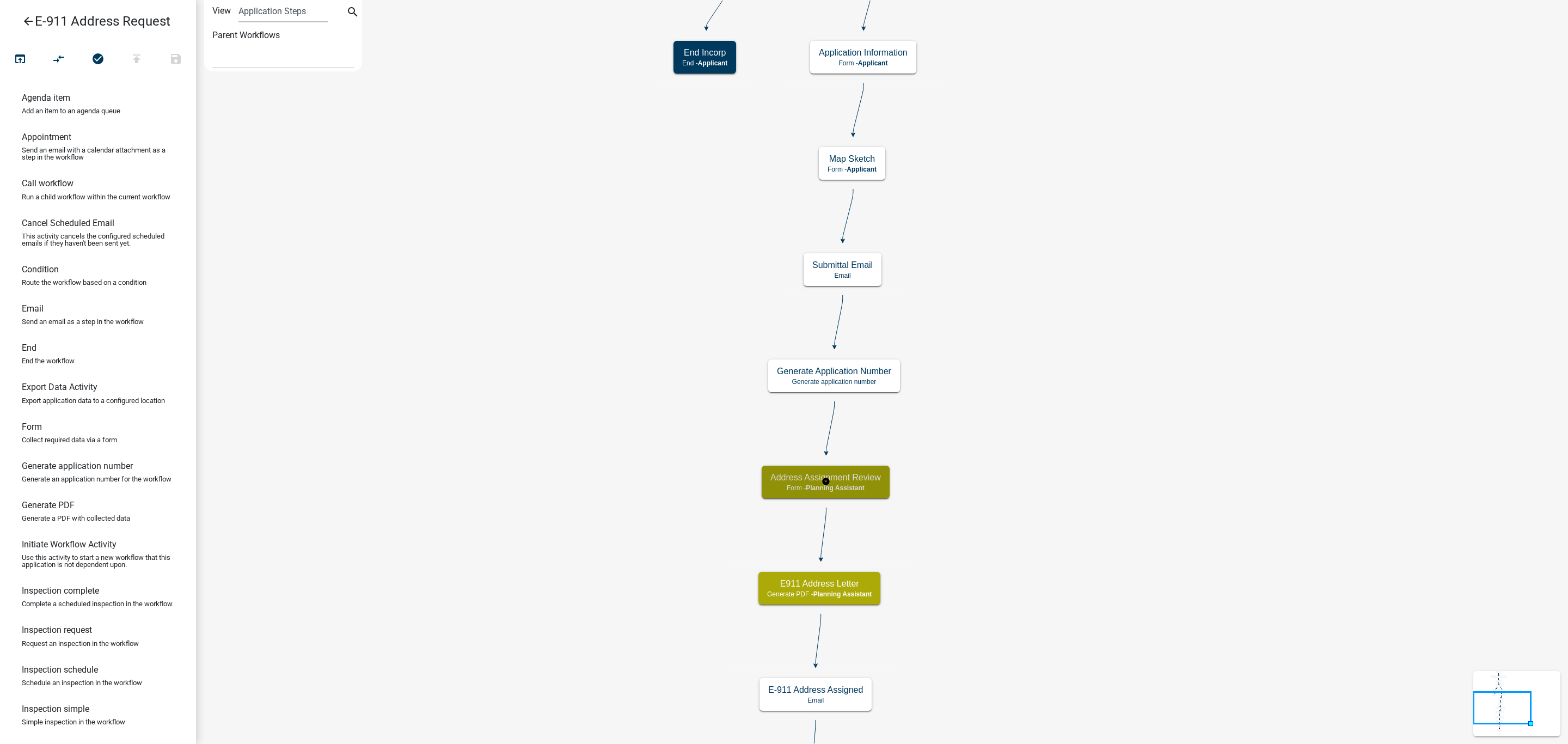
click at [861, 485] on span "Planning Assistant" at bounding box center [835, 487] width 59 height 8
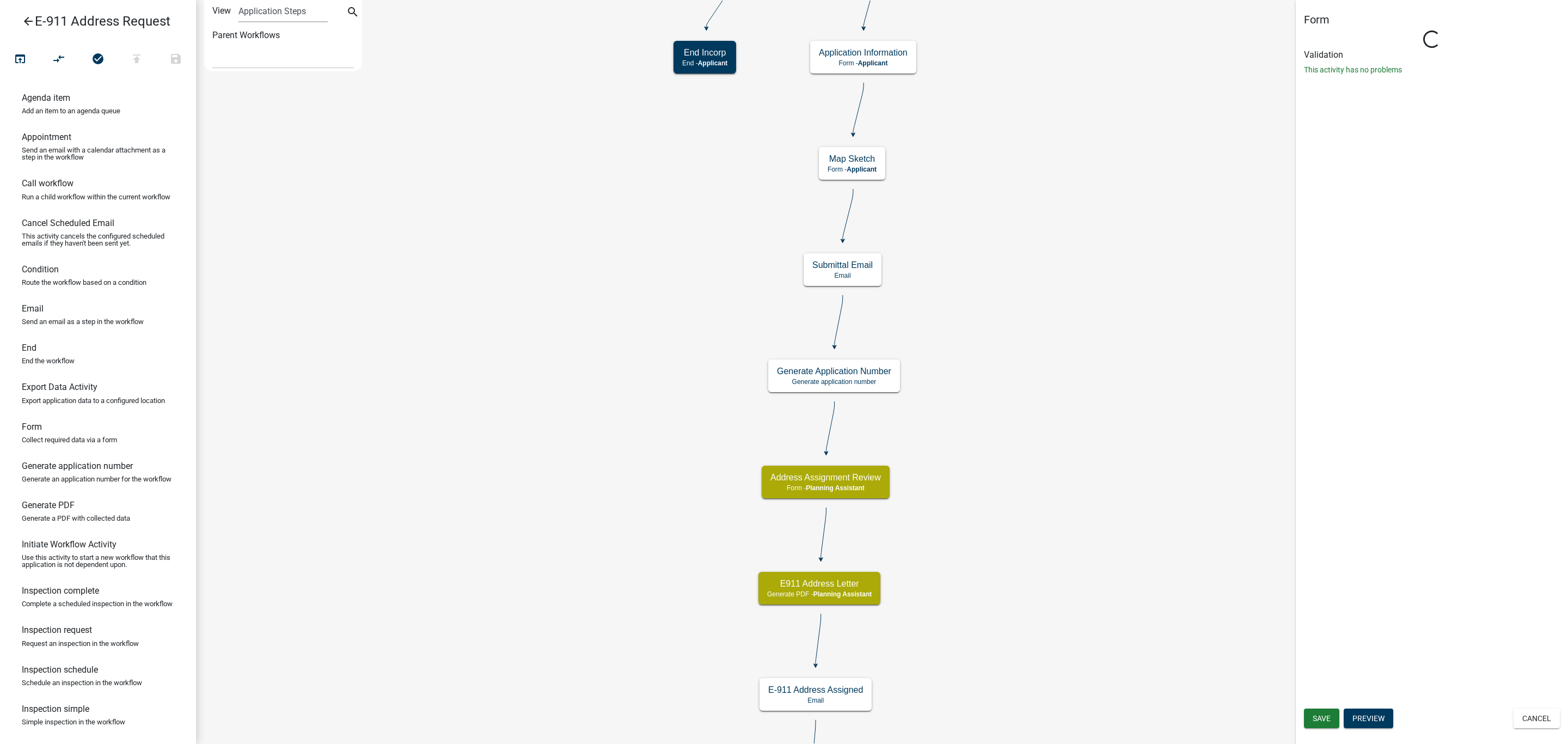
select select "A1ADE4BD-D0DE-4ED5-8452-456BE0D54BFC"
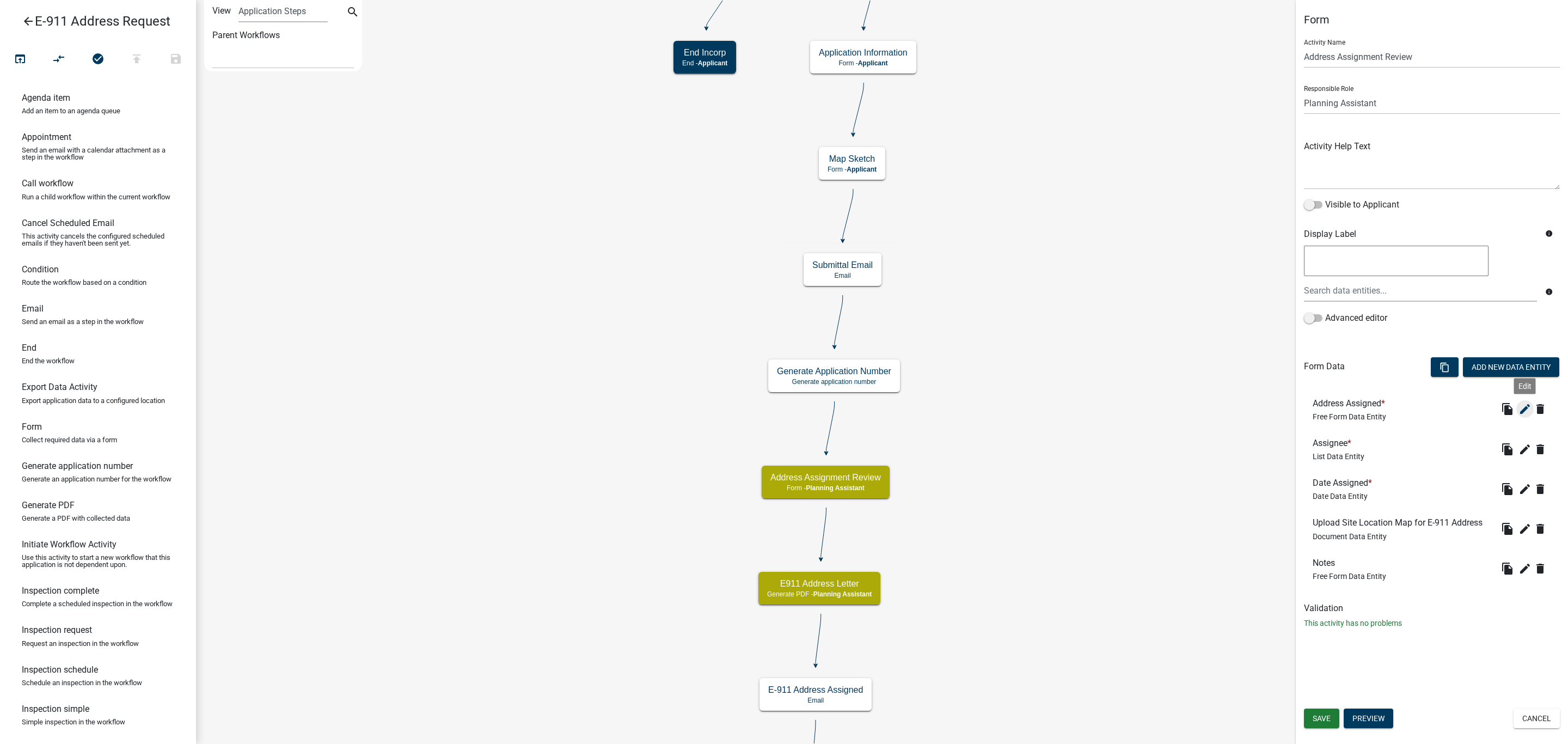
click at [1519, 414] on icon "edit" at bounding box center [1525, 409] width 13 height 13
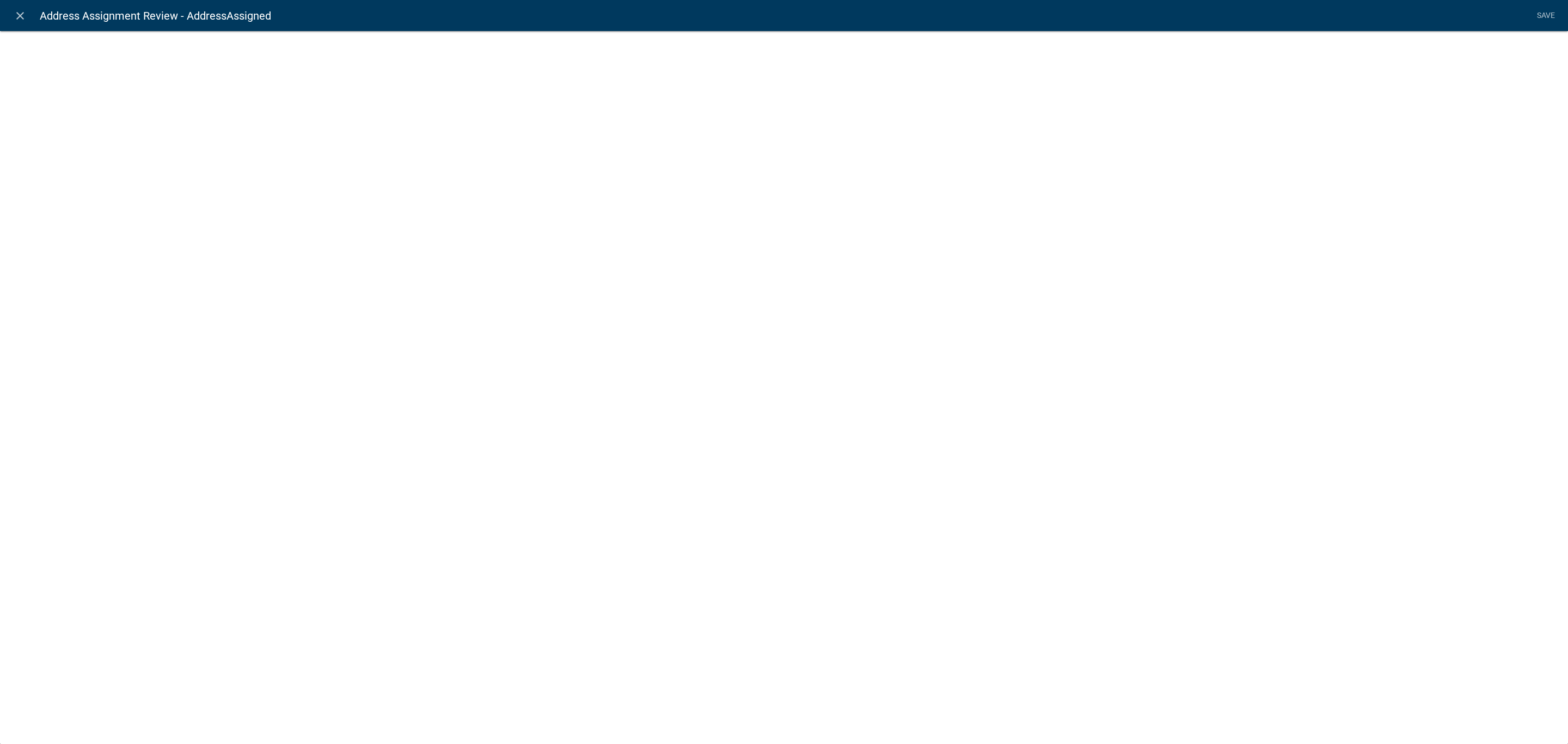
select select
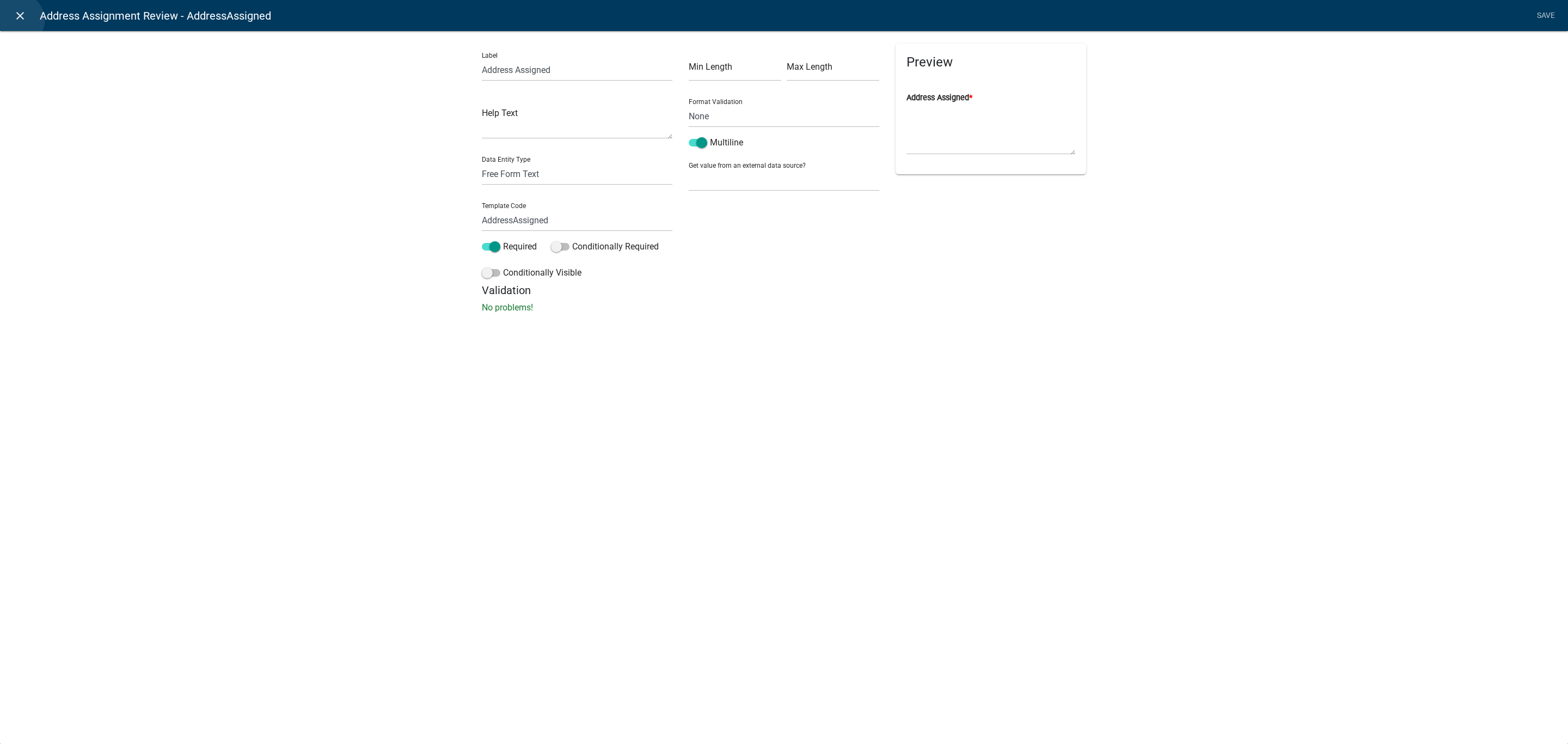
click at [17, 20] on icon "close" at bounding box center [20, 16] width 13 height 13
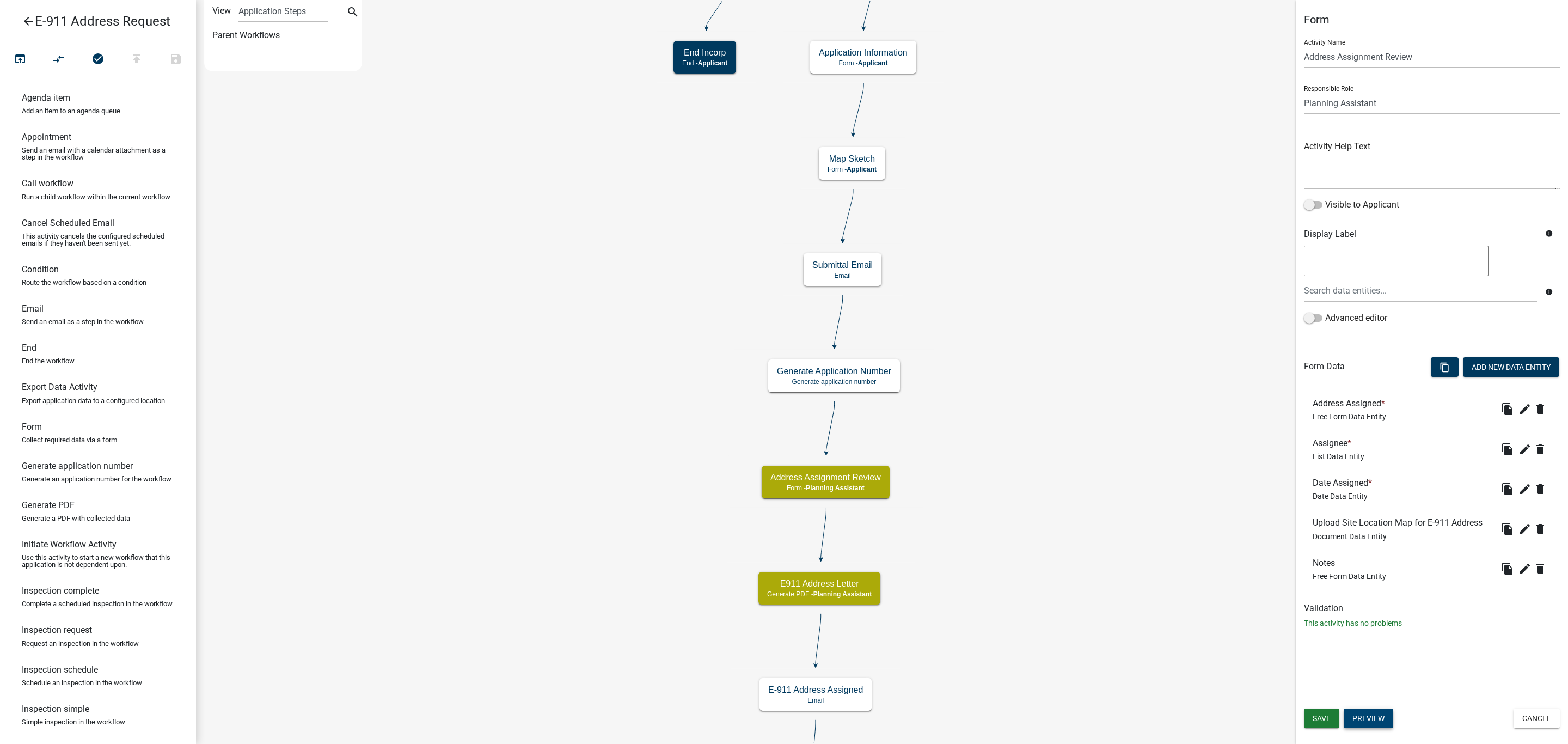
click at [1358, 725] on button "Preview" at bounding box center [1368, 718] width 50 height 19
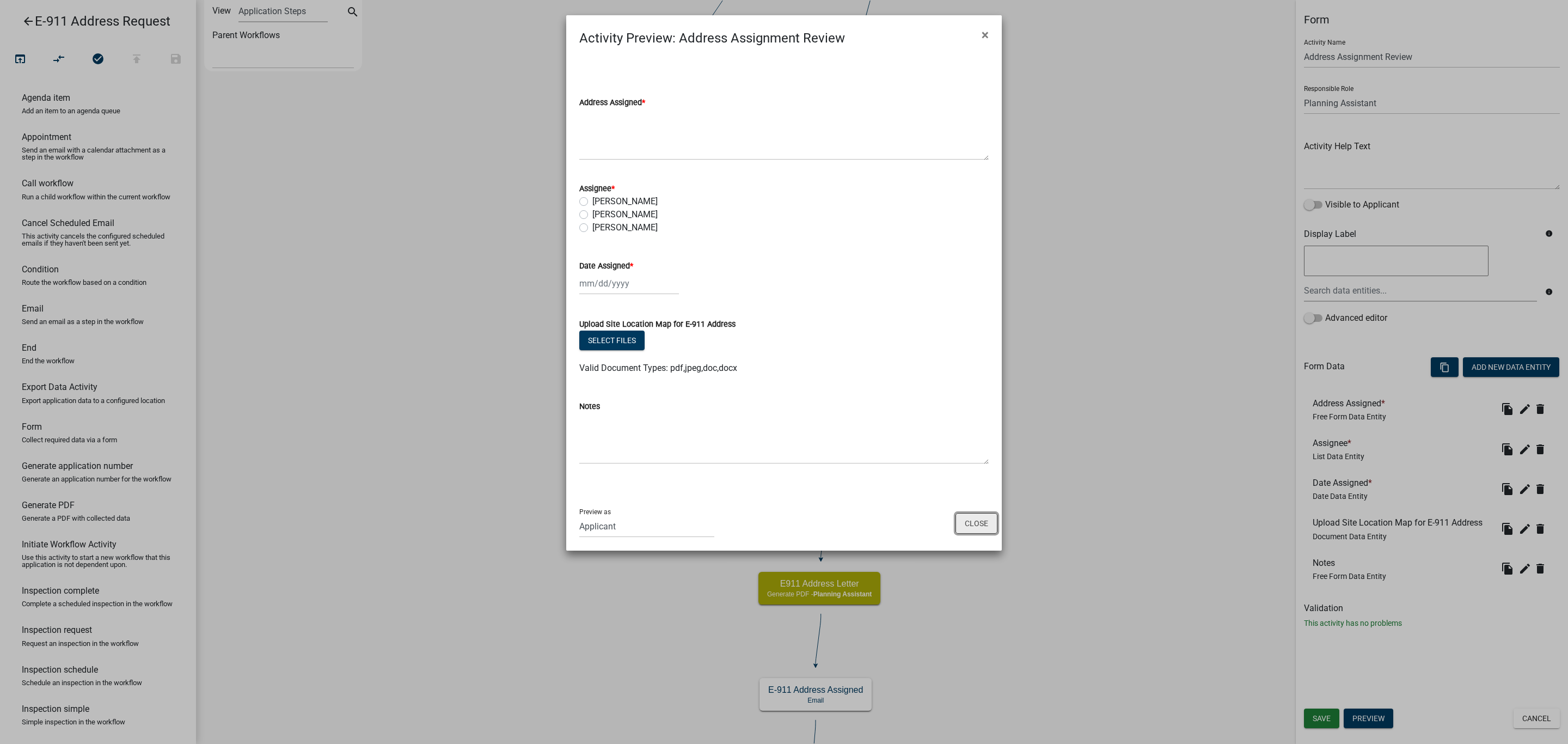
click at [988, 522] on button "Close" at bounding box center [976, 523] width 42 height 21
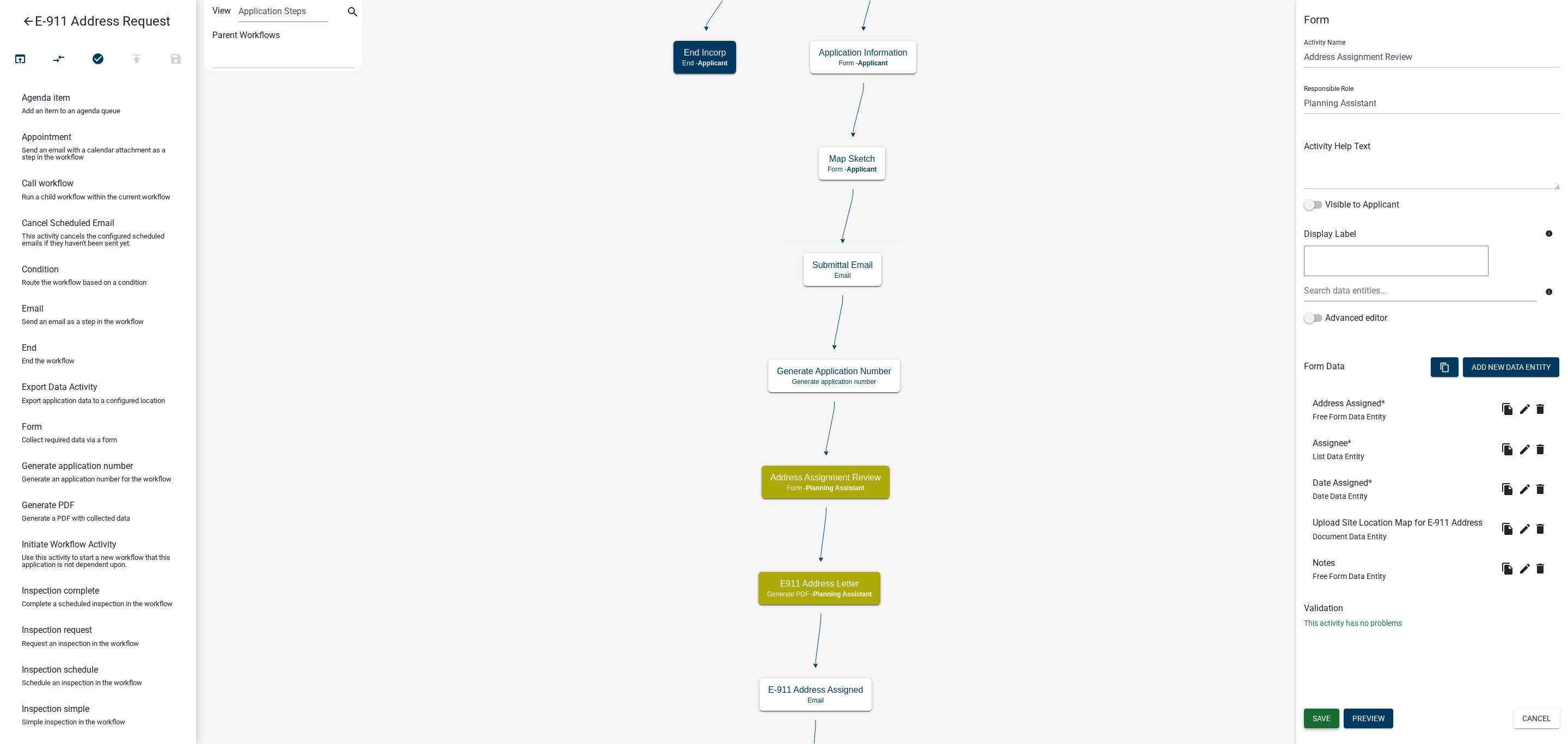
click at [1319, 719] on span "Save" at bounding box center [1321, 718] width 18 height 8
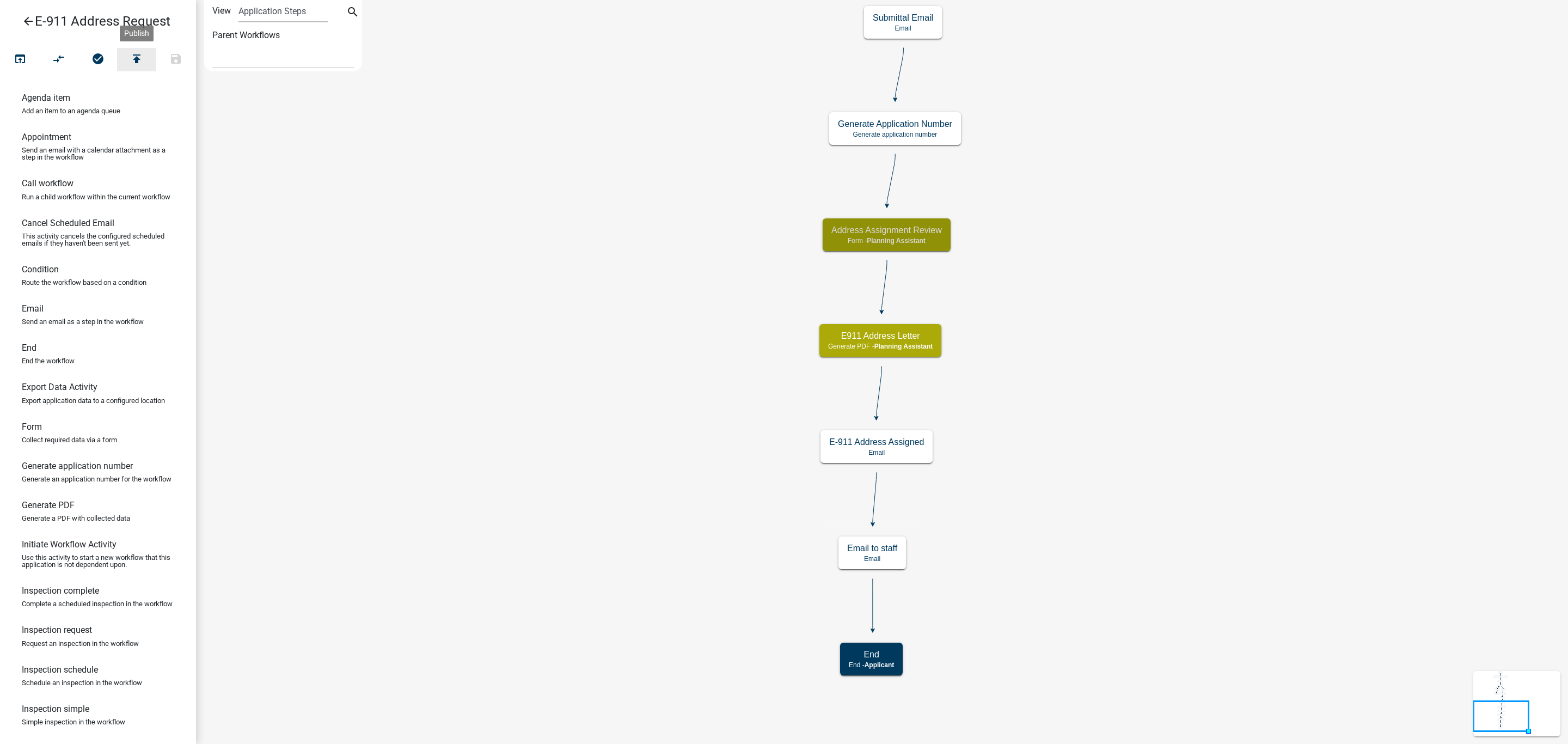
click at [135, 55] on icon "publish" at bounding box center [137, 60] width 13 height 15
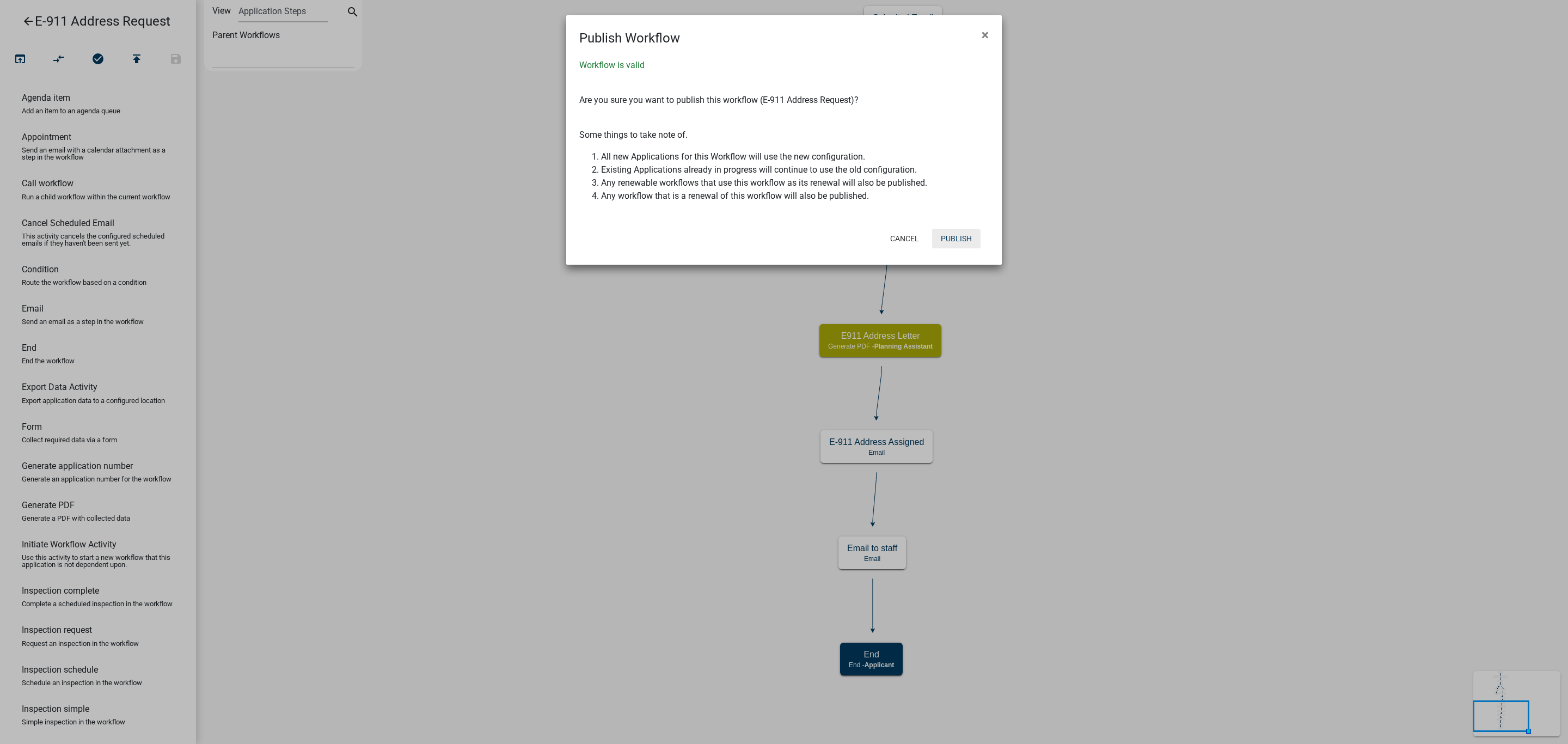
click at [963, 242] on button "Publish" at bounding box center [956, 238] width 49 height 19
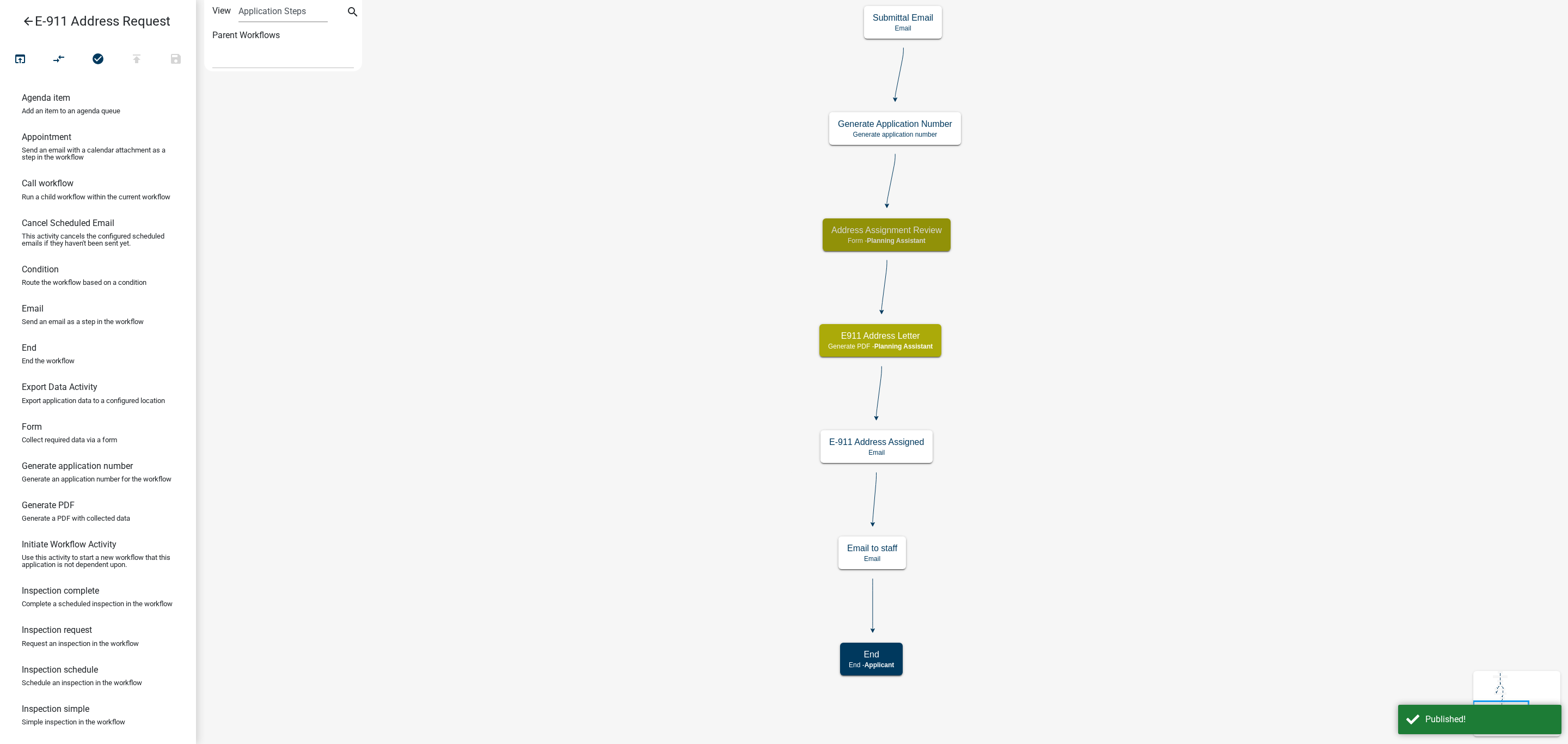
click at [20, 23] on link "arrow_back E-911 Address Request" at bounding box center [93, 21] width 170 height 25
click at [28, 19] on icon "arrow_back" at bounding box center [29, 22] width 13 height 15
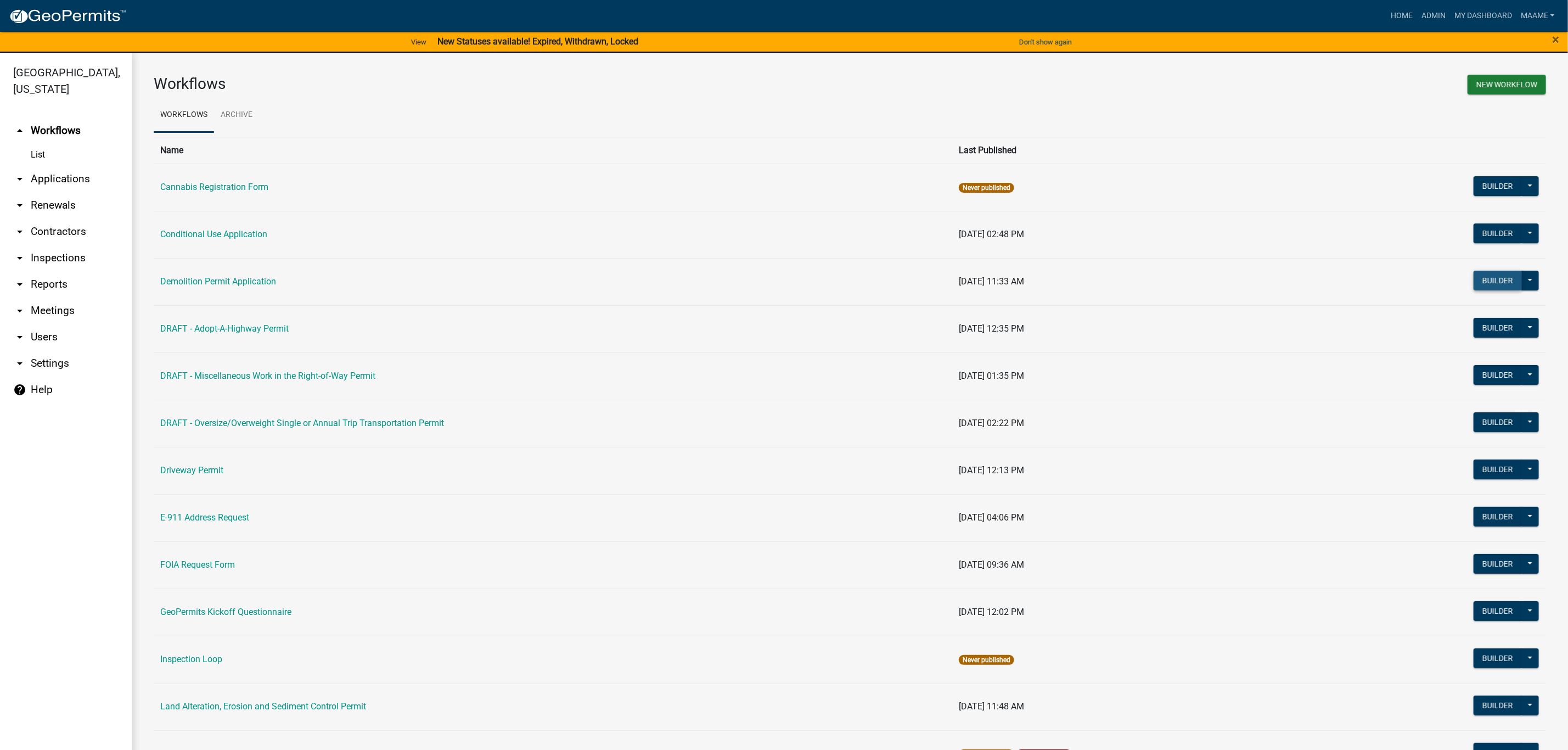
click at [1487, 283] on button "Builder" at bounding box center [1498, 280] width 48 height 20
select select
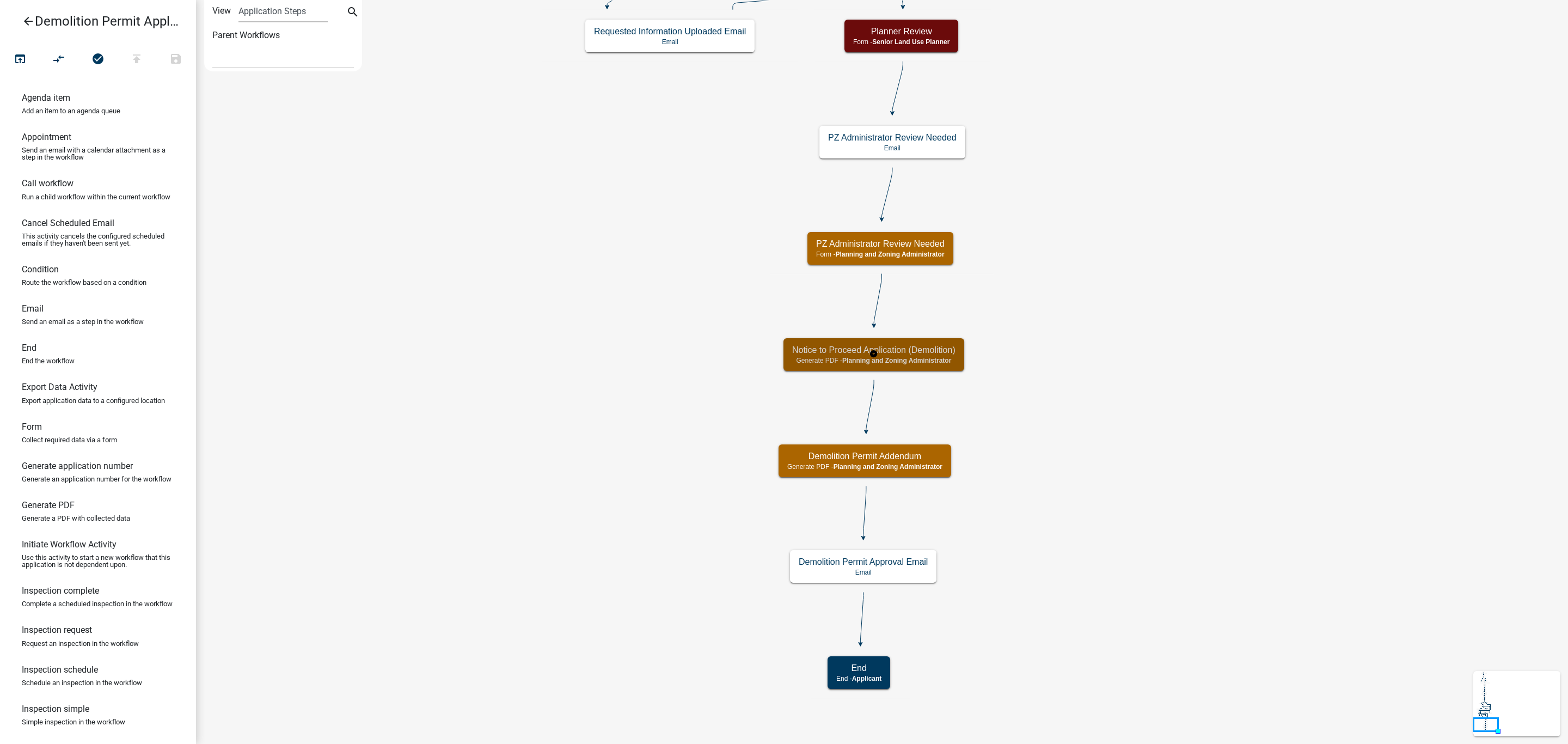
click at [939, 348] on h5 "Notice to Proceed Application (Demolition)" at bounding box center [874, 349] width 163 height 10
select select "BC51BCED-BE07-4D66-A874-17FDE660437E"
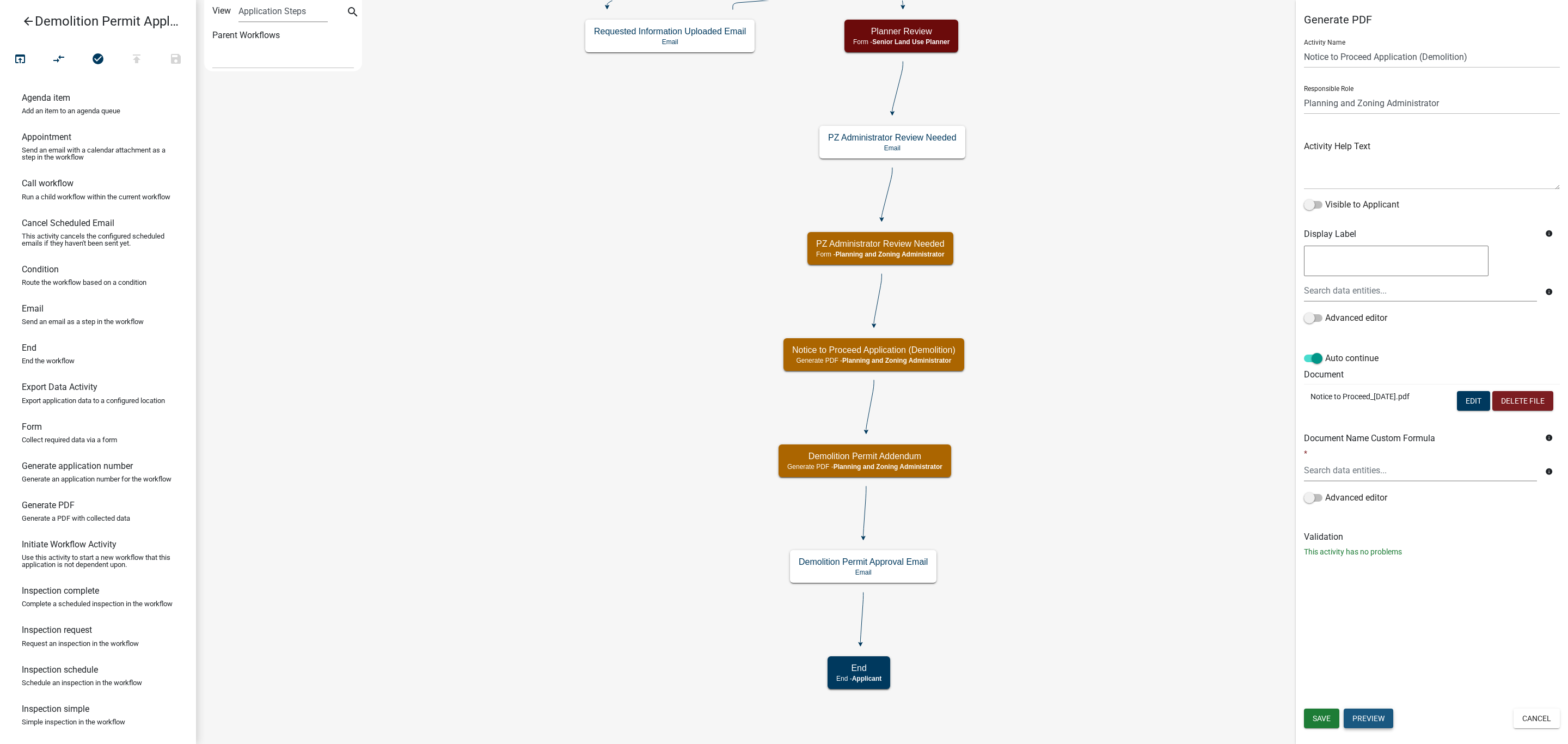
click at [1370, 714] on button "Preview" at bounding box center [1368, 718] width 50 height 19
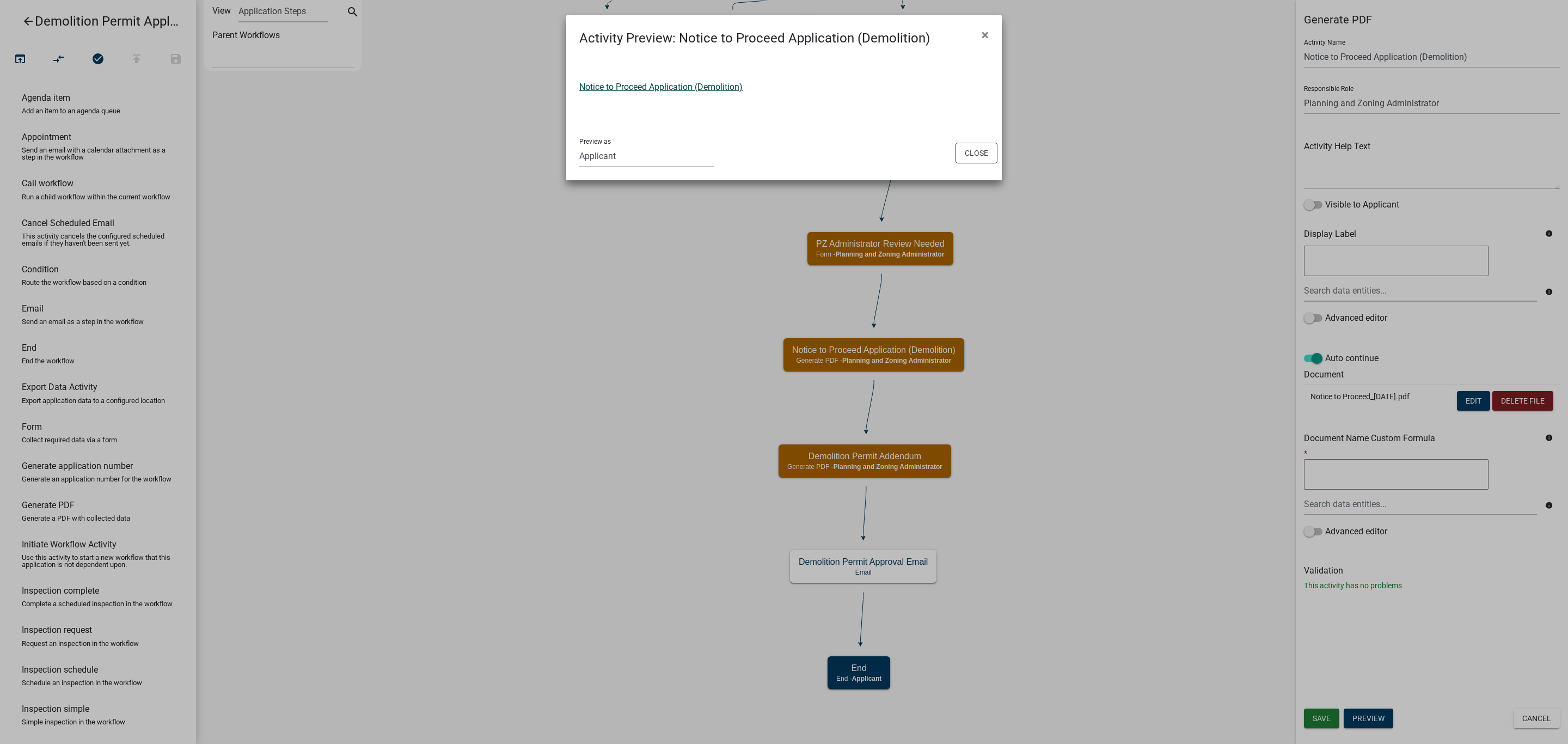
click at [613, 84] on link "Notice to Proceed Application (Demolition)" at bounding box center [661, 87] width 163 height 10
click at [974, 158] on button "Close" at bounding box center [976, 152] width 42 height 21
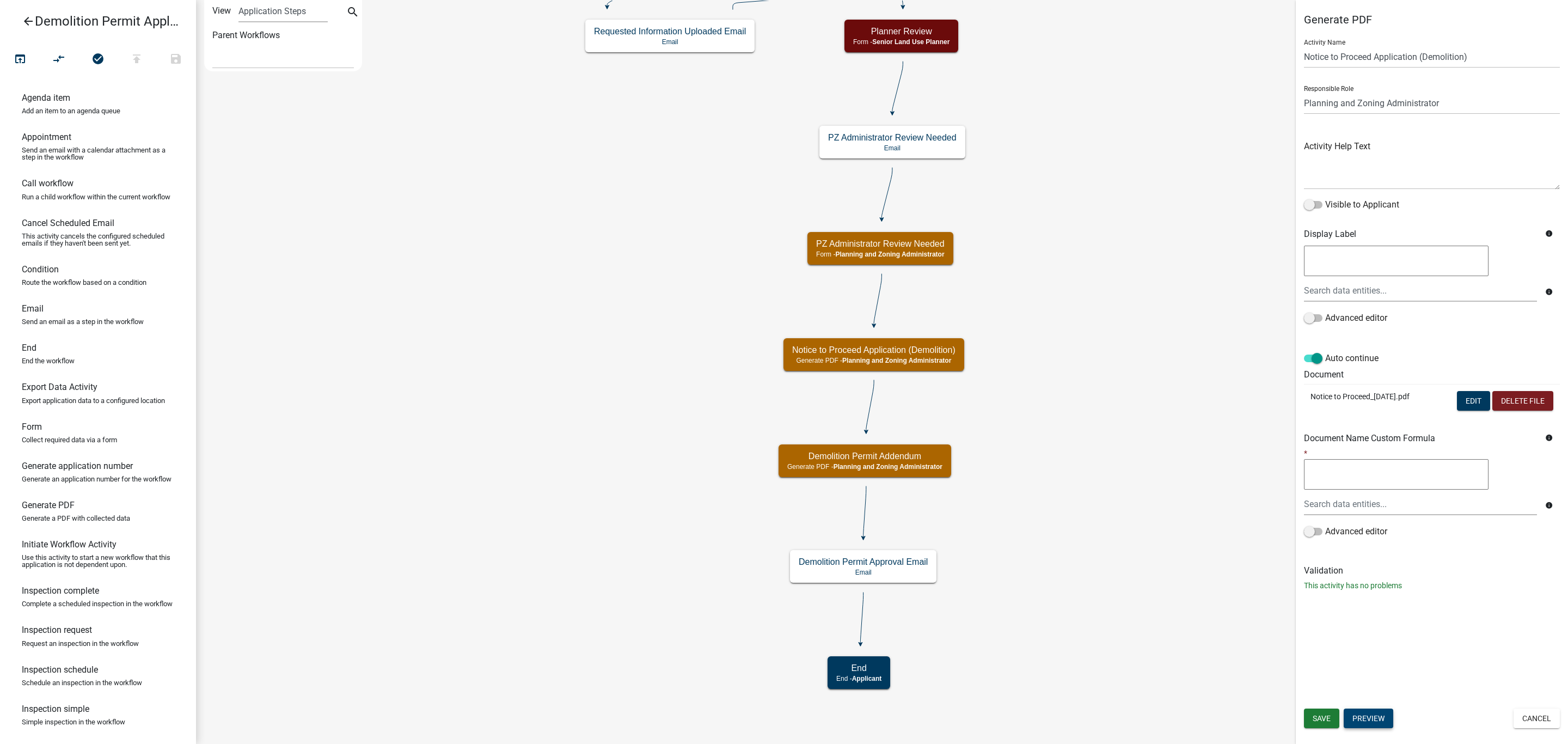
click at [1363, 724] on button "Preview" at bounding box center [1368, 718] width 50 height 19
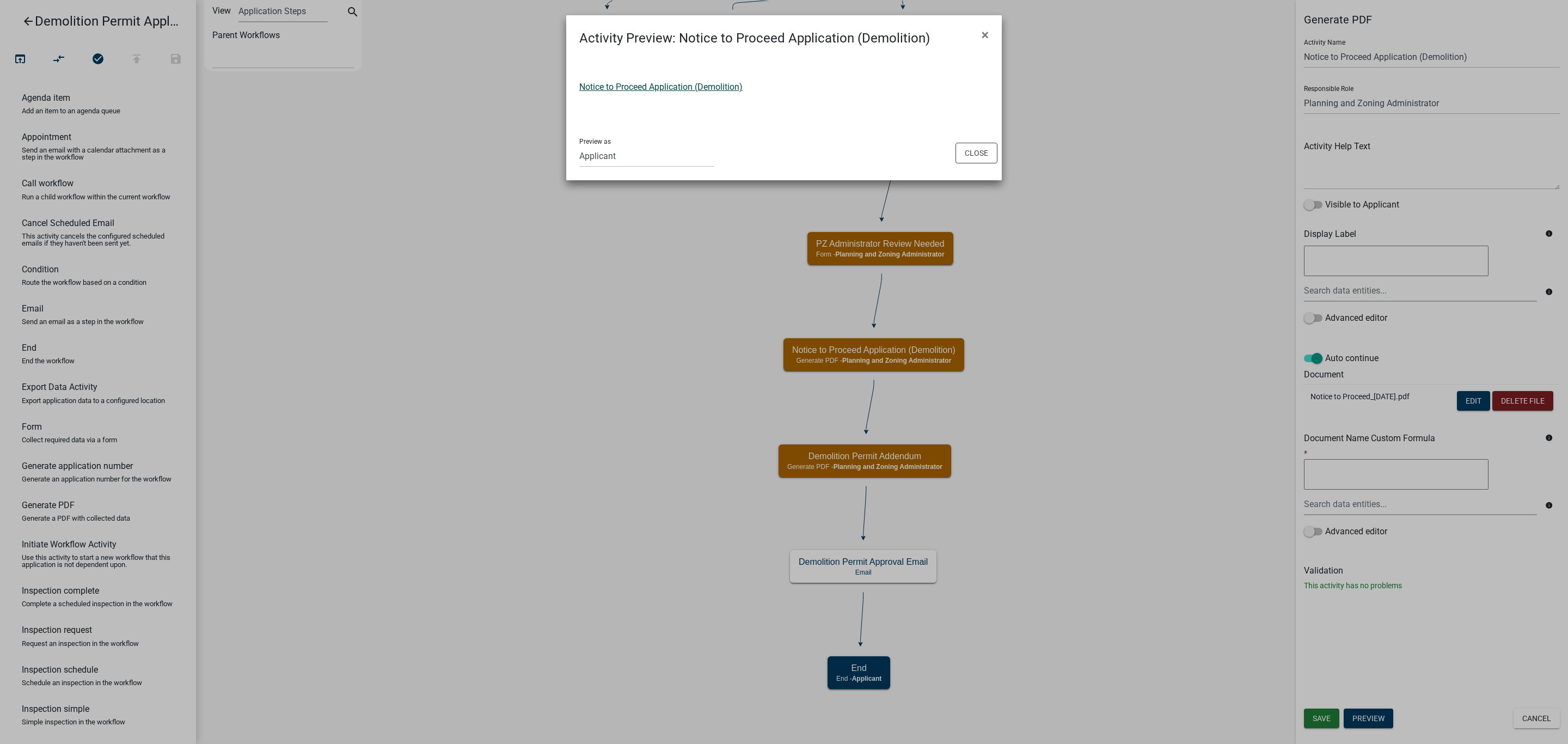
click at [630, 86] on link "Notice to Proceed Application (Demolition)" at bounding box center [661, 87] width 163 height 10
click at [975, 146] on button "Close" at bounding box center [976, 152] width 42 height 21
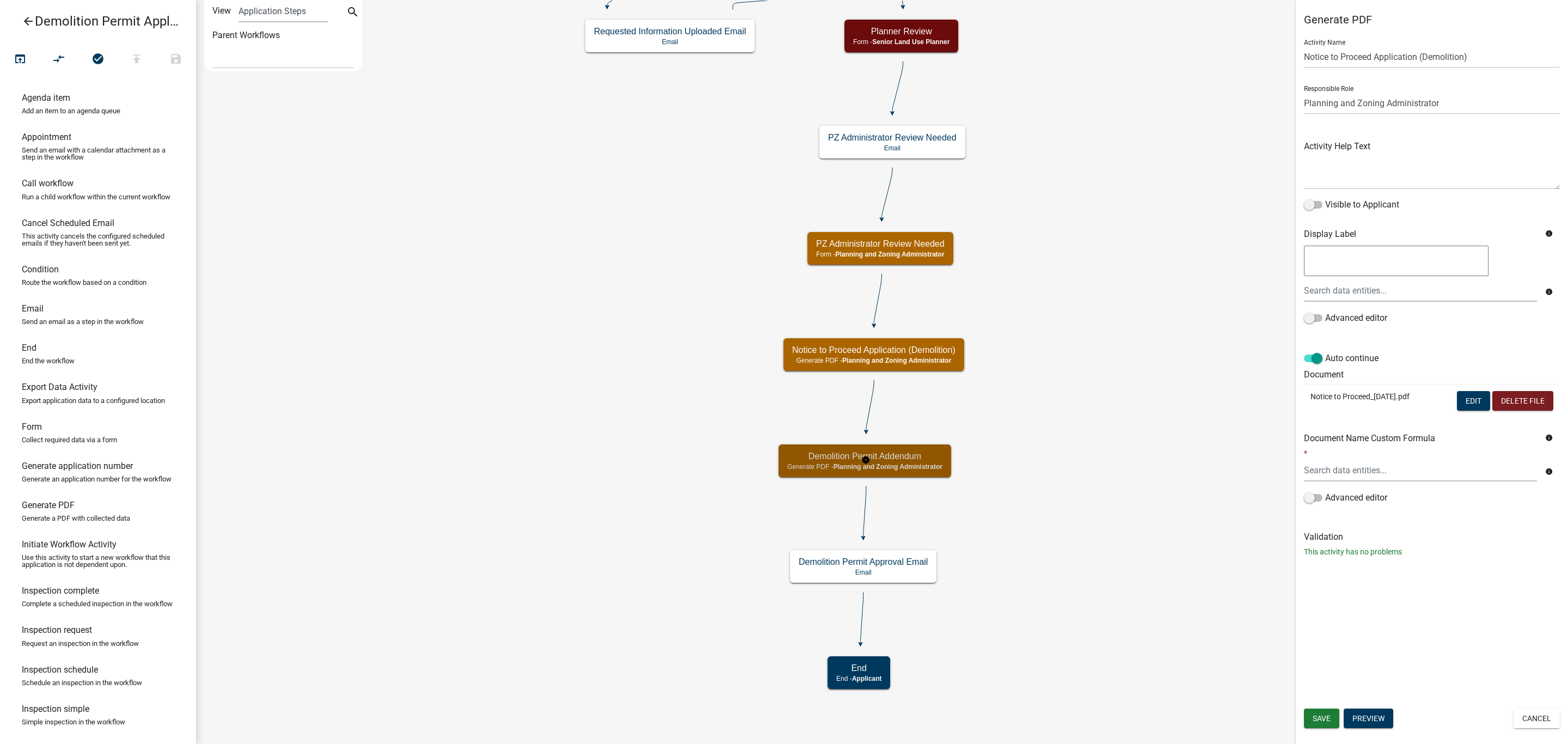
select select "BC51BCED-BE07-4D66-A874-17FDE660437E"
click at [1365, 720] on button "Preview" at bounding box center [1368, 718] width 50 height 19
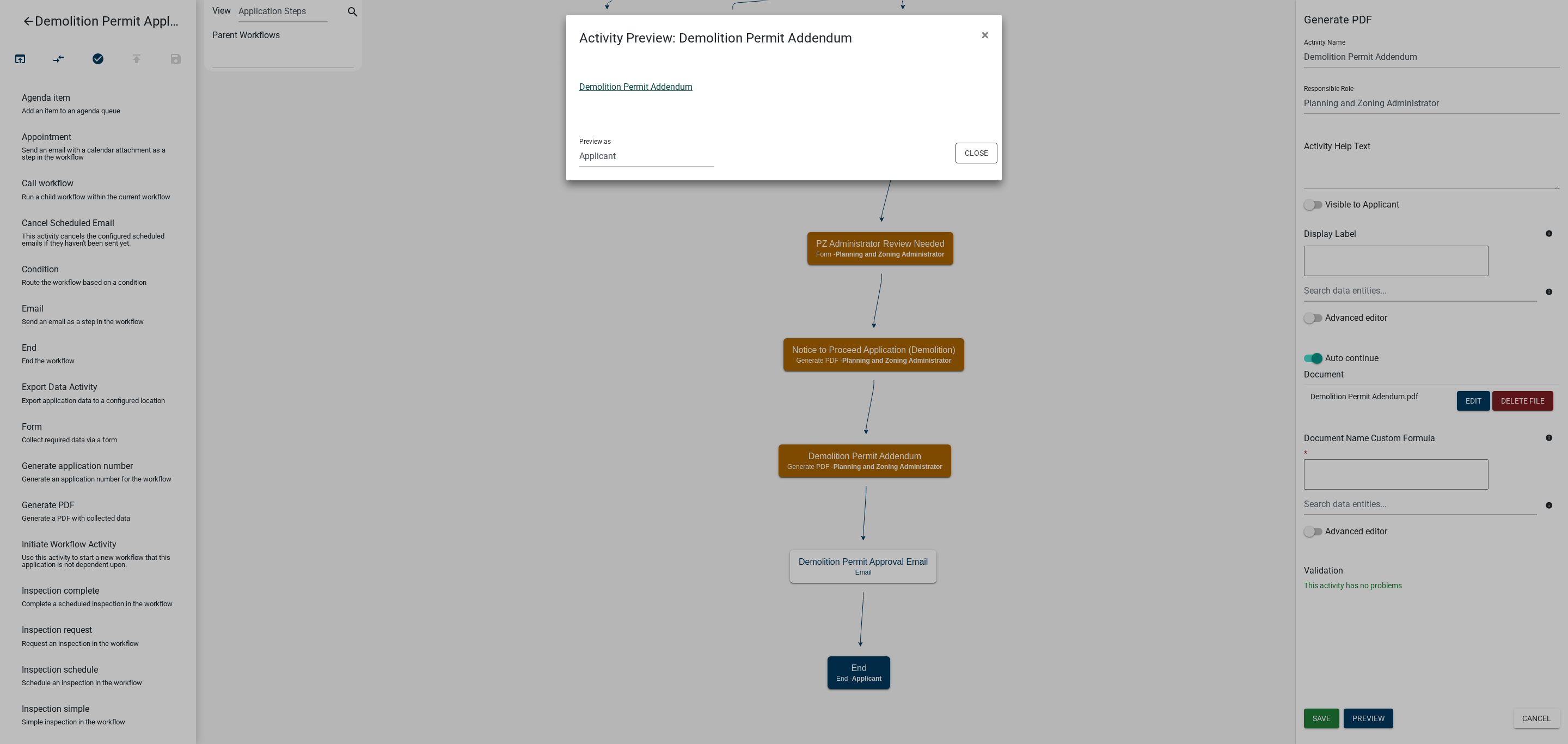
drag, startPoint x: 656, startPoint y: 93, endPoint x: 637, endPoint y: 82, distance: 22.0
click at [637, 82] on link "Demolition Permit Addendum" at bounding box center [635, 87] width 114 height 10
click at [975, 158] on button "Close" at bounding box center [976, 152] width 42 height 21
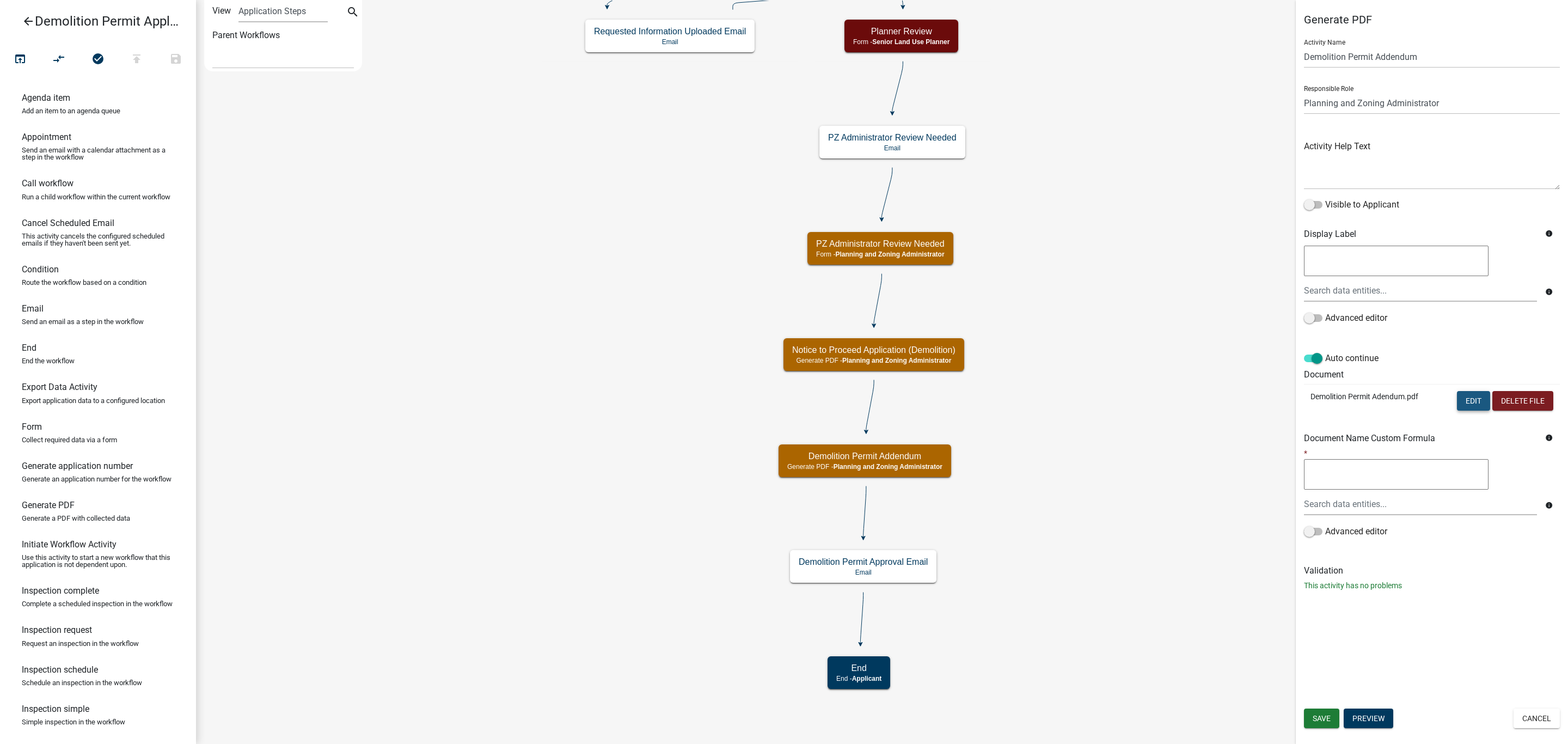
click at [1475, 402] on button "Edit" at bounding box center [1473, 400] width 33 height 19
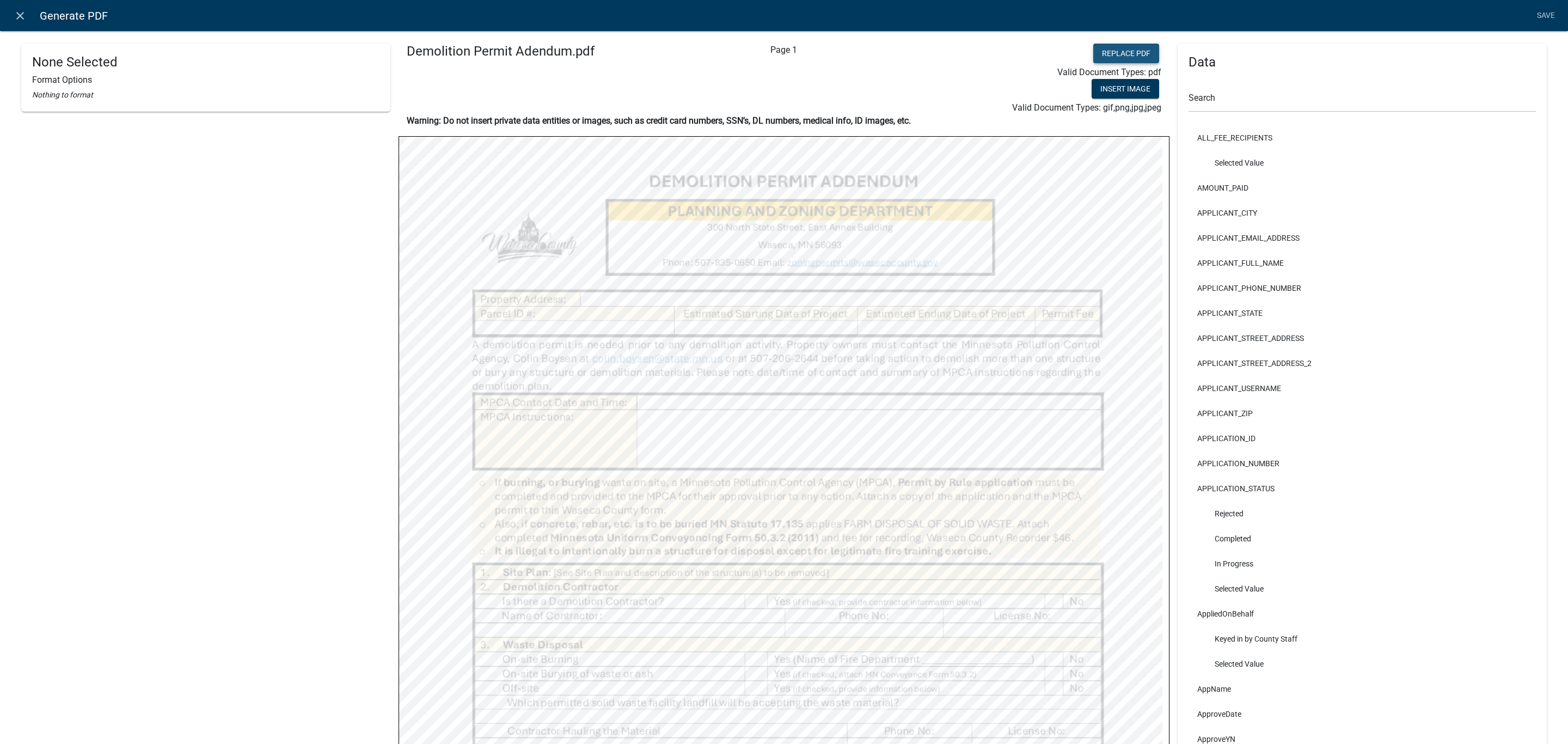
click at [1103, 53] on button "Replace PDF" at bounding box center [1126, 53] width 66 height 19
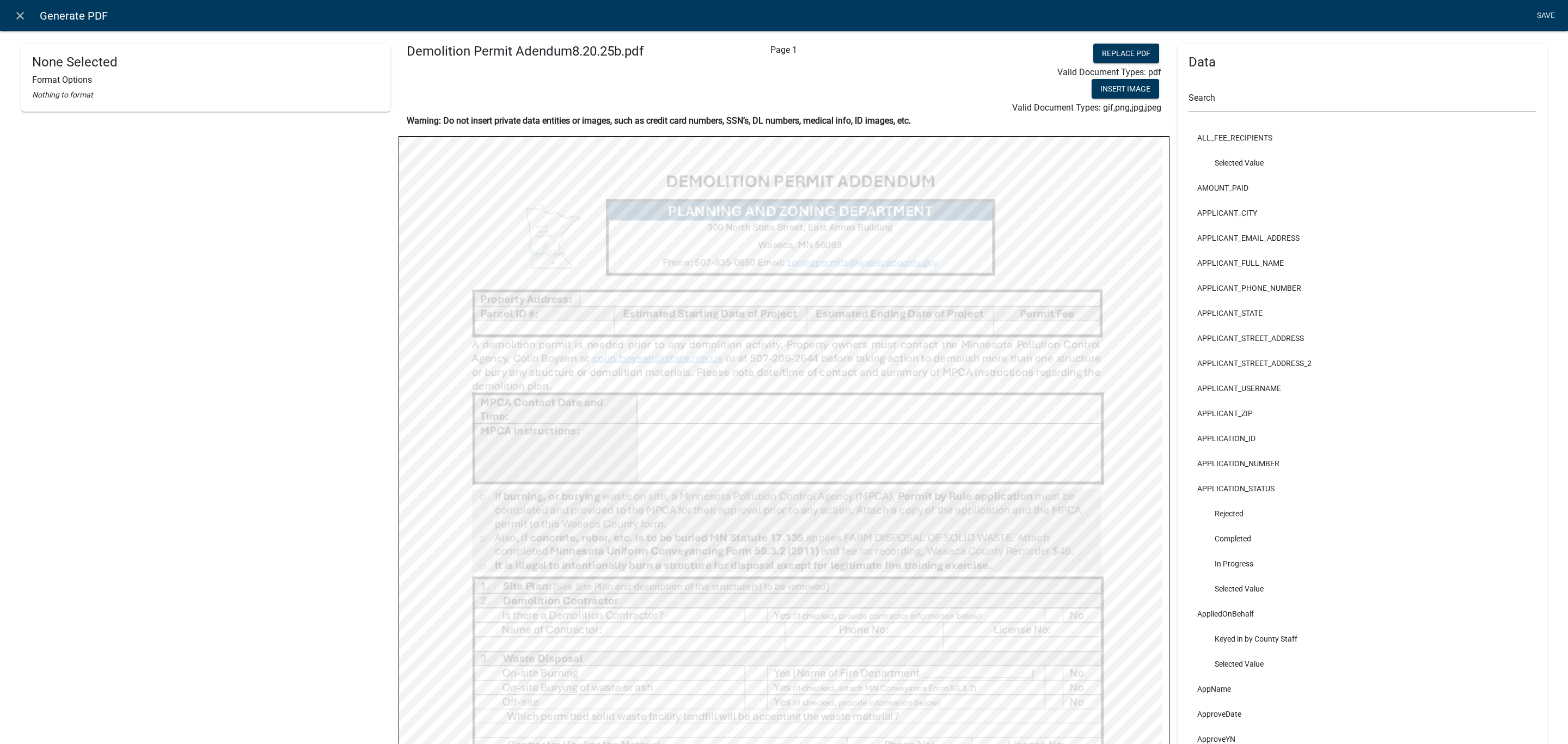
click at [1552, 15] on link "Save" at bounding box center [1545, 15] width 27 height 21
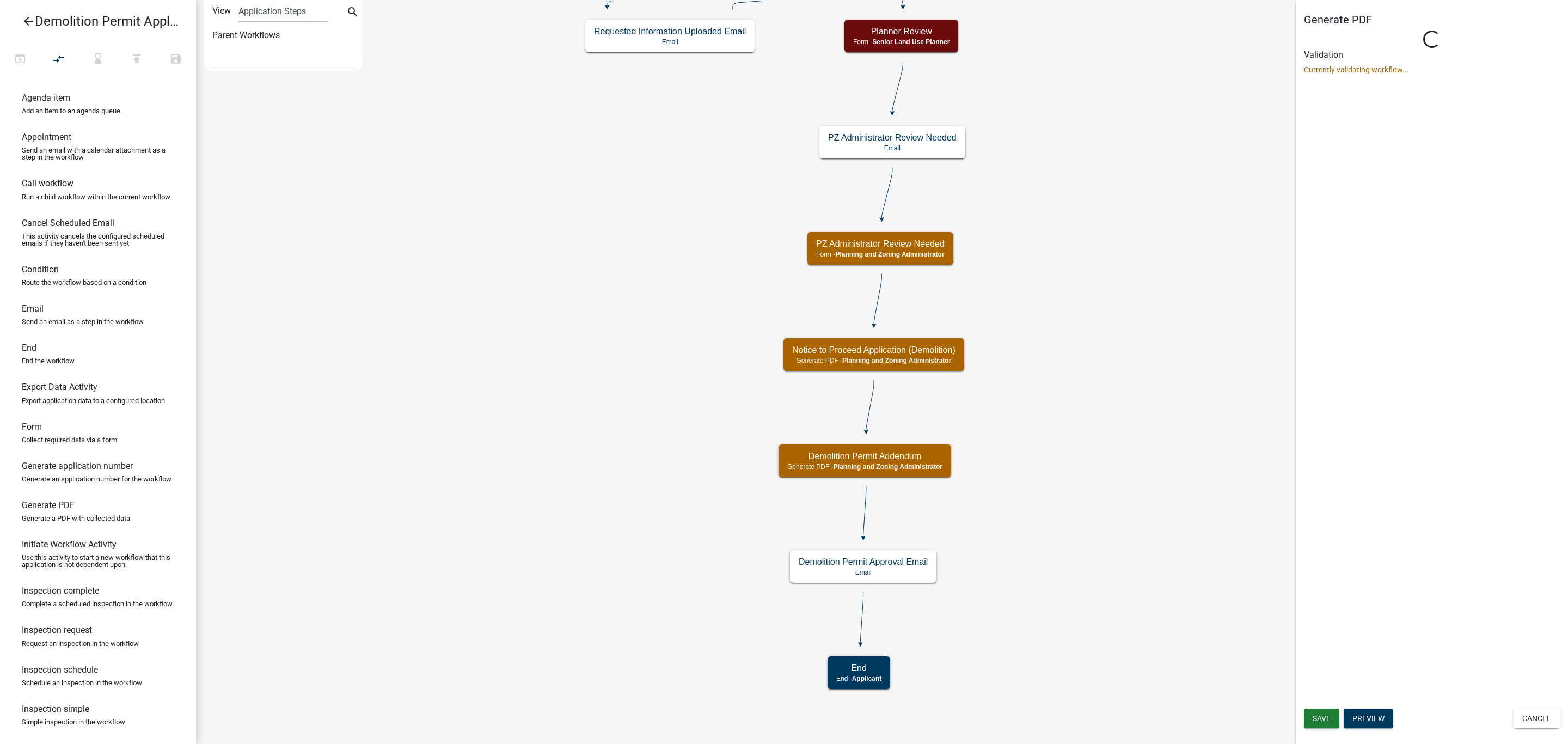
select select "BC51BCED-BE07-4D66-A874-17FDE660437E"
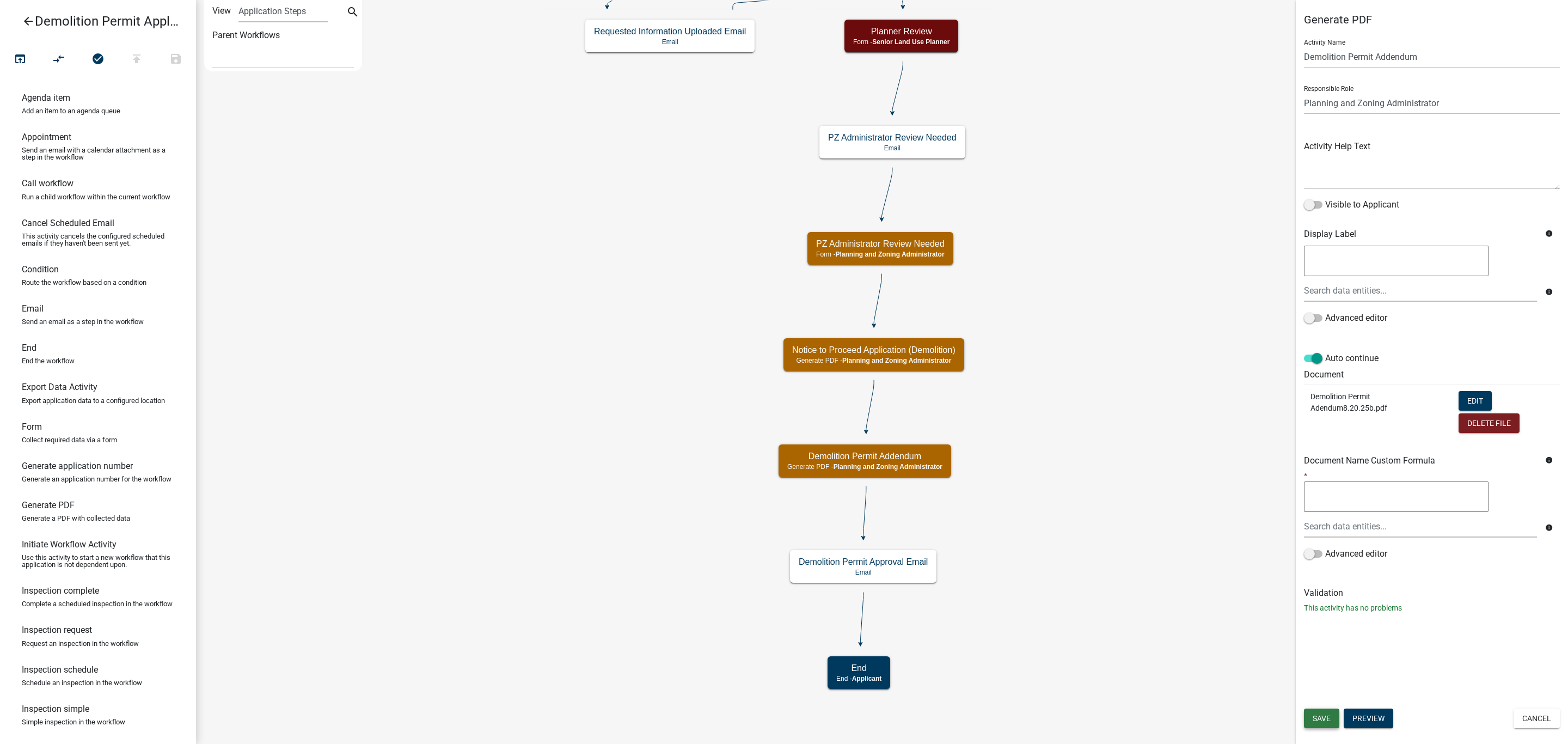
click at [1321, 716] on span "Save" at bounding box center [1321, 718] width 18 height 8
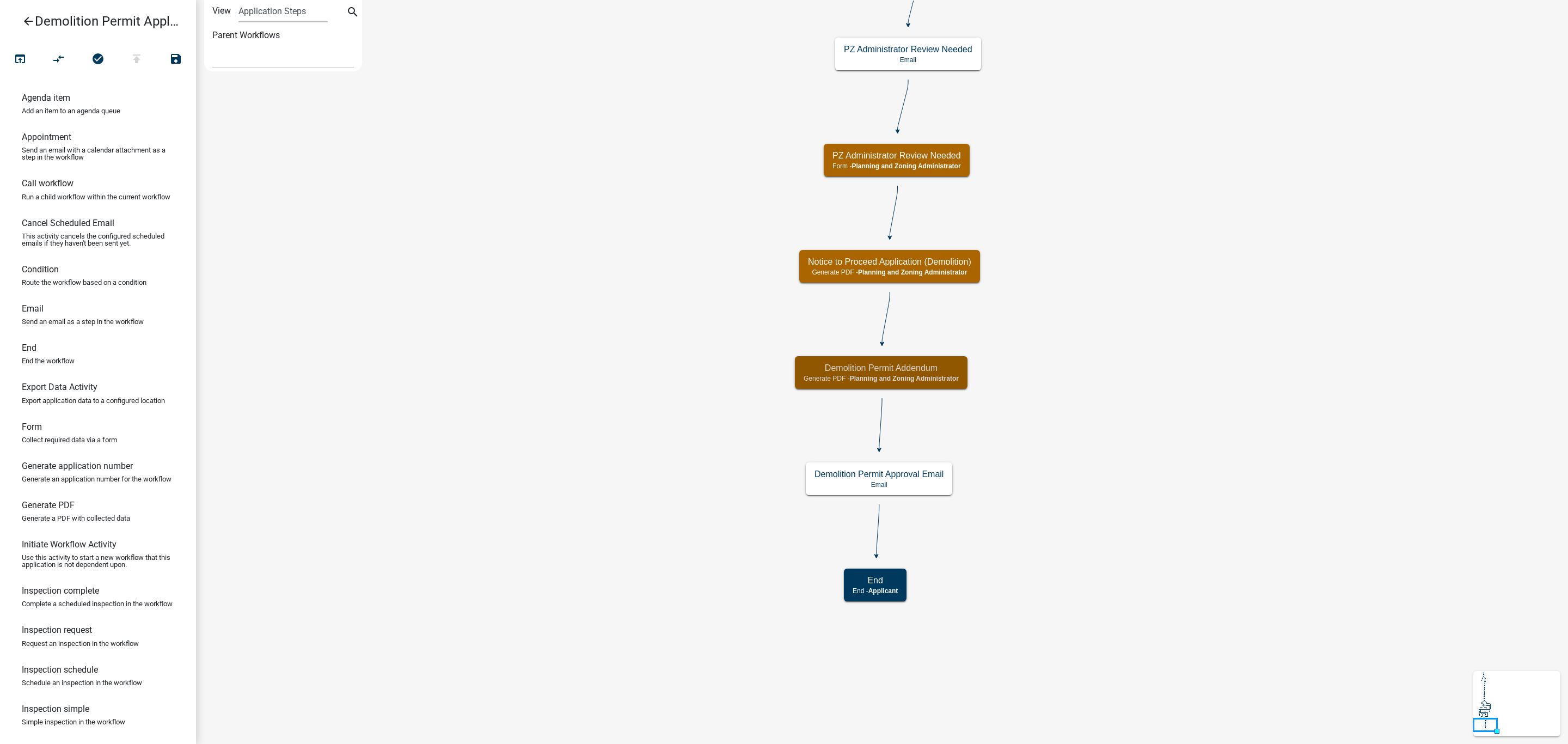
click at [1152, 474] on icon "Start Start - Applicant Parcel search Parcel search - Applicant Require User Re…" at bounding box center [882, 372] width 1371 height 742
click at [941, 273] on span "Planning and Zoning Administrator" at bounding box center [912, 272] width 109 height 8
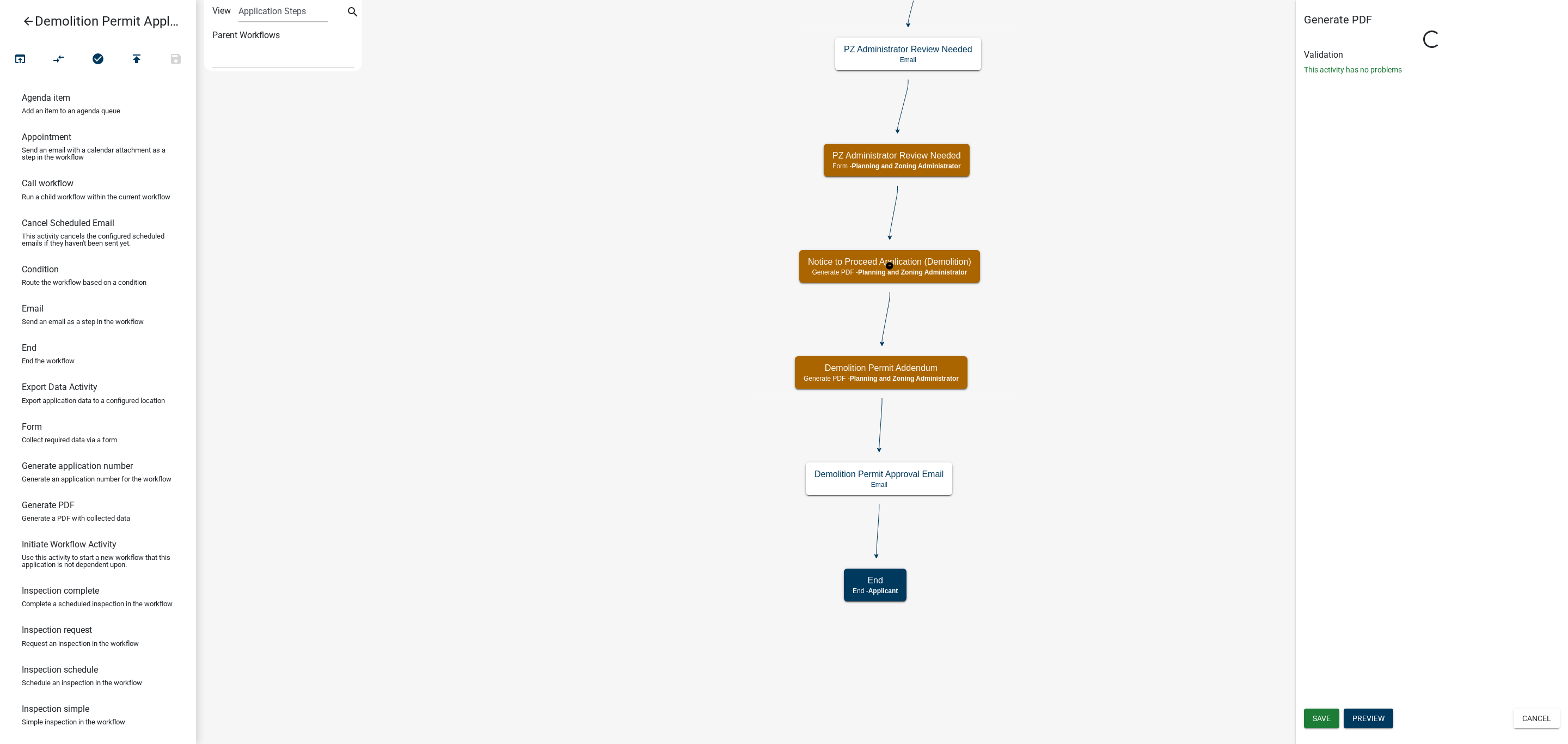
select select "BC51BCED-BE07-4D66-A874-17FDE660437E"
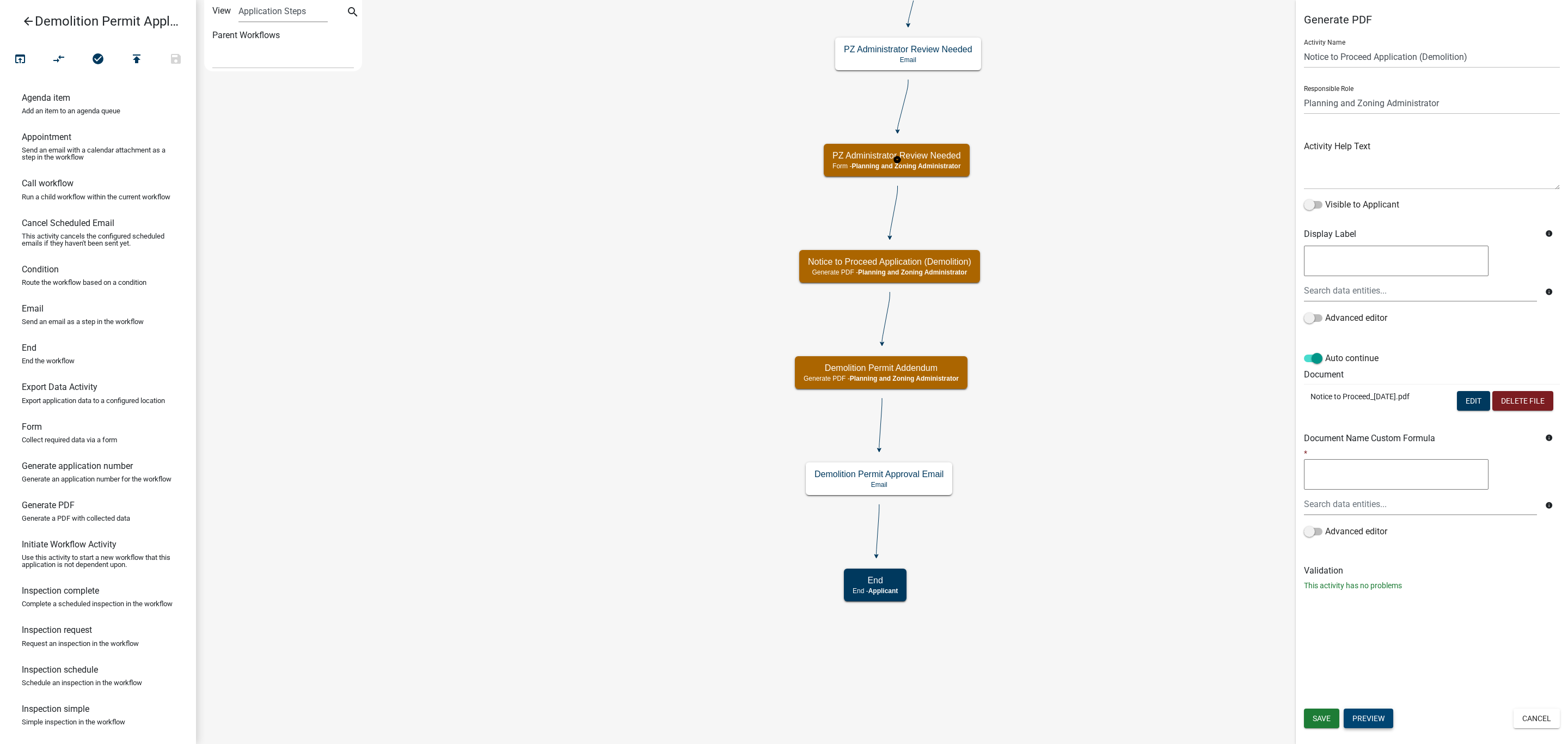
click at [1377, 717] on button "Preview" at bounding box center [1368, 718] width 50 height 19
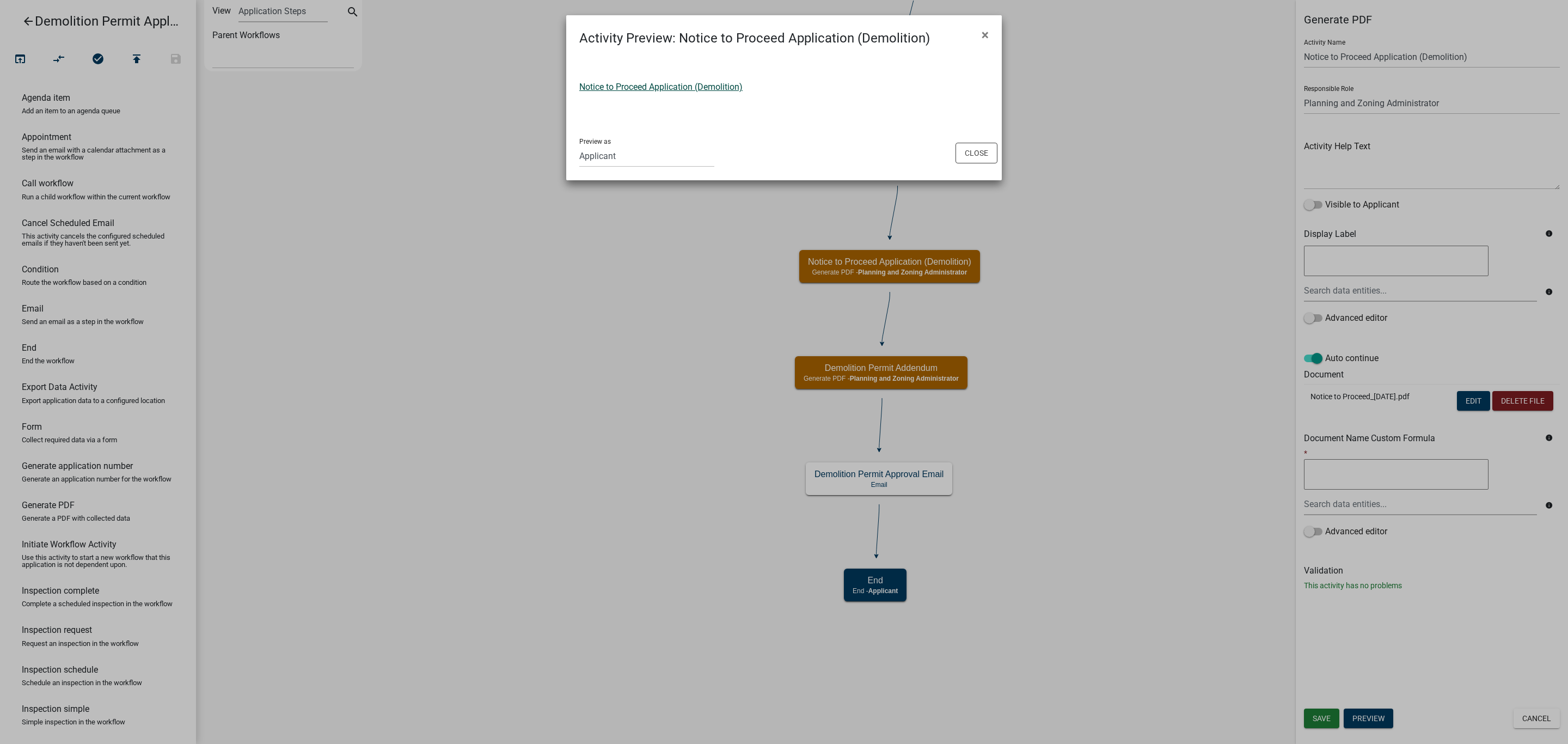
click at [665, 90] on link "Notice to Proceed Application (Demolition)" at bounding box center [661, 87] width 163 height 10
click at [963, 153] on button "Close" at bounding box center [976, 152] width 42 height 21
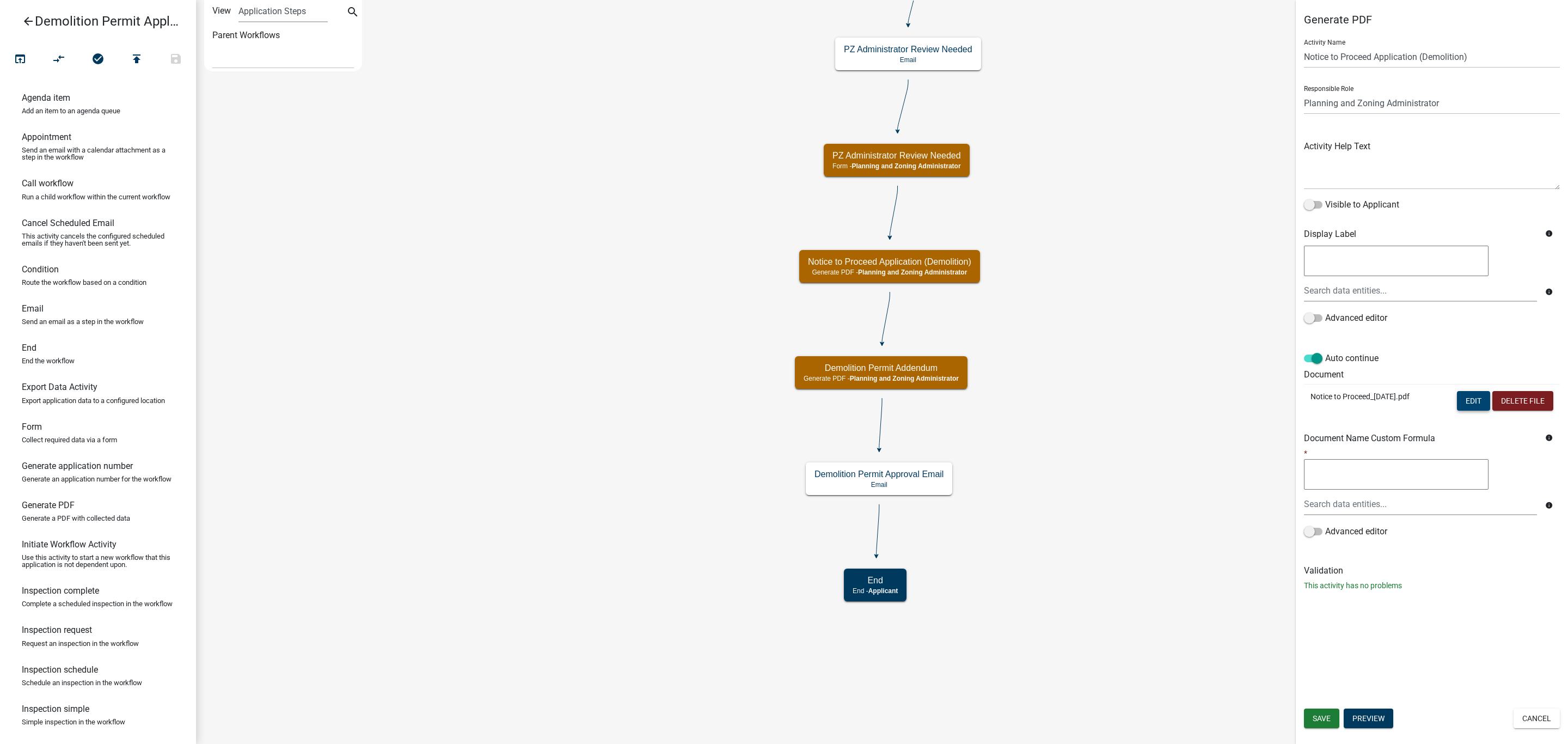
click at [1470, 401] on button "Edit" at bounding box center [1473, 400] width 33 height 19
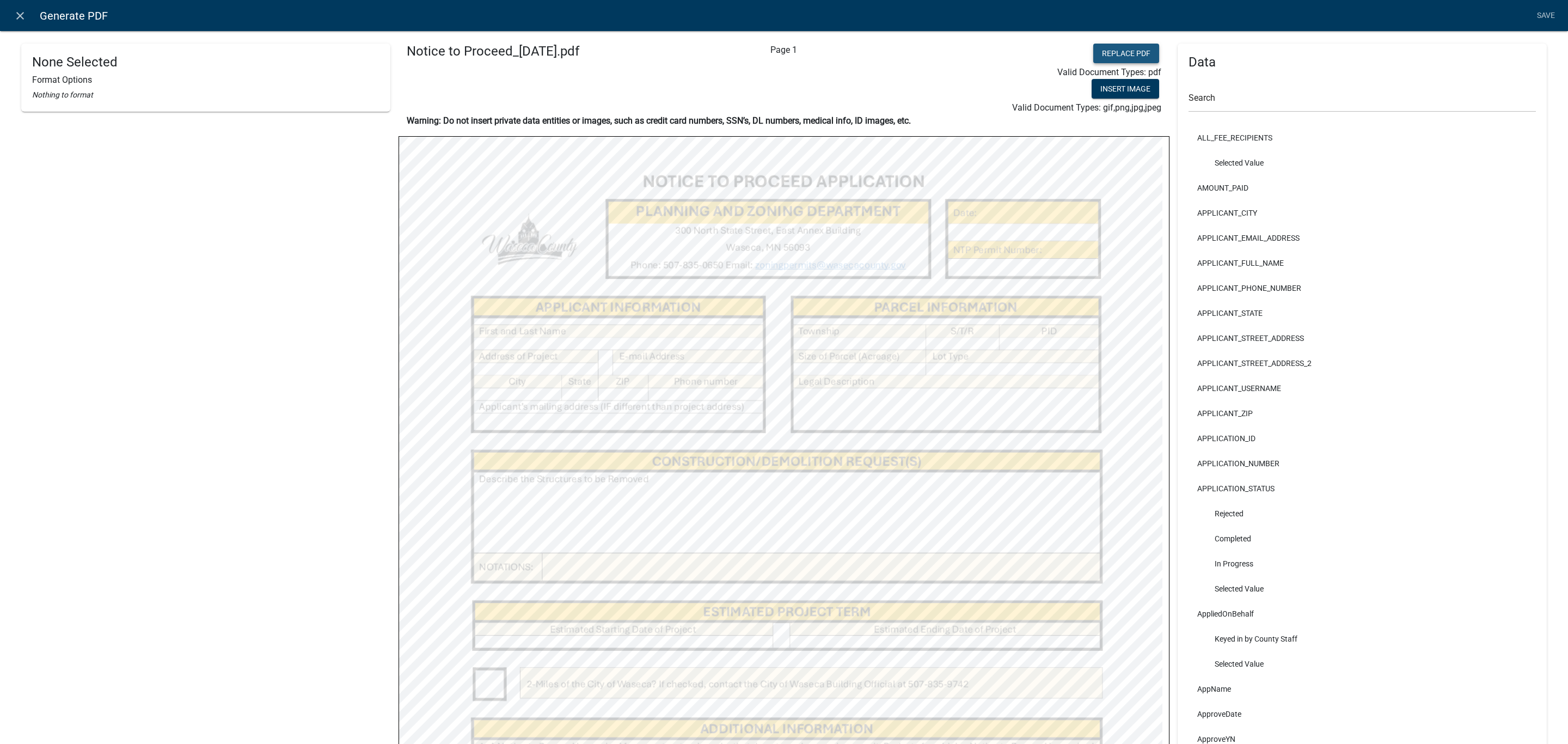
click at [1114, 50] on button "Replace PDF" at bounding box center [1126, 53] width 66 height 19
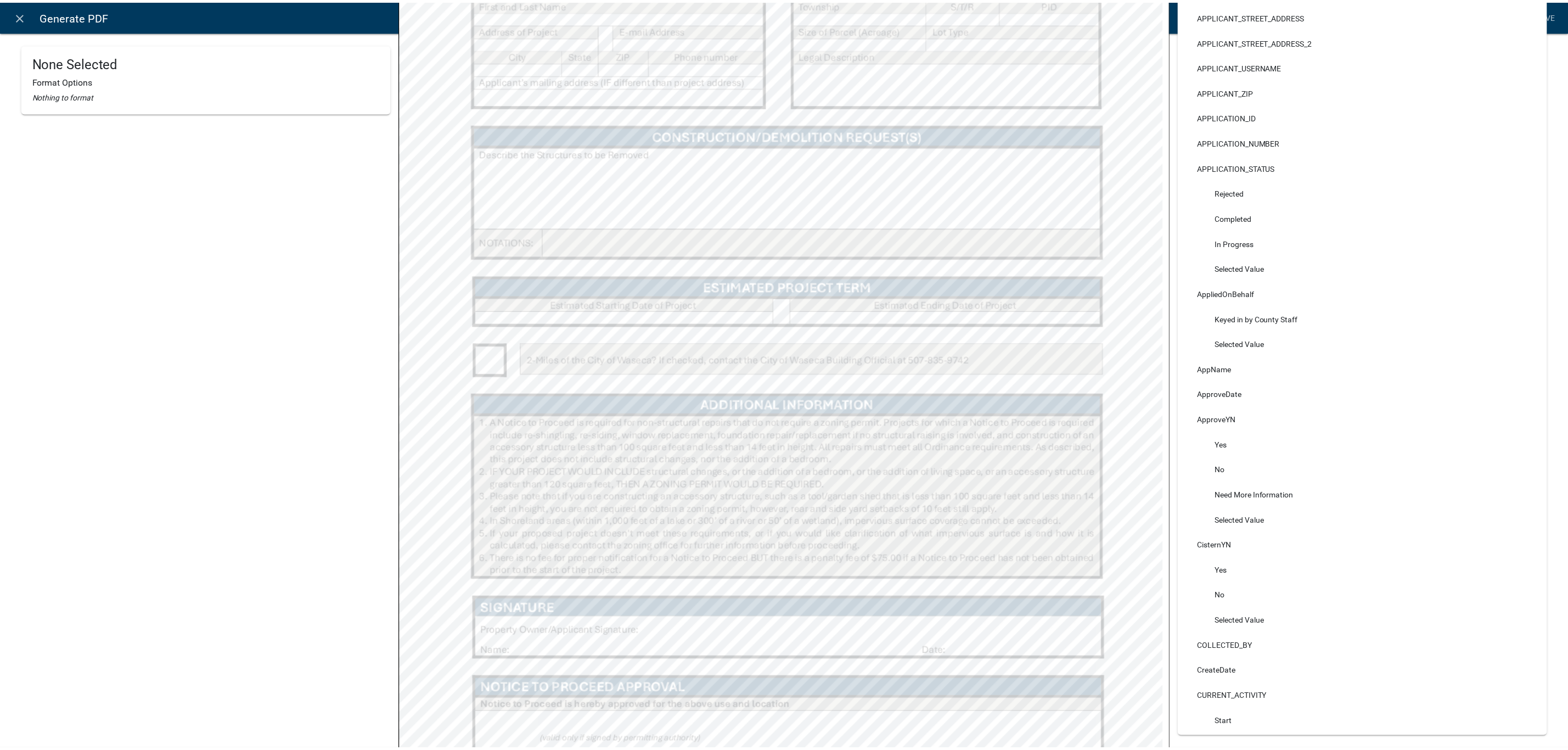
scroll to position [450, 0]
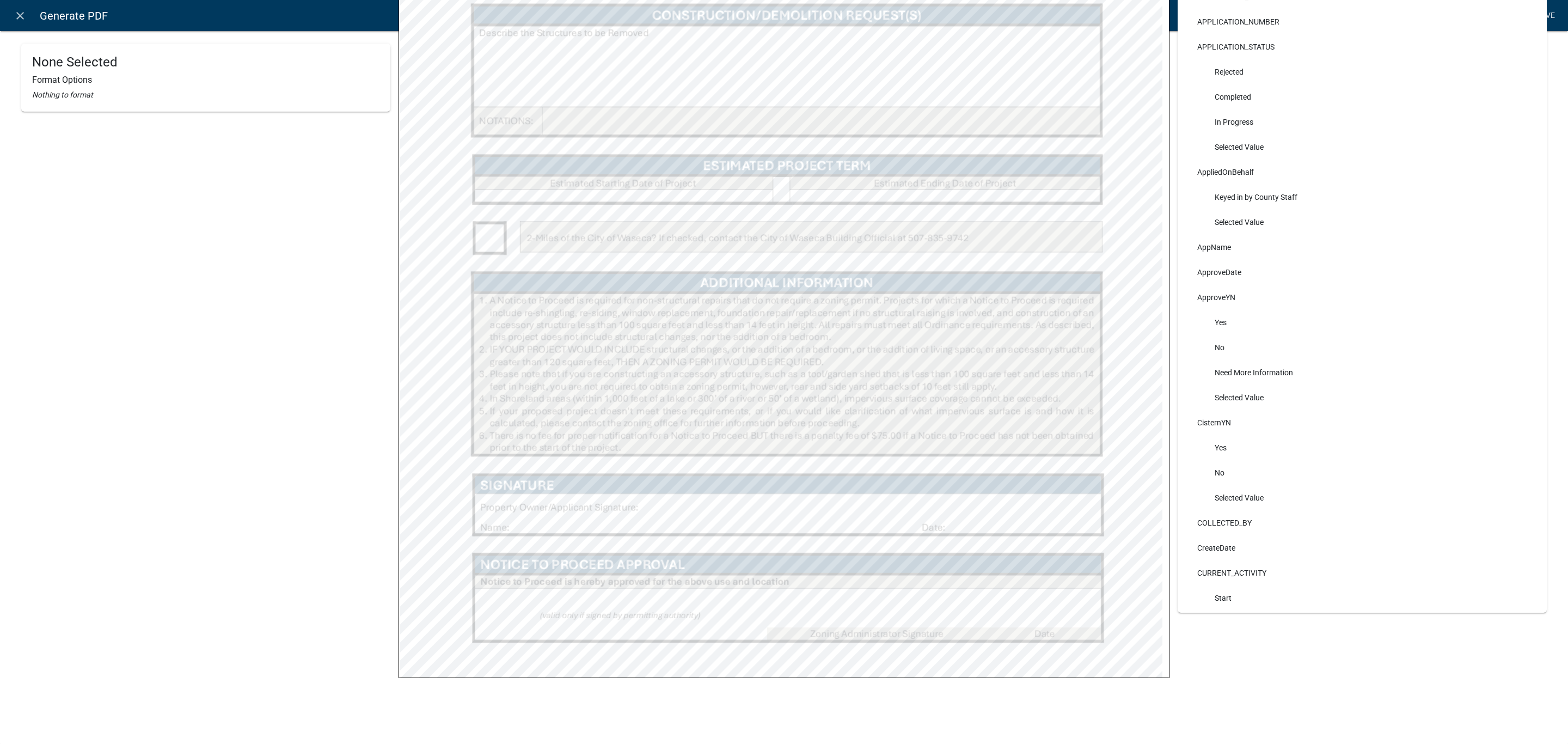
click at [1551, 22] on link "Save" at bounding box center [1545, 15] width 27 height 21
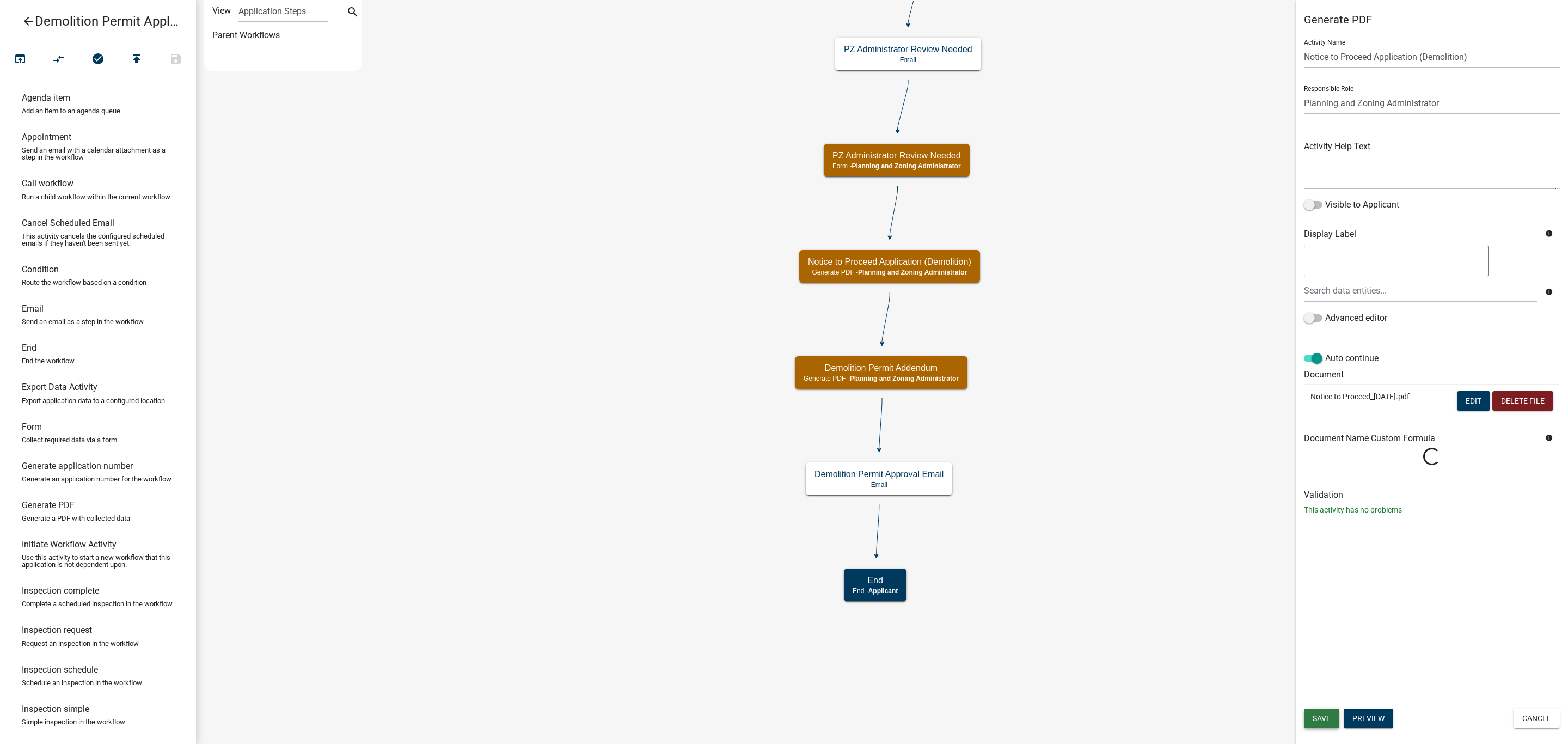
click at [1331, 717] on button "Save" at bounding box center [1321, 718] width 35 height 19
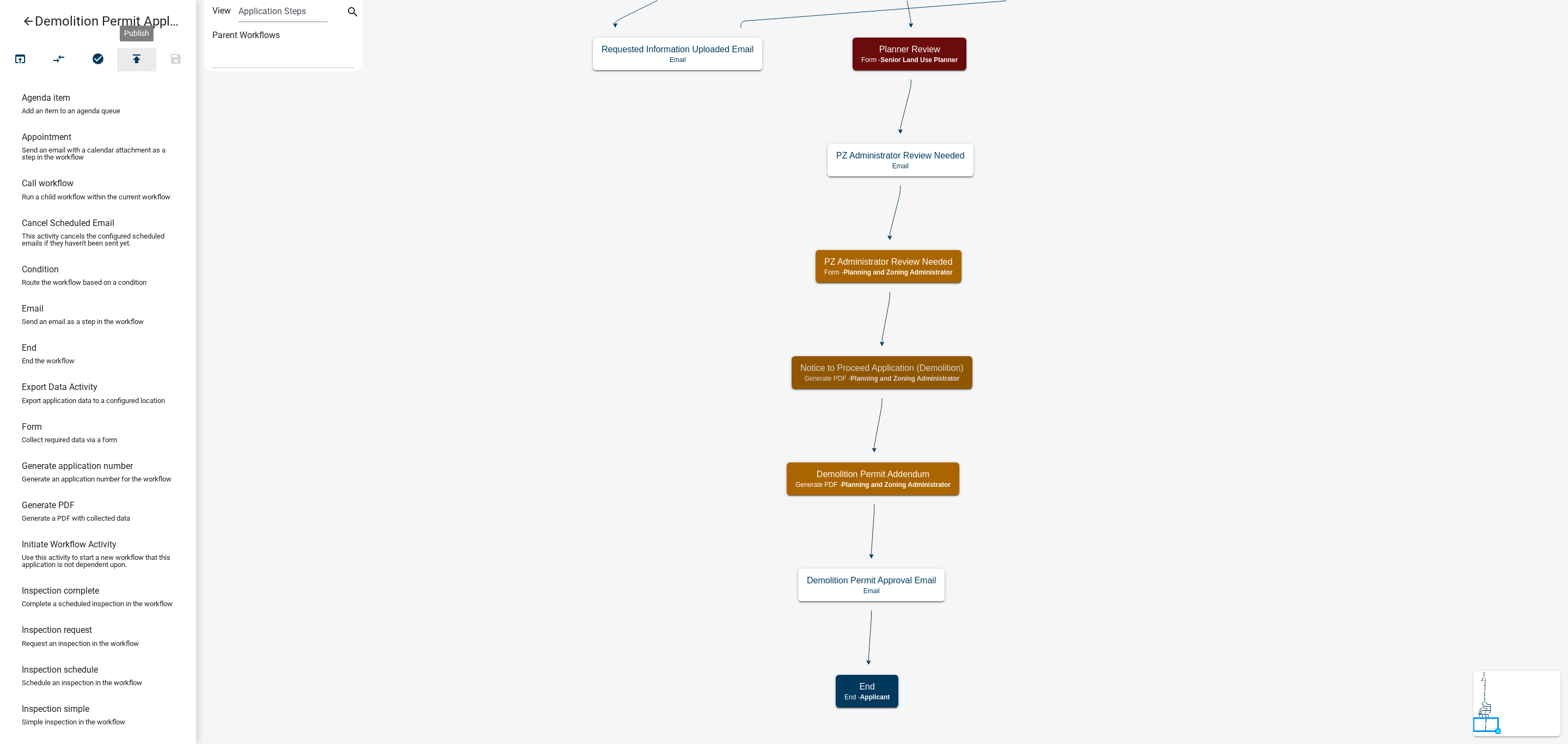
click at [128, 62] on button "publish" at bounding box center [136, 60] width 40 height 24
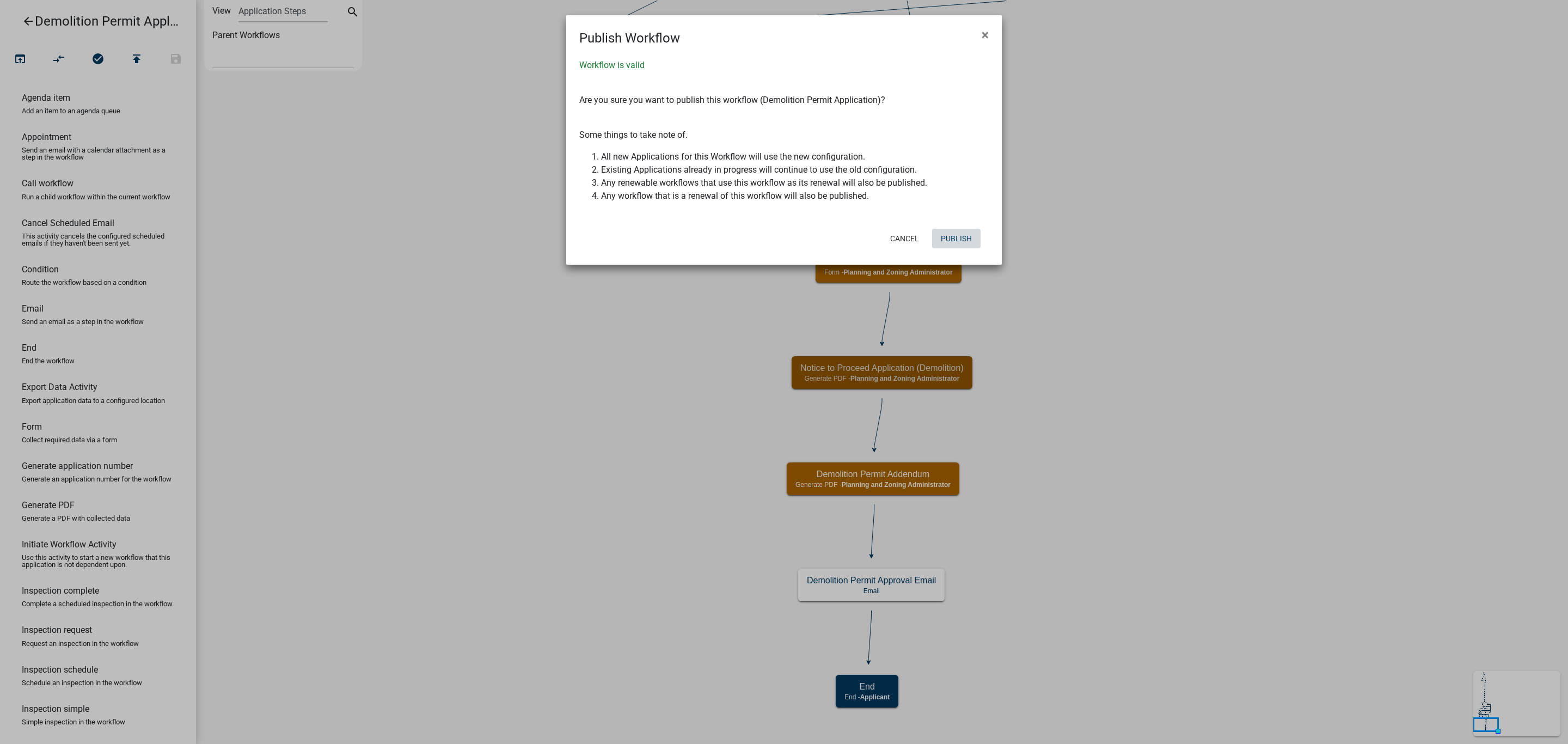
click at [963, 243] on button "Publish" at bounding box center [956, 238] width 49 height 19
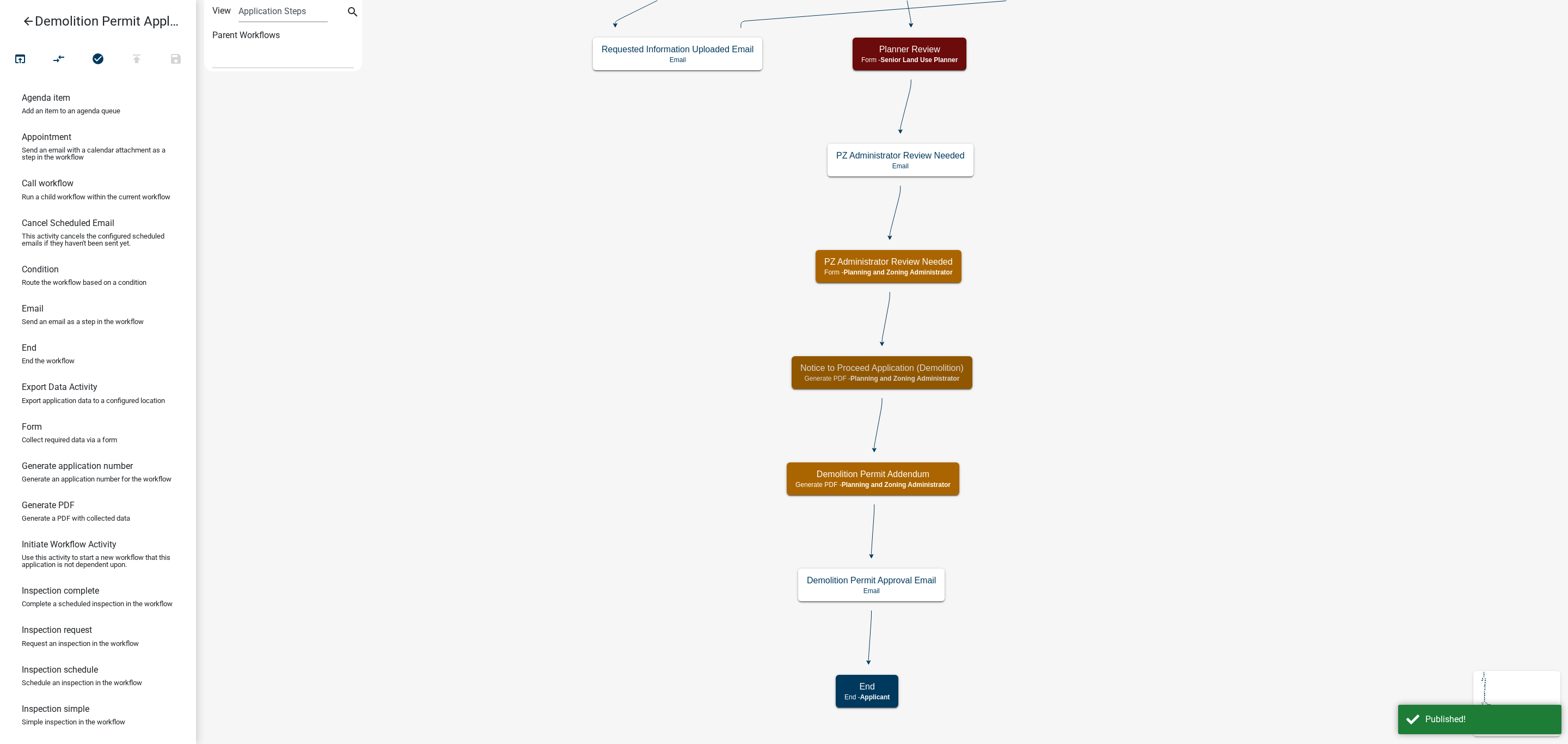
click at [26, 20] on icon "arrow_back" at bounding box center [29, 22] width 13 height 15
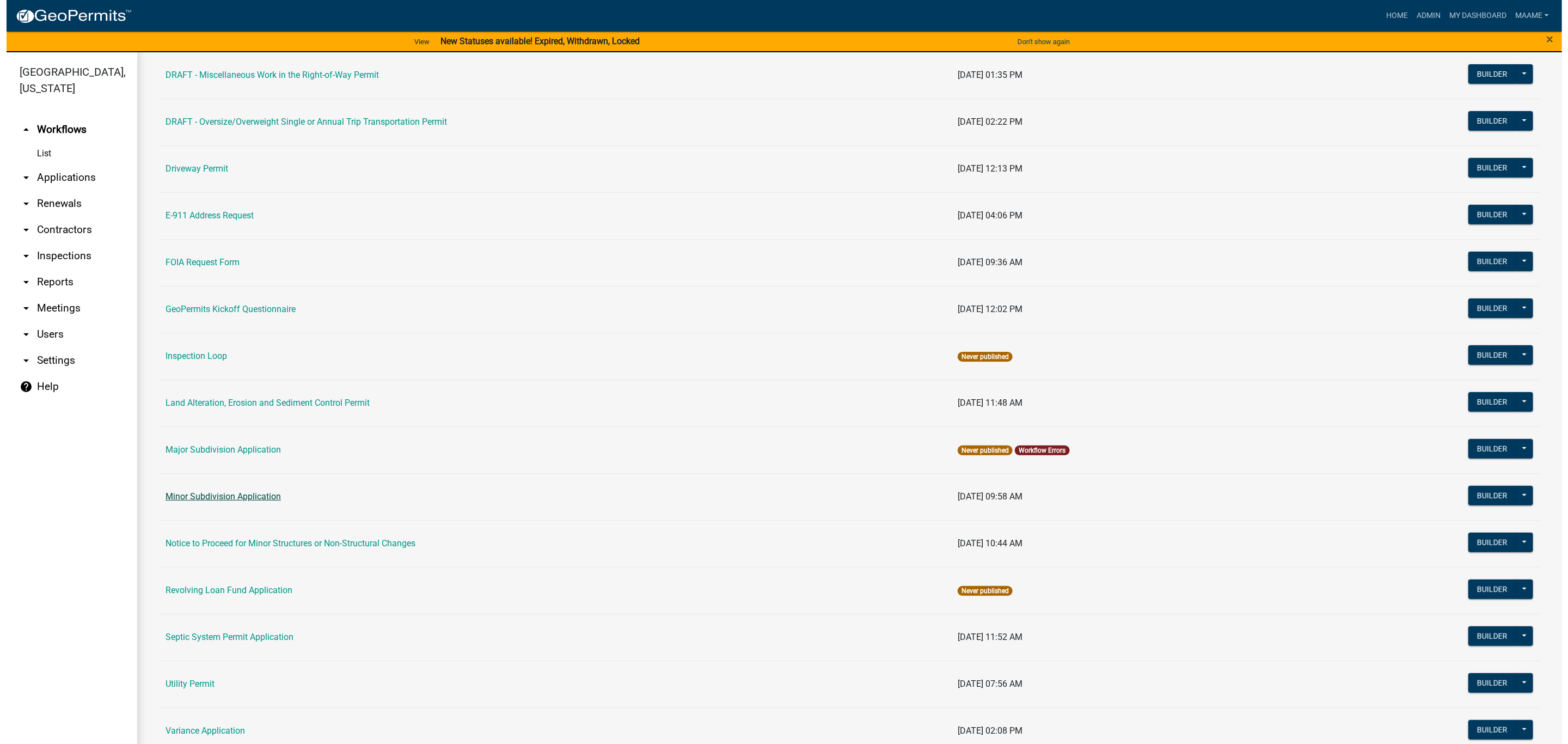
scroll to position [327, 0]
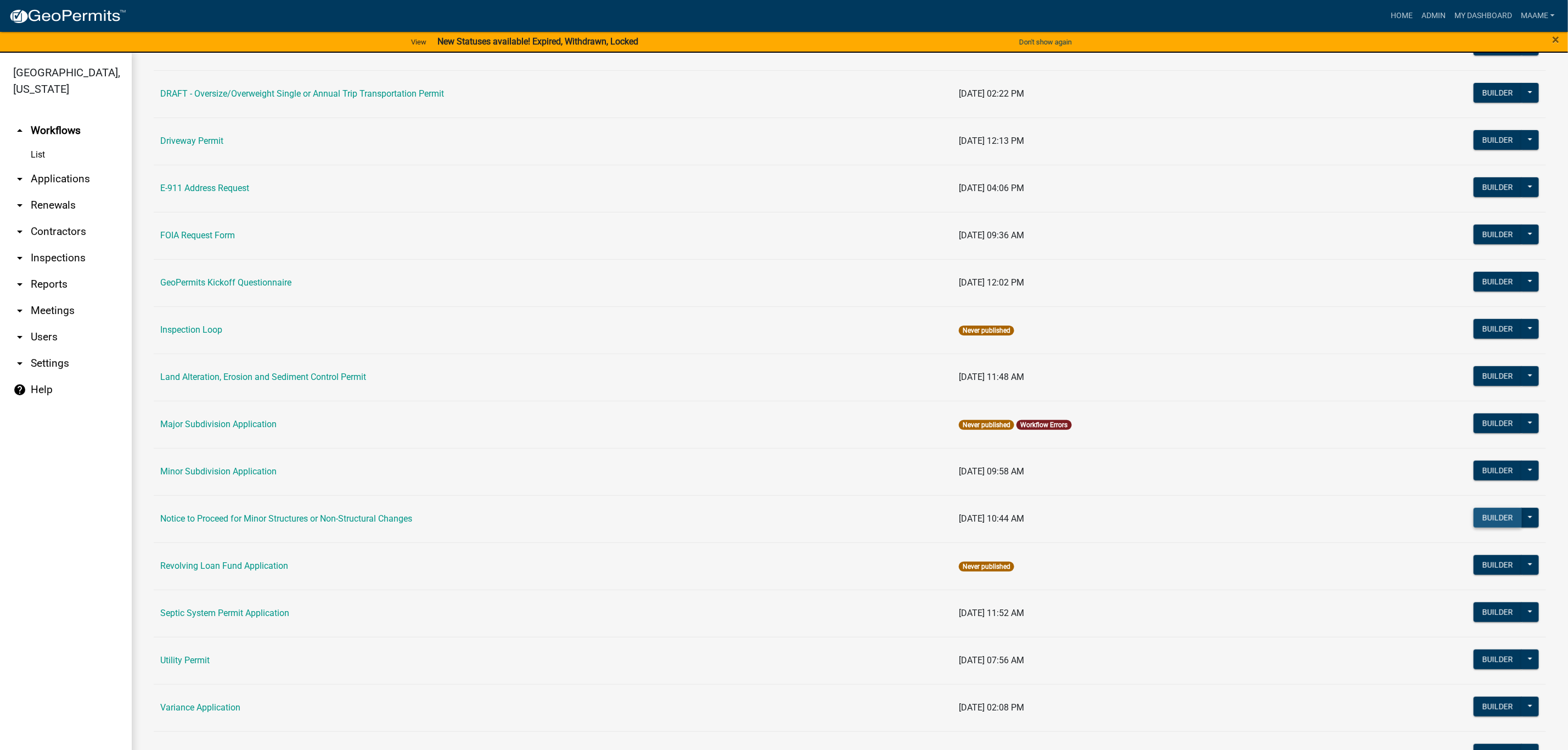
click at [1492, 522] on button "Builder" at bounding box center [1498, 517] width 48 height 20
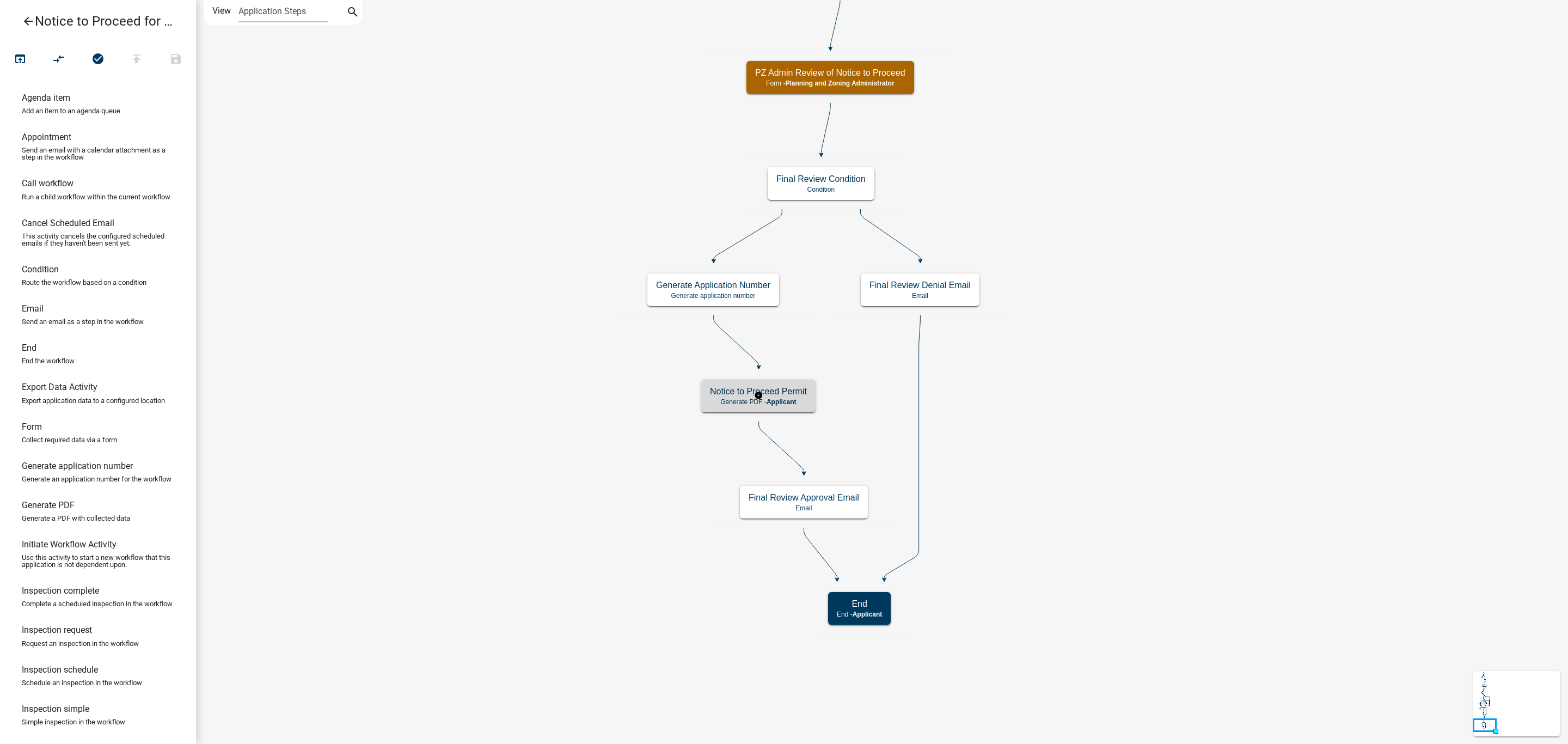
click at [785, 401] on span "Applicant" at bounding box center [782, 401] width 30 height 8
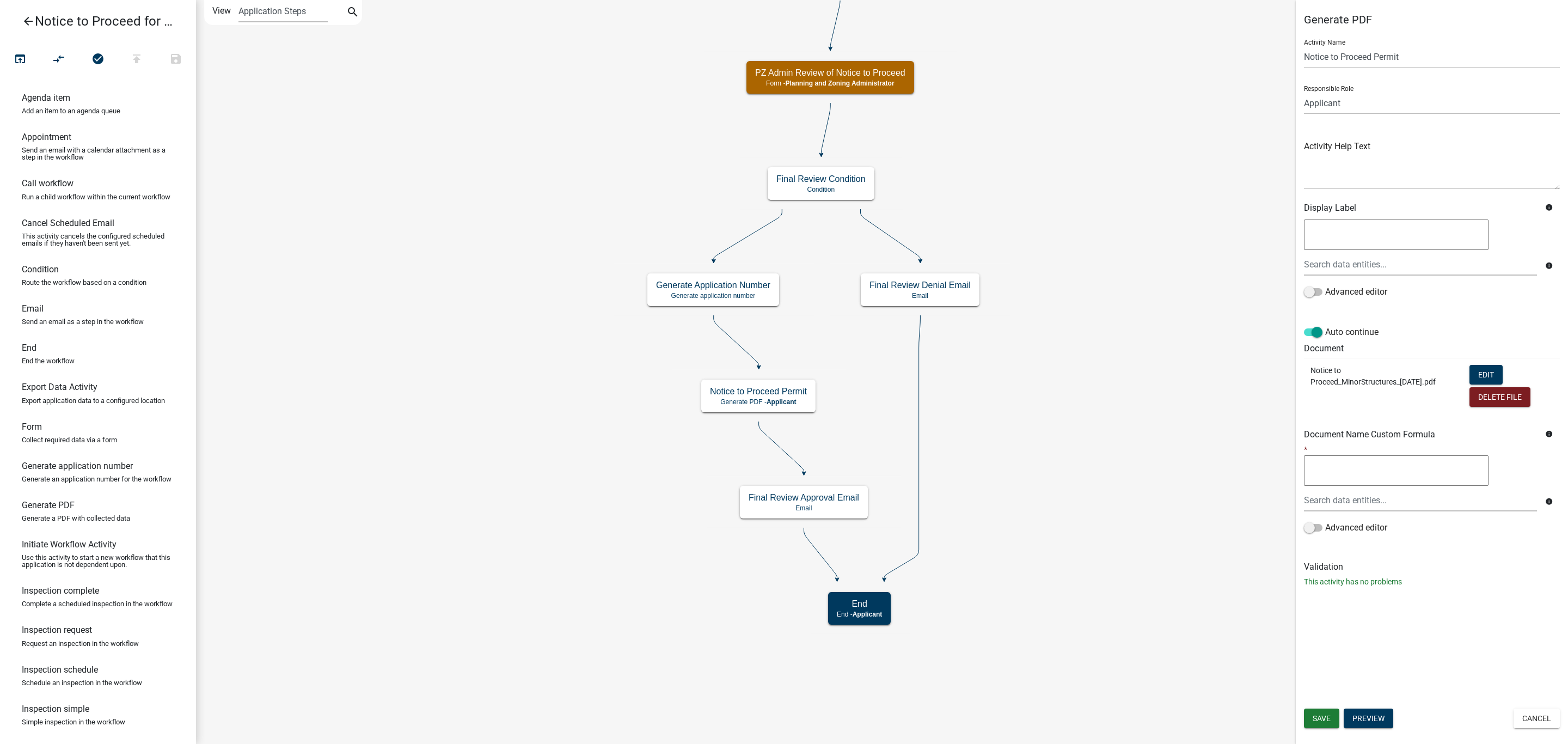
click at [1379, 704] on div "Generate PDF Activity Name Notice to Proceed Permit Responsible Role Applicant …" at bounding box center [1431, 372] width 272 height 744
click at [1377, 720] on button "Preview" at bounding box center [1368, 718] width 50 height 19
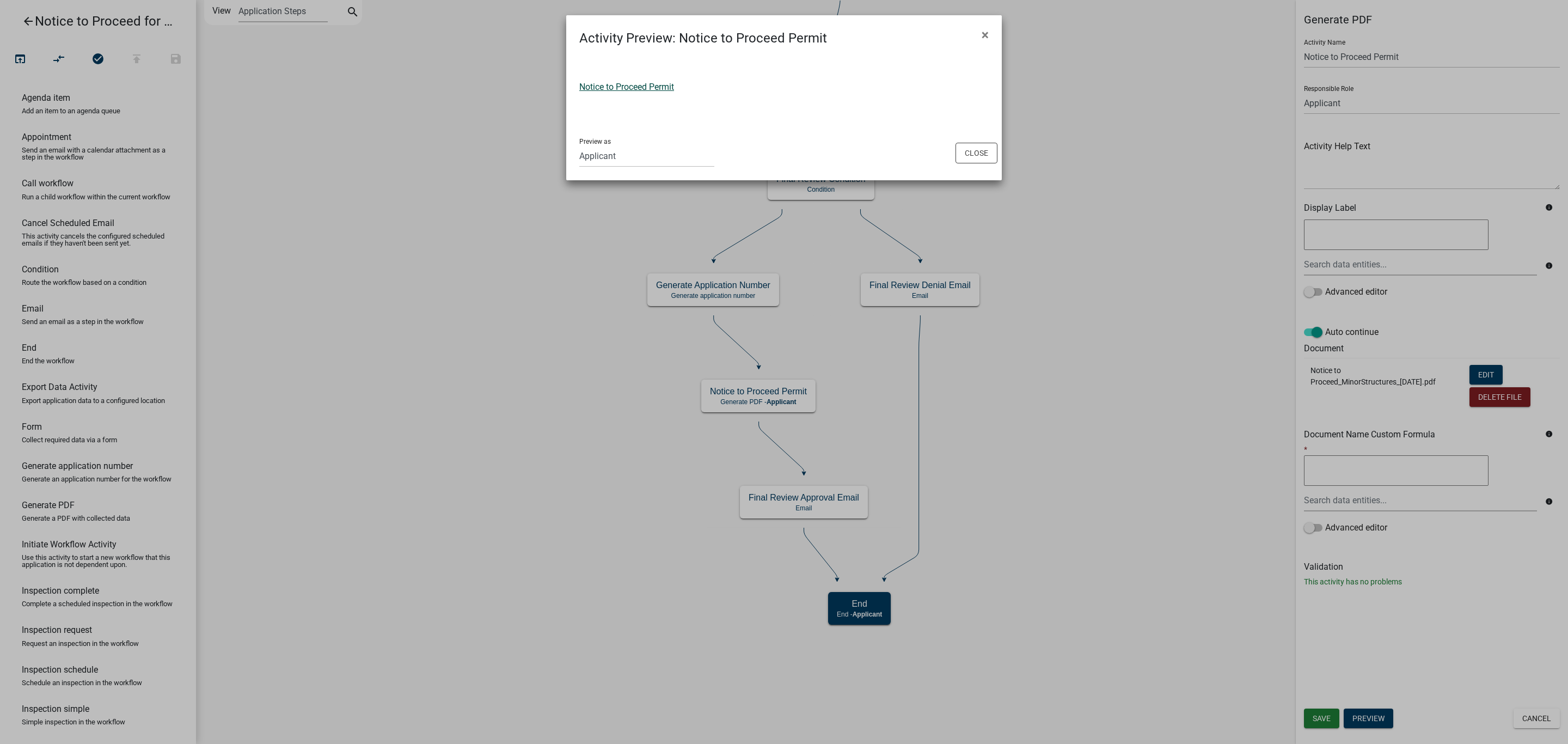
click at [665, 84] on link "Notice to Proceed Permit" at bounding box center [626, 87] width 95 height 10
click at [977, 151] on button "Close" at bounding box center [976, 152] width 42 height 21
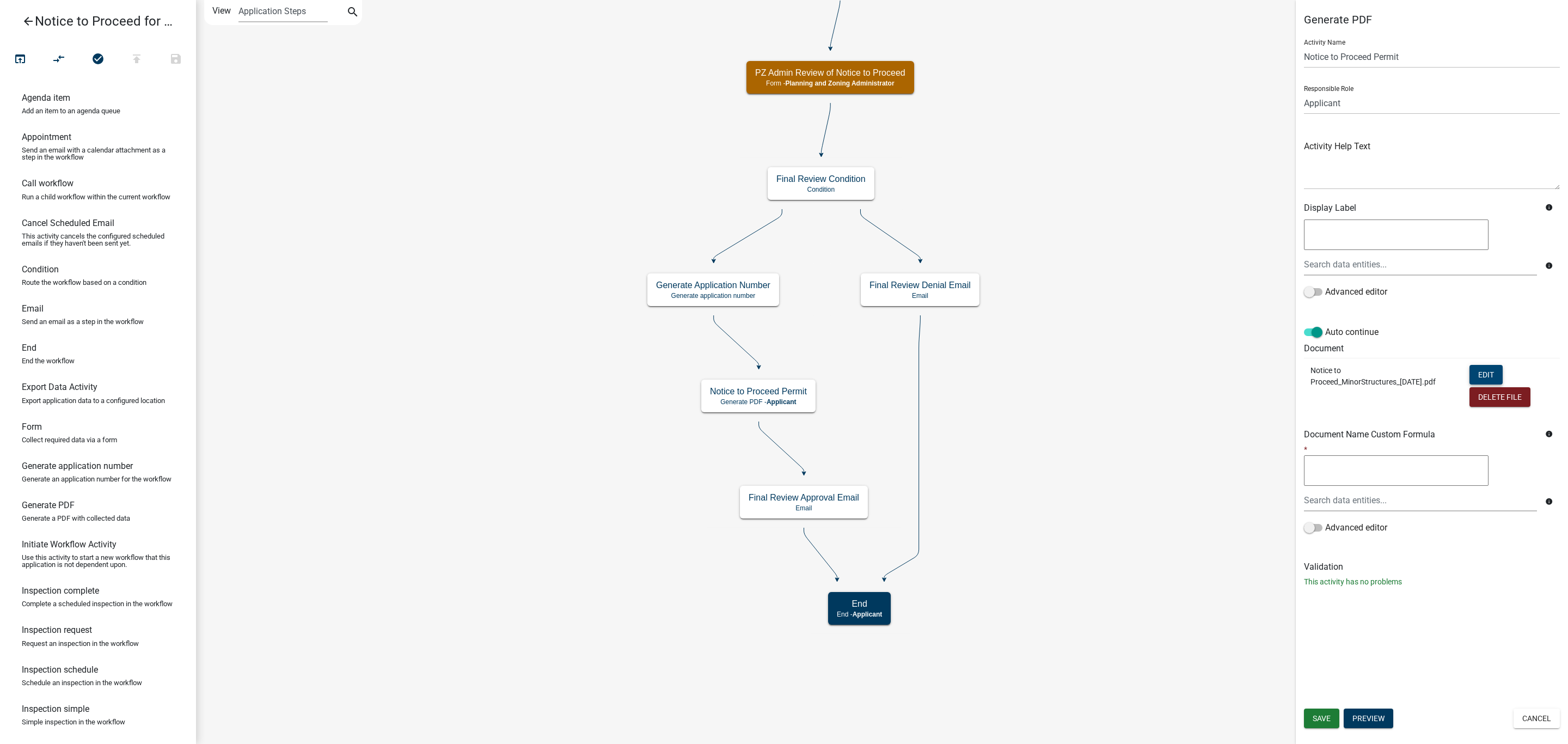
click at [1496, 372] on button "Edit" at bounding box center [1486, 374] width 33 height 19
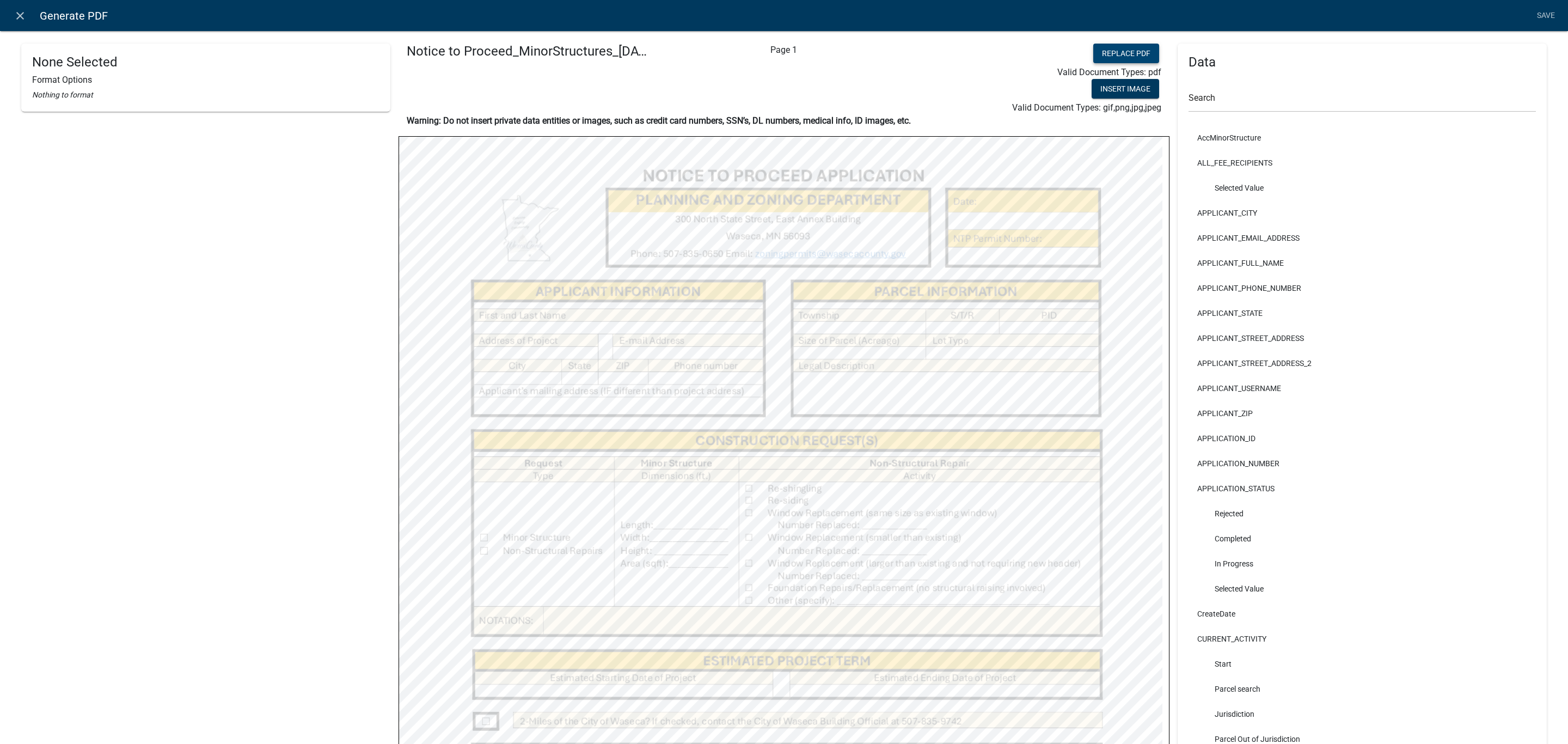
click at [1120, 58] on button "Replace PDF" at bounding box center [1126, 53] width 66 height 19
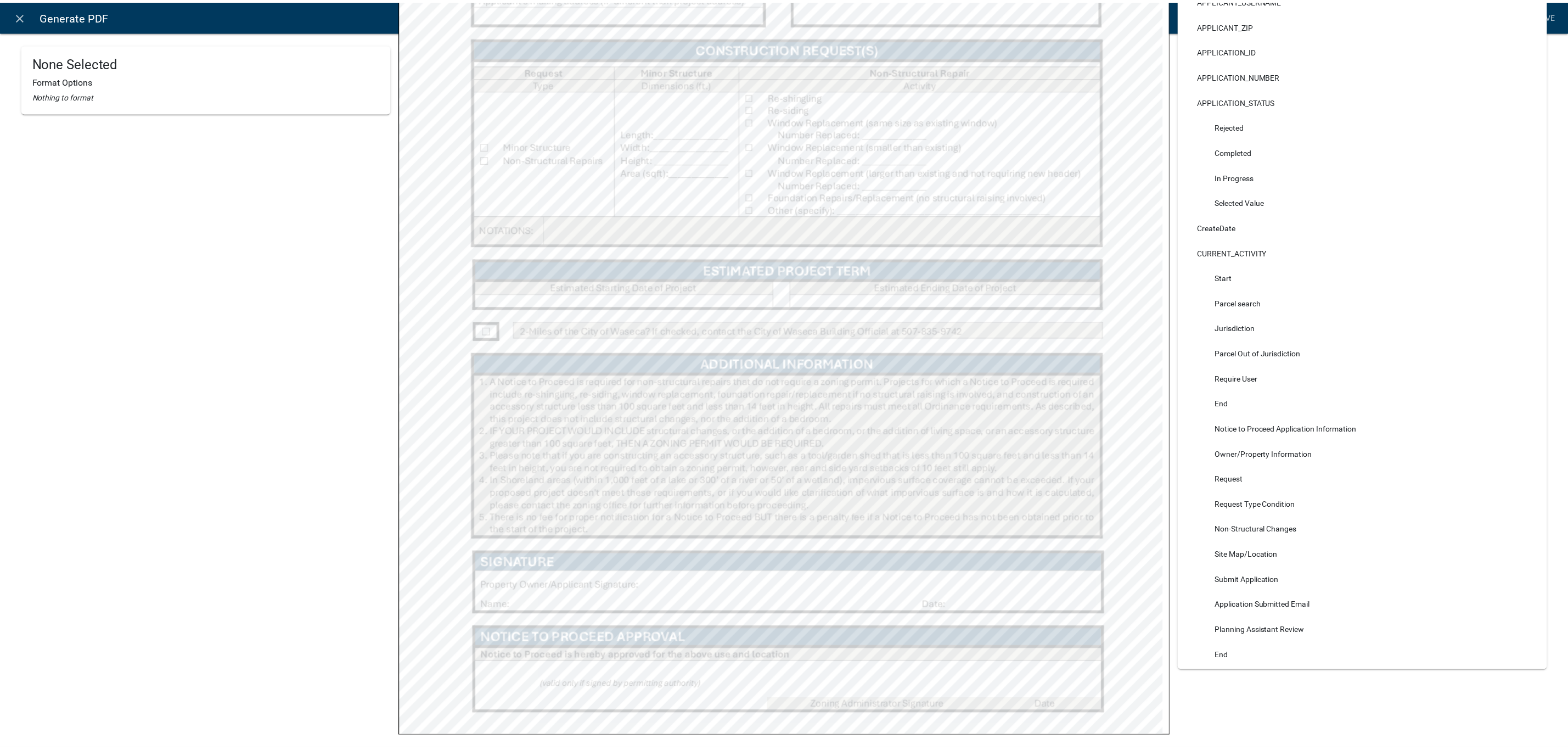
scroll to position [411, 0]
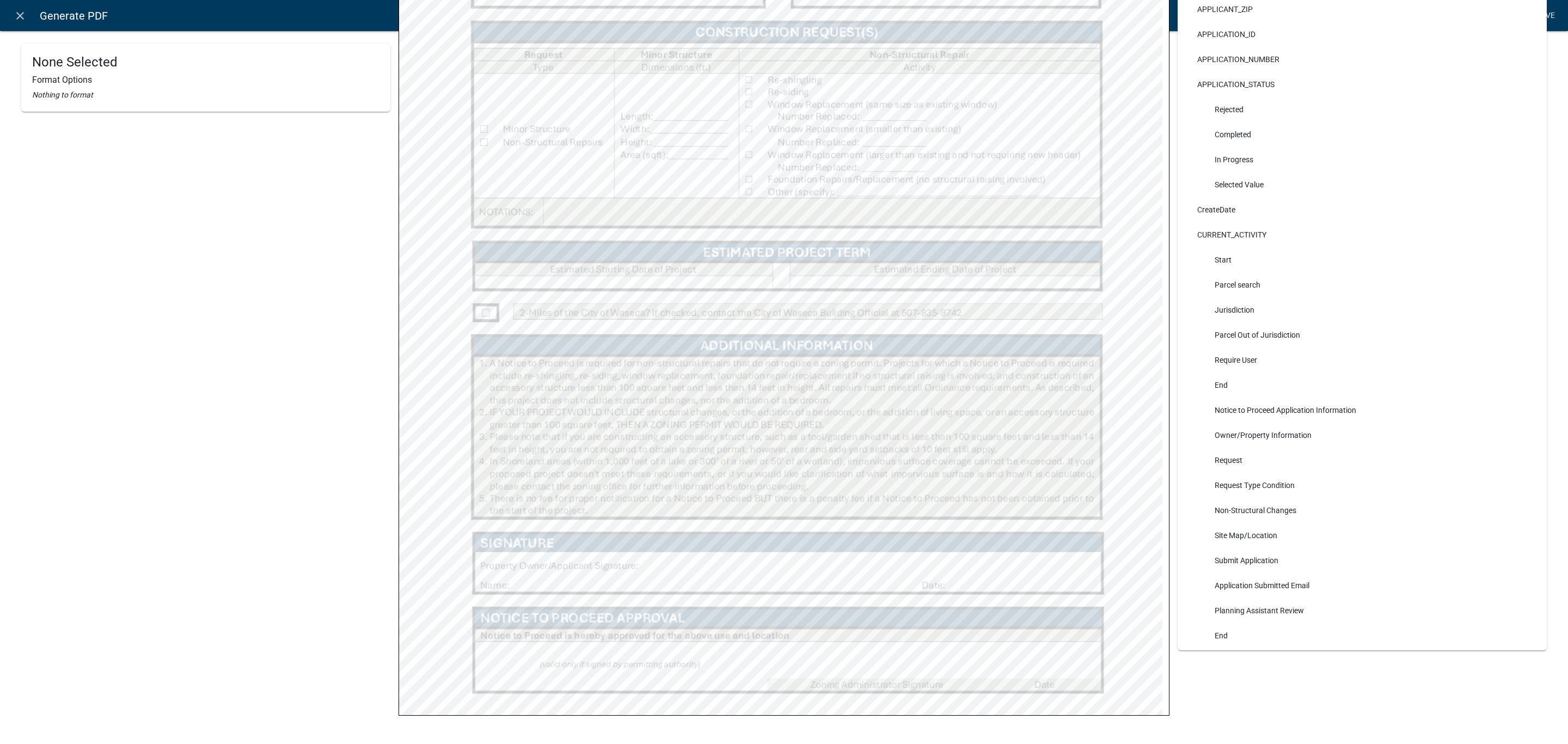
click at [1549, 17] on link "Save" at bounding box center [1545, 15] width 27 height 21
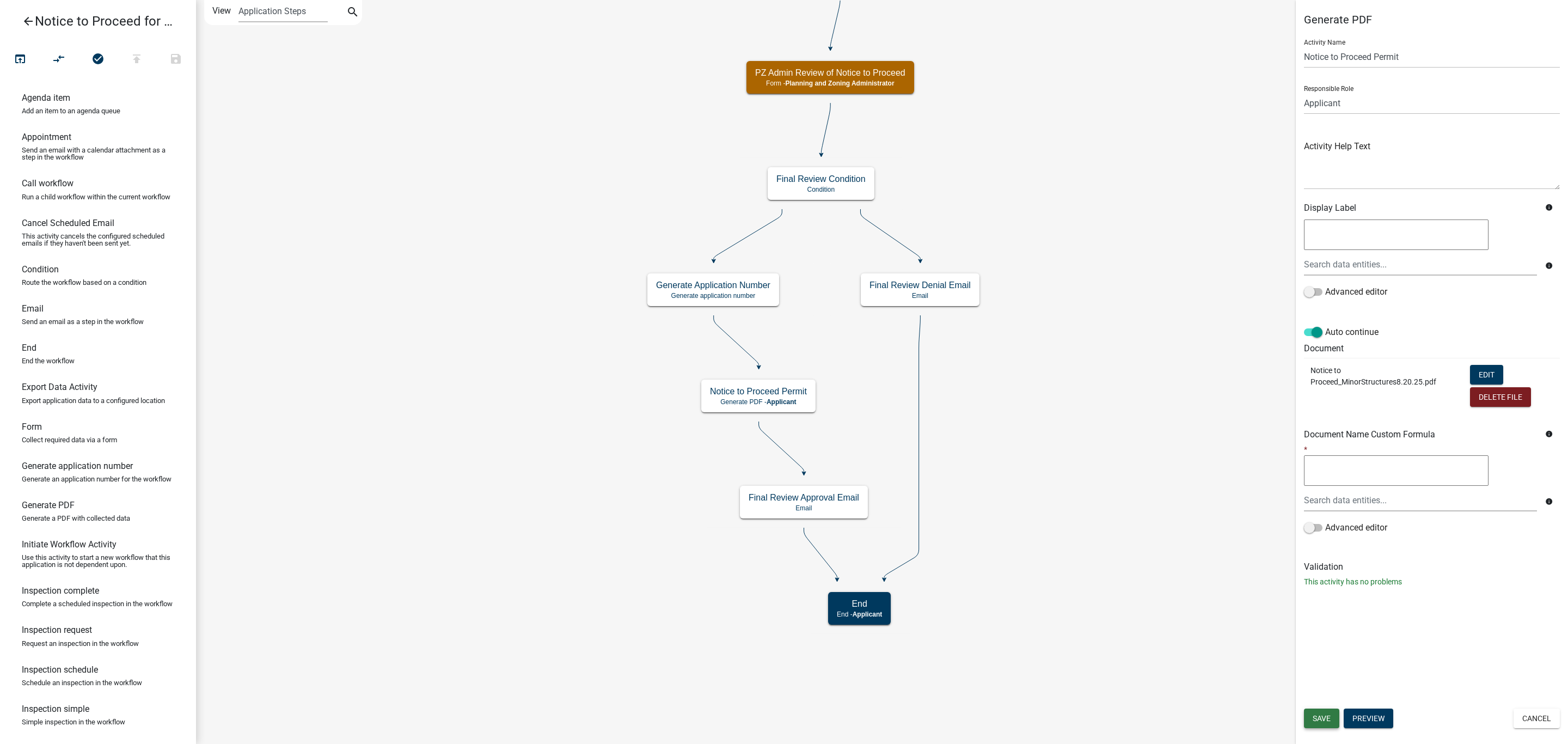
click at [1323, 717] on span "Save" at bounding box center [1321, 718] width 18 height 8
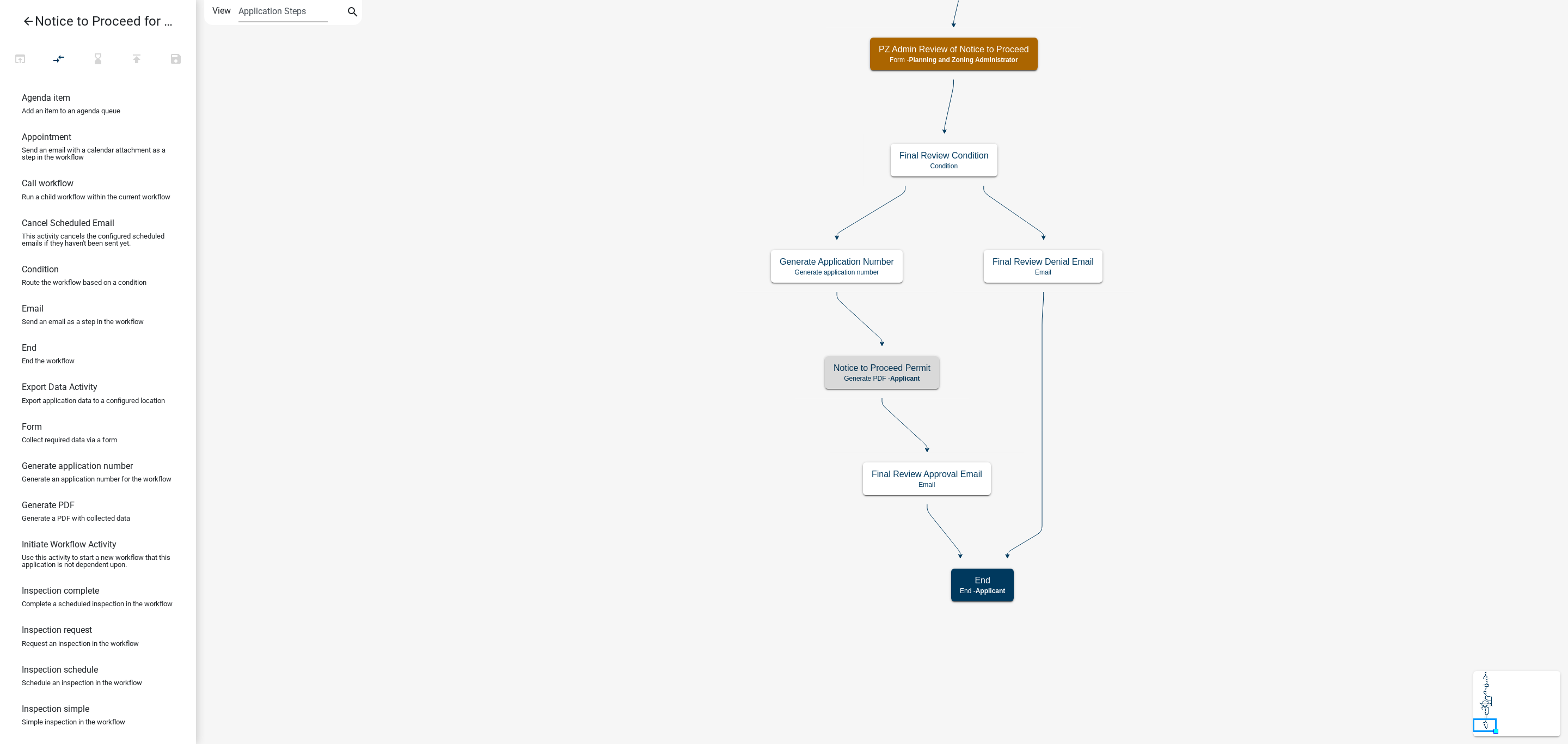
click at [1199, 401] on icon "Start Start - Applicant Parcel search Parcel search - Applicant Jurisdiction Co…" at bounding box center [882, 372] width 1371 height 742
click at [24, 20] on icon "arrow_back" at bounding box center [29, 22] width 13 height 15
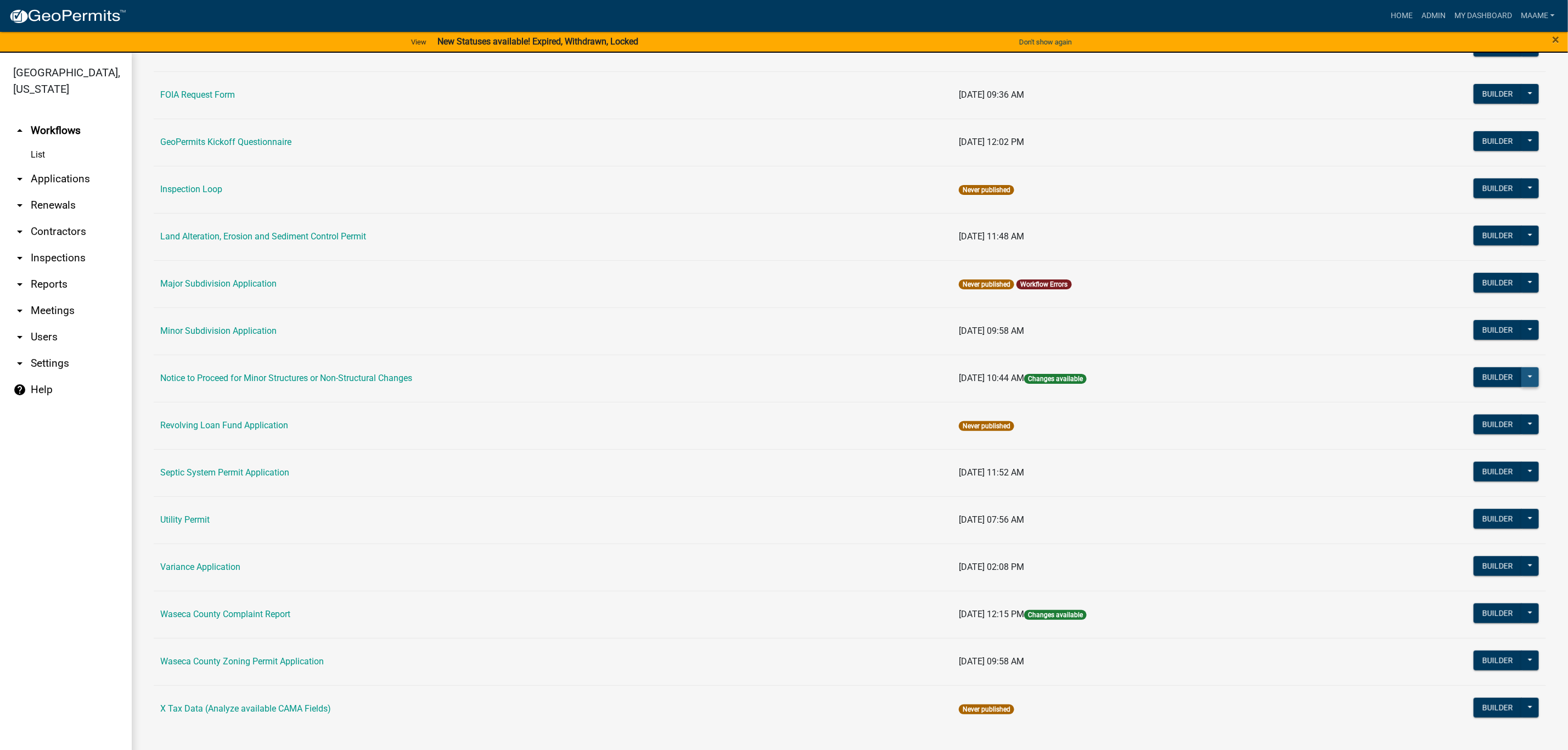
click at [1525, 372] on button at bounding box center [1530, 377] width 18 height 20
click at [1495, 408] on button "Publish" at bounding box center [1492, 405] width 91 height 26
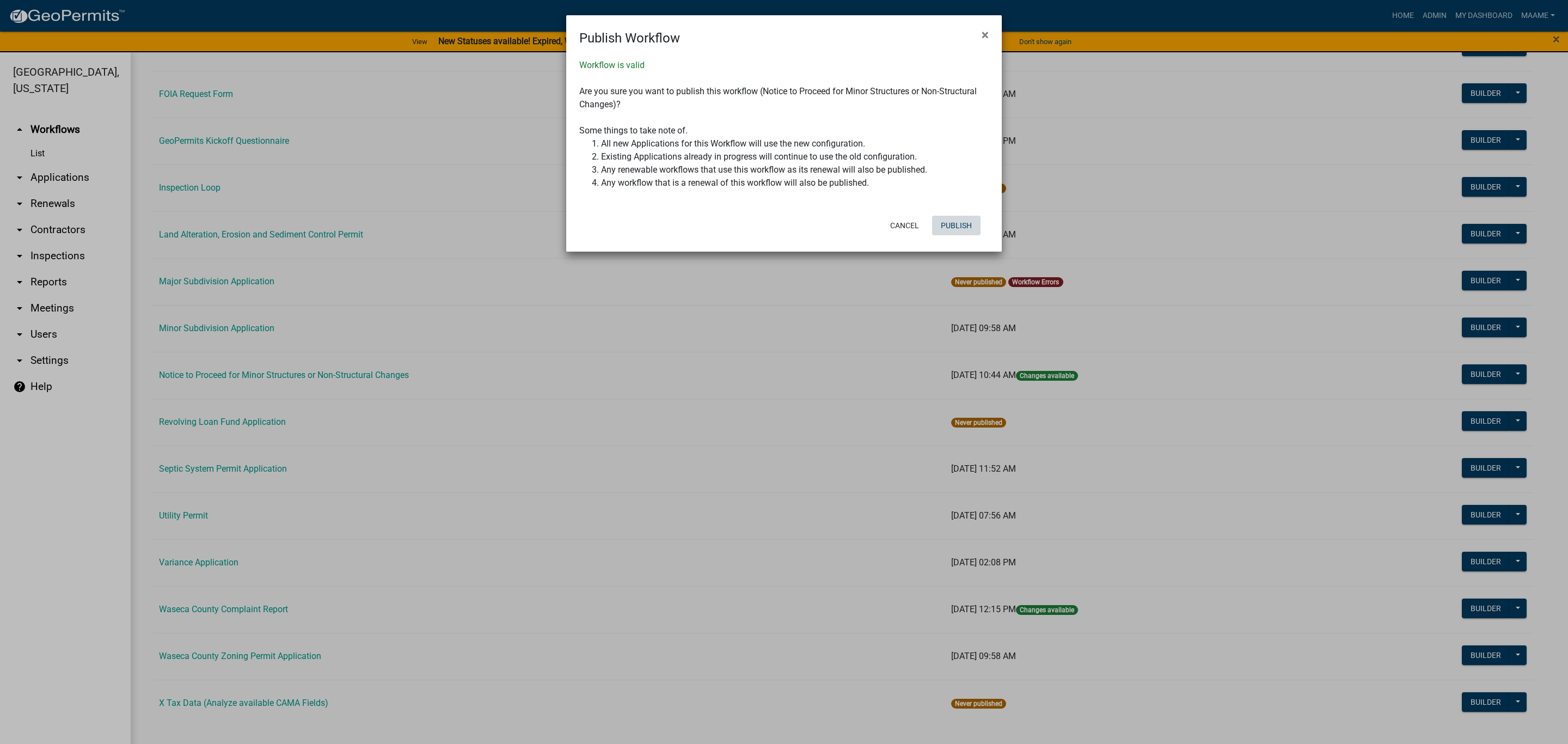
click at [953, 226] on button "Publish" at bounding box center [956, 225] width 49 height 19
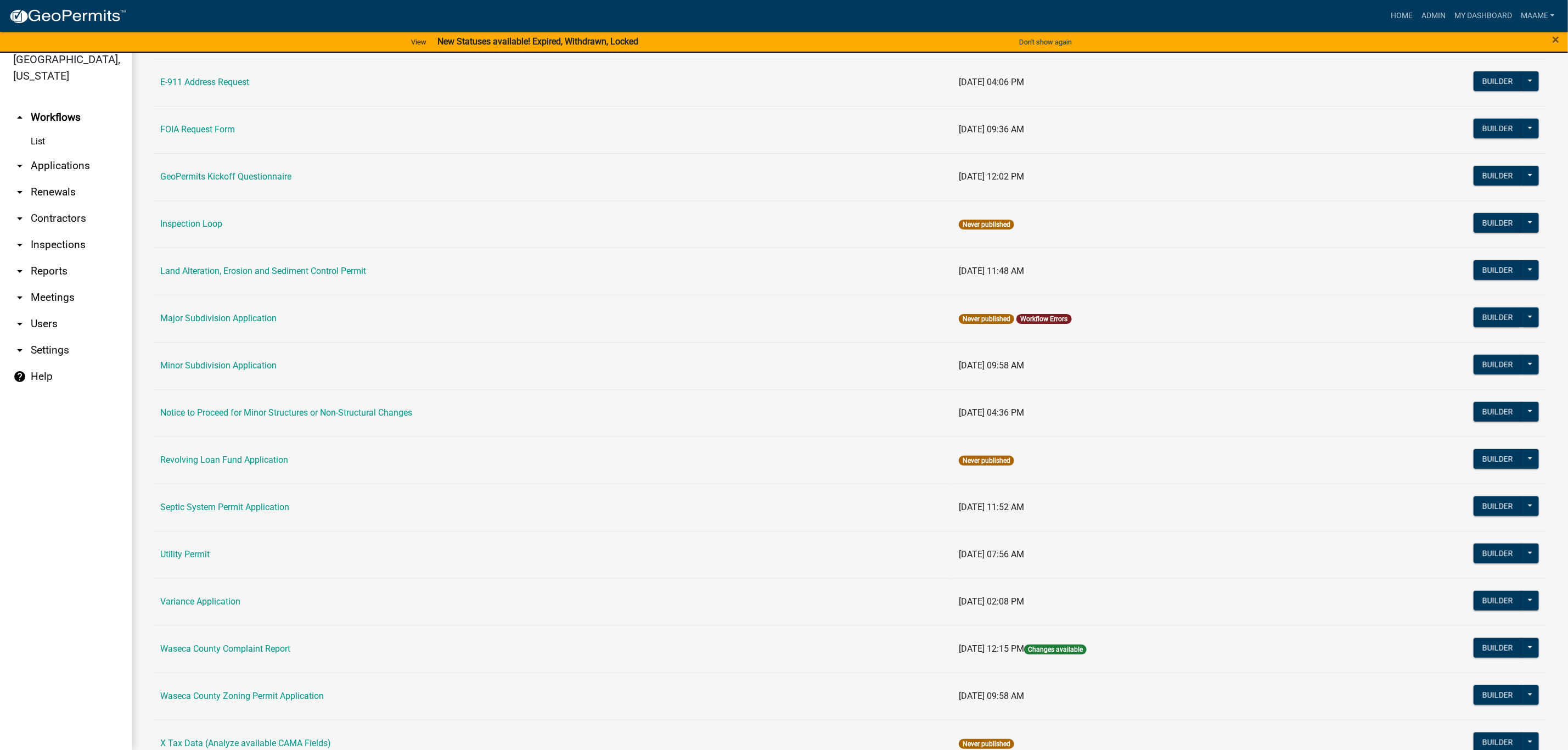
scroll to position [392, 0]
